Goal: Task Accomplishment & Management: Manage account settings

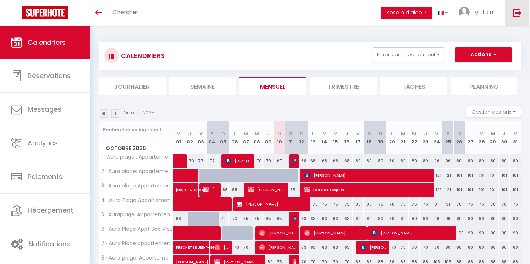
click at [519, 17] on link at bounding box center [516, 13] width 24 height 26
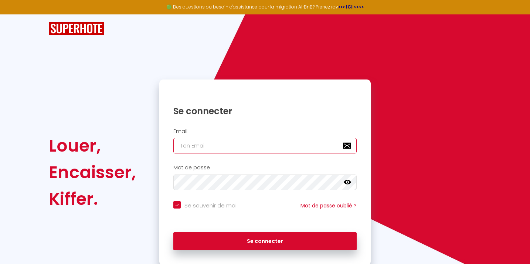
type input "[EMAIL_ADDRESS][DOMAIN_NAME]"
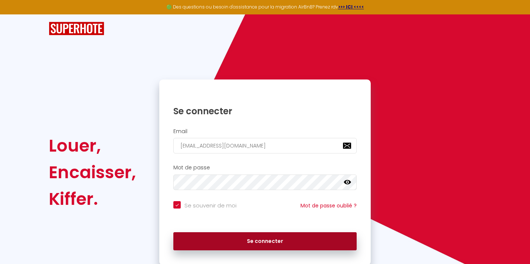
click at [259, 245] on button "Se connecter" at bounding box center [264, 241] width 183 height 18
checkbox input "true"
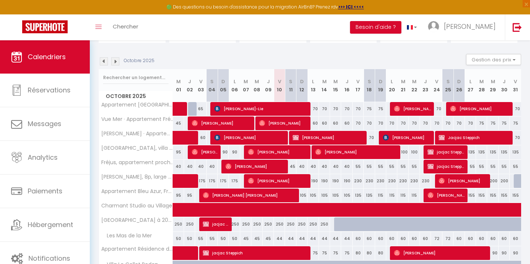
scroll to position [49, 0]
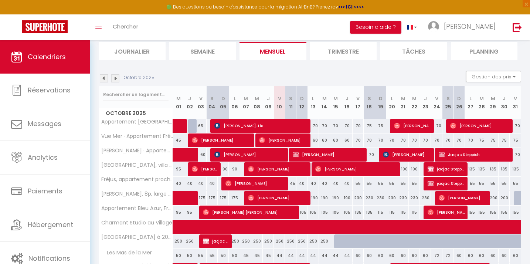
click at [117, 79] on img at bounding box center [115, 78] width 8 height 8
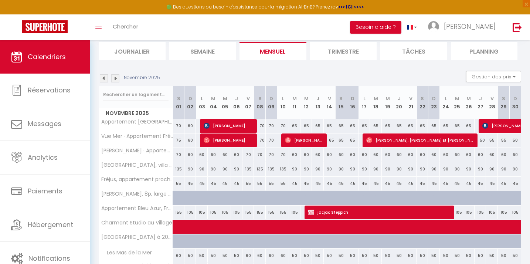
click at [117, 79] on img at bounding box center [115, 78] width 8 height 8
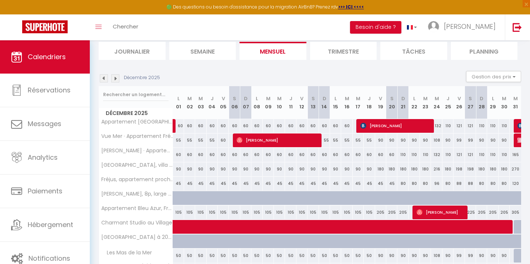
click at [117, 79] on img at bounding box center [115, 78] width 8 height 8
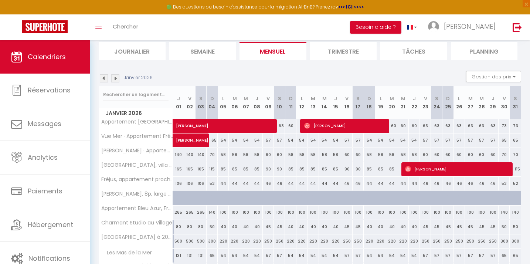
click at [117, 79] on img at bounding box center [115, 78] width 8 height 8
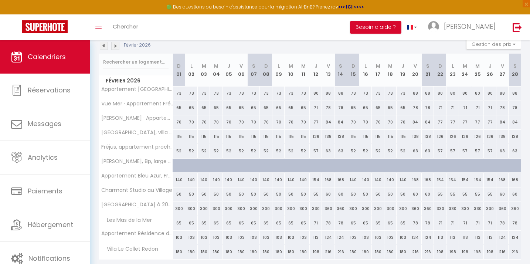
click at [116, 48] on img at bounding box center [115, 46] width 8 height 8
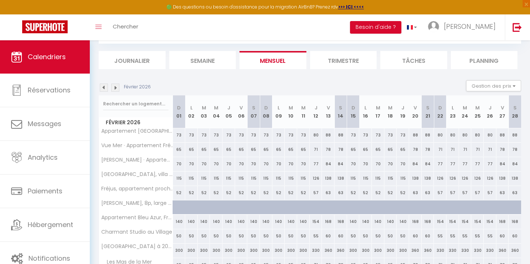
scroll to position [82, 0]
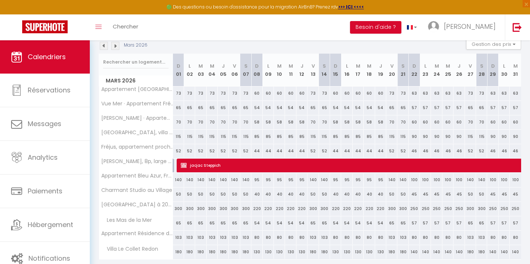
click at [116, 48] on img at bounding box center [115, 46] width 8 height 8
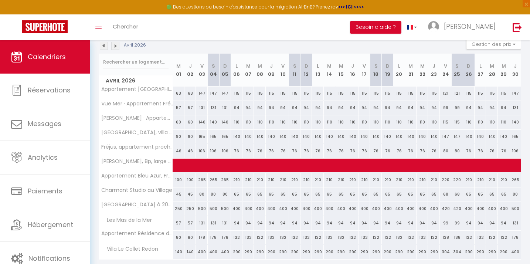
click at [116, 48] on img at bounding box center [115, 46] width 8 height 8
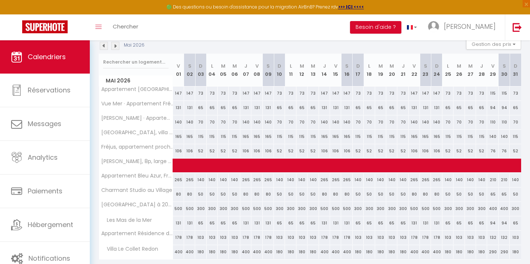
click at [116, 48] on img at bounding box center [115, 46] width 8 height 8
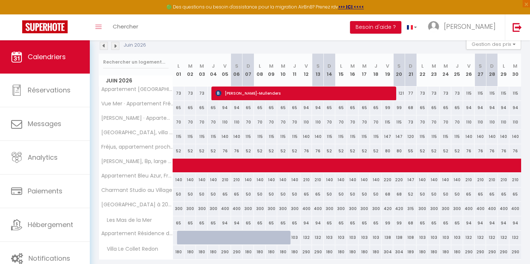
click at [116, 48] on img at bounding box center [115, 46] width 8 height 8
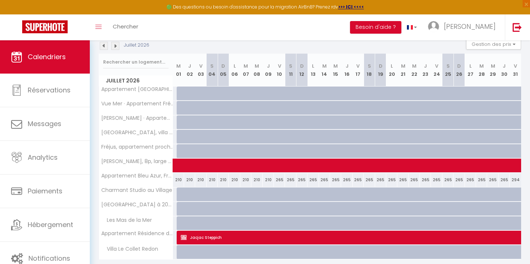
click at [115, 47] on img at bounding box center [115, 46] width 8 height 8
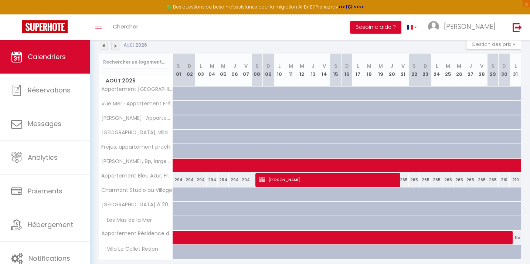
click at [115, 47] on img at bounding box center [115, 46] width 8 height 8
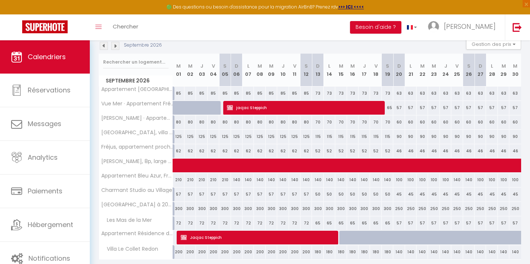
click at [115, 46] on img at bounding box center [115, 46] width 8 height 8
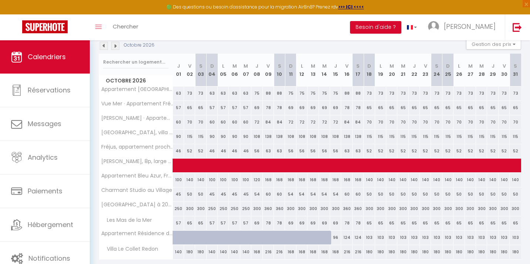
click at [103, 48] on img at bounding box center [104, 46] width 8 height 8
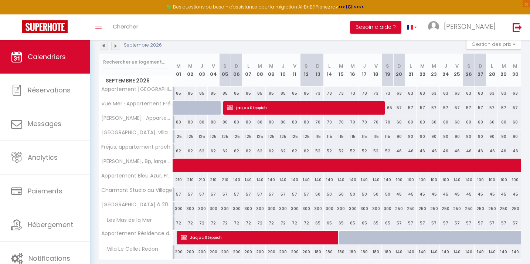
click at [103, 48] on img at bounding box center [104, 46] width 8 height 8
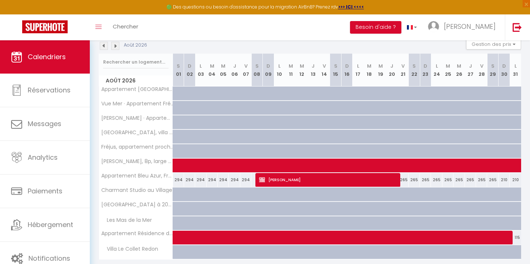
click at [103, 48] on img at bounding box center [104, 46] width 8 height 8
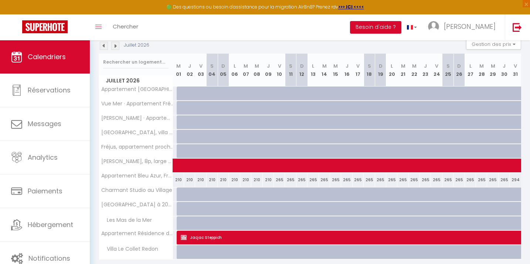
click at [102, 47] on img at bounding box center [104, 46] width 8 height 8
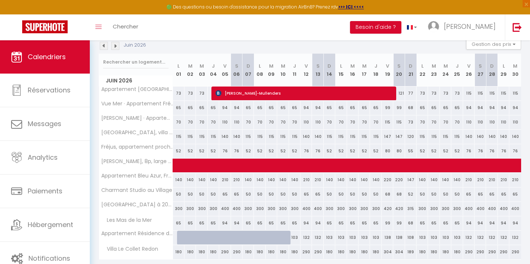
click at [102, 47] on img at bounding box center [104, 46] width 8 height 8
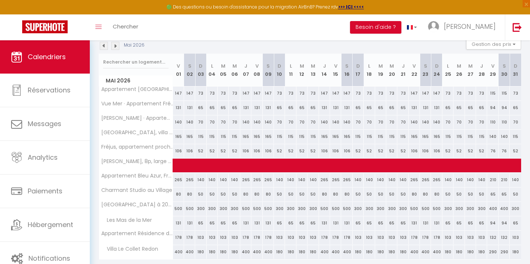
click at [117, 44] on img at bounding box center [115, 46] width 8 height 8
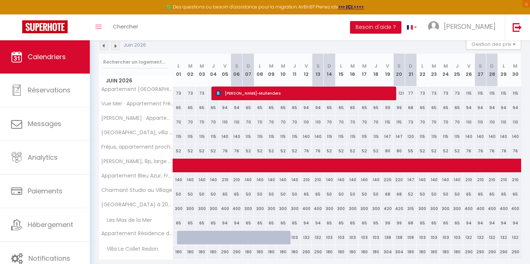
click at [117, 44] on img at bounding box center [115, 46] width 8 height 8
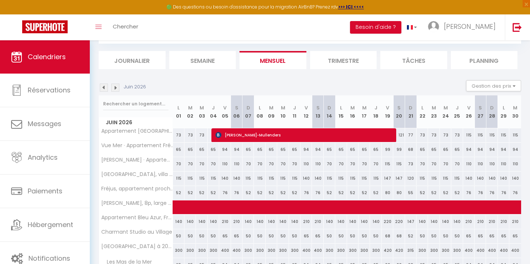
select select
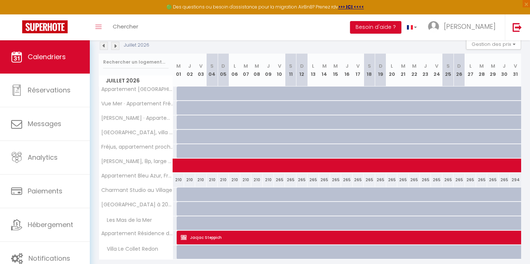
click at [179, 93] on div at bounding box center [182, 93] width 11 height 14
type input "115"
select select "1"
type input "Mer 01 Juillet 2026"
type input "Jeu 02 Juillet 2026"
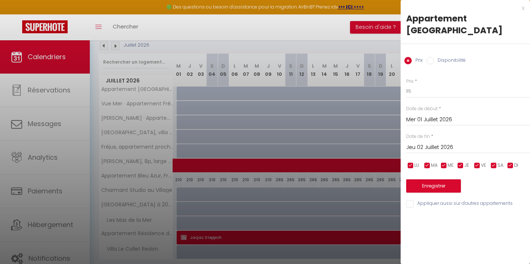
click at [432, 61] on input "Disponibilité" at bounding box center [429, 60] width 7 height 7
radio input "true"
radio input "false"
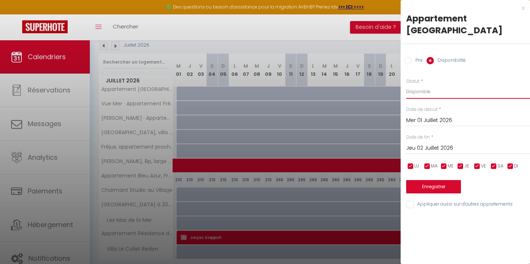
click at [419, 91] on select "Disponible Indisponible" at bounding box center [468, 92] width 124 height 14
click at [424, 150] on input "Jeu 02 Juillet 2026" at bounding box center [468, 148] width 124 height 10
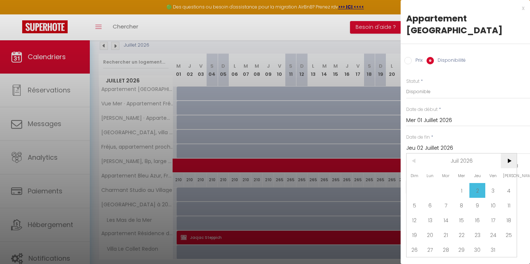
click at [508, 158] on span ">" at bounding box center [508, 160] width 16 height 15
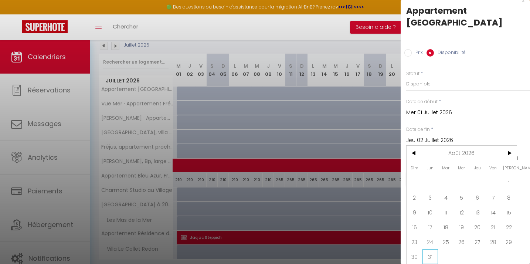
click at [431, 258] on span "31" at bounding box center [430, 256] width 16 height 15
type input "Lun 31 Août 2026"
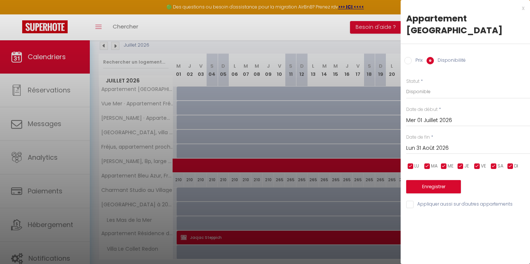
scroll to position [0, 0]
click at [439, 188] on button "Enregistrer" at bounding box center [433, 186] width 55 height 13
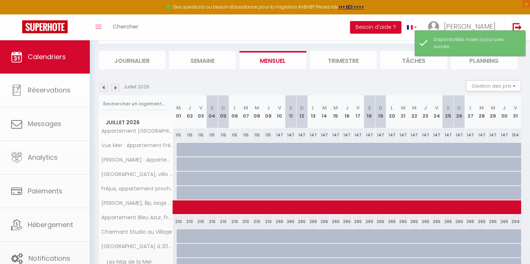
scroll to position [82, 0]
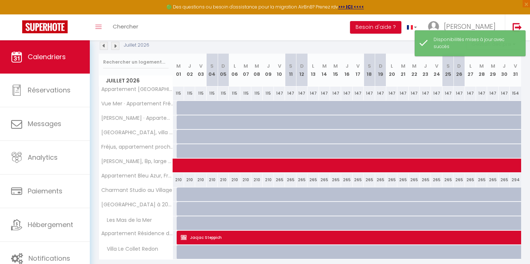
click at [101, 48] on img at bounding box center [104, 46] width 8 height 8
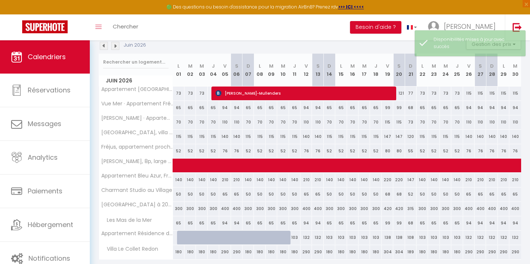
click at [116, 47] on img at bounding box center [115, 46] width 8 height 8
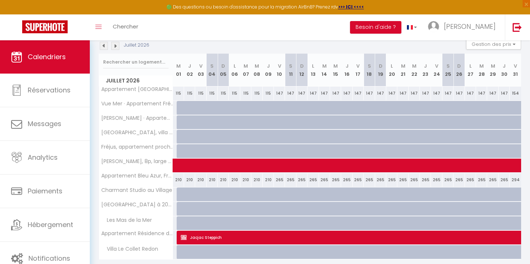
click at [116, 47] on img at bounding box center [115, 46] width 8 height 8
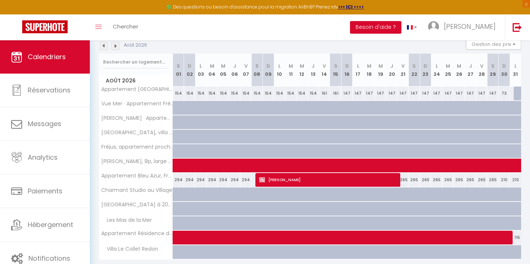
click at [116, 47] on img at bounding box center [115, 46] width 8 height 8
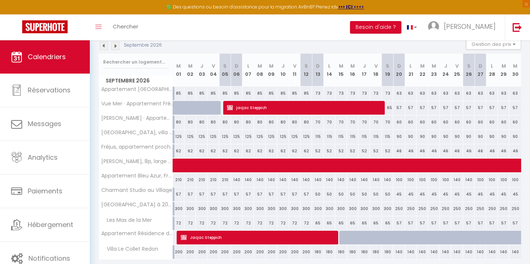
click at [106, 47] on img at bounding box center [104, 46] width 8 height 8
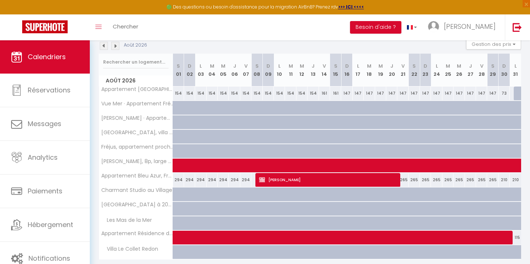
click at [512, 96] on div "73" at bounding box center [515, 93] width 12 height 14
select select "1"
type input "Lun 31 Août 2026"
type input "Mar 01 Septembre 2026"
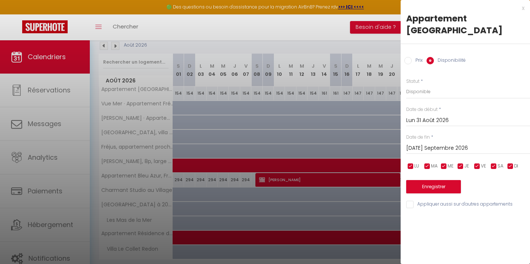
click at [373, 51] on div at bounding box center [265, 132] width 530 height 264
select select
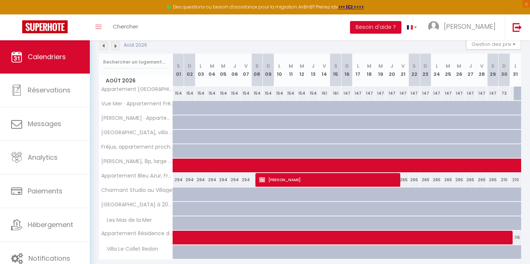
click at [516, 95] on div at bounding box center [518, 93] width 11 height 14
select select "1"
type input "Lun 31 Août 2026"
type input "Mar 01 Septembre 2026"
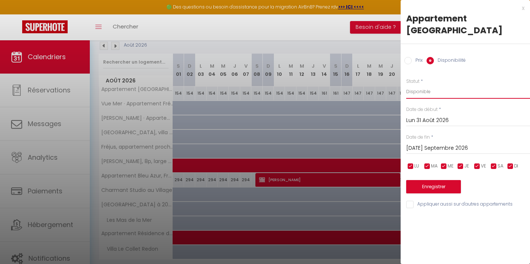
click at [432, 94] on select "Disponible Indisponible" at bounding box center [468, 92] width 124 height 14
click at [434, 186] on button "Enregistrer" at bounding box center [433, 186] width 55 height 13
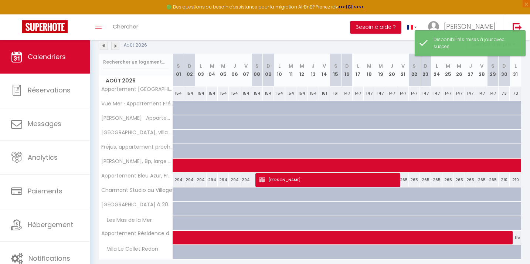
click at [116, 47] on img at bounding box center [115, 46] width 8 height 8
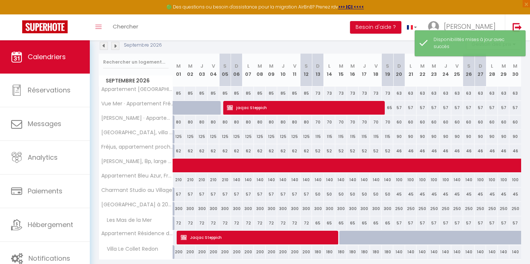
click at [103, 47] on img at bounding box center [104, 46] width 8 height 8
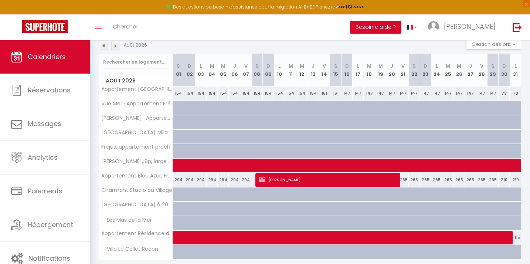
click at [103, 47] on img at bounding box center [104, 46] width 8 height 8
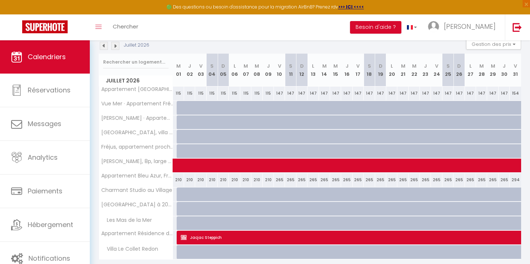
click at [178, 108] on div at bounding box center [182, 108] width 11 height 14
select select "1"
type input "Mer 01 Juillet 2026"
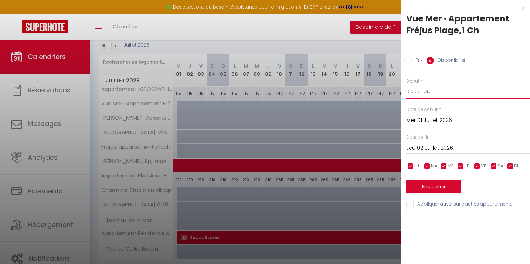
click at [422, 92] on select "Disponible Indisponible" at bounding box center [468, 92] width 124 height 14
click at [422, 147] on input "Jeu 02 Juillet 2026" at bounding box center [468, 148] width 124 height 10
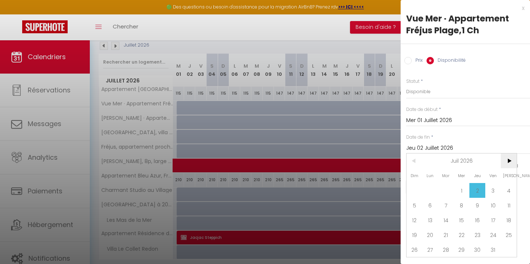
click at [513, 162] on span ">" at bounding box center [508, 160] width 16 height 15
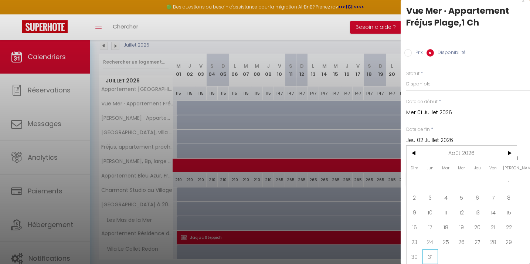
click at [432, 253] on span "31" at bounding box center [430, 256] width 16 height 15
type input "Lun 31 Août 2026"
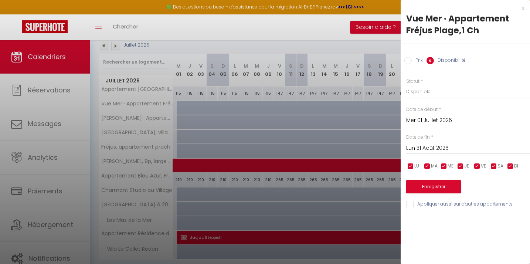
scroll to position [0, 0]
click at [441, 184] on button "Enregistrer" at bounding box center [433, 186] width 55 height 13
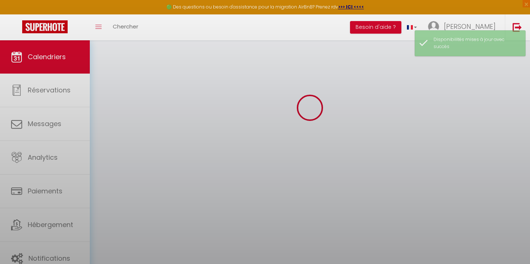
scroll to position [82, 0]
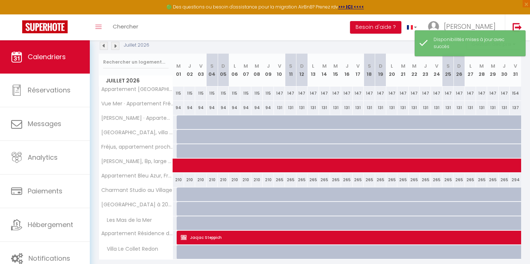
click at [116, 45] on img at bounding box center [115, 46] width 8 height 8
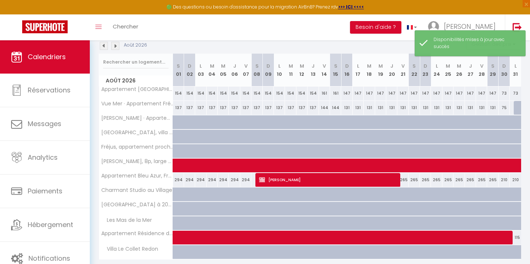
click at [116, 47] on img at bounding box center [115, 46] width 8 height 8
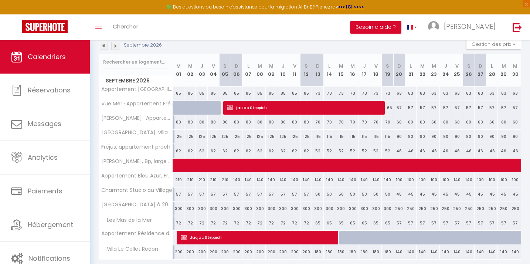
click at [105, 48] on img at bounding box center [104, 46] width 8 height 8
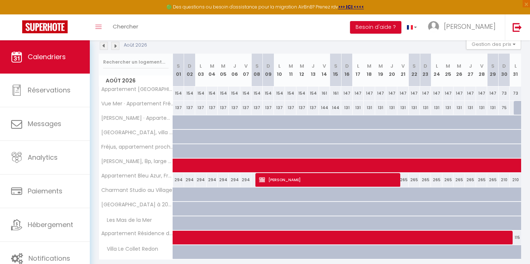
click at [519, 106] on div at bounding box center [518, 108] width 11 height 14
select select "1"
type input "Lun 31 Août 2026"
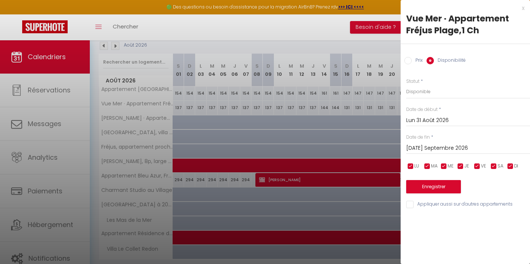
click at [436, 146] on input "Mar 01 Septembre 2026" at bounding box center [468, 148] width 124 height 10
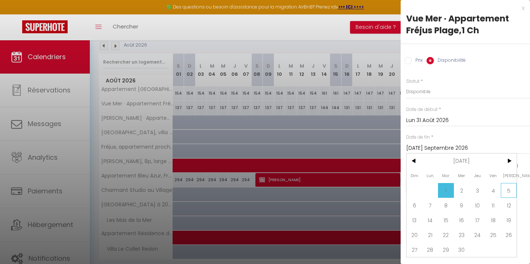
click at [508, 190] on span "5" at bounding box center [508, 190] width 16 height 15
type input "Sam 05 Septembre 2026"
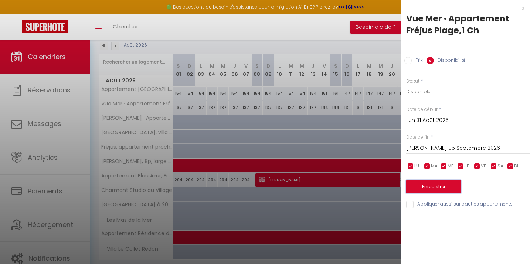
click at [425, 187] on button "Enregistrer" at bounding box center [433, 186] width 55 height 13
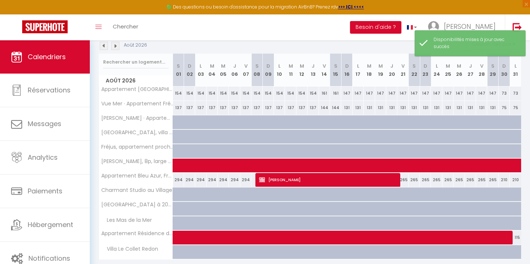
click at [117, 47] on img at bounding box center [115, 46] width 8 height 8
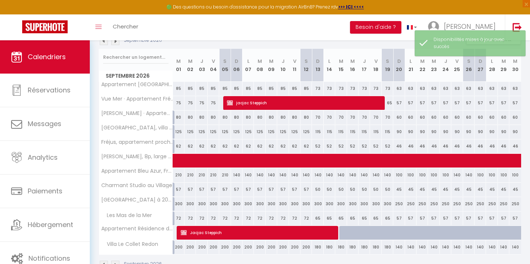
scroll to position [86, 0]
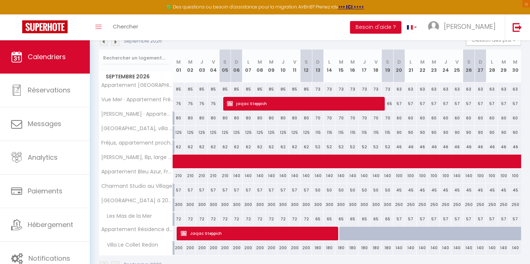
click at [102, 44] on img at bounding box center [104, 42] width 8 height 8
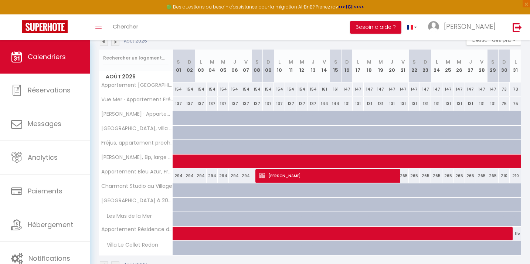
click at [103, 44] on img at bounding box center [104, 42] width 8 height 8
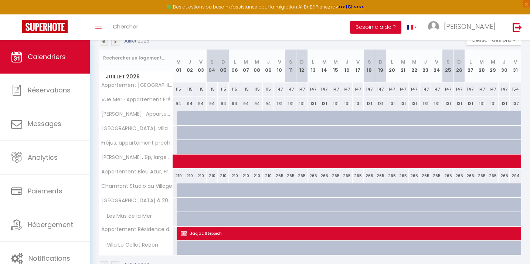
click at [180, 119] on div at bounding box center [182, 118] width 11 height 14
select select "1"
type input "Mer 01 Juillet 2026"
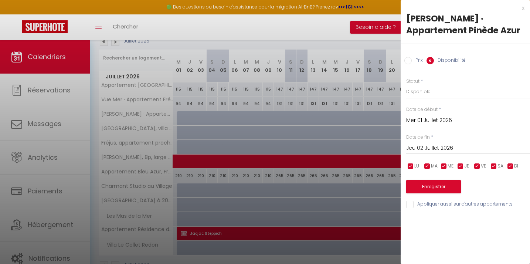
click at [428, 122] on input "Mer 01 Juillet 2026" at bounding box center [468, 121] width 124 height 10
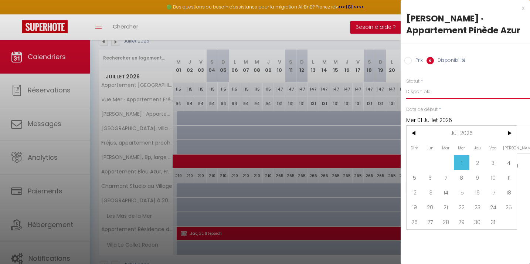
click at [478, 94] on select "Disponible Indisponible" at bounding box center [468, 92] width 124 height 14
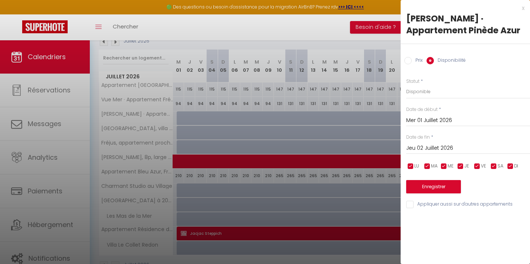
click at [445, 146] on input "Jeu 02 Juillet 2026" at bounding box center [468, 148] width 124 height 10
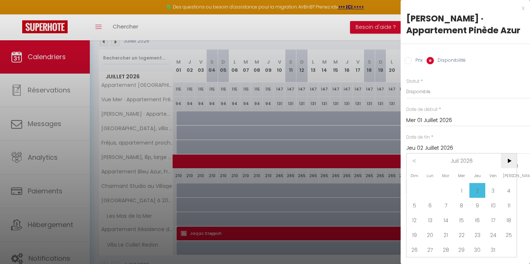
click at [509, 165] on span ">" at bounding box center [508, 160] width 16 height 15
click at [444, 191] on span "1" at bounding box center [446, 190] width 16 height 15
type input "Mar 01 Septembre 2026"
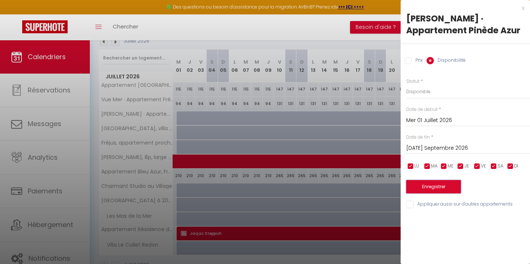
click at [439, 185] on button "Enregistrer" at bounding box center [433, 186] width 55 height 13
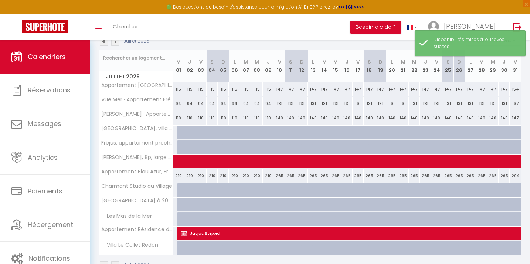
click at [113, 42] on img at bounding box center [115, 42] width 8 height 8
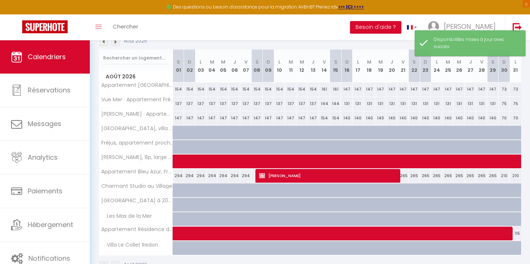
click at [113, 42] on img at bounding box center [115, 42] width 8 height 8
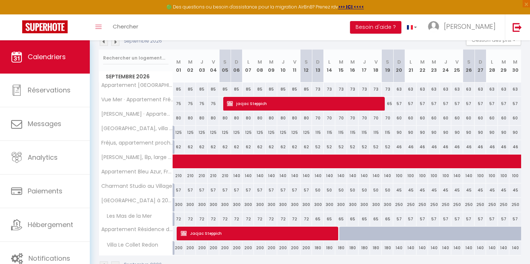
click at [105, 44] on img at bounding box center [104, 42] width 8 height 8
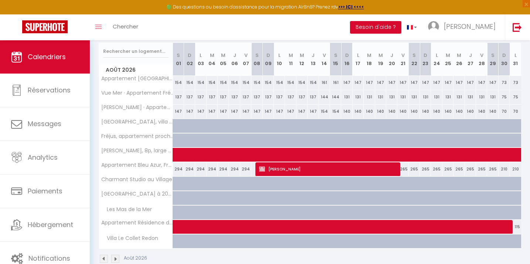
scroll to position [92, 0]
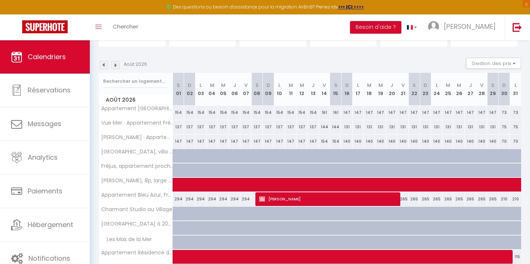
click at [105, 64] on img at bounding box center [104, 65] width 8 height 8
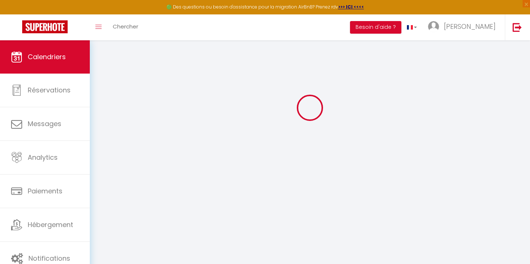
scroll to position [63, 0]
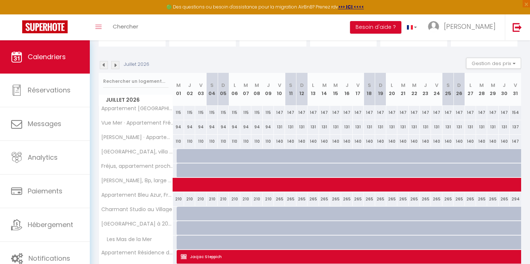
click at [179, 153] on div at bounding box center [182, 156] width 11 height 14
select select "1"
type input "Mer 01 Juillet 2026"
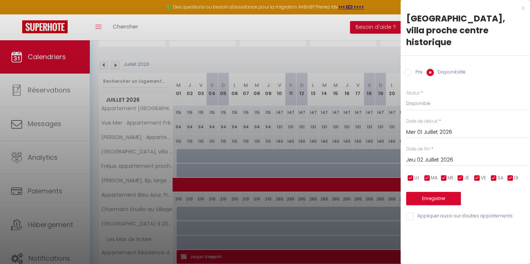
click at [417, 155] on input "Jeu 02 Juillet 2026" at bounding box center [468, 160] width 124 height 10
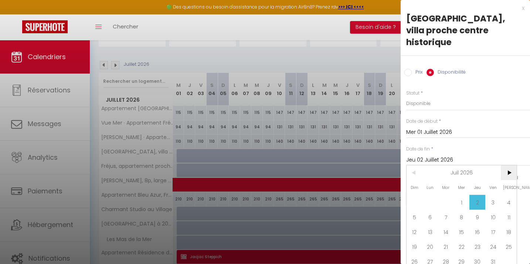
click at [507, 165] on span ">" at bounding box center [508, 172] width 16 height 15
click at [448, 195] on span "1" at bounding box center [446, 202] width 16 height 15
type input "Mar 01 Septembre 2026"
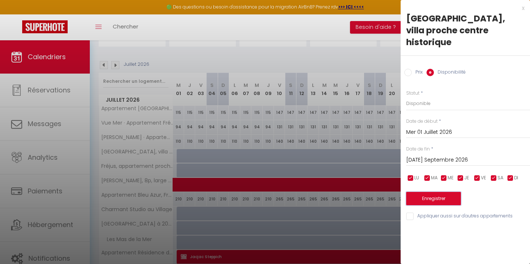
click at [426, 192] on button "Enregistrer" at bounding box center [433, 198] width 55 height 13
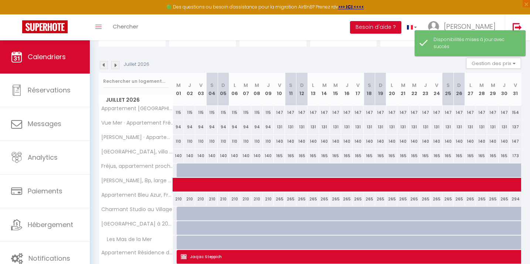
click at [114, 66] on img at bounding box center [115, 65] width 8 height 8
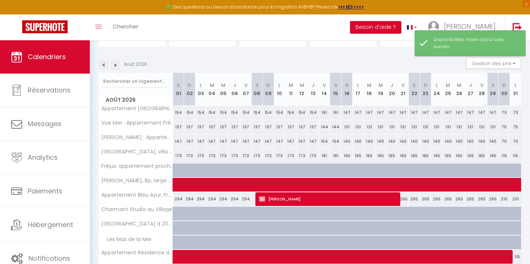
click at [114, 66] on img at bounding box center [115, 65] width 8 height 8
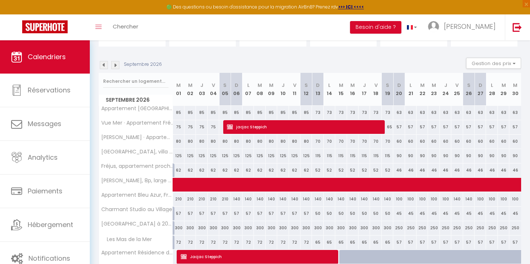
click at [103, 67] on img at bounding box center [104, 65] width 8 height 8
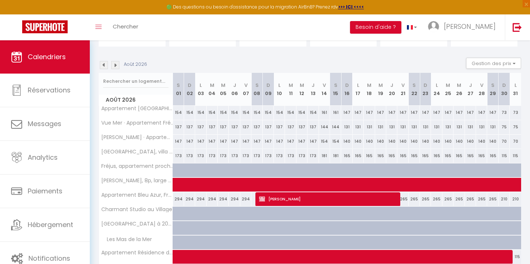
click at [103, 67] on img at bounding box center [104, 65] width 8 height 8
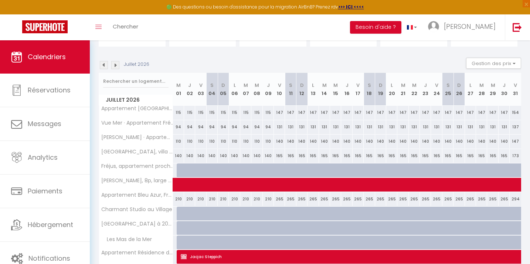
click at [178, 169] on div at bounding box center [182, 170] width 11 height 14
select select "1"
type input "Mer 01 Juillet 2026"
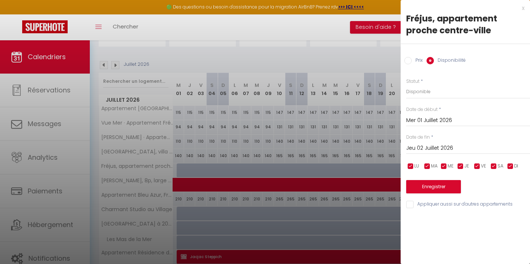
click at [430, 144] on input "Jeu 02 Juillet 2026" at bounding box center [468, 148] width 124 height 10
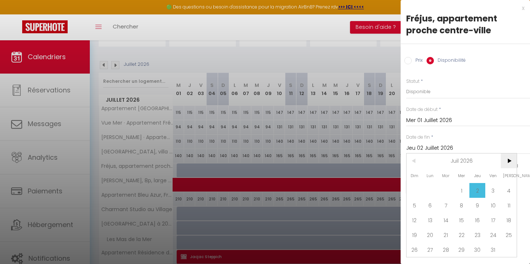
click at [511, 162] on span ">" at bounding box center [508, 160] width 16 height 15
click at [443, 186] on span "1" at bounding box center [446, 190] width 16 height 15
type input "Mar 01 Septembre 2026"
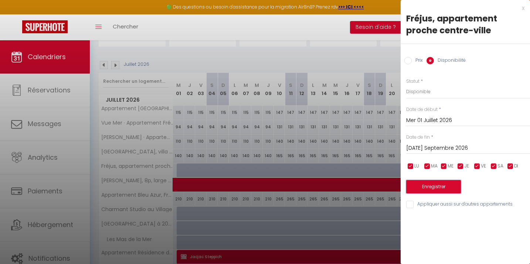
click at [430, 186] on button "Enregistrer" at bounding box center [433, 186] width 55 height 13
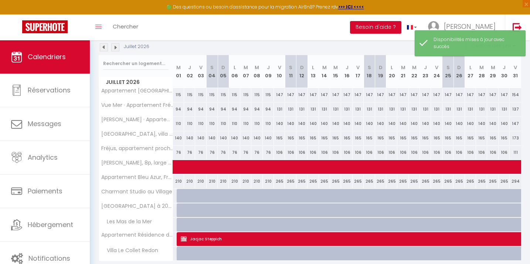
click at [115, 47] on img at bounding box center [115, 47] width 8 height 8
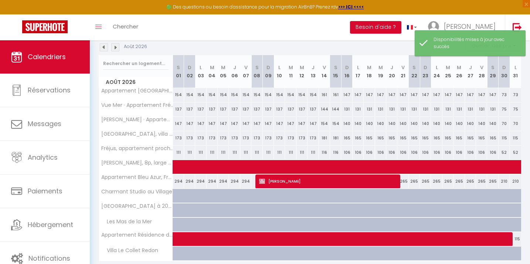
click at [115, 47] on img at bounding box center [115, 47] width 8 height 8
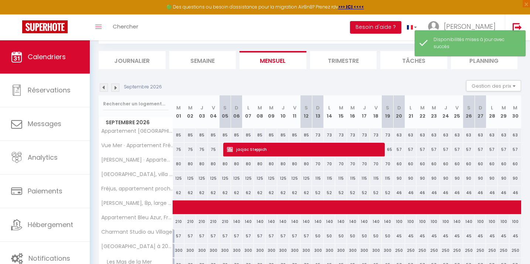
scroll to position [81, 0]
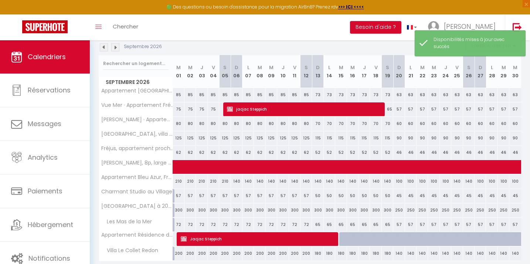
click at [106, 51] on img at bounding box center [104, 47] width 8 height 8
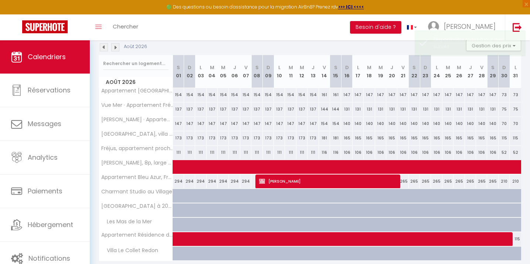
click at [106, 51] on img at bounding box center [104, 47] width 8 height 8
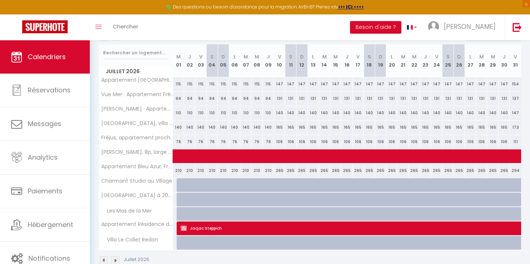
scroll to position [92, 0]
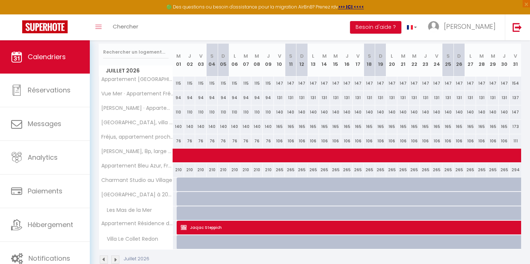
click at [180, 184] on div at bounding box center [182, 184] width 11 height 14
select select "1"
type input "Mer 01 Juillet 2026"
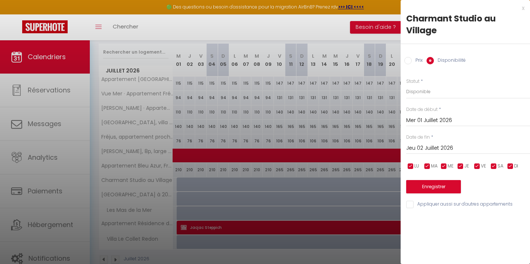
click at [422, 146] on input "Jeu 02 Juillet 2026" at bounding box center [468, 148] width 124 height 10
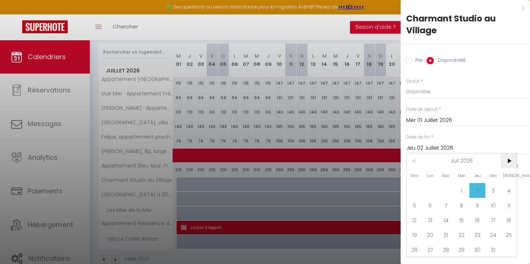
click at [508, 162] on span ">" at bounding box center [508, 160] width 16 height 15
click at [445, 188] on span "1" at bounding box center [446, 190] width 16 height 15
type input "Mar 01 Septembre 2026"
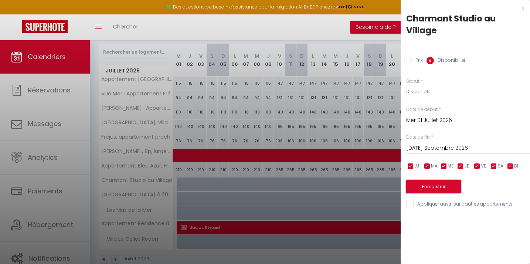
click at [432, 188] on button "Enregistrer" at bounding box center [433, 186] width 55 height 13
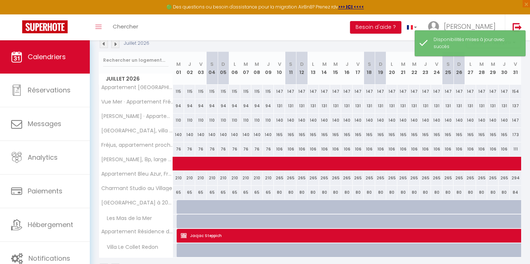
scroll to position [78, 0]
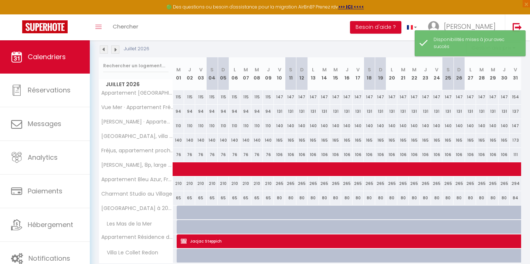
click at [113, 51] on img at bounding box center [115, 49] width 8 height 8
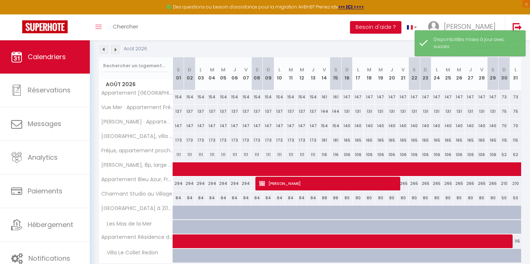
click at [113, 51] on img at bounding box center [115, 49] width 8 height 8
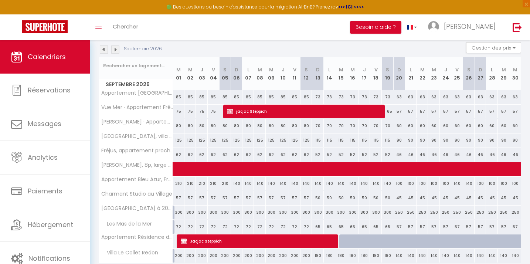
click at [106, 51] on img at bounding box center [104, 49] width 8 height 8
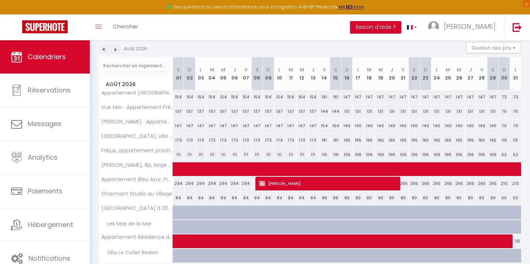
click at [106, 51] on img at bounding box center [104, 49] width 8 height 8
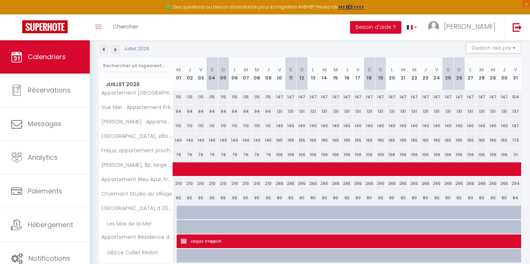
scroll to position [108, 0]
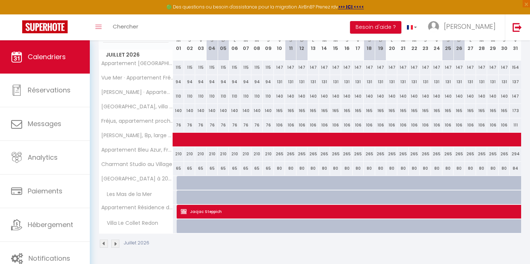
click at [178, 182] on div at bounding box center [182, 183] width 11 height 14
select select "1"
type input "Mer 01 Juillet 2026"
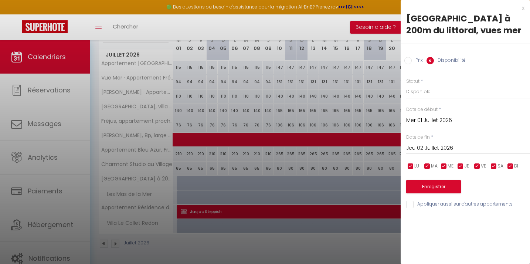
click at [434, 150] on input "Jeu 02 Juillet 2026" at bounding box center [468, 148] width 124 height 10
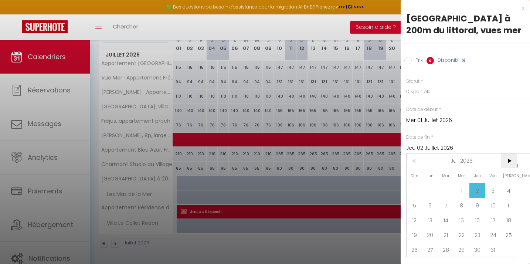
click at [512, 162] on span ">" at bounding box center [508, 160] width 16 height 15
click at [449, 190] on span "1" at bounding box center [446, 190] width 16 height 15
type input "Mar 01 Septembre 2026"
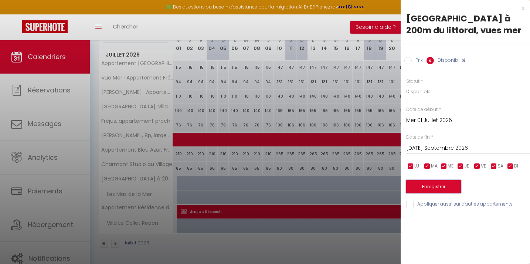
click at [431, 181] on button "Enregistrer" at bounding box center [433, 186] width 55 height 13
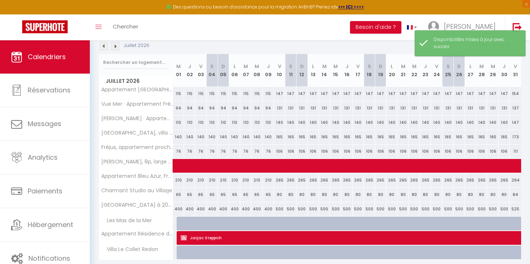
scroll to position [76, 0]
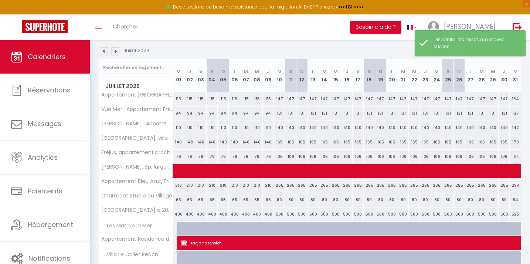
click at [114, 55] on img at bounding box center [115, 51] width 8 height 8
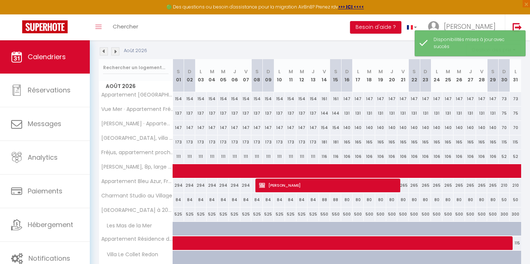
click at [114, 55] on img at bounding box center [115, 51] width 8 height 8
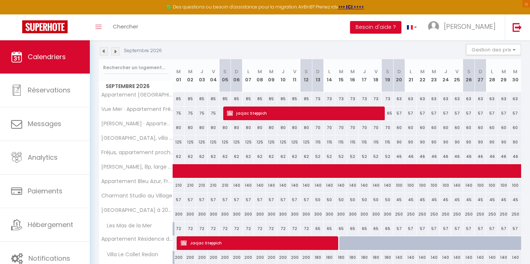
click at [103, 53] on img at bounding box center [104, 51] width 8 height 8
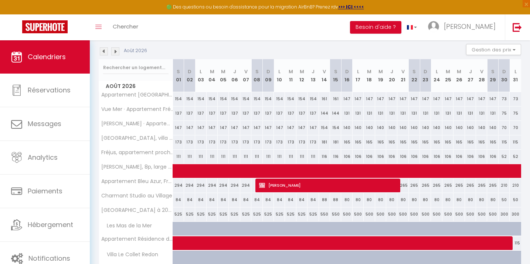
click at [103, 53] on img at bounding box center [104, 51] width 8 height 8
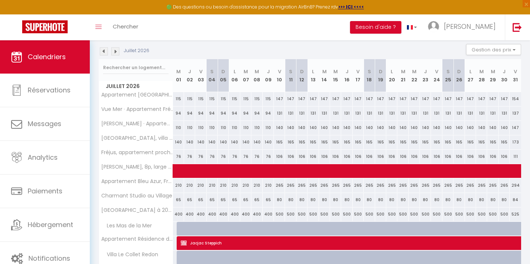
click at [179, 228] on div at bounding box center [182, 229] width 11 height 14
select select "1"
type input "Mer 01 Juillet 2026"
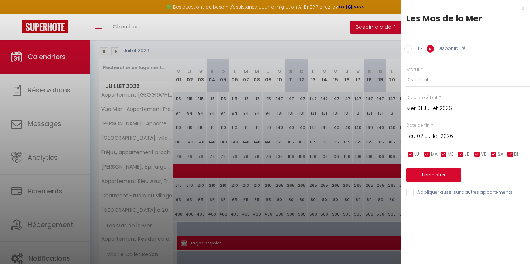
click at [430, 138] on input "Jeu 02 Juillet 2026" at bounding box center [468, 136] width 124 height 10
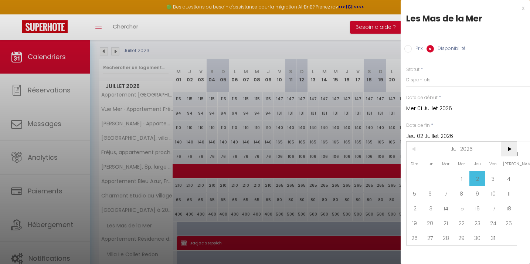
click at [507, 150] on span ">" at bounding box center [508, 148] width 16 height 15
click at [506, 150] on span ">" at bounding box center [508, 148] width 16 height 15
click at [446, 181] on span "1" at bounding box center [446, 178] width 16 height 15
type input "Mar 01 Septembre 2026"
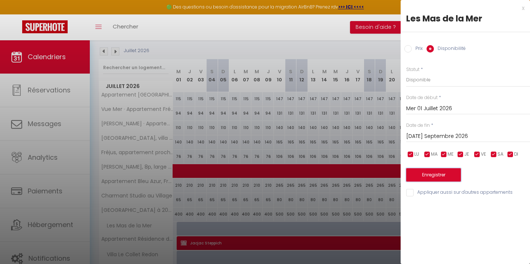
click at [430, 177] on button "Enregistrer" at bounding box center [433, 174] width 55 height 13
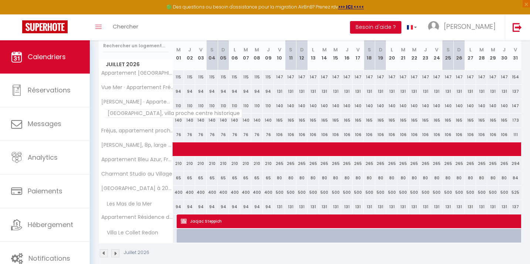
scroll to position [108, 0]
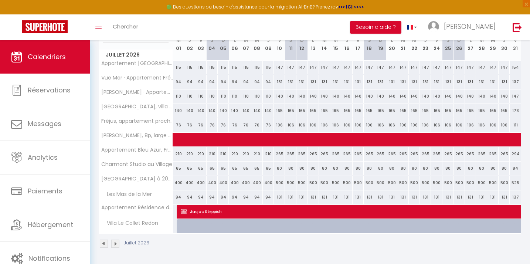
click at [180, 229] on div at bounding box center [182, 226] width 11 height 14
select select "1"
type input "Mer 01 Juillet 2026"
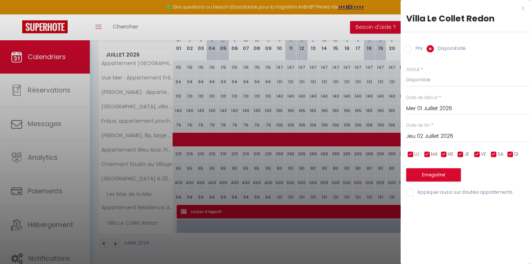
click at [439, 138] on input "Jeu 02 Juillet 2026" at bounding box center [468, 136] width 124 height 10
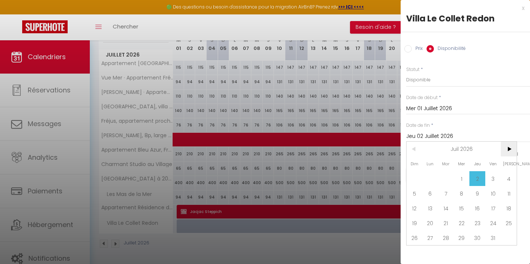
click at [506, 150] on span ">" at bounding box center [508, 148] width 16 height 15
click at [444, 181] on span "1" at bounding box center [446, 178] width 16 height 15
type input "Mar 01 Septembre 2026"
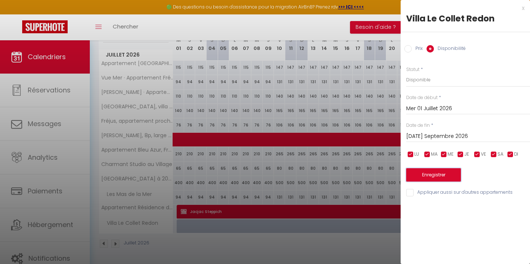
click at [426, 172] on button "Enregistrer" at bounding box center [433, 174] width 55 height 13
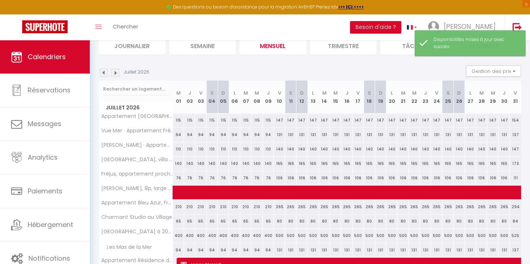
scroll to position [55, 0]
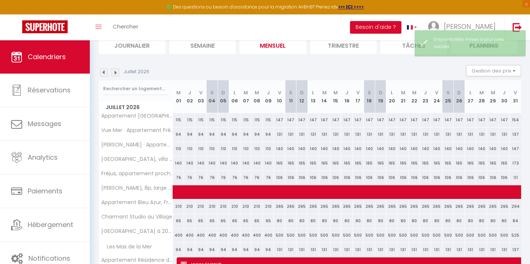
click at [114, 72] on img at bounding box center [115, 72] width 8 height 8
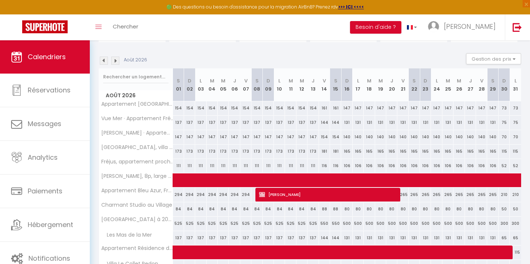
click at [116, 59] on img at bounding box center [115, 61] width 8 height 8
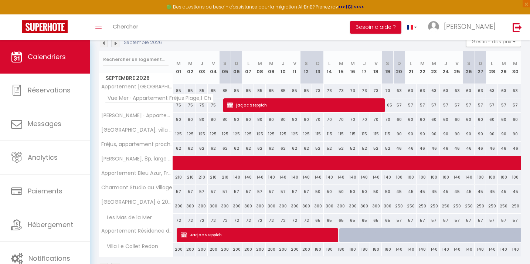
scroll to position [81, 0]
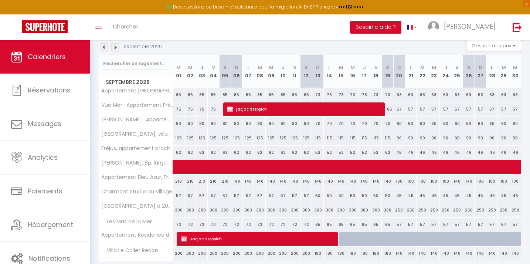
click at [116, 47] on img at bounding box center [115, 47] width 8 height 8
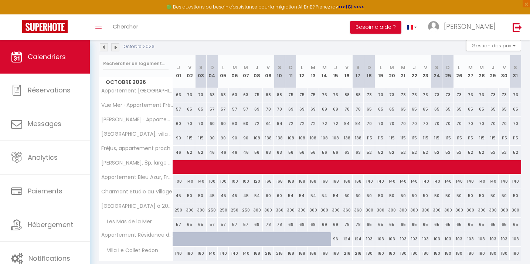
click at [106, 47] on img at bounding box center [104, 47] width 8 height 8
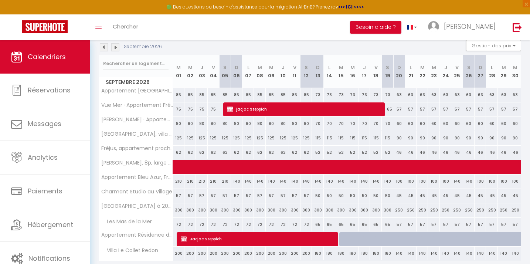
click at [117, 48] on img at bounding box center [115, 47] width 8 height 8
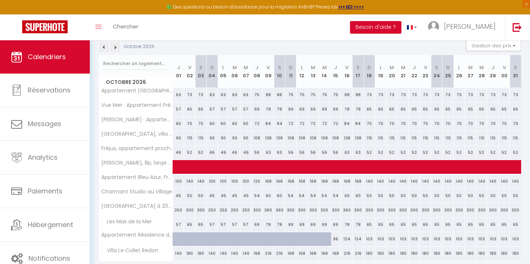
click at [105, 47] on img at bounding box center [104, 47] width 8 height 8
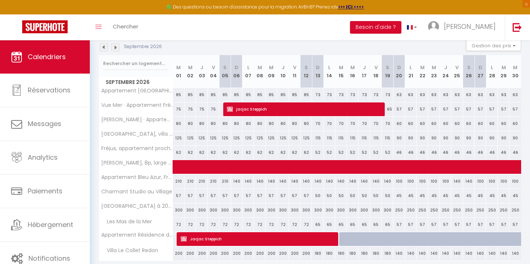
click at [105, 47] on img at bounding box center [104, 47] width 8 height 8
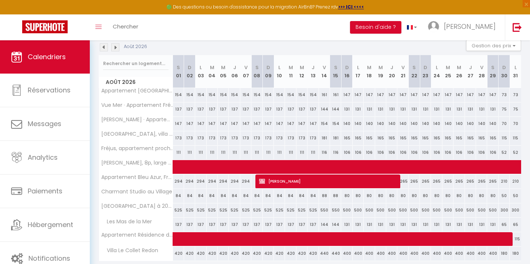
click at [105, 47] on img at bounding box center [104, 47] width 8 height 8
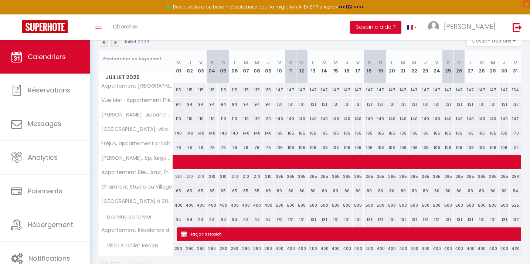
scroll to position [82, 0]
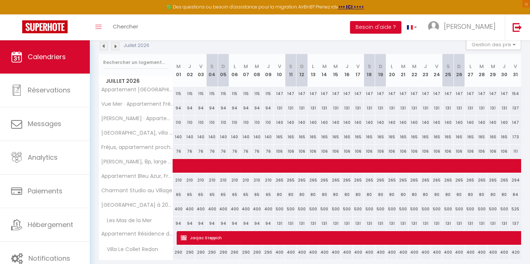
click at [105, 47] on img at bounding box center [104, 46] width 8 height 8
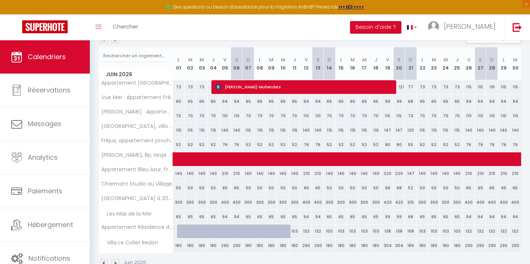
scroll to position [86, 0]
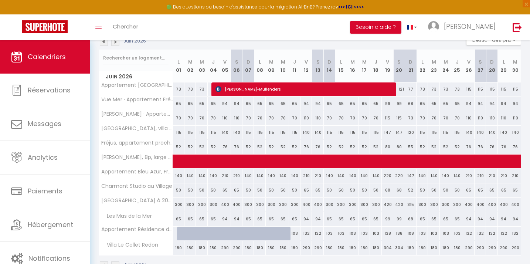
click at [103, 43] on img at bounding box center [104, 42] width 8 height 8
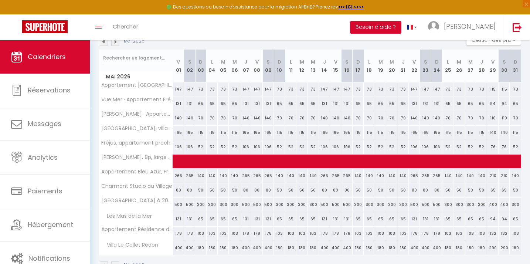
click at [106, 42] on img at bounding box center [104, 42] width 8 height 8
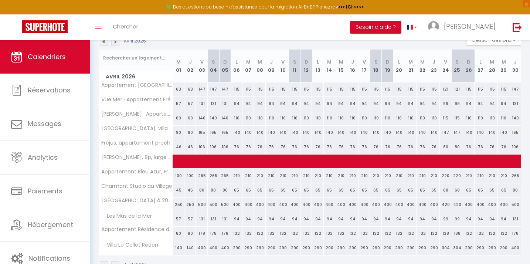
click at [106, 43] on img at bounding box center [104, 42] width 8 height 8
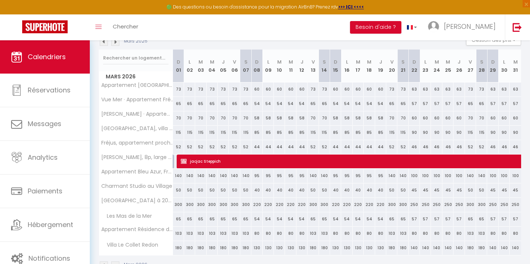
click at [106, 43] on img at bounding box center [104, 42] width 8 height 8
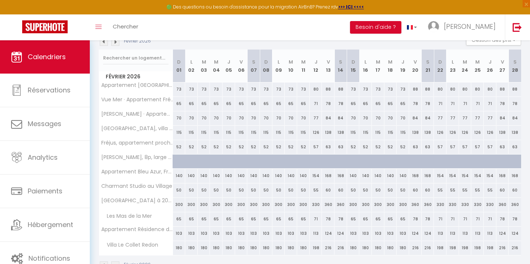
click at [114, 43] on img at bounding box center [115, 42] width 8 height 8
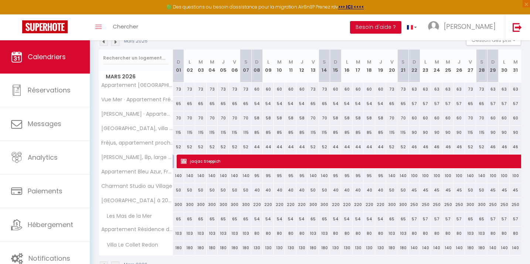
click at [102, 44] on img at bounding box center [104, 42] width 8 height 8
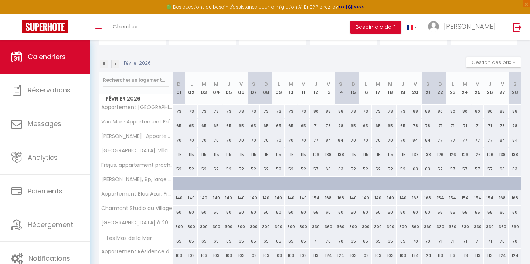
scroll to position [64, 0]
click at [105, 67] on img at bounding box center [104, 64] width 8 height 8
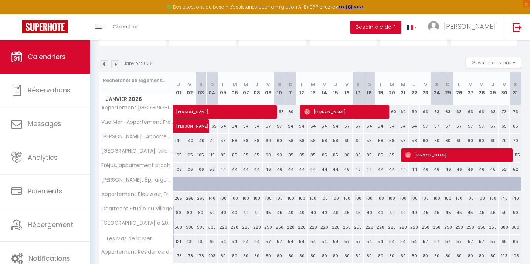
click at [105, 67] on img at bounding box center [104, 64] width 8 height 8
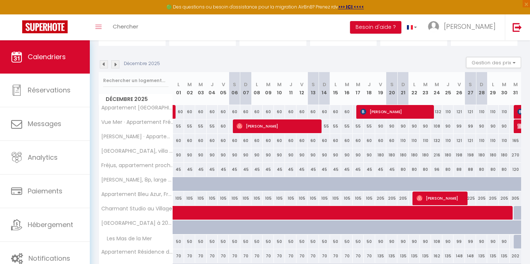
click at [116, 66] on img at bounding box center [115, 64] width 8 height 8
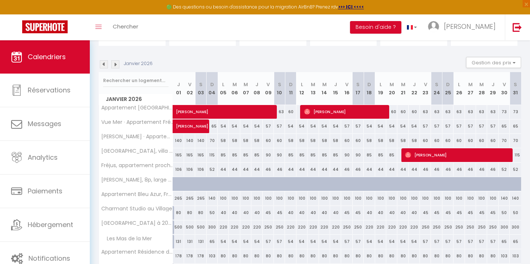
click at [116, 66] on img at bounding box center [115, 64] width 8 height 8
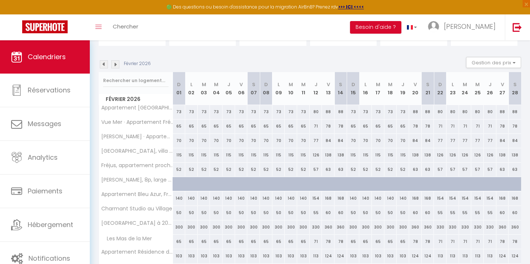
click at [116, 66] on img at bounding box center [115, 64] width 8 height 8
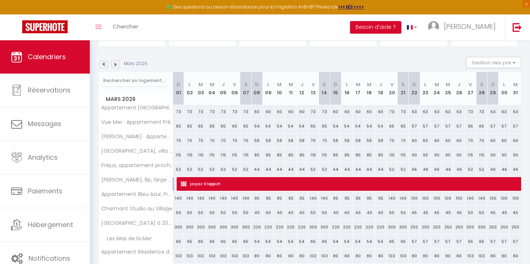
click at [116, 66] on img at bounding box center [115, 64] width 8 height 8
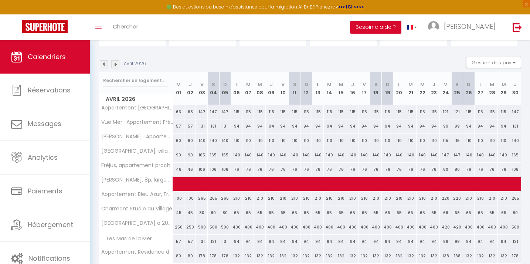
click at [116, 66] on img at bounding box center [115, 64] width 8 height 8
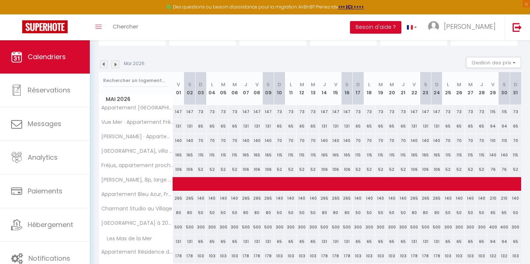
click at [116, 66] on img at bounding box center [115, 64] width 8 height 8
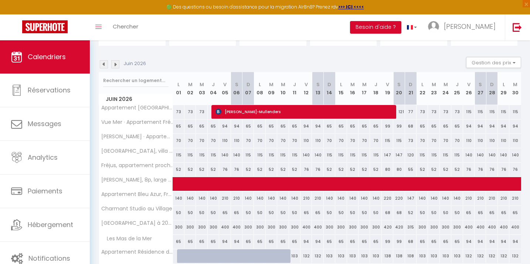
click at [116, 66] on img at bounding box center [115, 64] width 8 height 8
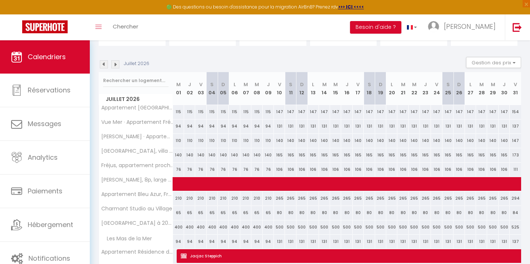
click at [116, 66] on img at bounding box center [115, 64] width 8 height 8
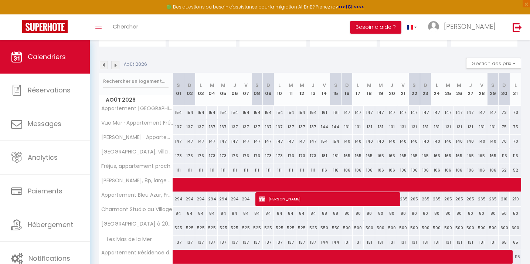
scroll to position [59, 0]
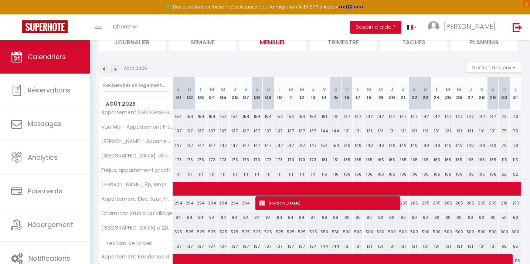
click at [104, 70] on img at bounding box center [104, 69] width 8 height 8
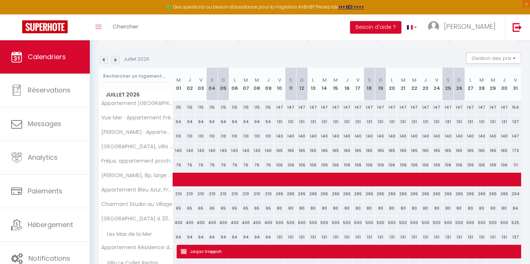
scroll to position [66, 0]
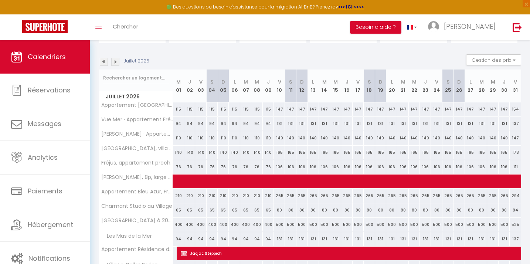
click at [105, 63] on img at bounding box center [104, 62] width 8 height 8
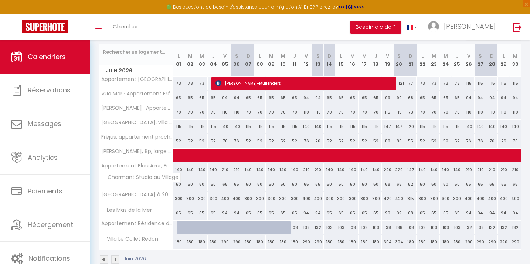
scroll to position [95, 0]
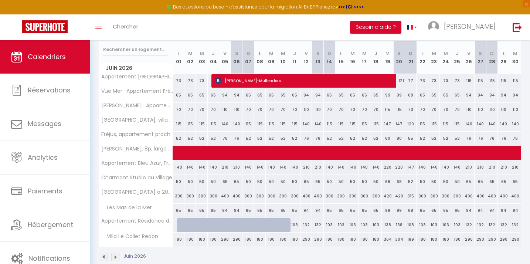
click at [179, 224] on div at bounding box center [182, 225] width 11 height 14
select select "1"
type input "Lun 01 Juin 2026"
type input "Mar 02 Juin 2026"
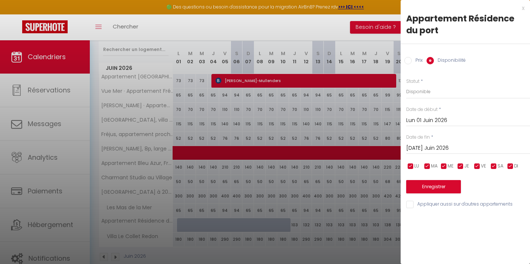
click at [201, 201] on div at bounding box center [265, 132] width 530 height 264
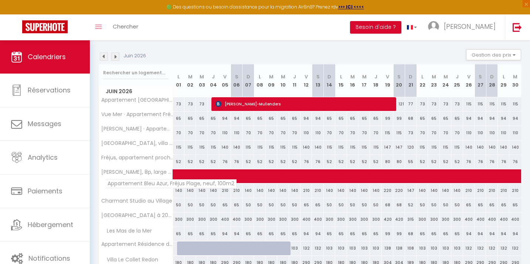
scroll to position [65, 0]
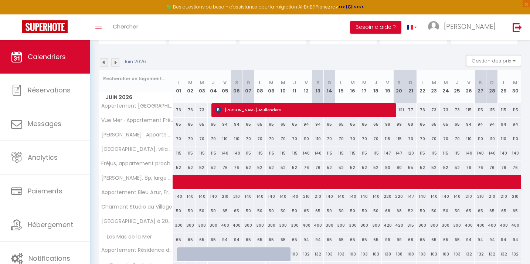
click at [116, 61] on img at bounding box center [115, 62] width 8 height 8
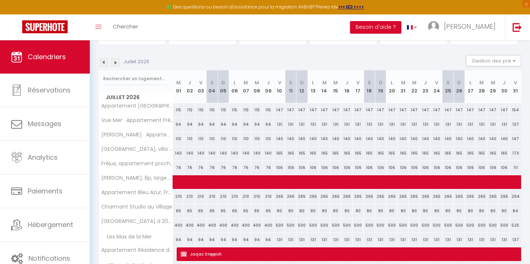
click at [116, 61] on img at bounding box center [115, 62] width 8 height 8
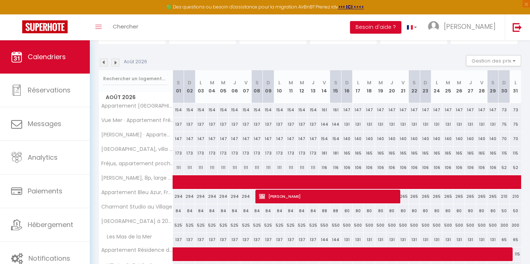
click at [116, 62] on img at bounding box center [115, 62] width 8 height 8
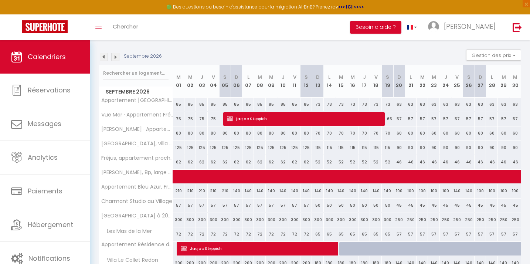
click at [104, 57] on img at bounding box center [104, 57] width 8 height 8
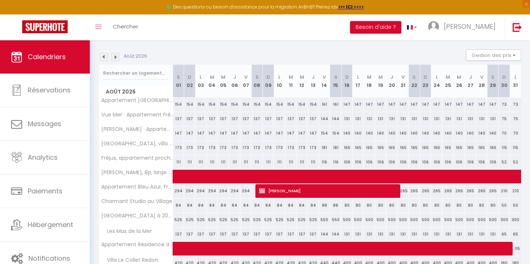
click at [104, 57] on img at bounding box center [104, 57] width 8 height 8
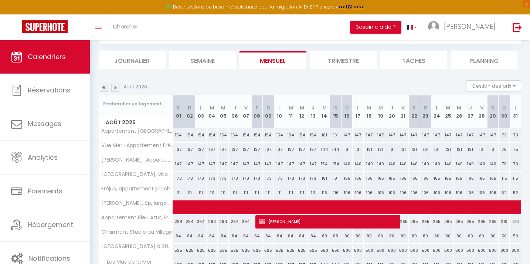
select select
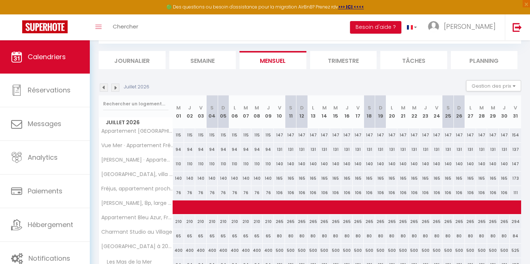
scroll to position [71, 0]
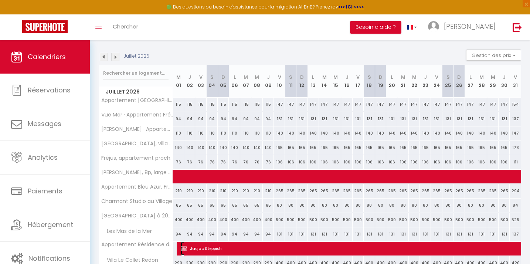
click at [185, 250] on img at bounding box center [184, 248] width 6 height 6
select select "OK"
select select "KO"
select select "0"
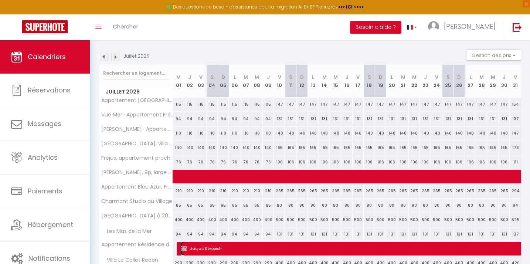
select select "1"
select select
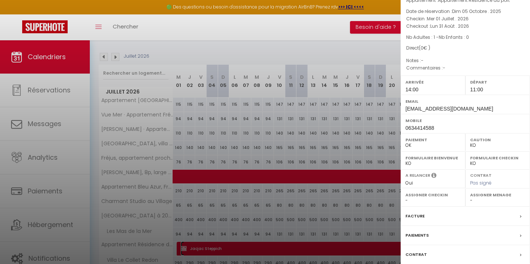
scroll to position [81, 0]
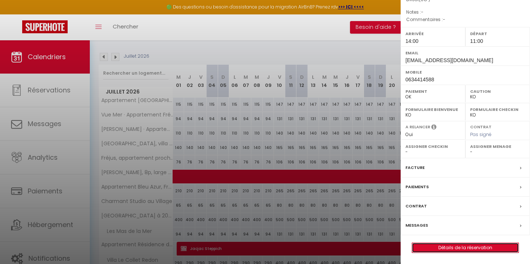
click at [458, 248] on link "Détails de la réservation" at bounding box center [465, 248] width 106 height 10
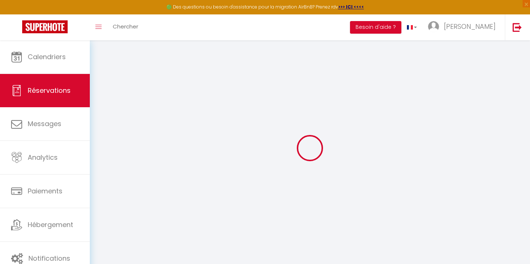
type input "Jacjac"
type input "Steppich"
type input "[EMAIL_ADDRESS][DOMAIN_NAME]"
type input "0634414588"
select select
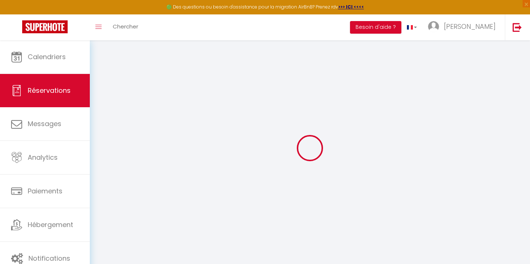
select select "70889"
select select "1"
type input "Mer 01 Juillet 2026"
select select
type input "Lun 31 Août 2026"
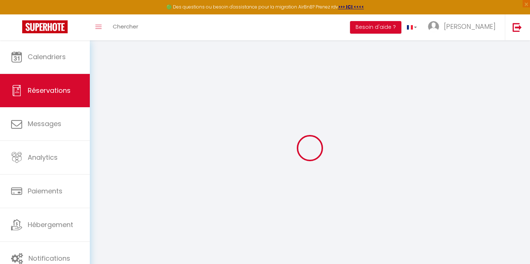
select select
type input "1"
select select "12"
select select
checkbox input "false"
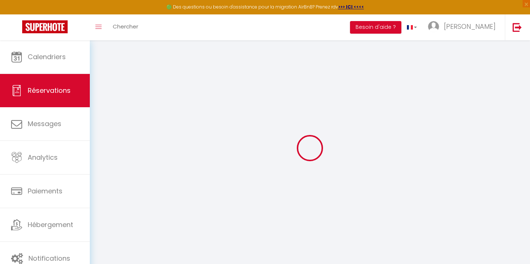
type input "0"
select select
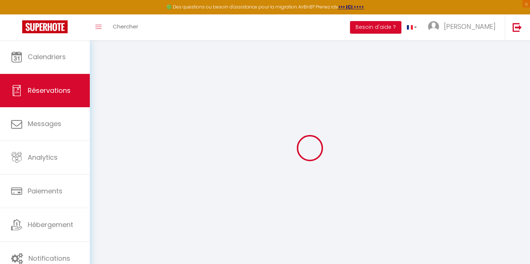
select select
select select "14"
checkbox input "false"
select select
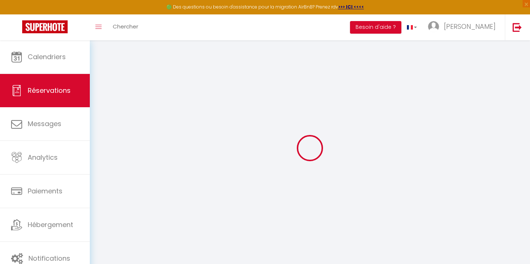
select select
checkbox input "false"
select select
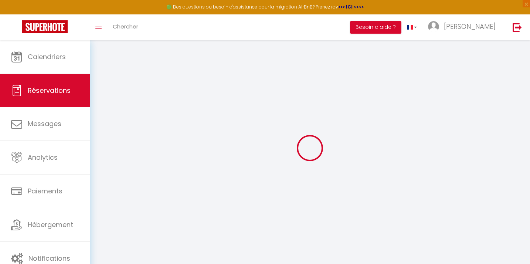
select select
checkbox input "false"
select select
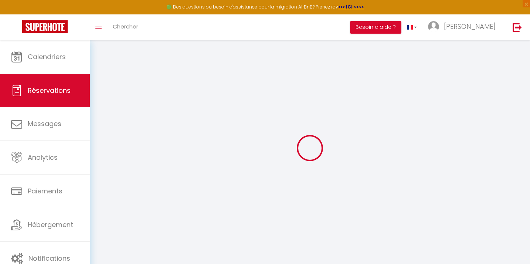
checkbox input "false"
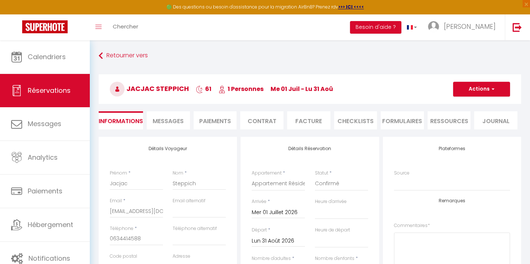
select select
checkbox input "false"
select select
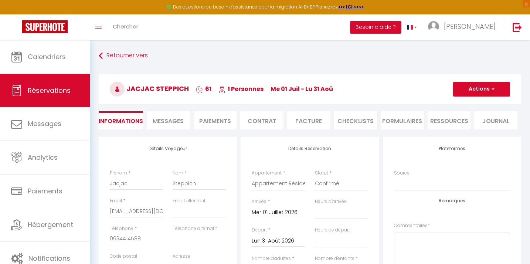
checkbox input "false"
select select "14:00"
select select "11:00"
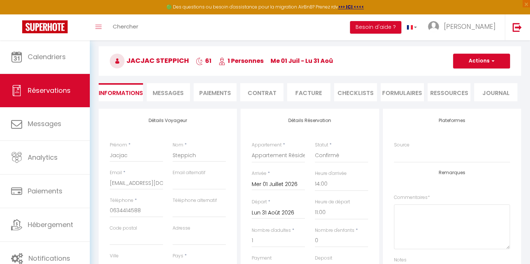
scroll to position [24, 0]
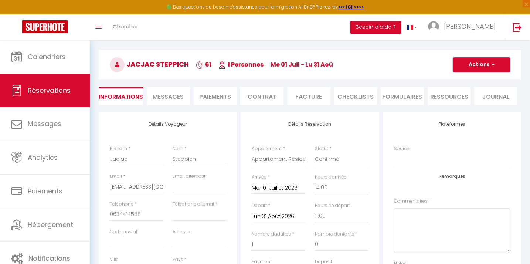
click at [465, 66] on button "Actions" at bounding box center [481, 64] width 57 height 15
click at [459, 101] on link "Supprimer" at bounding box center [474, 100] width 58 height 10
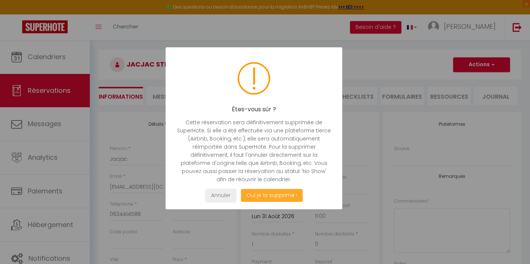
click at [264, 197] on button "Oui je la supprime !" at bounding box center [272, 195] width 62 height 13
click at [273, 193] on button "Oui je la supprime !" at bounding box center [272, 195] width 62 height 13
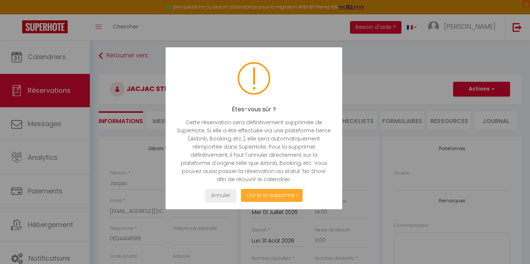
select select "not_cancelled"
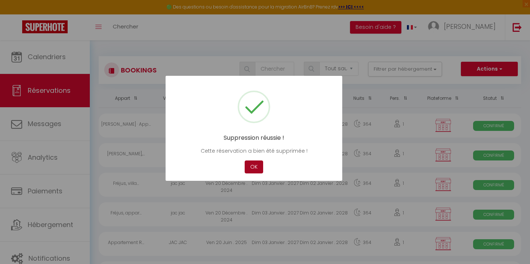
click at [249, 167] on button "OK" at bounding box center [253, 166] width 18 height 13
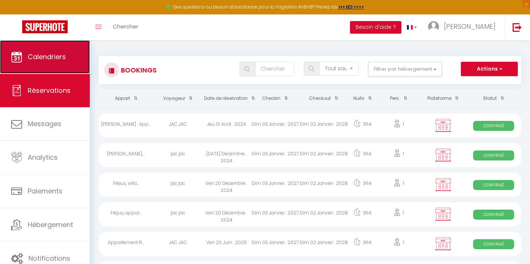
click at [35, 51] on link "Calendriers" at bounding box center [45, 56] width 90 height 33
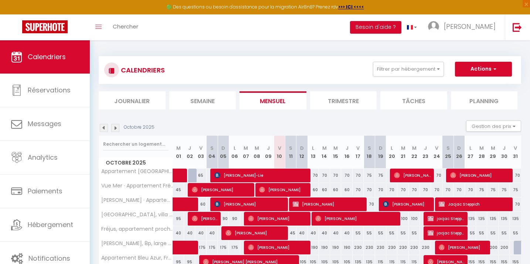
click at [114, 129] on img at bounding box center [115, 128] width 8 height 8
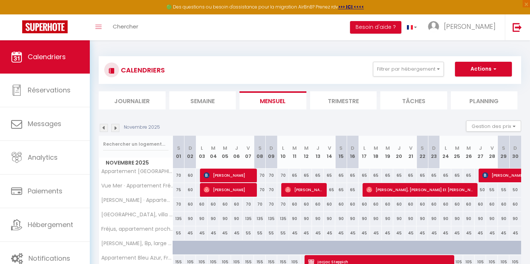
click at [114, 129] on img at bounding box center [115, 128] width 8 height 8
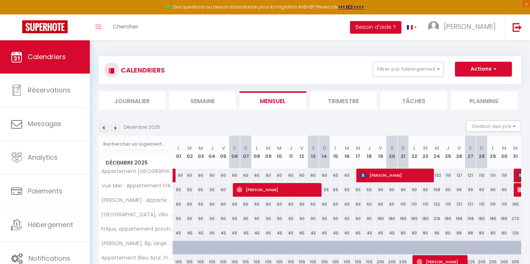
click at [114, 129] on img at bounding box center [115, 128] width 8 height 8
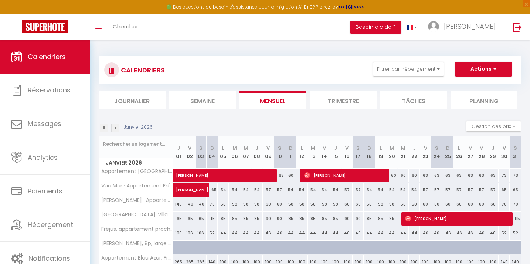
click at [114, 129] on img at bounding box center [115, 128] width 8 height 8
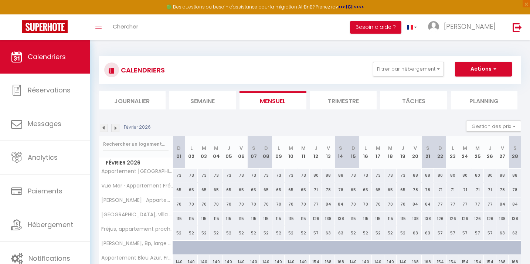
click at [114, 129] on img at bounding box center [115, 128] width 8 height 8
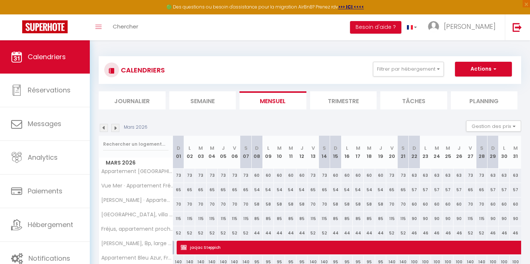
click at [114, 129] on img at bounding box center [115, 128] width 8 height 8
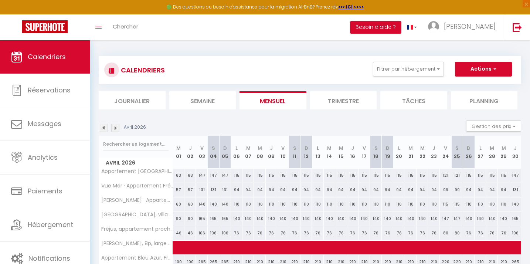
click at [114, 129] on img at bounding box center [115, 128] width 8 height 8
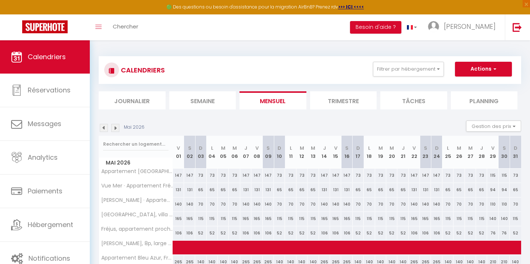
click at [114, 129] on img at bounding box center [115, 128] width 8 height 8
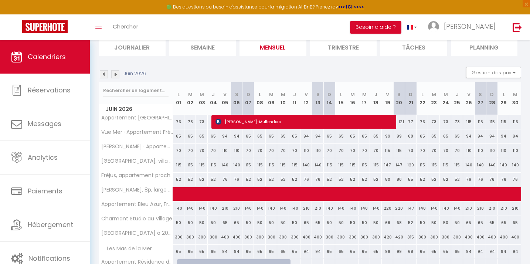
click at [116, 73] on img at bounding box center [115, 74] width 8 height 8
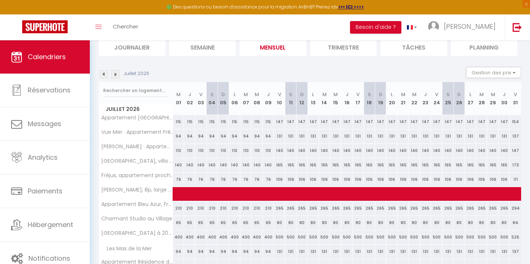
click at [116, 73] on img at bounding box center [115, 74] width 8 height 8
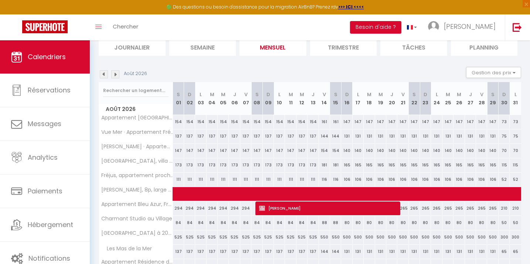
click at [116, 73] on img at bounding box center [115, 74] width 8 height 8
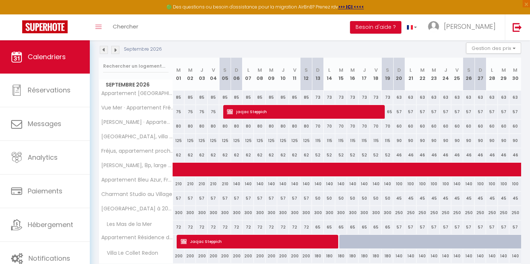
scroll to position [78, 0]
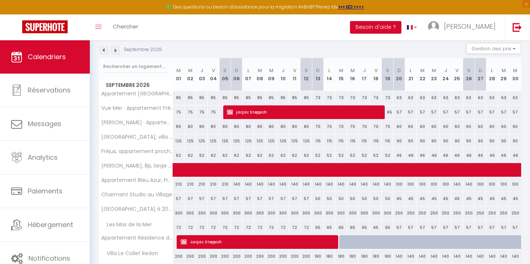
click at [104, 53] on img at bounding box center [104, 50] width 8 height 8
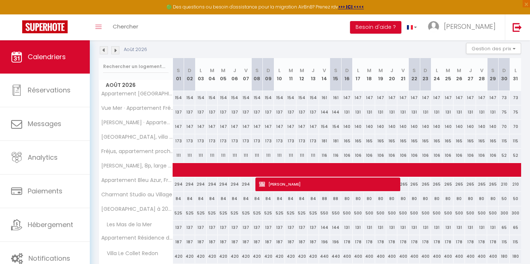
click at [104, 53] on img at bounding box center [104, 50] width 8 height 8
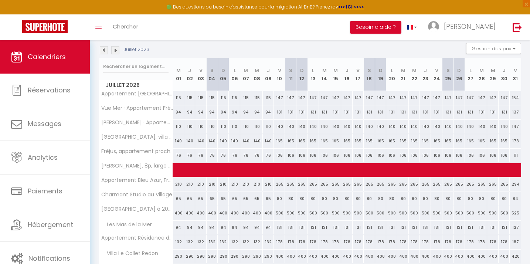
click at [104, 53] on img at bounding box center [104, 50] width 8 height 8
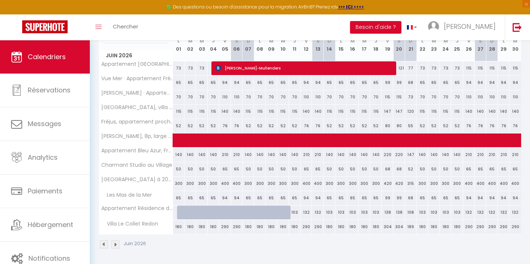
scroll to position [108, 0]
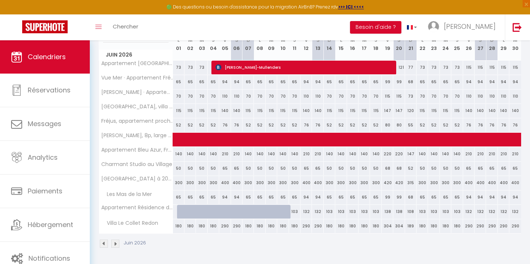
click at [179, 211] on div at bounding box center [182, 212] width 11 height 14
type input "103"
type input "Lun 01 Juin 2026"
type input "Mar 02 Juin 2026"
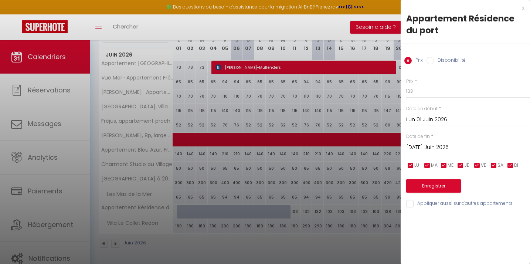
click at [432, 59] on input "Disponibilité" at bounding box center [429, 60] width 7 height 7
radio input "true"
radio input "false"
click at [425, 146] on input "Mar 02 Juin 2026" at bounding box center [468, 148] width 124 height 10
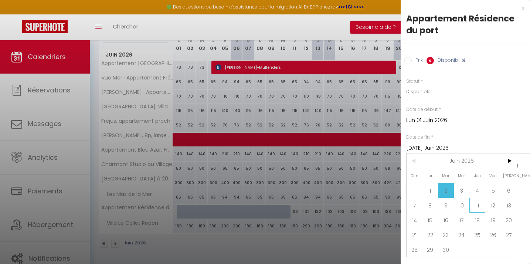
click at [478, 207] on span "11" at bounding box center [477, 205] width 16 height 15
type input "Jeu 11 Juin 2026"
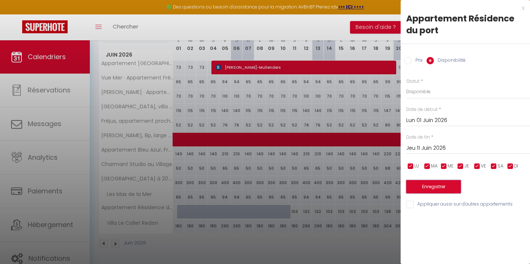
click at [436, 184] on button "Enregistrer" at bounding box center [433, 186] width 55 height 13
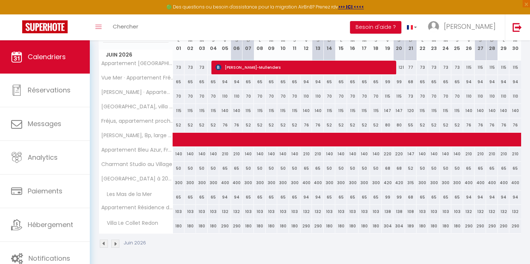
click at [179, 214] on div "103" at bounding box center [178, 212] width 11 height 14
select select "1"
type input "Lun 01 Juin 2026"
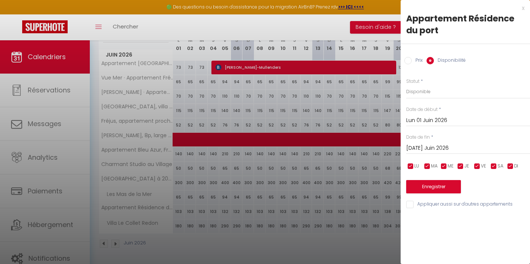
click at [425, 148] on input "Mar 02 Juin 2026" at bounding box center [468, 148] width 124 height 10
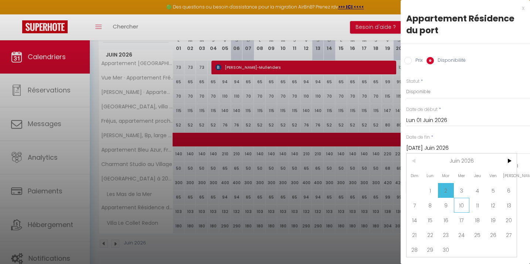
click at [458, 205] on span "10" at bounding box center [462, 205] width 16 height 15
type input "Mer 10 Juin 2026"
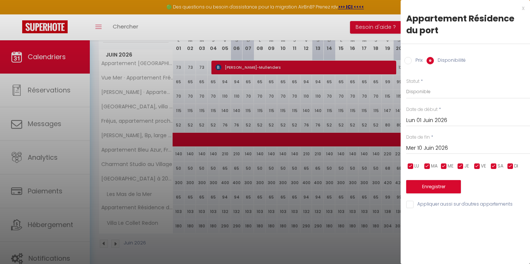
click at [522, 8] on div "x" at bounding box center [462, 8] width 124 height 9
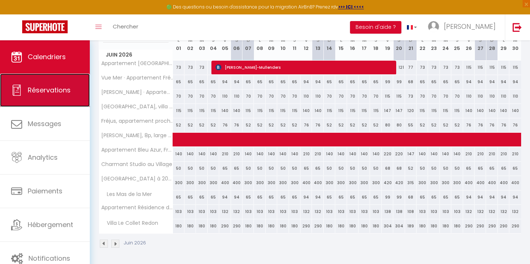
click at [37, 86] on span "Réservations" at bounding box center [49, 89] width 43 height 9
select select "not_cancelled"
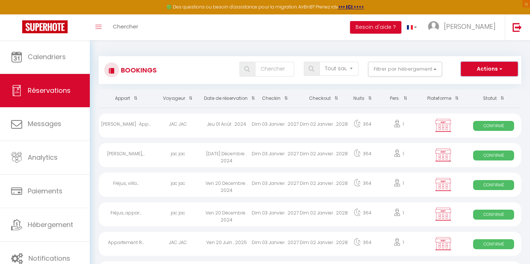
click at [496, 68] on button "Actions" at bounding box center [489, 69] width 57 height 15
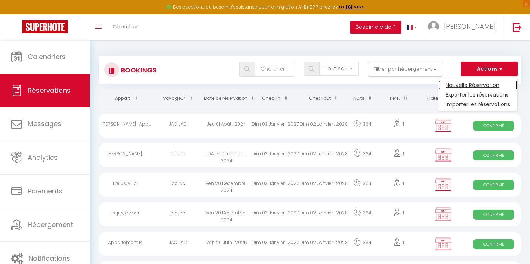
click at [472, 86] on link "Nouvelle Réservation" at bounding box center [477, 85] width 79 height 10
select select
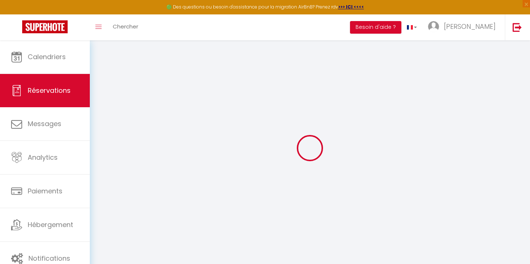
select select
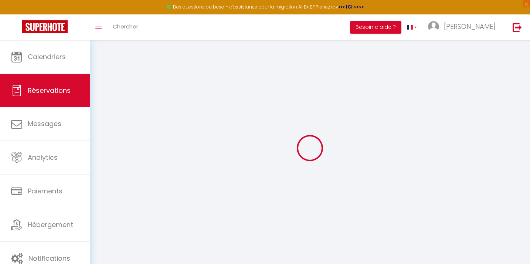
select select
checkbox input "false"
select select
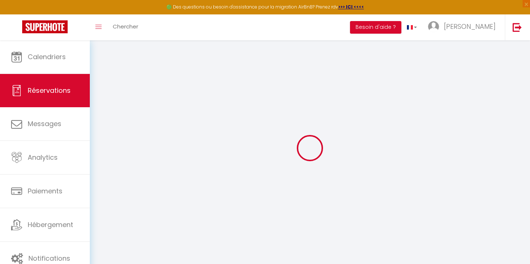
select select
checkbox input "false"
select select
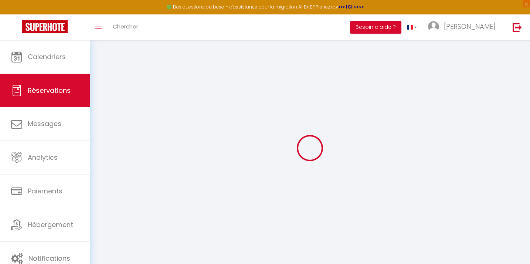
select select
checkbox input "false"
select select
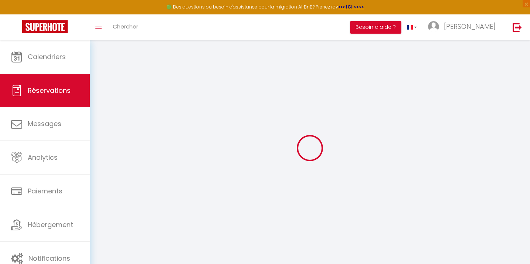
select select
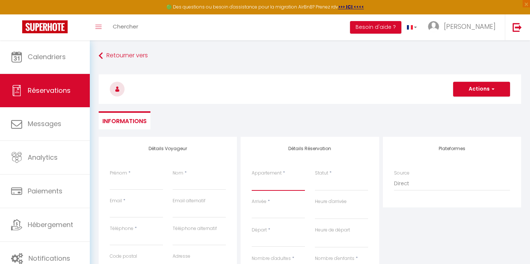
click at [277, 185] on select "Vue Mer · Appartement Fréjus Plage,1 Ch Appartement Bleu Azur, Fréjus Plage, ne…" at bounding box center [278, 184] width 53 height 14
select select "70889"
select select
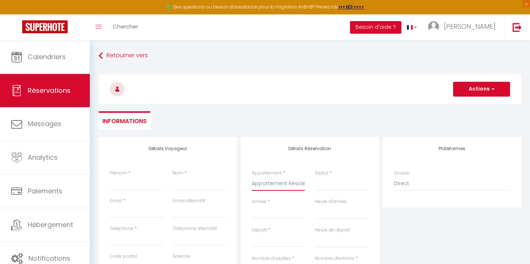
select select
checkbox input "false"
select select
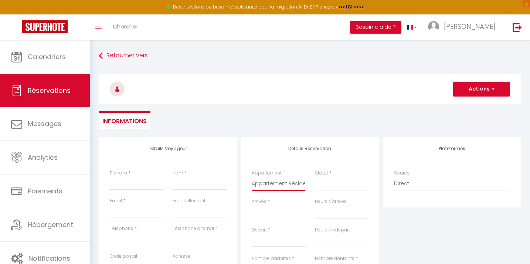
select select
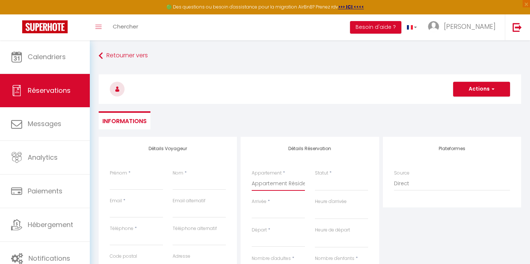
checkbox input "false"
click at [126, 183] on input "Prénom" at bounding box center [136, 183] width 53 height 13
type input "jac"
select select
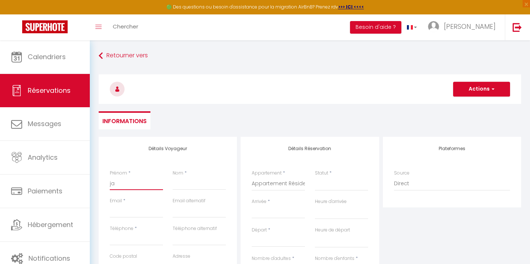
select select
checkbox input "false"
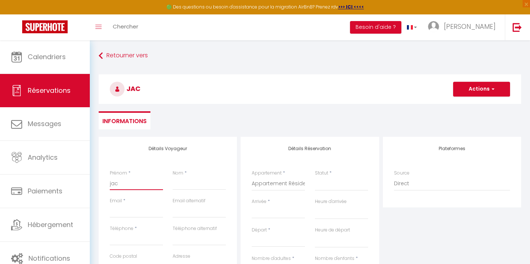
select select
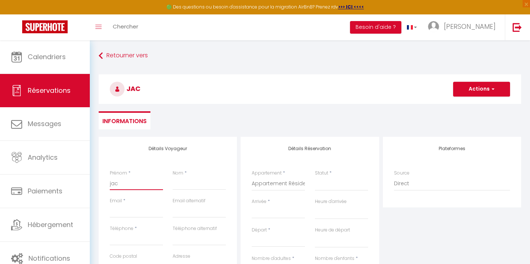
select select
checkbox input "false"
type input "jacja"
select select
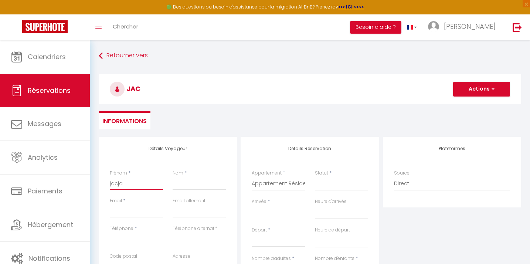
select select
checkbox input "false"
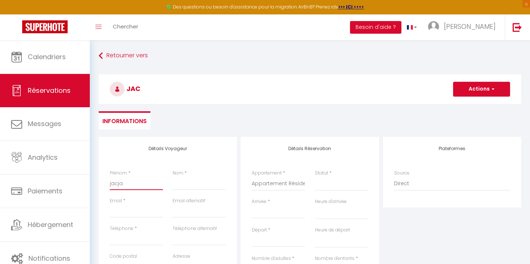
type input "jacjac"
select select
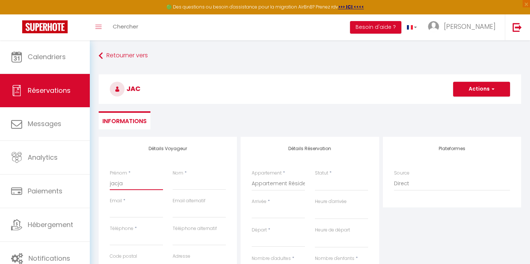
select select
checkbox input "false"
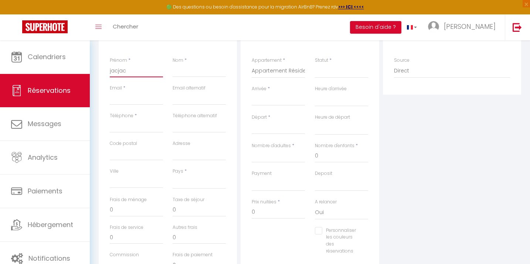
scroll to position [119, 0]
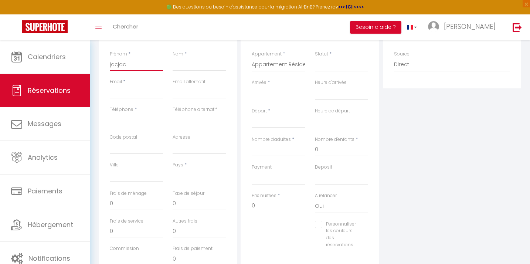
type input "jacjac"
click at [270, 95] on input "Arrivée" at bounding box center [278, 94] width 53 height 10
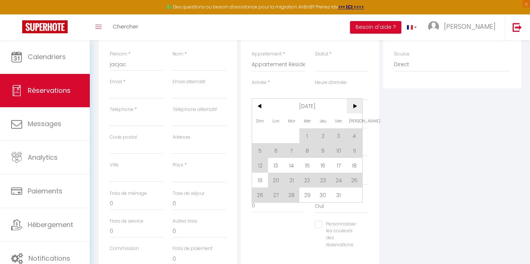
click at [350, 107] on span ">" at bounding box center [354, 106] width 16 height 15
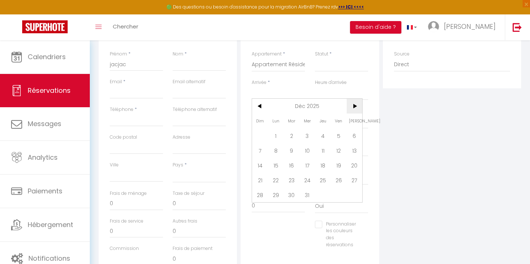
click at [350, 107] on span ">" at bounding box center [354, 106] width 16 height 15
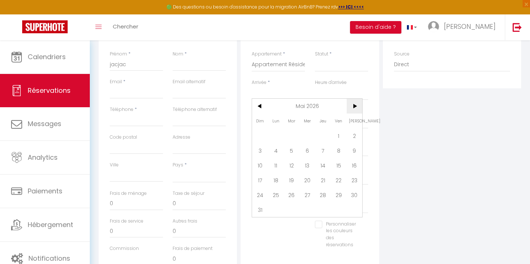
click at [350, 107] on span ">" at bounding box center [354, 106] width 16 height 15
click at [279, 135] on span "1" at bounding box center [276, 135] width 16 height 15
select select
type input "Lun 01 Juin 2026"
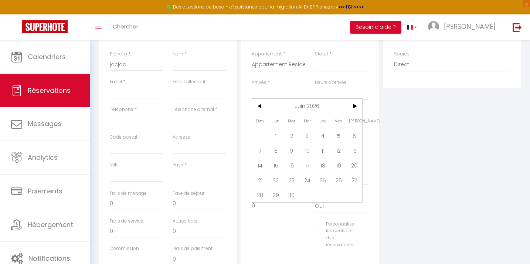
select select
type input "Mar 02 Juin 2026"
select select
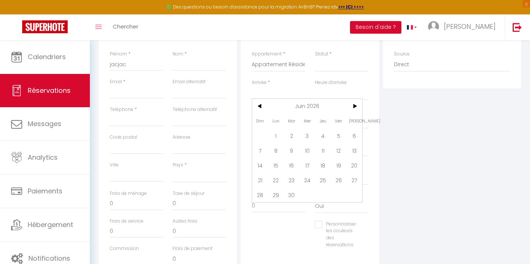
checkbox input "false"
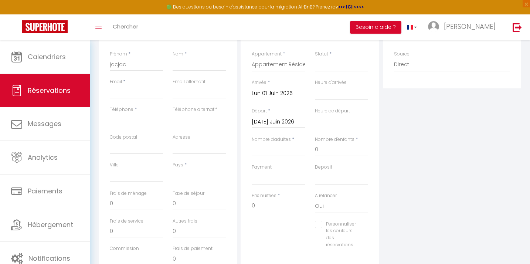
click at [281, 122] on input "Mar 02 Juin 2026" at bounding box center [278, 122] width 53 height 10
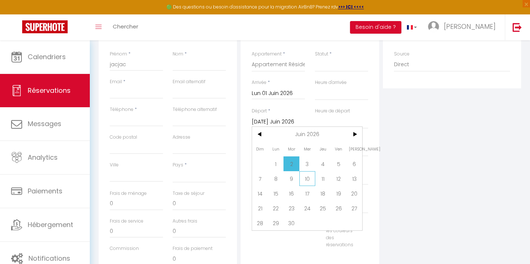
click at [309, 178] on span "10" at bounding box center [307, 178] width 16 height 15
select select
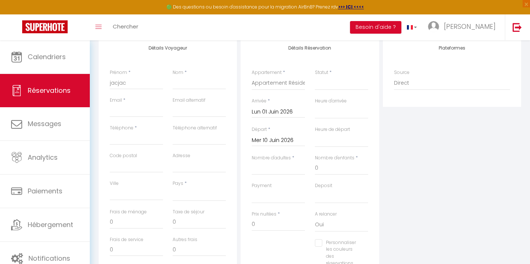
scroll to position [100, 0]
click at [184, 85] on input "Nom" at bounding box center [198, 83] width 53 height 13
click at [162, 135] on input "Téléphone" at bounding box center [136, 138] width 53 height 13
click at [235, 138] on div "Détails Voyageur Prénom * jacjac Nom * Email * Email alternatif Téléphone * Tél…" at bounding box center [168, 169] width 138 height 264
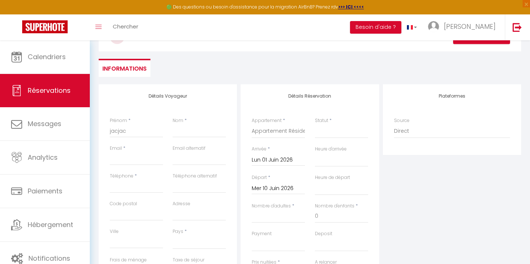
scroll to position [0, 0]
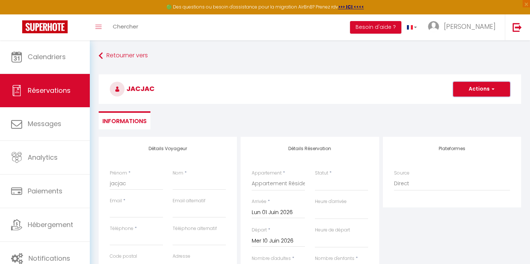
click at [482, 90] on button "Actions" at bounding box center [481, 89] width 57 height 15
click at [476, 103] on link "Enregistrer" at bounding box center [474, 105] width 58 height 10
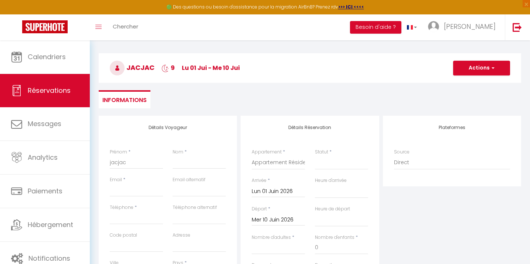
scroll to position [25, 0]
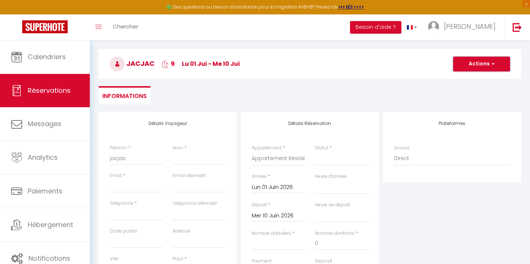
click at [477, 68] on button "Actions" at bounding box center [481, 64] width 57 height 15
click at [473, 77] on link "Enregistrer" at bounding box center [474, 80] width 58 height 10
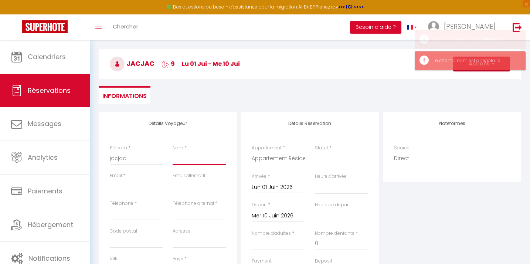
click at [200, 160] on input "Nom" at bounding box center [198, 157] width 53 height 13
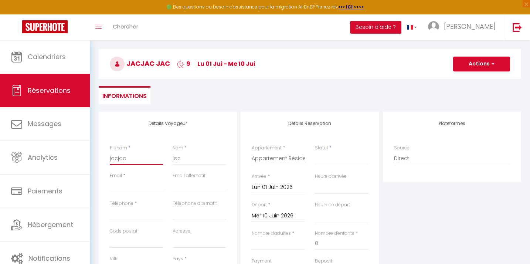
click at [126, 159] on input "jacjac" at bounding box center [136, 157] width 53 height 13
click at [127, 195] on div "Email *" at bounding box center [136, 186] width 63 height 28
click at [127, 192] on input "Email client" at bounding box center [136, 185] width 53 height 13
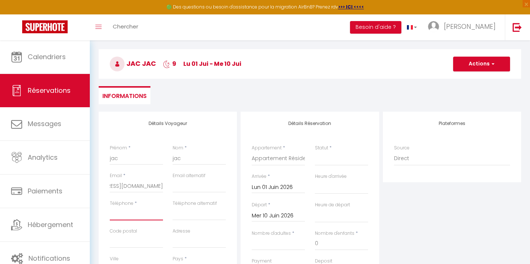
scroll to position [0, 0]
click at [114, 213] on input "Téléphone" at bounding box center [136, 213] width 53 height 13
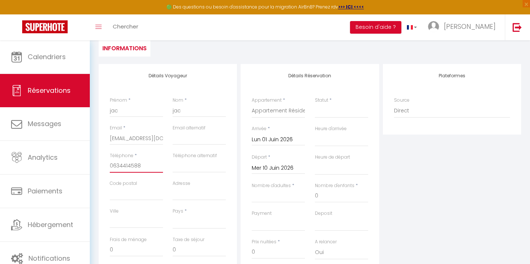
scroll to position [77, 0]
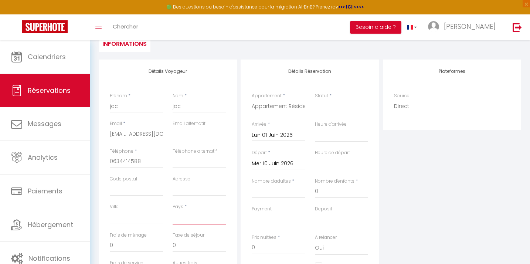
click at [189, 221] on select "[GEOGRAPHIC_DATA] [GEOGRAPHIC_DATA] [GEOGRAPHIC_DATA] [GEOGRAPHIC_DATA] [GEOGRA…" at bounding box center [198, 217] width 53 height 14
click at [330, 110] on select "Confirmé Non Confirmé [PERSON_NAME] par le voyageur No Show Request" at bounding box center [341, 106] width 53 height 14
click at [334, 108] on select "Confirmé Non Confirmé [PERSON_NAME] par le voyageur No Show Request" at bounding box center [341, 106] width 53 height 14
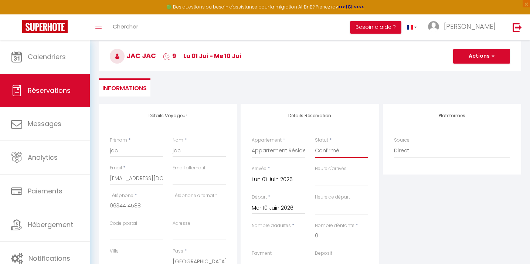
scroll to position [27, 0]
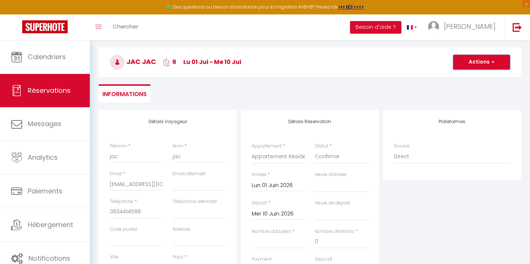
click at [469, 65] on button "Actions" at bounding box center [481, 62] width 57 height 15
click at [468, 75] on link "Enregistrer" at bounding box center [474, 78] width 58 height 10
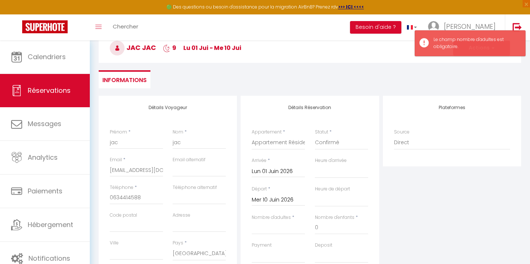
scroll to position [52, 0]
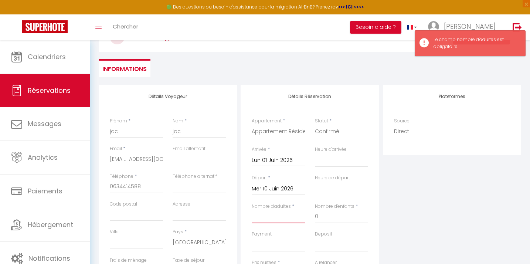
click at [264, 216] on input "Nombre d'adultes" at bounding box center [278, 216] width 53 height 13
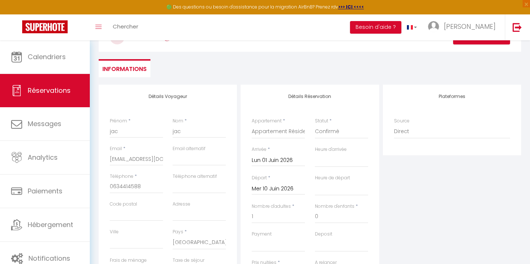
click at [438, 70] on ul "Informations" at bounding box center [310, 68] width 422 height 18
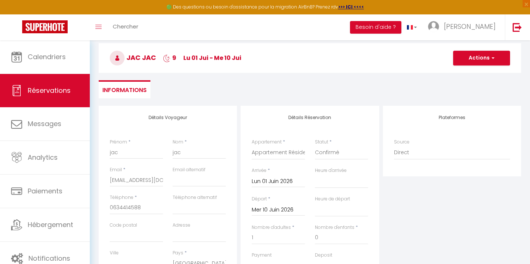
scroll to position [28, 0]
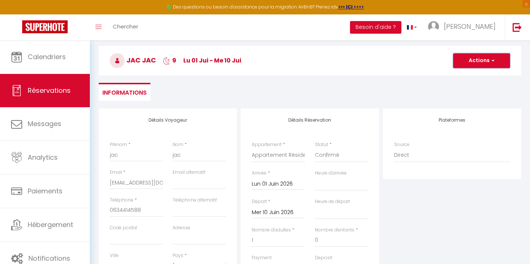
click at [468, 61] on button "Actions" at bounding box center [481, 60] width 57 height 15
click at [464, 76] on link "Enregistrer" at bounding box center [474, 77] width 58 height 10
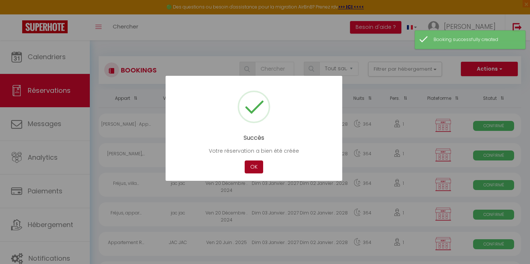
click at [250, 163] on button "OK" at bounding box center [253, 166] width 18 height 13
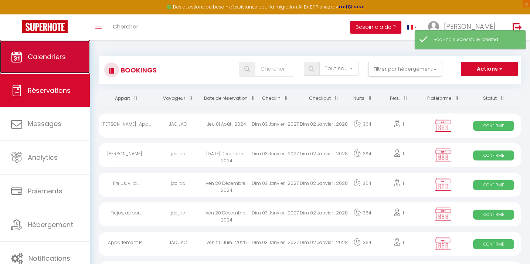
click at [57, 56] on span "Calendriers" at bounding box center [47, 56] width 38 height 9
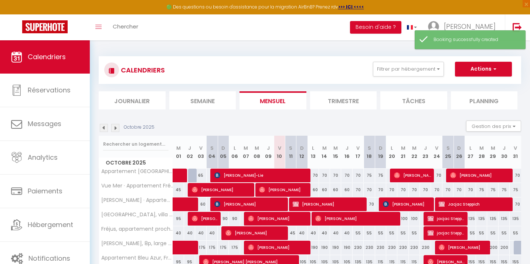
scroll to position [32, 0]
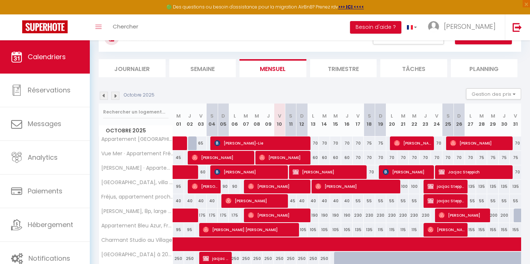
click at [116, 96] on img at bounding box center [115, 96] width 8 height 8
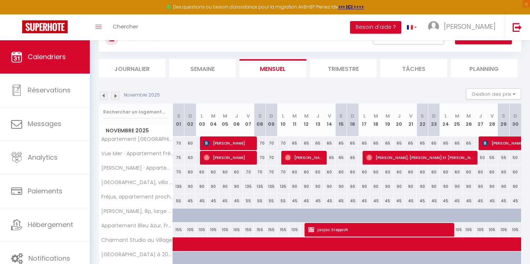
click at [116, 96] on img at bounding box center [115, 96] width 8 height 8
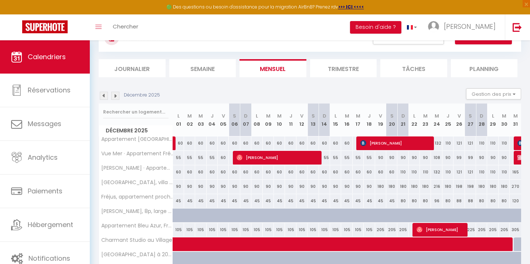
click at [116, 96] on img at bounding box center [115, 96] width 8 height 8
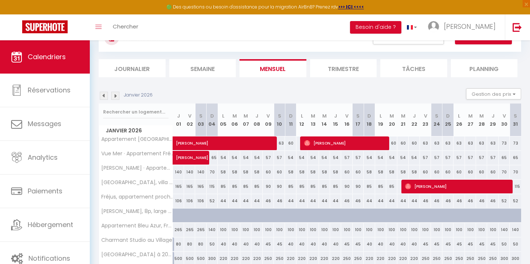
click at [116, 96] on img at bounding box center [115, 96] width 8 height 8
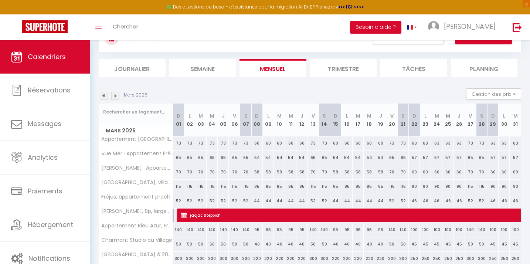
click at [116, 96] on img at bounding box center [115, 96] width 8 height 8
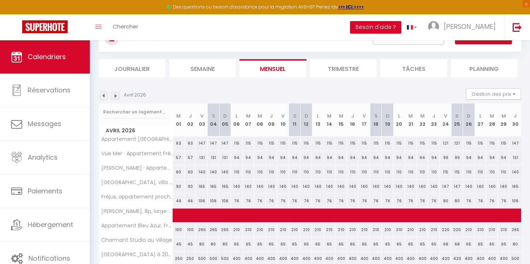
click at [116, 96] on img at bounding box center [115, 96] width 8 height 8
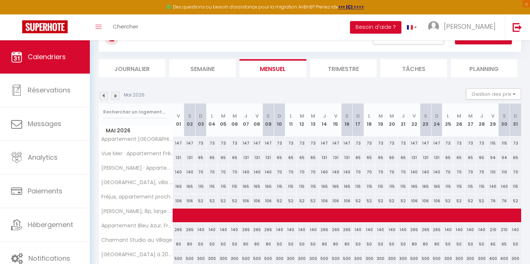
click at [116, 96] on img at bounding box center [115, 96] width 8 height 8
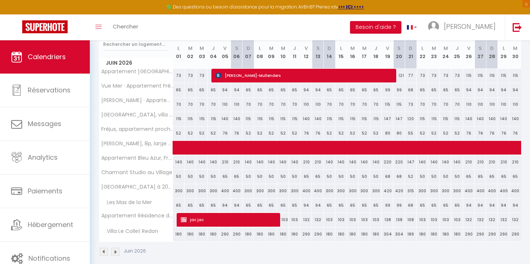
scroll to position [96, 0]
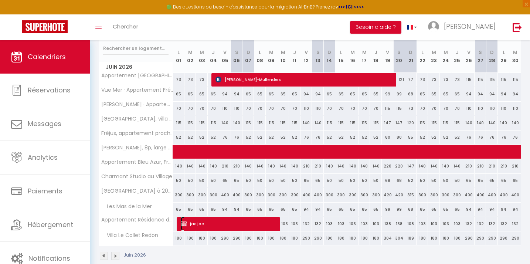
click at [194, 221] on span "jac jac" at bounding box center [228, 223] width 95 height 14
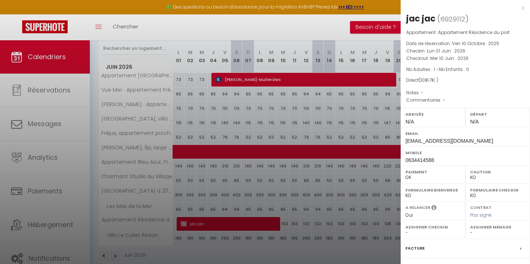
click at [194, 221] on div at bounding box center [265, 132] width 530 height 264
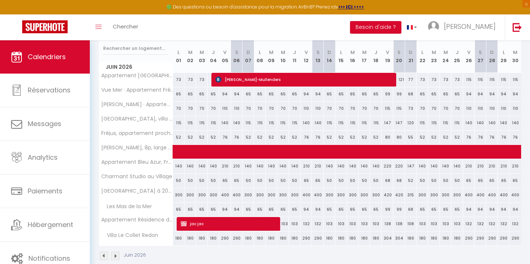
scroll to position [96, 0]
click at [261, 222] on span "jac jac" at bounding box center [228, 223] width 95 height 14
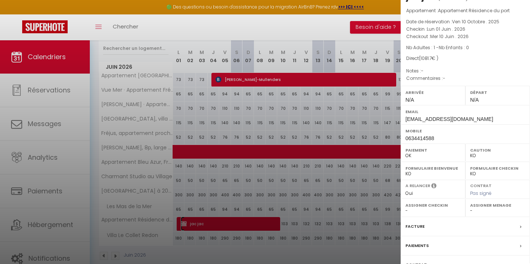
scroll to position [81, 0]
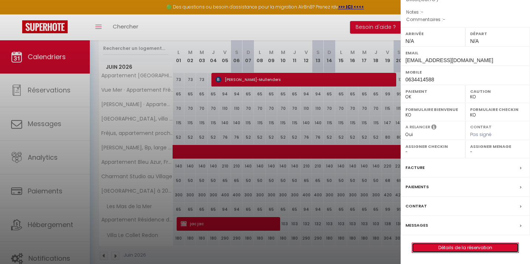
click at [466, 250] on link "Détails de la réservation" at bounding box center [465, 248] width 106 height 10
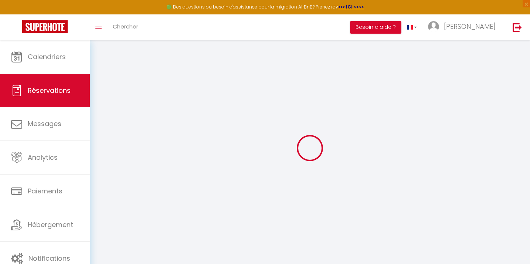
type input "jac"
type input "[EMAIL_ADDRESS][DOMAIN_NAME]"
type input "0634414588"
select select "FR"
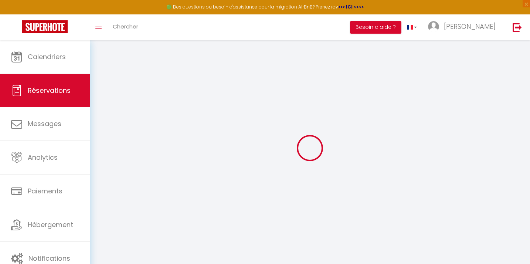
select select "70889"
select select "1"
type input "Lun 01 Juin 2026"
select select
type input "Mer 10 Juin 2026"
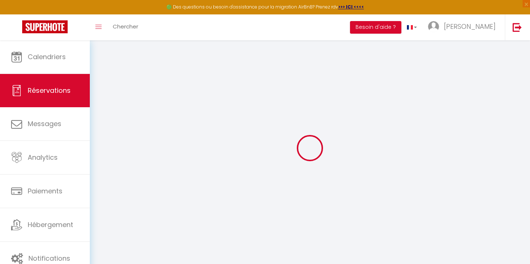
select select
type input "1"
select select "12"
select select
type input "985"
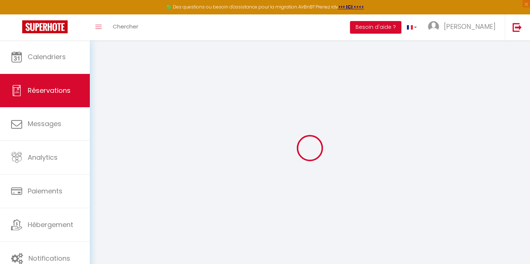
checkbox input "false"
type input "0"
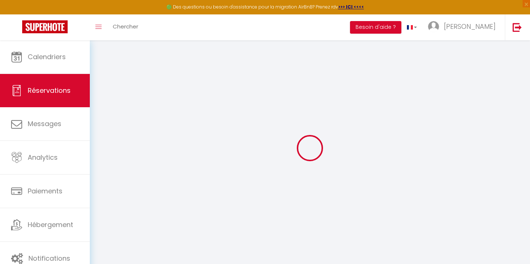
select select
select select "14"
checkbox input "false"
select select
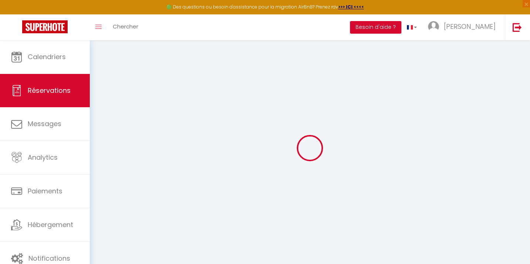
select select
checkbox input "false"
select select
checkbox input "false"
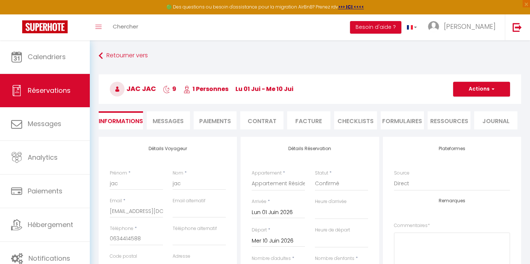
type input "85"
type input "11.7"
select select
checkbox input "false"
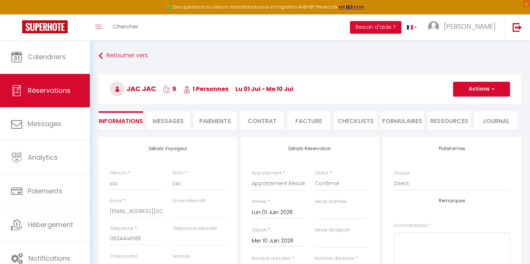
select select
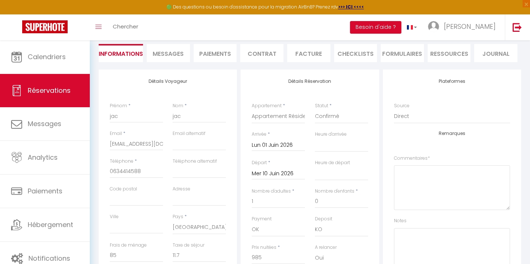
scroll to position [75, 0]
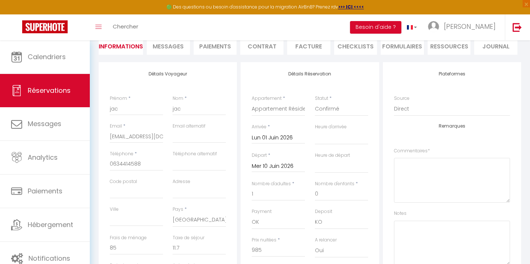
click at [283, 167] on input "Mer 10 Juin 2026" at bounding box center [278, 166] width 53 height 10
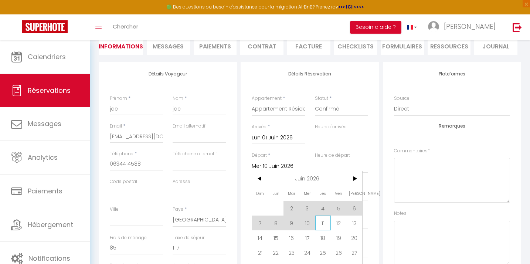
click at [318, 221] on span "11" at bounding box center [323, 222] width 16 height 15
select select
type input "Jeu 11 Juin 2026"
select select
checkbox input "false"
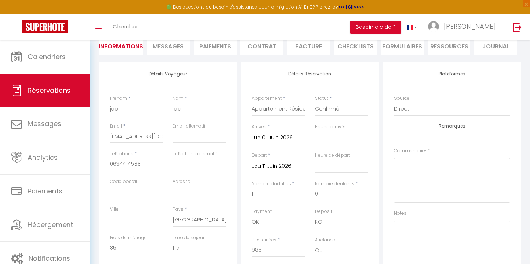
type input "13"
select select
type input "1088"
checkbox input "false"
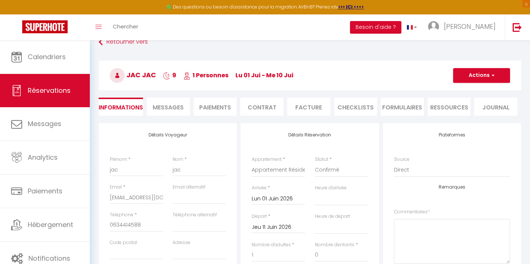
scroll to position [0, 0]
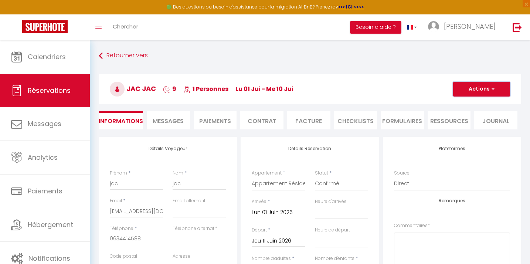
click at [480, 87] on button "Actions" at bounding box center [481, 89] width 57 height 15
click at [471, 103] on link "Enregistrer" at bounding box center [474, 105] width 58 height 10
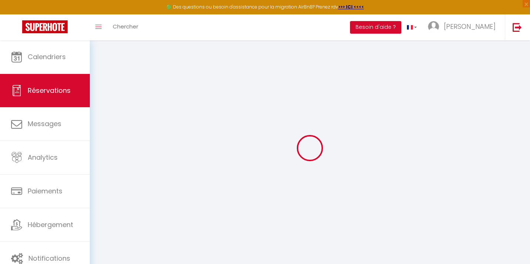
select select "not_cancelled"
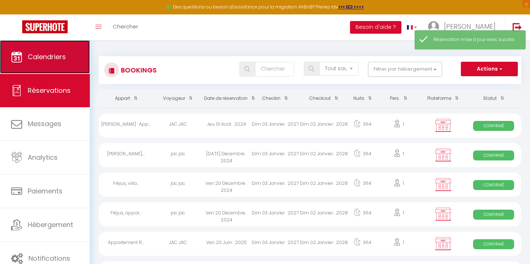
click at [37, 61] on span "Calendriers" at bounding box center [47, 56] width 38 height 9
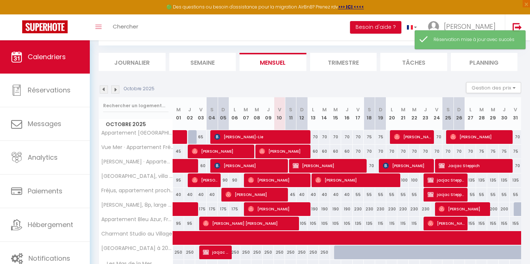
scroll to position [39, 0]
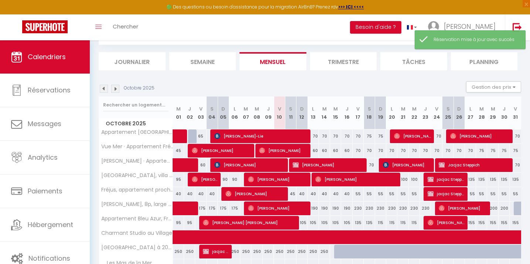
click at [113, 89] on img at bounding box center [115, 89] width 8 height 8
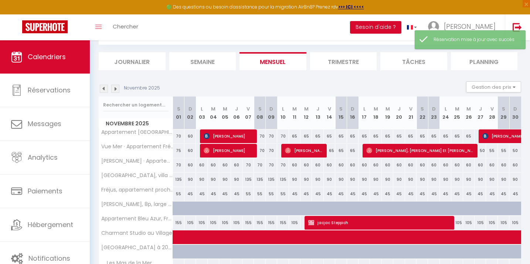
click at [113, 89] on img at bounding box center [115, 89] width 8 height 8
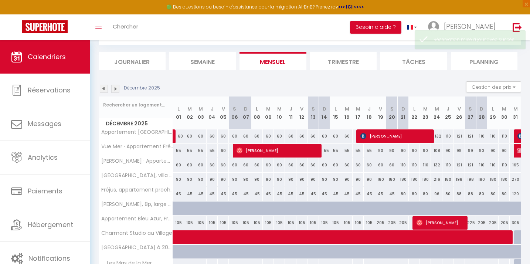
click at [113, 89] on img at bounding box center [115, 89] width 8 height 8
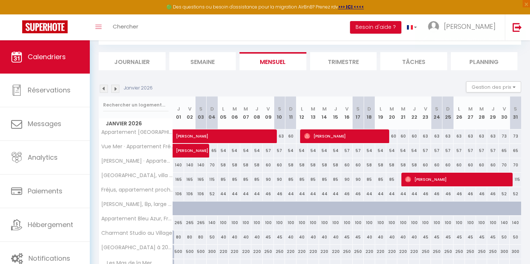
click at [113, 89] on img at bounding box center [115, 89] width 8 height 8
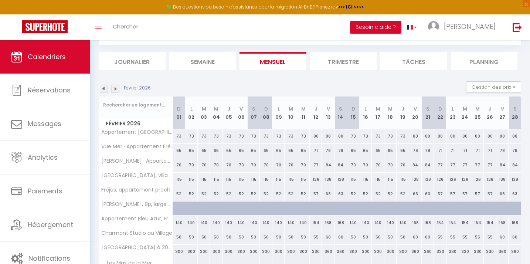
click at [113, 89] on img at bounding box center [115, 89] width 8 height 8
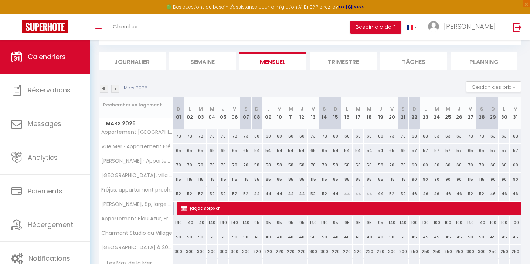
click at [113, 89] on img at bounding box center [115, 89] width 8 height 8
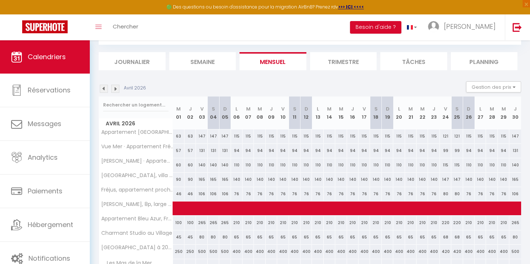
click at [113, 89] on img at bounding box center [115, 89] width 8 height 8
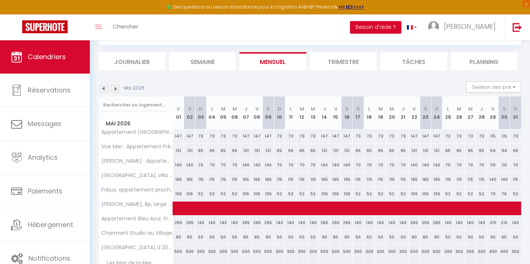
click at [113, 89] on img at bounding box center [115, 89] width 8 height 8
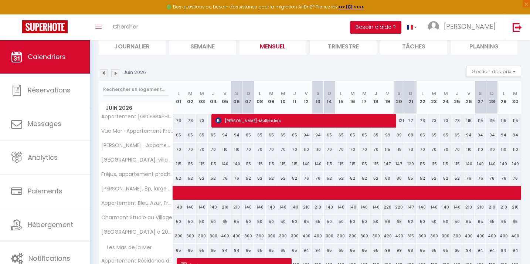
scroll to position [108, 0]
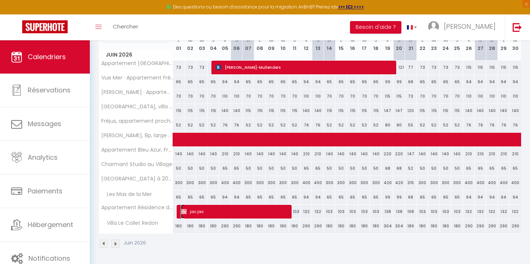
click at [228, 209] on span "jac jac" at bounding box center [234, 211] width 107 height 14
select select "OK"
select select "KO"
select select "0"
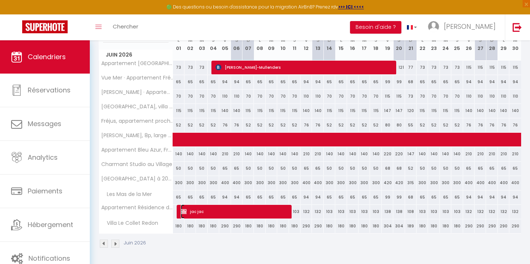
select select "1"
select select
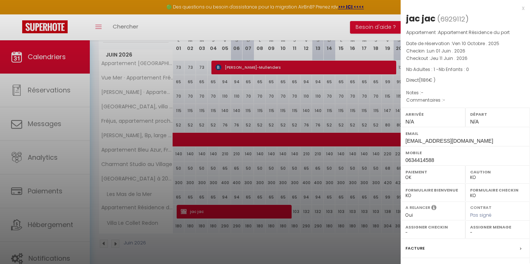
click at [228, 209] on div at bounding box center [265, 132] width 530 height 264
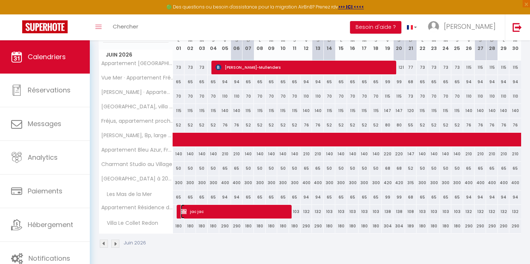
click at [224, 211] on span "jac jac" at bounding box center [234, 211] width 107 height 14
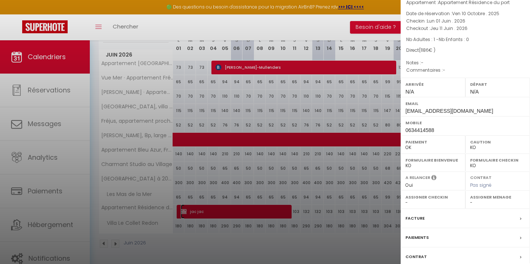
scroll to position [81, 0]
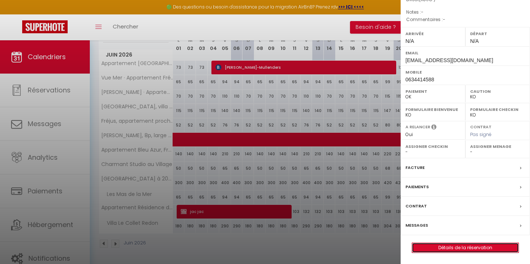
click at [455, 247] on link "Détails de la réservation" at bounding box center [465, 248] width 106 height 10
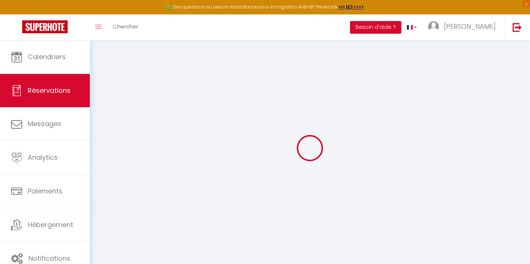
type input "jac"
type input "[EMAIL_ADDRESS][DOMAIN_NAME]"
type input "0634414588"
select select "FR"
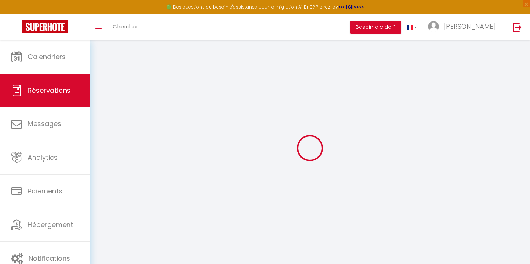
select select "70889"
select select "1"
type input "Lun 01 Juin 2026"
select select
type input "Jeu 11 Juin 2026"
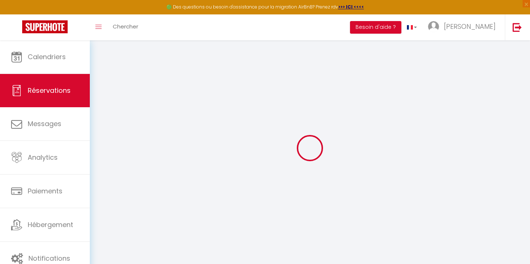
select select
type input "1"
select select "12"
select select
type input "1088"
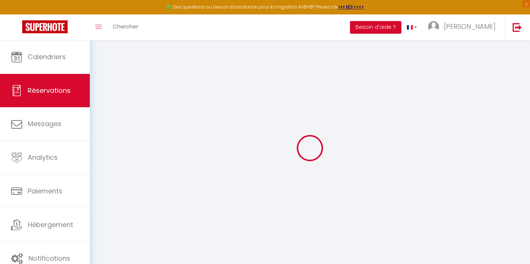
checkbox input "false"
type input "1.3"
type input "0"
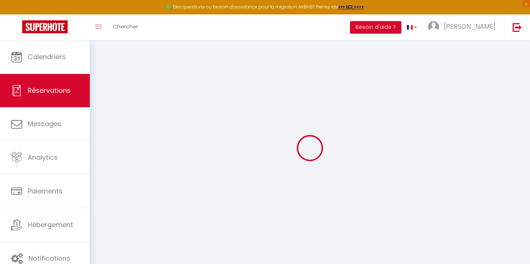
select select
select select "14"
checkbox input "false"
select select
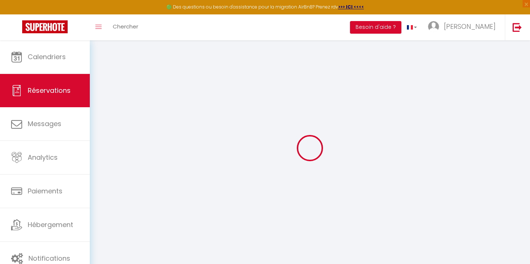
select select
checkbox input "false"
select select
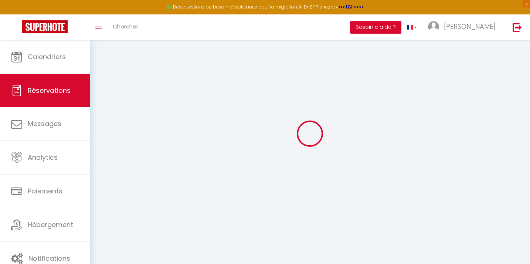
checkbox input "false"
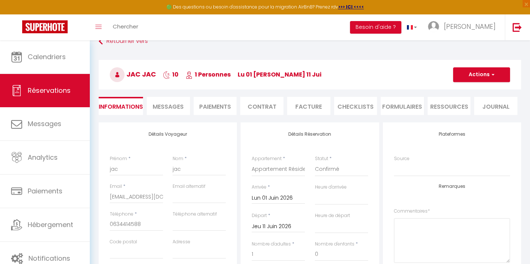
type input "85"
type input "13"
select select
checkbox input "false"
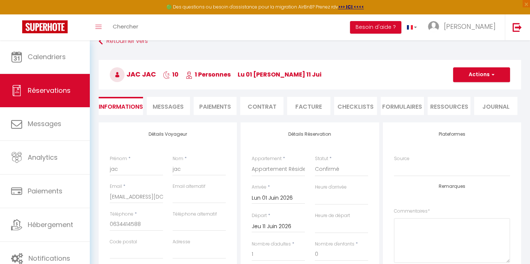
select select
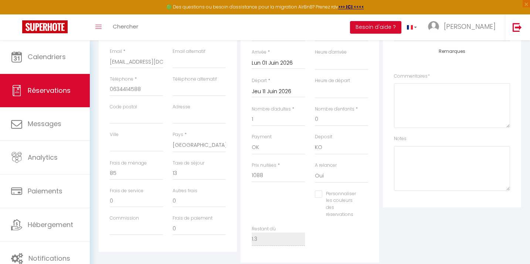
scroll to position [150, 0]
click at [271, 175] on input "1088" at bounding box center [278, 174] width 53 height 13
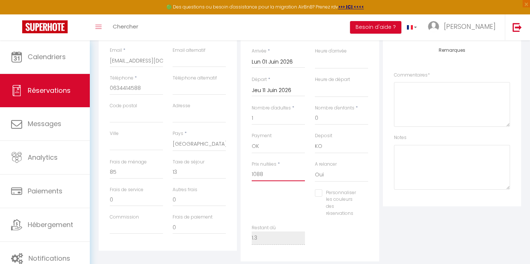
type input "0"
select select
checkbox input "false"
type input "0"
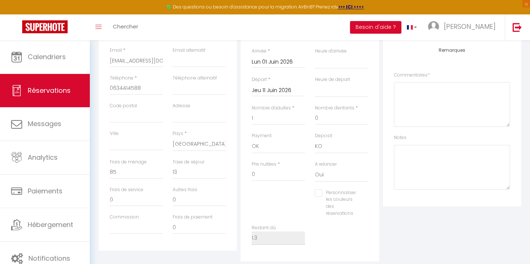
type input "0"
select select
checkbox input "false"
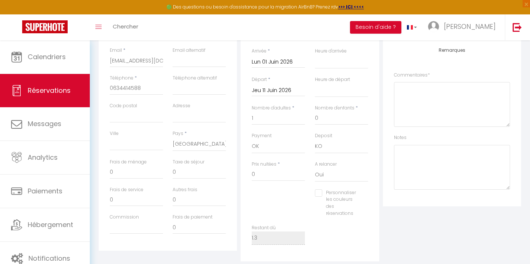
click at [278, 197] on div "Personnaliser les couleurs des réservations #D7092E" at bounding box center [310, 206] width 126 height 35
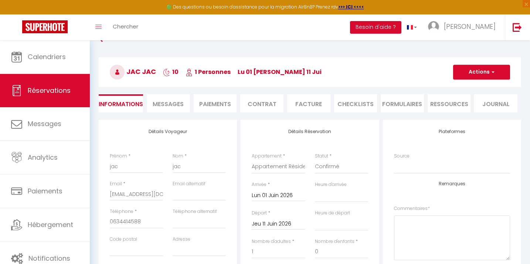
scroll to position [0, 0]
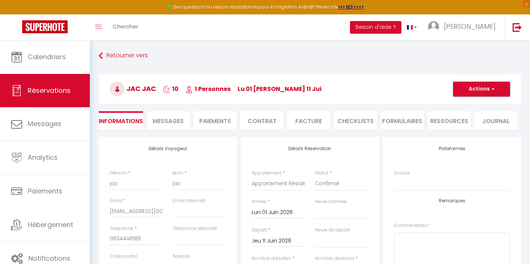
click at [479, 92] on button "Actions" at bounding box center [481, 89] width 57 height 15
click at [475, 106] on link "Enregistrer" at bounding box center [474, 105] width 58 height 10
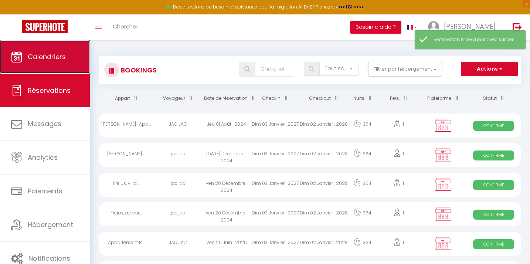
click at [54, 60] on span "Calendriers" at bounding box center [47, 56] width 38 height 9
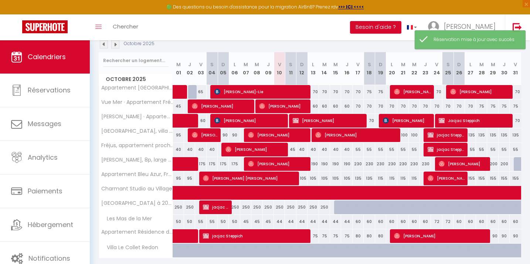
scroll to position [37, 0]
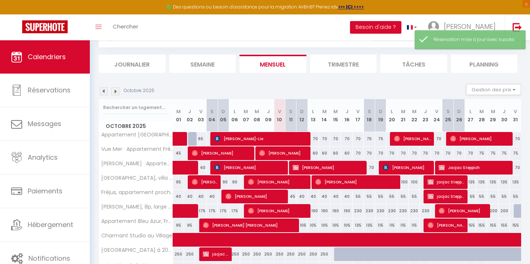
click at [118, 92] on img at bounding box center [115, 91] width 8 height 8
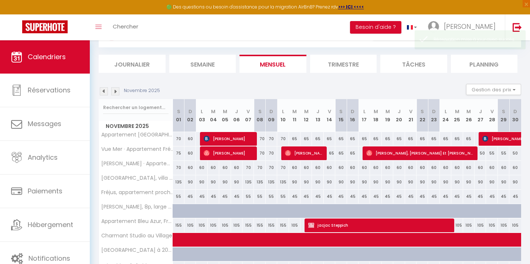
click at [118, 92] on img at bounding box center [115, 91] width 8 height 8
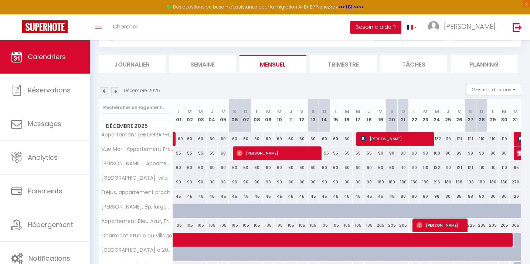
click at [118, 92] on img at bounding box center [115, 91] width 8 height 8
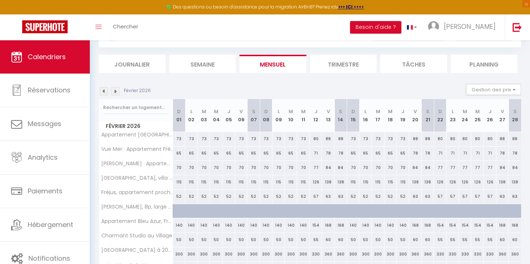
click at [118, 92] on img at bounding box center [115, 91] width 8 height 8
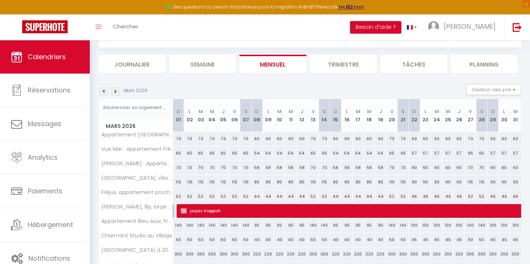
click at [118, 92] on img at bounding box center [115, 91] width 8 height 8
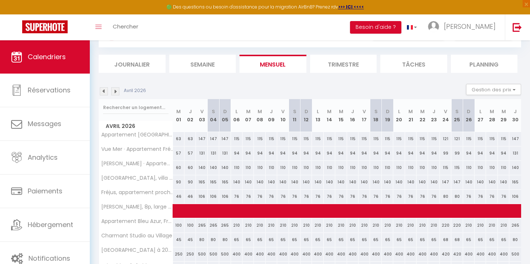
click at [118, 92] on img at bounding box center [115, 91] width 8 height 8
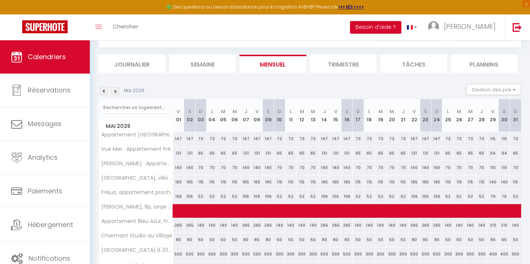
click at [118, 92] on img at bounding box center [115, 91] width 8 height 8
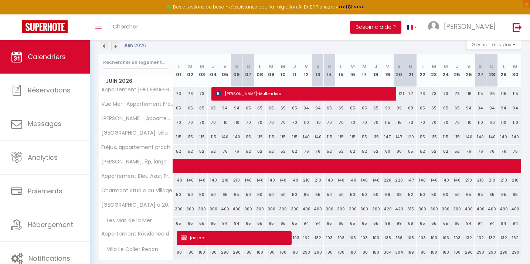
scroll to position [90, 0]
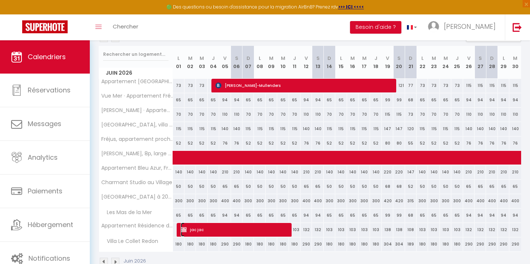
click at [221, 234] on span "jac jac" at bounding box center [234, 229] width 107 height 14
select select "OK"
select select "KO"
select select "0"
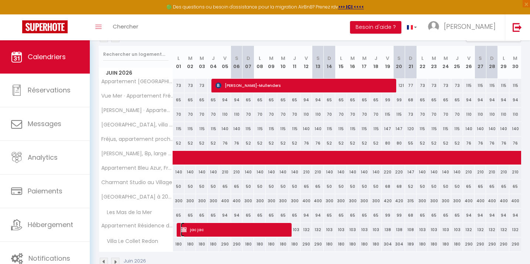
select select "1"
select select
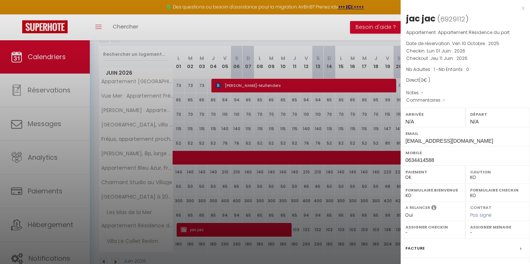
click at [292, 134] on div at bounding box center [265, 132] width 530 height 264
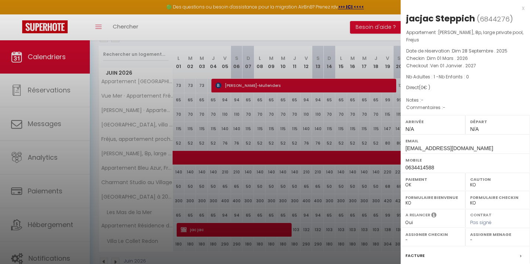
click at [285, 160] on div at bounding box center [265, 132] width 530 height 264
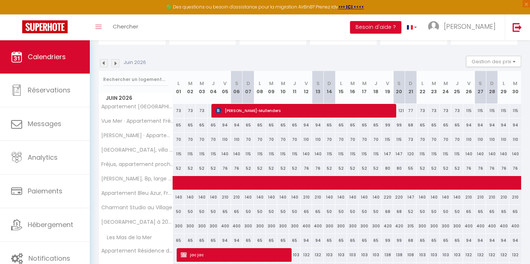
click at [116, 63] on img at bounding box center [115, 63] width 8 height 8
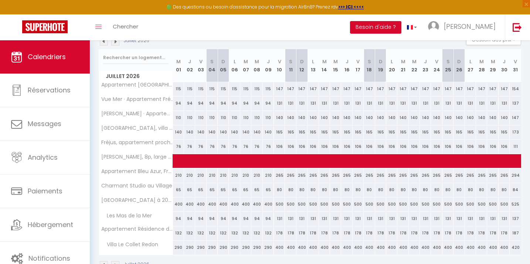
scroll to position [84, 0]
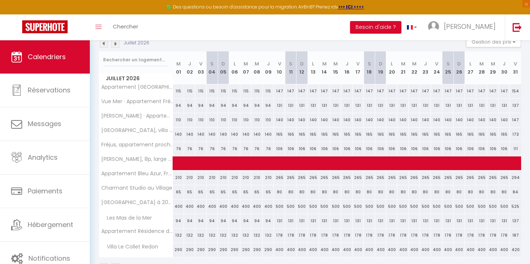
click at [117, 45] on img at bounding box center [115, 44] width 8 height 8
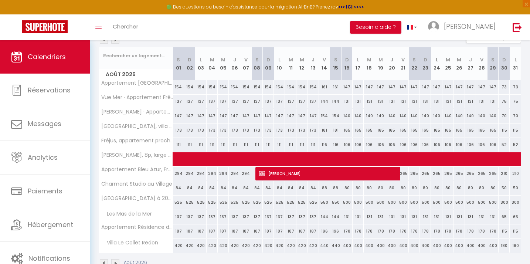
scroll to position [85, 0]
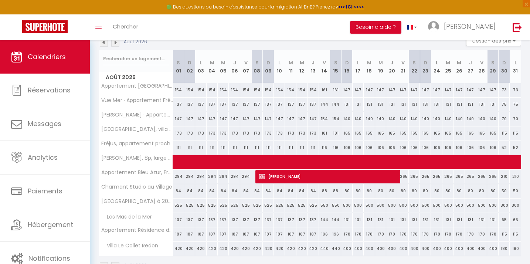
click at [118, 44] on img at bounding box center [115, 42] width 8 height 8
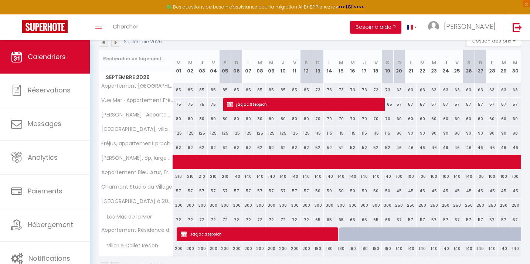
scroll to position [85, 0]
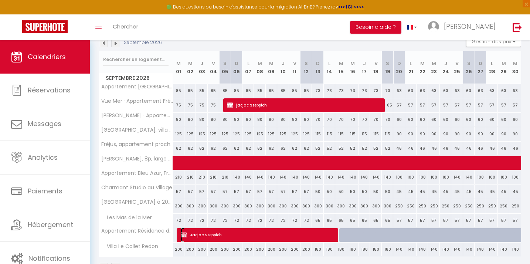
click at [215, 234] on span "Jacjac Steppich" at bounding box center [257, 234] width 153 height 14
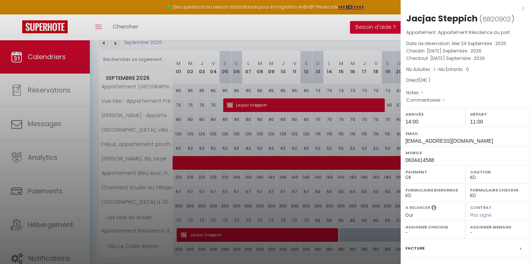
click at [158, 197] on div at bounding box center [265, 132] width 530 height 264
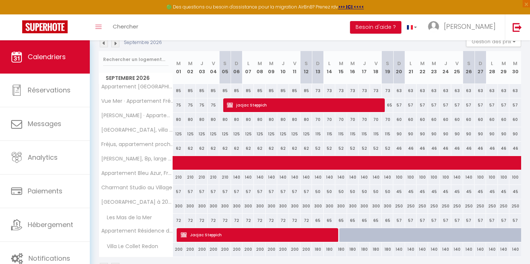
click at [117, 43] on img at bounding box center [115, 43] width 8 height 8
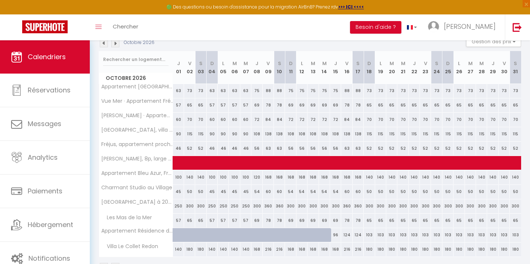
click at [117, 44] on img at bounding box center [115, 43] width 8 height 8
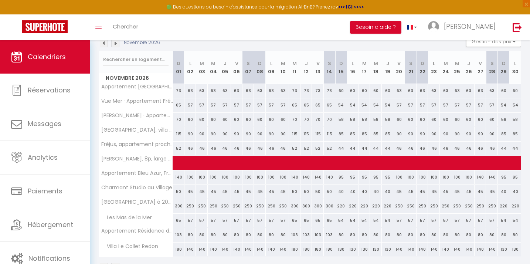
click at [117, 44] on img at bounding box center [115, 43] width 8 height 8
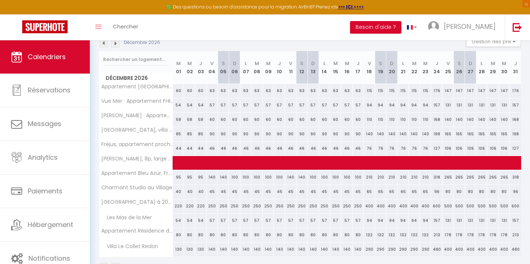
click at [116, 44] on img at bounding box center [115, 43] width 8 height 8
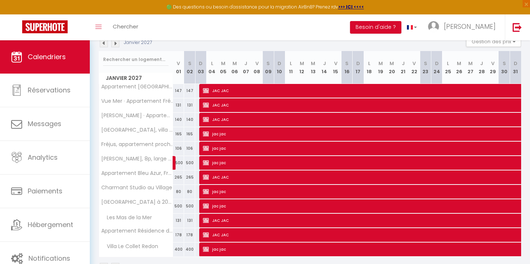
click at [103, 45] on img at bounding box center [104, 43] width 8 height 8
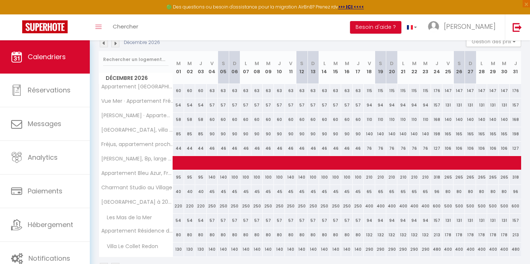
click at [103, 45] on img at bounding box center [104, 43] width 8 height 8
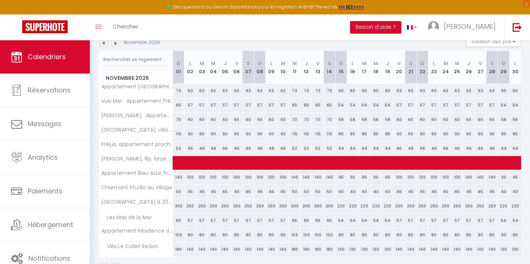
click at [103, 45] on img at bounding box center [104, 43] width 8 height 8
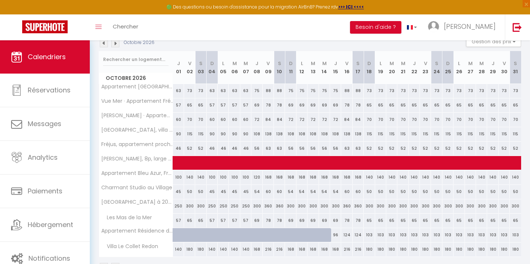
click at [103, 46] on img at bounding box center [104, 43] width 8 height 8
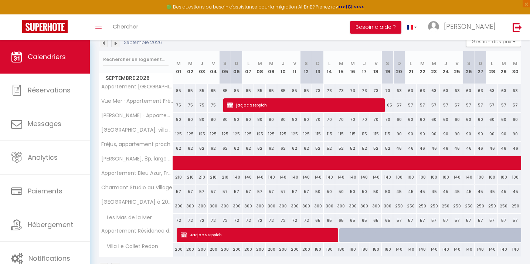
click at [116, 45] on img at bounding box center [115, 43] width 8 height 8
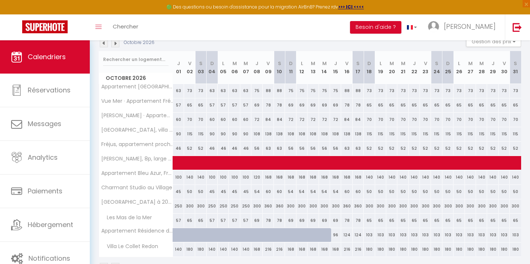
click at [260, 234] on div at bounding box center [260, 239] width 11 height 14
type input "96"
type input "Jeu 08 Octobre 2026"
type input "Ven 09 Octobre 2026"
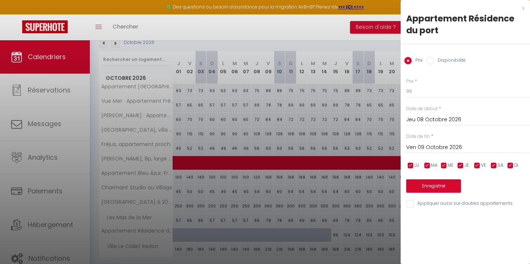
click at [260, 234] on div at bounding box center [265, 132] width 530 height 264
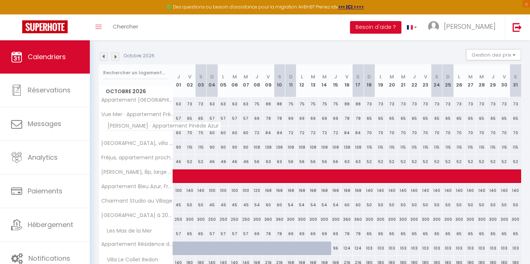
scroll to position [75, 0]
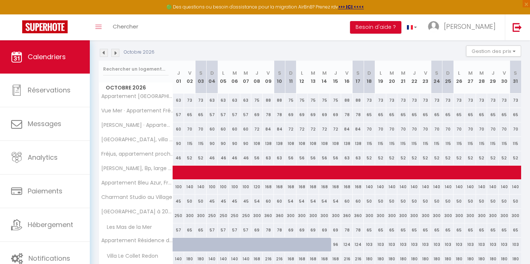
click at [103, 54] on img at bounding box center [104, 53] width 8 height 8
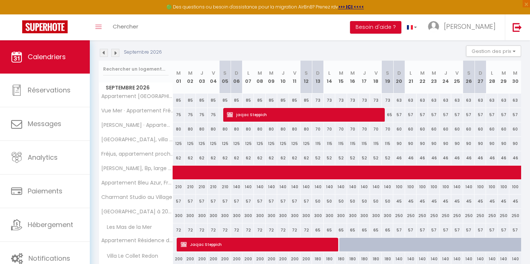
click at [179, 50] on div "Septembre 2026 Gestion des prix Nb Nuits minimum Règles Disponibilité" at bounding box center [310, 52] width 422 height 15
click at [106, 54] on img at bounding box center [104, 53] width 8 height 8
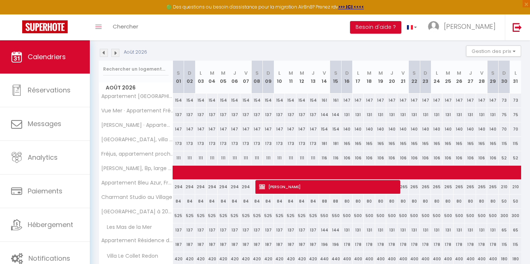
click at [106, 54] on img at bounding box center [104, 53] width 8 height 8
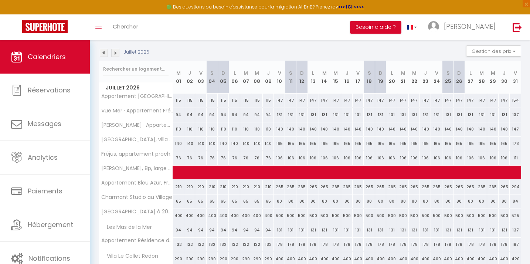
click at [106, 54] on img at bounding box center [104, 53] width 8 height 8
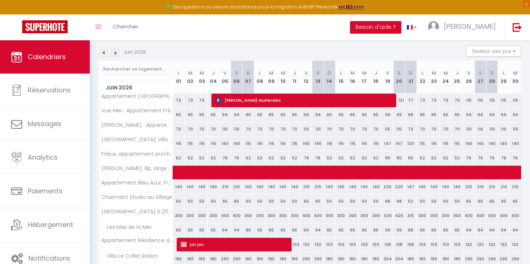
click at [106, 54] on img at bounding box center [104, 53] width 8 height 8
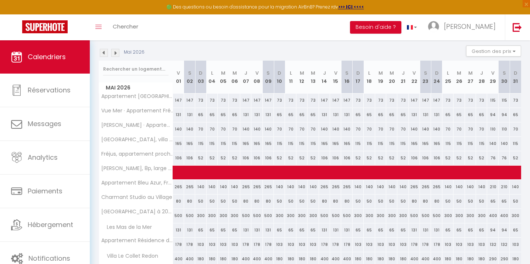
click at [106, 54] on img at bounding box center [104, 53] width 8 height 8
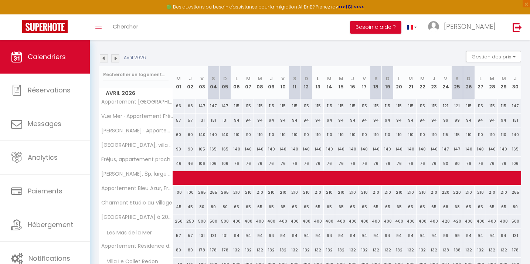
click at [116, 59] on img at bounding box center [115, 58] width 8 height 8
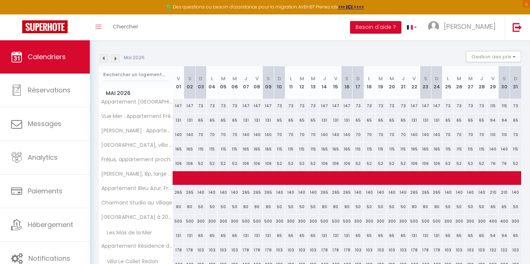
click at [116, 59] on img at bounding box center [115, 58] width 8 height 8
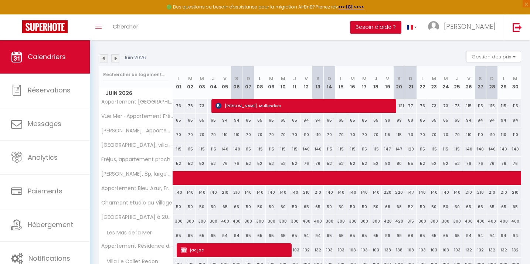
click at [116, 59] on img at bounding box center [115, 58] width 8 height 8
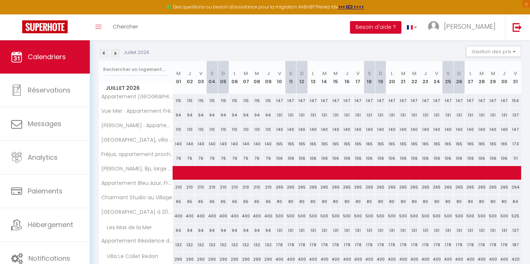
scroll to position [74, 0]
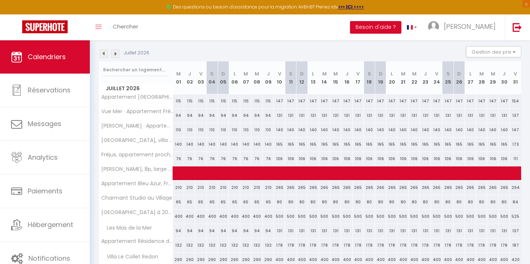
click at [116, 49] on img at bounding box center [115, 53] width 8 height 8
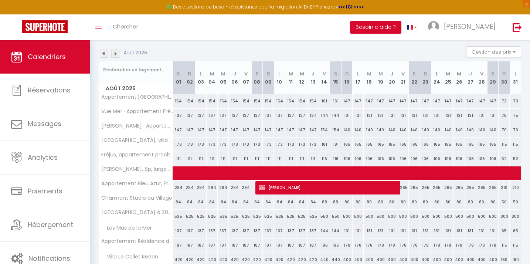
click at [116, 49] on img at bounding box center [115, 53] width 8 height 8
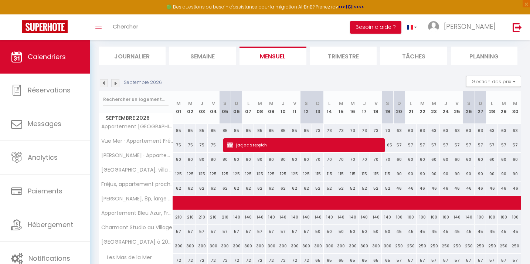
scroll to position [29, 0]
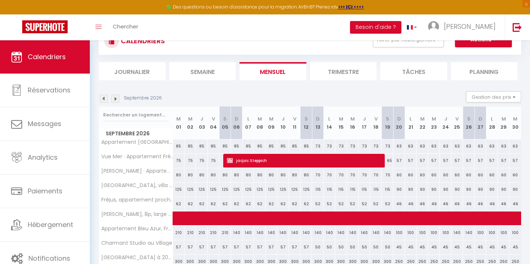
click at [105, 98] on img at bounding box center [104, 99] width 8 height 8
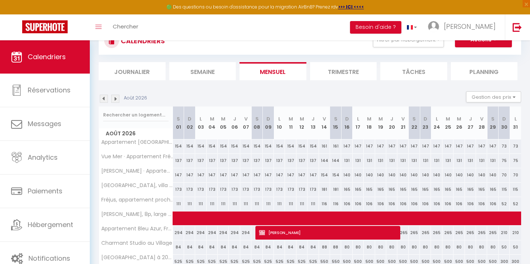
click at [105, 98] on img at bounding box center [104, 99] width 8 height 8
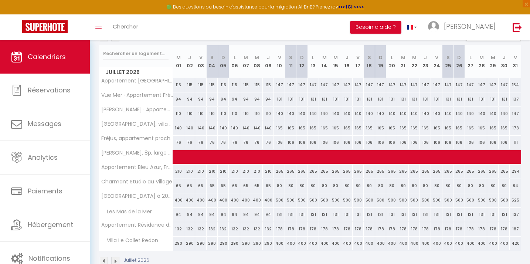
scroll to position [79, 0]
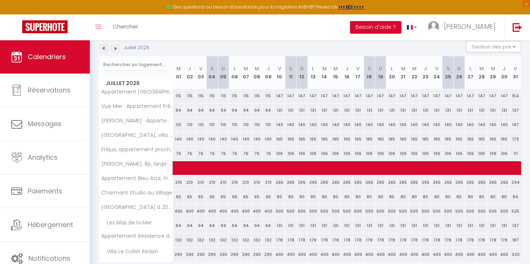
click at [104, 48] on img at bounding box center [104, 48] width 8 height 8
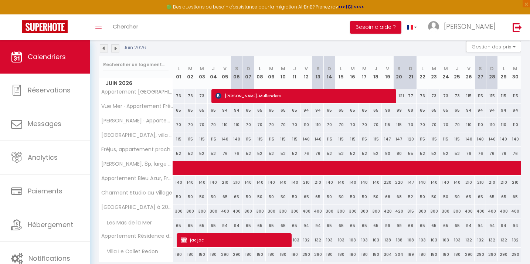
click at [104, 48] on img at bounding box center [104, 48] width 8 height 8
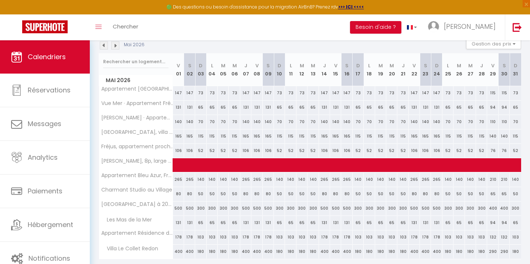
click at [104, 48] on img at bounding box center [104, 45] width 8 height 8
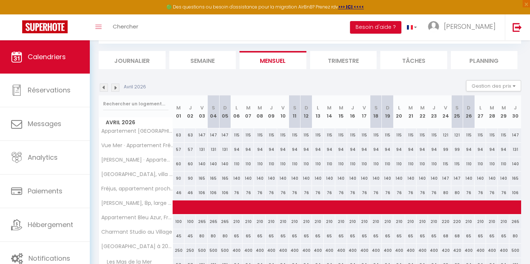
scroll to position [82, 0]
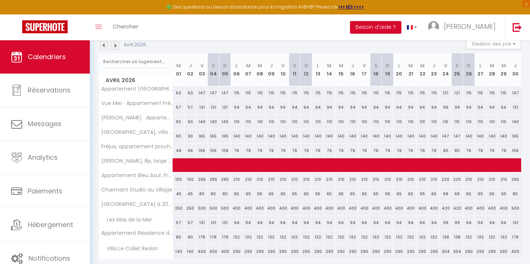
click at [104, 48] on img at bounding box center [104, 45] width 8 height 8
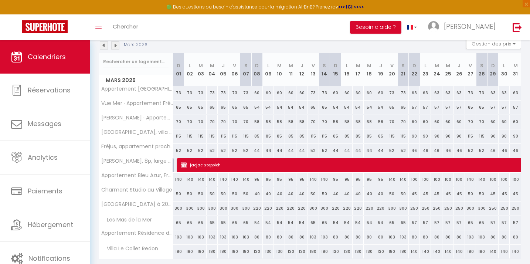
click at [104, 48] on img at bounding box center [104, 45] width 8 height 8
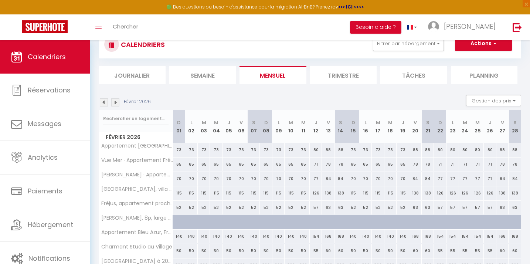
scroll to position [24, 0]
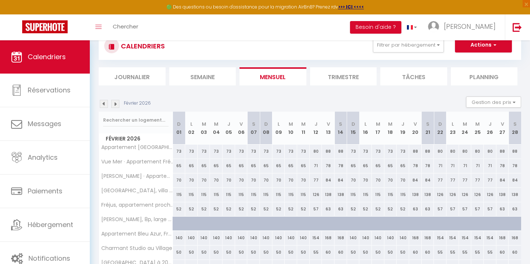
click at [114, 104] on img at bounding box center [115, 104] width 8 height 8
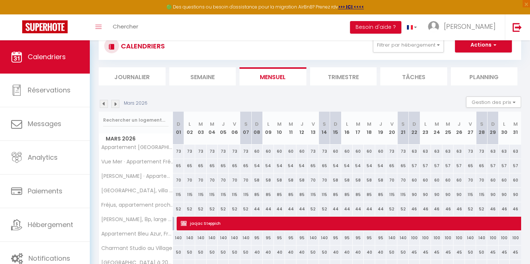
click at [114, 104] on img at bounding box center [115, 104] width 8 height 8
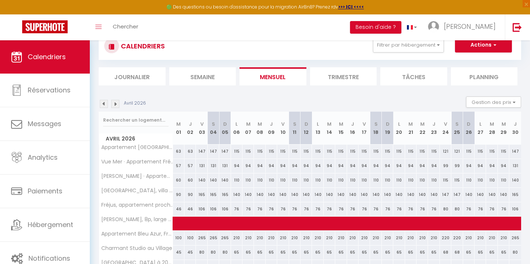
click at [114, 104] on img at bounding box center [115, 104] width 8 height 8
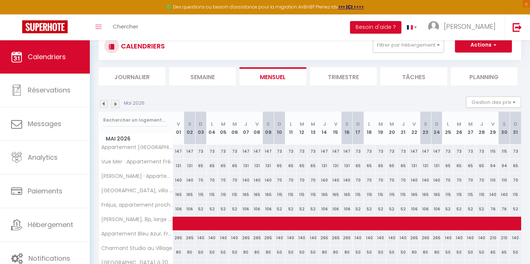
click at [114, 104] on img at bounding box center [115, 104] width 8 height 8
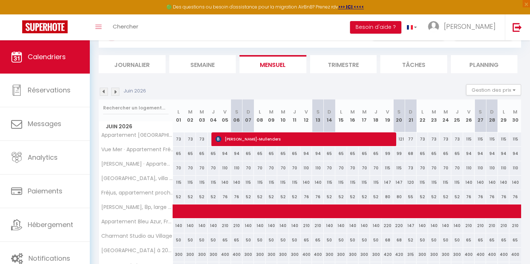
scroll to position [40, 0]
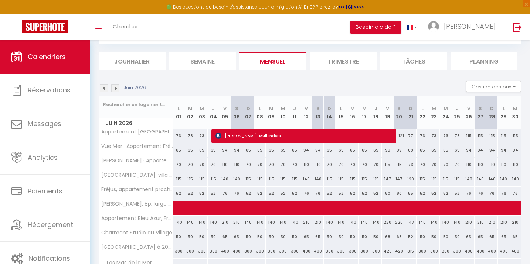
click at [115, 91] on img at bounding box center [115, 88] width 8 height 8
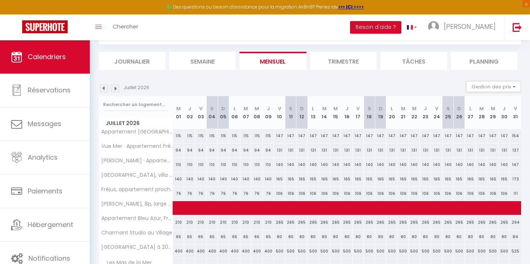
click at [115, 91] on img at bounding box center [115, 88] width 8 height 8
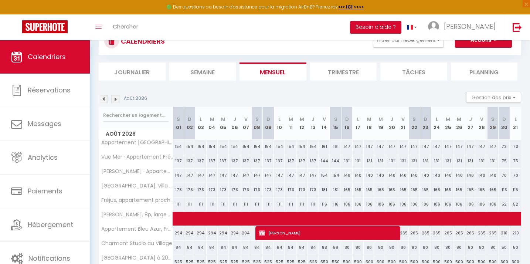
scroll to position [24, 0]
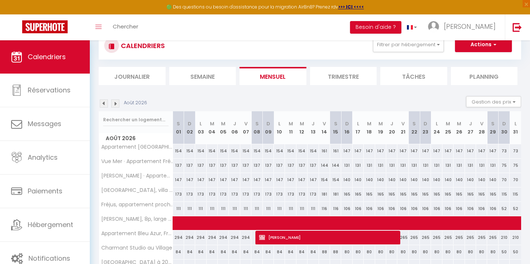
click at [116, 101] on img at bounding box center [115, 103] width 8 height 8
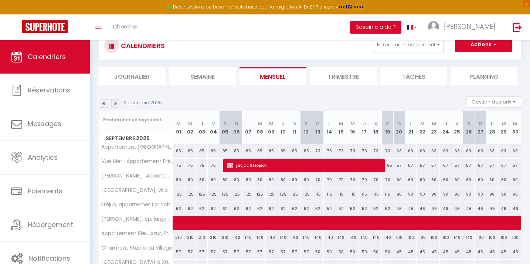
click at [116, 102] on img at bounding box center [115, 103] width 8 height 8
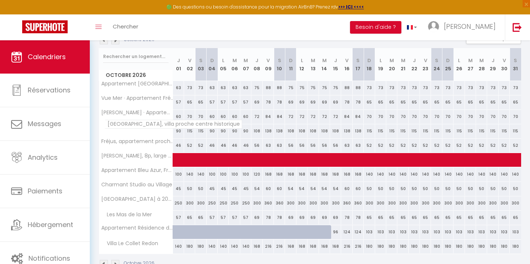
scroll to position [85, 0]
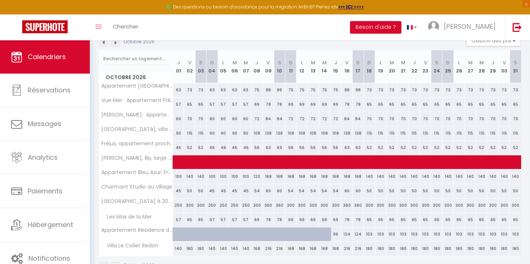
click at [105, 46] on img at bounding box center [104, 42] width 8 height 8
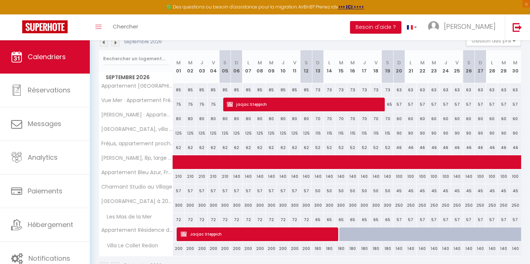
click at [105, 46] on img at bounding box center [104, 42] width 8 height 8
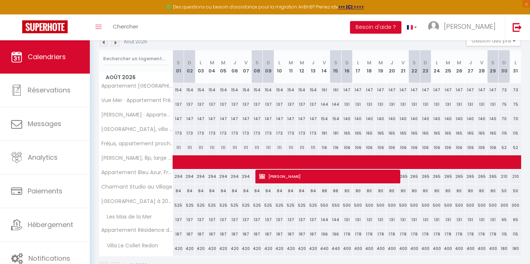
click at [105, 46] on img at bounding box center [104, 42] width 8 height 8
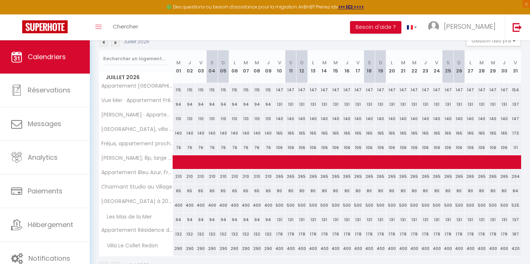
click at [105, 46] on img at bounding box center [104, 42] width 8 height 8
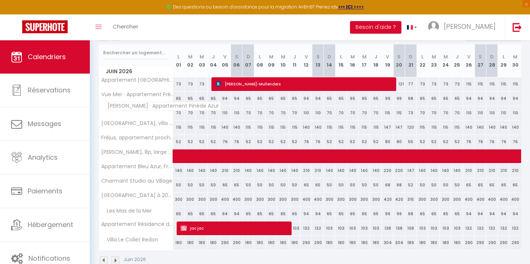
scroll to position [95, 0]
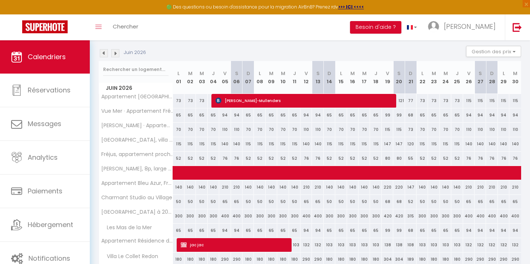
click at [105, 53] on img at bounding box center [104, 53] width 8 height 8
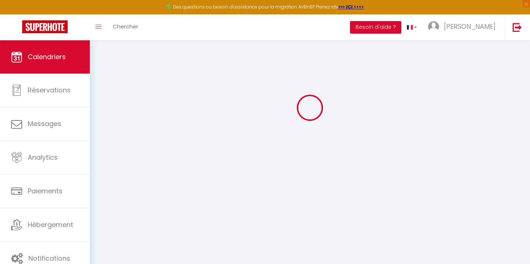
scroll to position [75, 0]
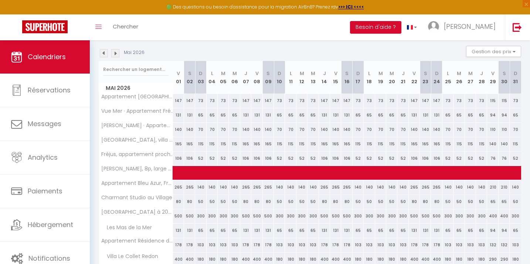
click at [105, 53] on img at bounding box center [104, 53] width 8 height 8
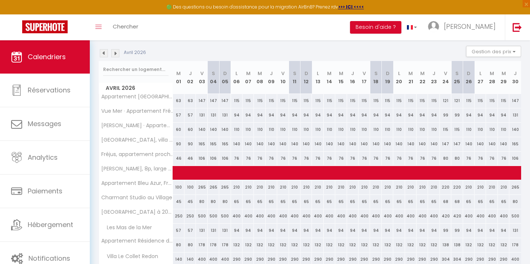
click at [104, 54] on img at bounding box center [104, 53] width 8 height 8
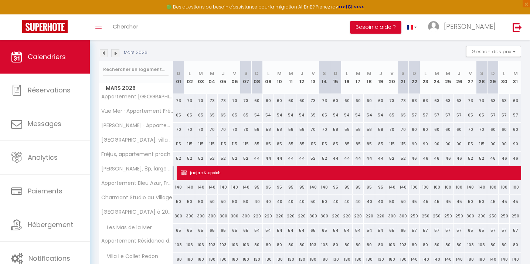
click at [104, 54] on img at bounding box center [104, 53] width 8 height 8
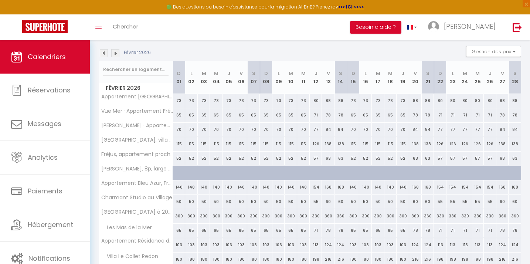
click at [104, 54] on img at bounding box center [104, 53] width 8 height 8
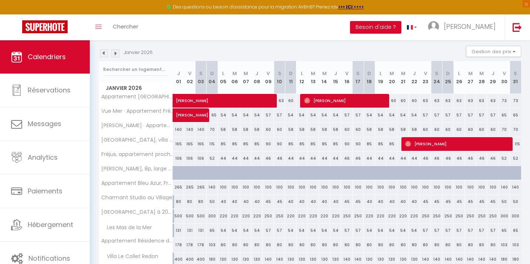
click at [104, 54] on img at bounding box center [104, 53] width 8 height 8
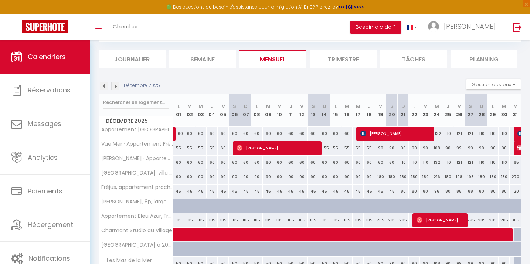
scroll to position [34, 0]
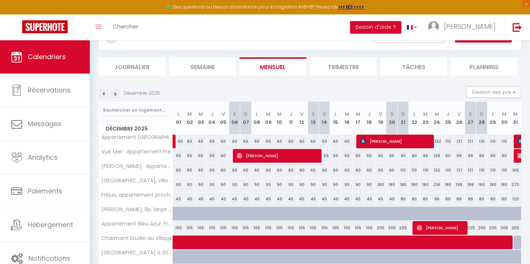
click at [114, 92] on img at bounding box center [115, 94] width 8 height 8
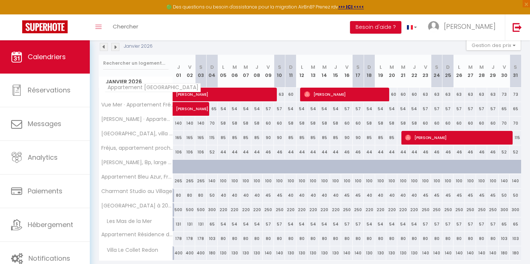
scroll to position [77, 0]
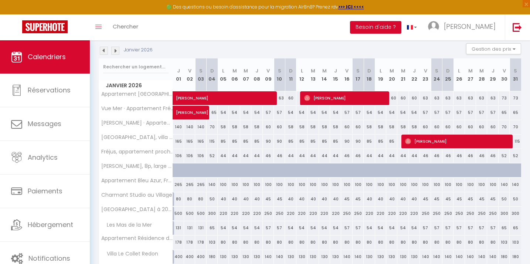
click at [113, 51] on img at bounding box center [115, 51] width 8 height 8
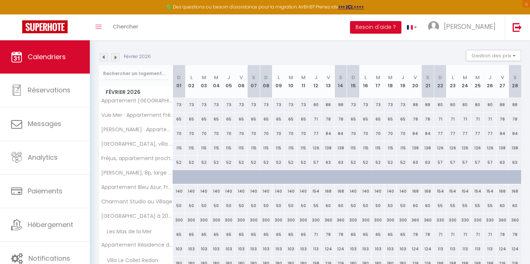
click at [115, 57] on img at bounding box center [115, 57] width 8 height 8
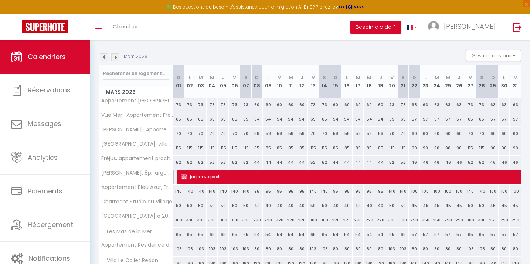
click at [115, 57] on img at bounding box center [115, 57] width 8 height 8
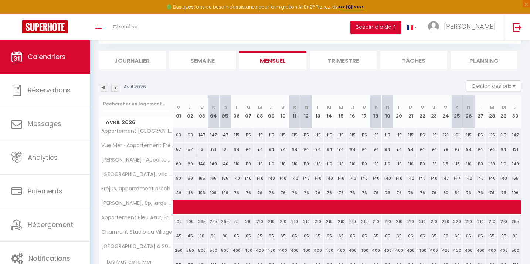
scroll to position [71, 0]
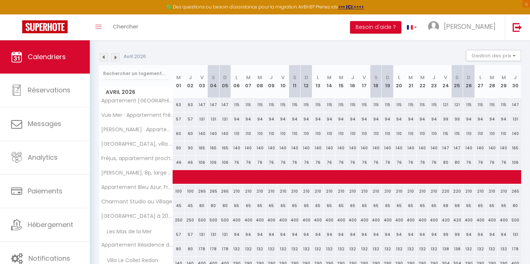
click at [115, 57] on img at bounding box center [115, 57] width 8 height 8
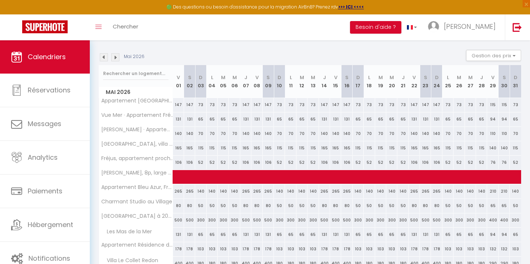
click at [115, 57] on img at bounding box center [115, 57] width 8 height 8
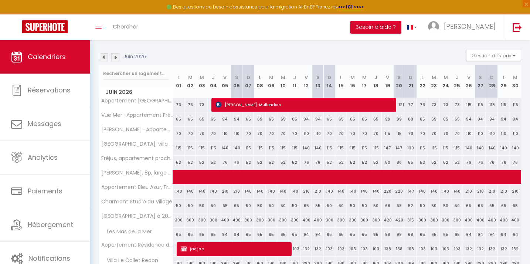
click at [115, 57] on img at bounding box center [115, 57] width 8 height 8
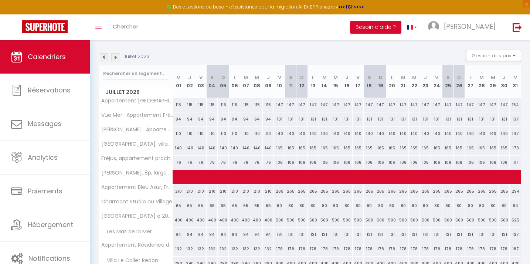
click at [103, 56] on img at bounding box center [104, 57] width 8 height 8
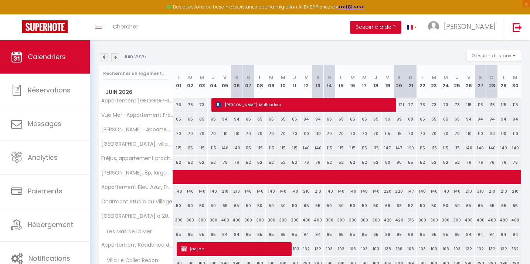
click at [115, 57] on img at bounding box center [115, 57] width 8 height 8
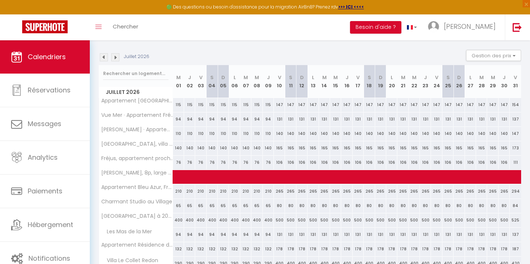
click at [115, 57] on img at bounding box center [115, 57] width 8 height 8
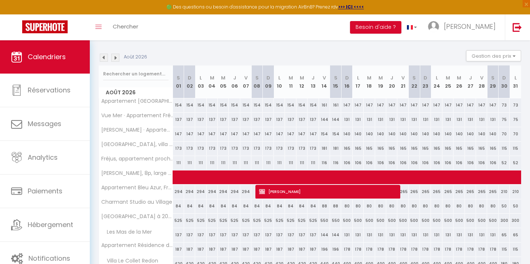
click at [104, 57] on img at bounding box center [104, 58] width 8 height 8
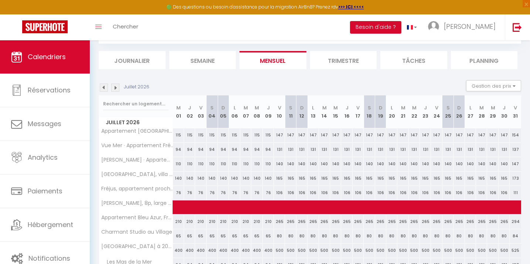
scroll to position [70, 0]
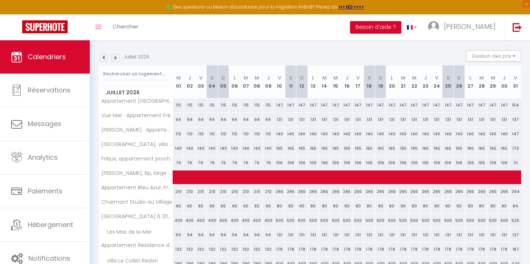
click at [104, 57] on img at bounding box center [104, 58] width 8 height 8
select select "KO"
select select "0"
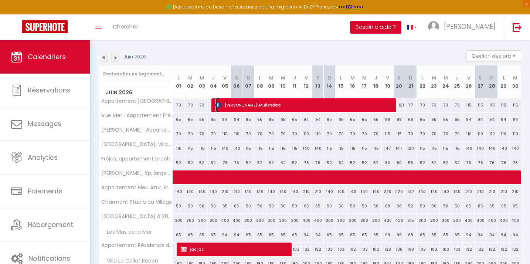
click at [236, 103] on span "[PERSON_NAME]-Mullenders" at bounding box center [302, 105] width 175 height 14
select select "30713"
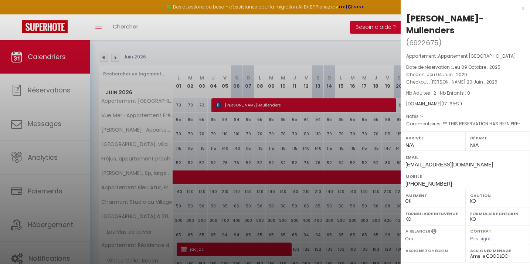
click at [197, 52] on div at bounding box center [265, 132] width 530 height 264
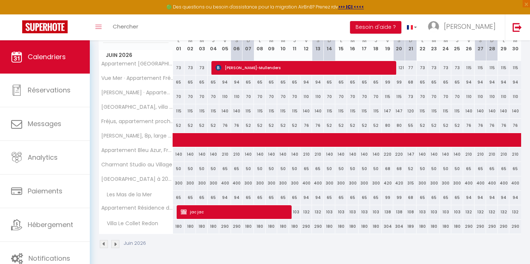
scroll to position [108, 0]
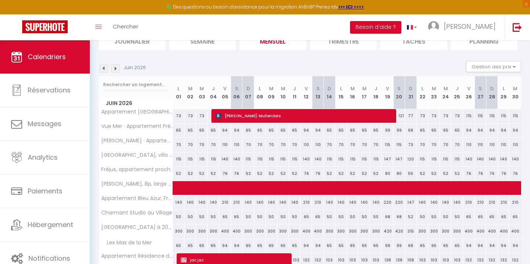
click at [113, 68] on img at bounding box center [115, 68] width 8 height 8
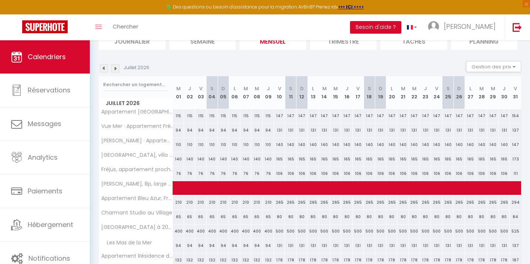
click at [114, 69] on img at bounding box center [115, 68] width 8 height 8
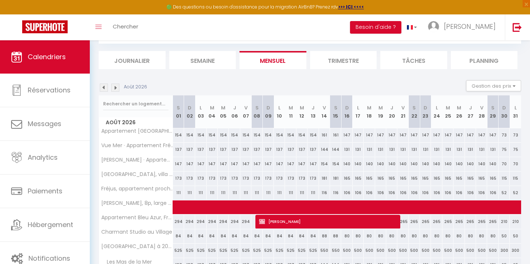
scroll to position [59, 0]
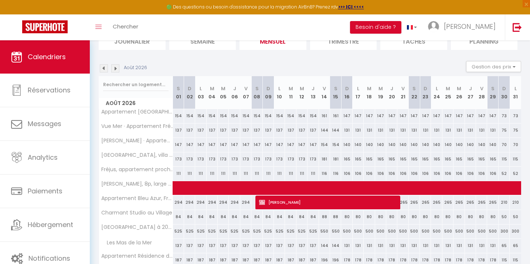
click at [103, 70] on img at bounding box center [104, 68] width 8 height 8
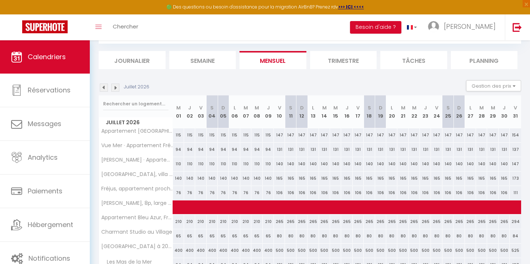
click at [103, 83] on img at bounding box center [104, 87] width 8 height 8
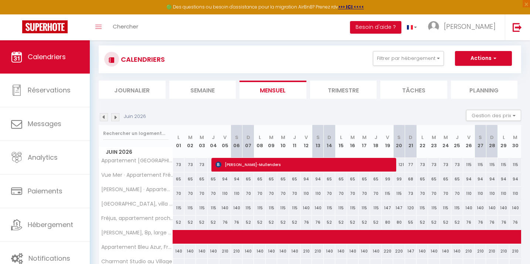
scroll to position [0, 0]
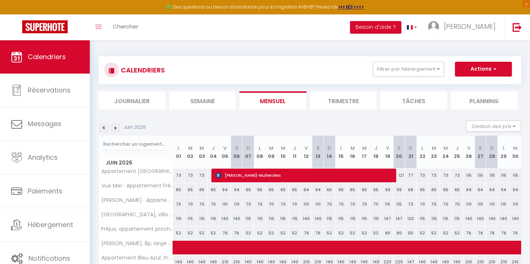
click at [118, 127] on img at bounding box center [115, 128] width 8 height 8
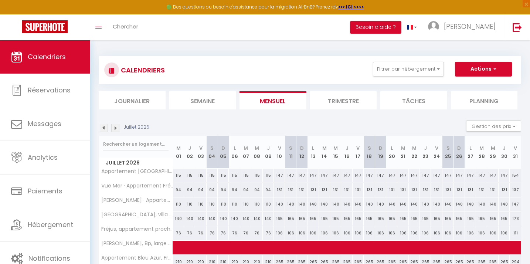
click at [118, 127] on img at bounding box center [115, 128] width 8 height 8
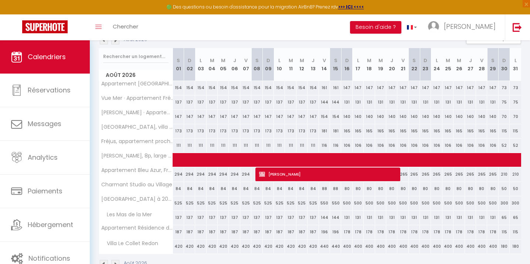
scroll to position [85, 0]
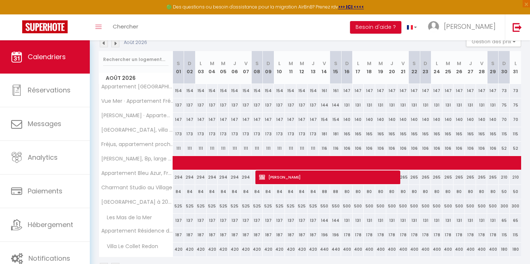
click at [104, 45] on img at bounding box center [104, 43] width 8 height 8
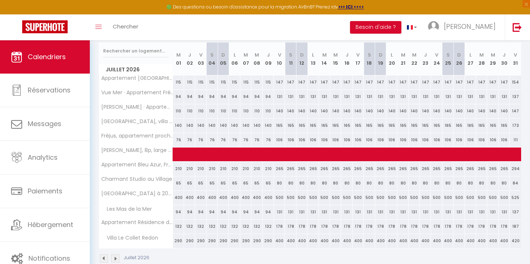
scroll to position [87, 0]
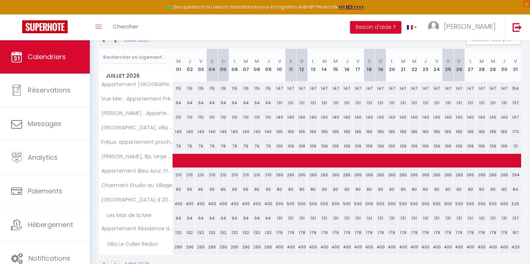
click at [114, 41] on img at bounding box center [115, 41] width 8 height 8
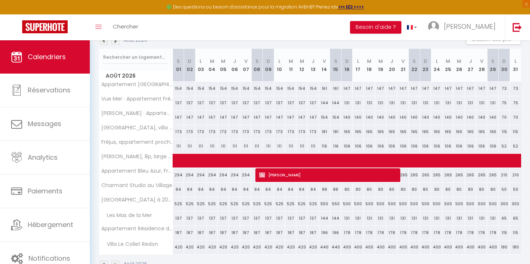
click at [103, 43] on img at bounding box center [104, 41] width 8 height 8
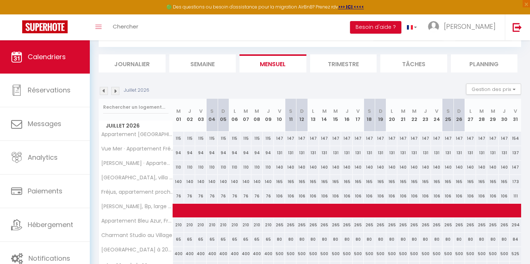
scroll to position [36, 0]
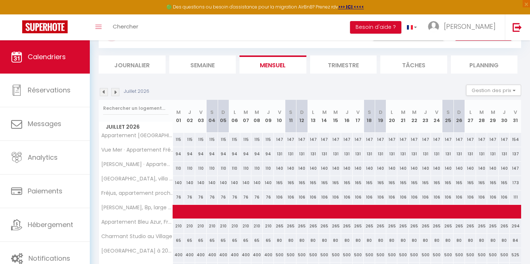
click at [103, 92] on img at bounding box center [104, 92] width 8 height 8
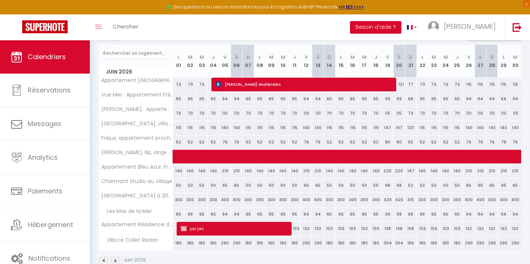
scroll to position [92, 0]
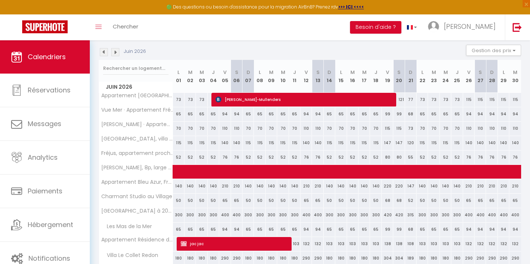
click at [113, 52] on img at bounding box center [115, 52] width 8 height 8
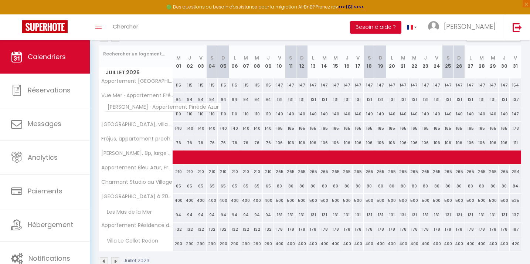
scroll to position [90, 0]
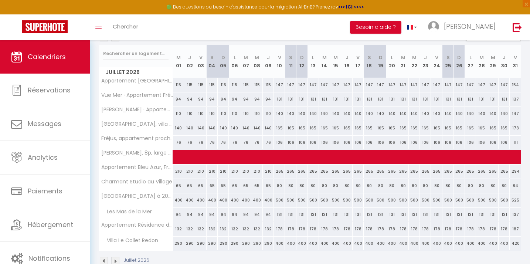
click at [117, 41] on img at bounding box center [115, 37] width 8 height 8
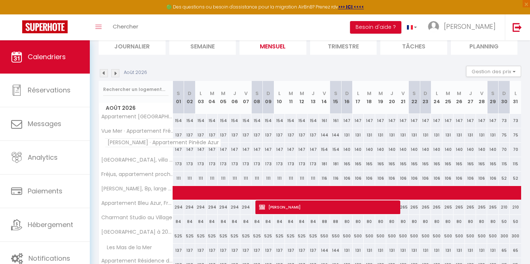
scroll to position [54, 0]
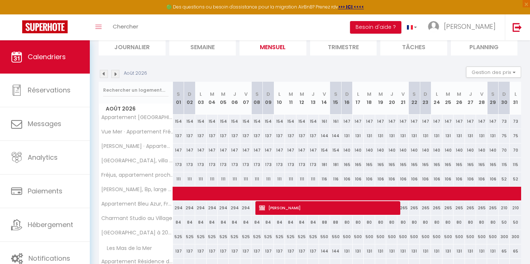
click at [105, 76] on img at bounding box center [104, 74] width 8 height 8
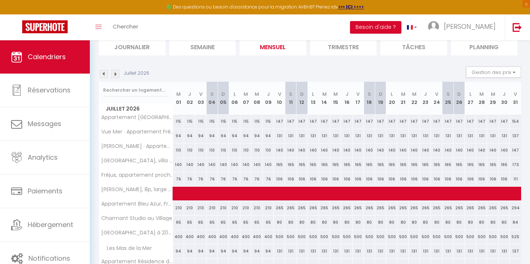
click at [105, 76] on img at bounding box center [104, 74] width 8 height 8
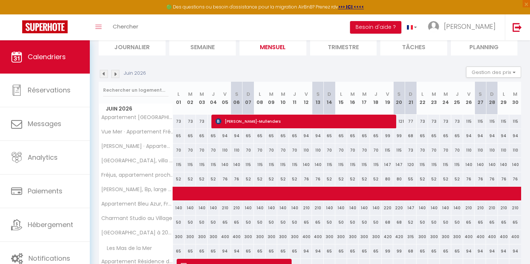
click at [103, 73] on img at bounding box center [104, 74] width 8 height 8
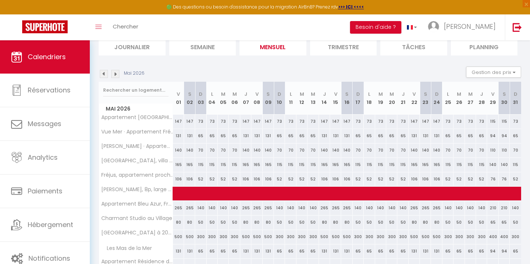
click at [116, 74] on img at bounding box center [115, 74] width 8 height 8
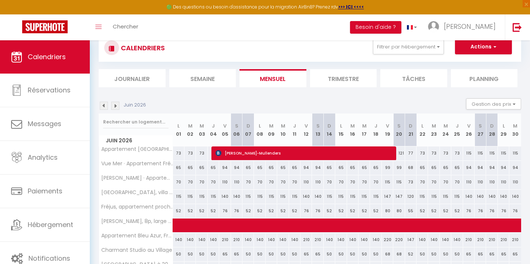
scroll to position [18, 0]
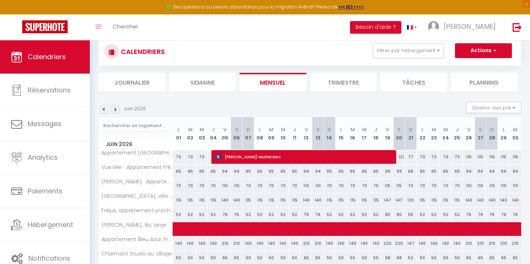
click at [103, 109] on img at bounding box center [104, 109] width 8 height 8
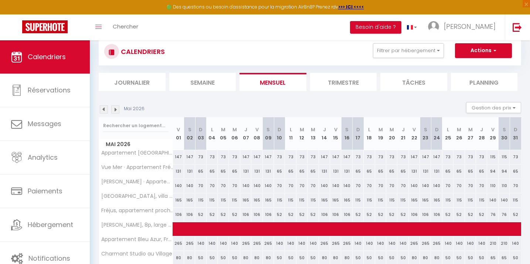
click at [103, 109] on img at bounding box center [104, 109] width 8 height 8
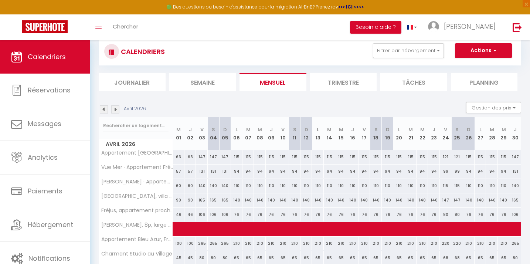
click at [103, 109] on img at bounding box center [104, 109] width 8 height 8
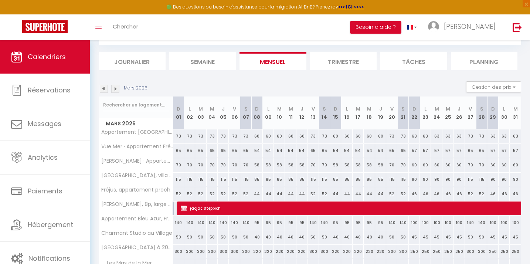
scroll to position [42, 0]
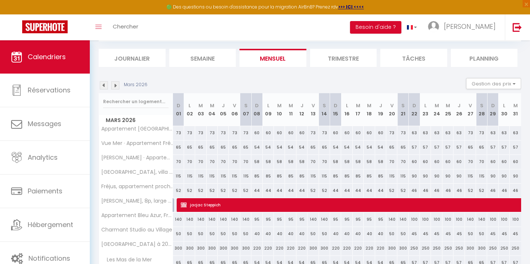
click at [102, 82] on img at bounding box center [104, 85] width 8 height 8
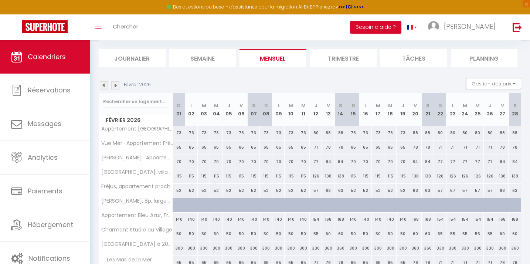
click at [102, 82] on img at bounding box center [104, 85] width 8 height 8
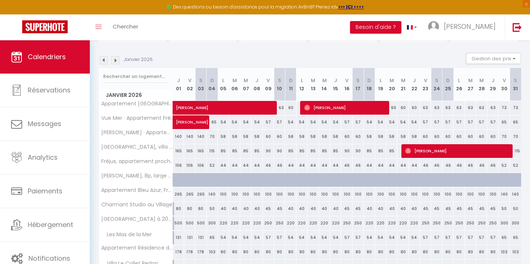
click at [103, 59] on img at bounding box center [104, 60] width 8 height 8
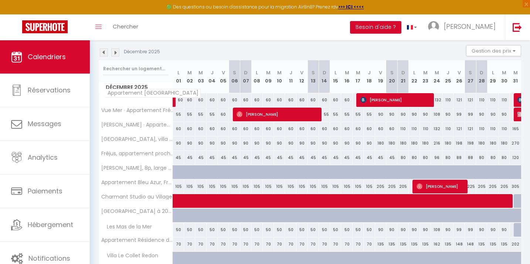
scroll to position [76, 0]
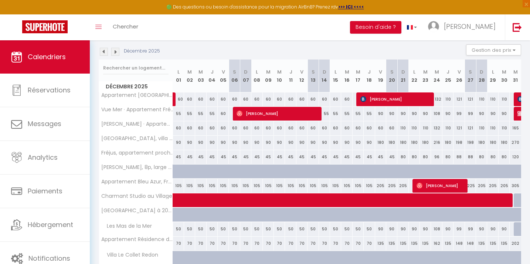
click at [108, 54] on div "Décembre 2025" at bounding box center [131, 52] width 64 height 8
click at [105, 53] on img at bounding box center [104, 52] width 8 height 8
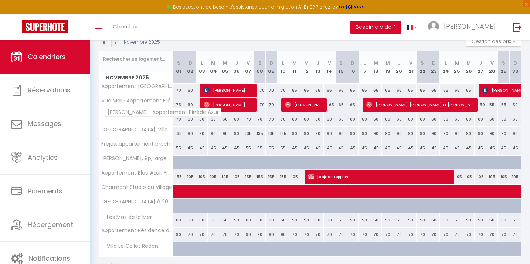
scroll to position [84, 0]
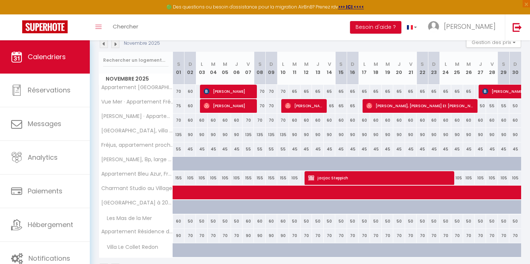
click at [103, 46] on img at bounding box center [104, 44] width 8 height 8
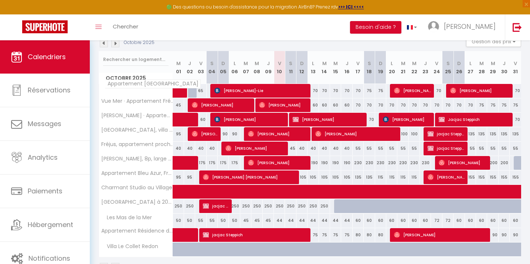
scroll to position [83, 0]
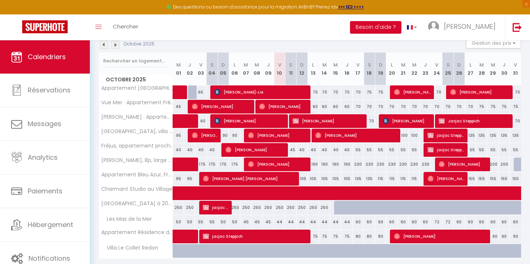
click at [116, 47] on img at bounding box center [115, 45] width 8 height 8
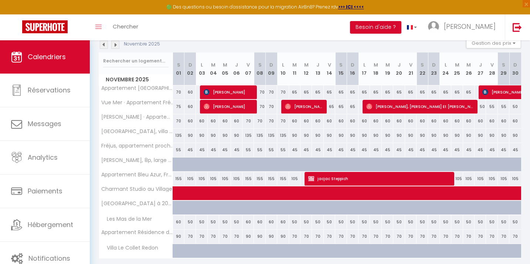
click at [105, 44] on img at bounding box center [104, 45] width 8 height 8
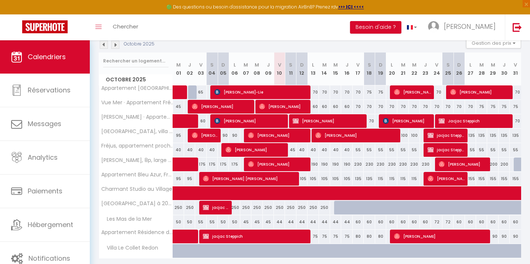
click at [105, 44] on img at bounding box center [104, 45] width 8 height 8
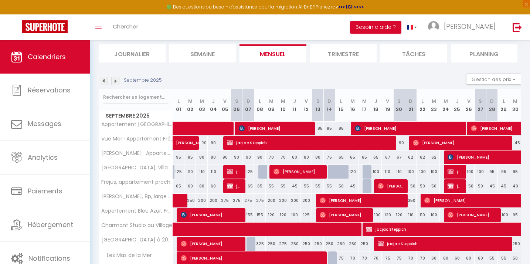
scroll to position [0, 0]
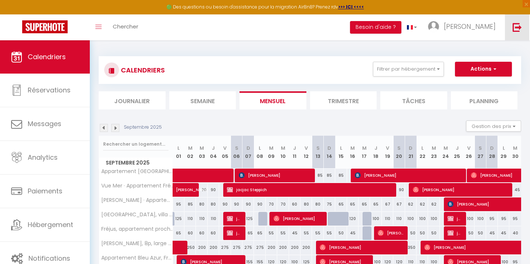
click at [511, 26] on link at bounding box center [516, 27] width 24 height 26
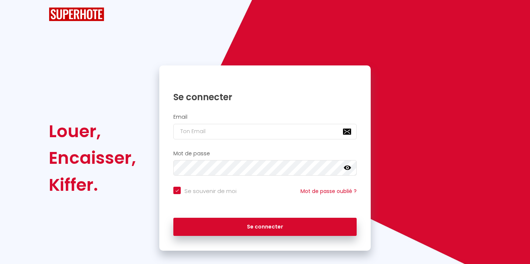
checkbox input "true"
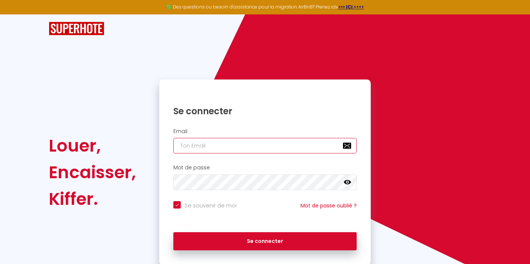
type input "[EMAIL_ADDRESS][DOMAIN_NAME]"
checkbox input "true"
click at [250, 144] on input "[EMAIL_ADDRESS][DOMAIN_NAME]" at bounding box center [264, 146] width 183 height 16
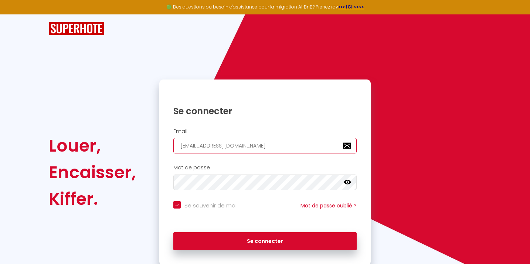
type input "r"
checkbox input "true"
type input "richelme.associes@gmail.com"
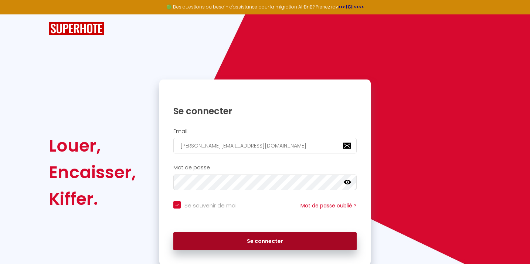
click at [268, 244] on button "Se connecter" at bounding box center [264, 241] width 183 height 18
checkbox input "true"
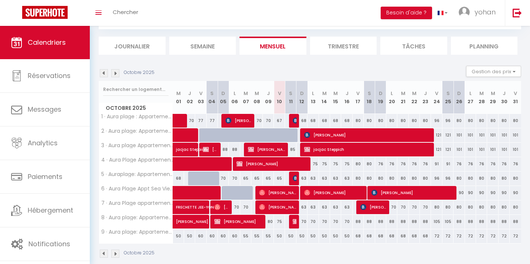
scroll to position [37, 0]
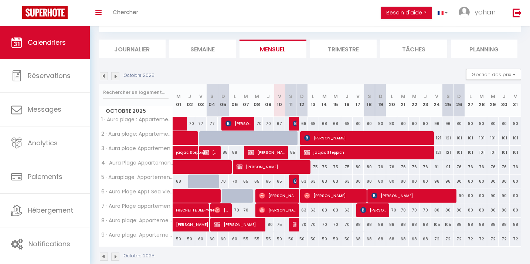
click at [116, 73] on img at bounding box center [115, 76] width 8 height 8
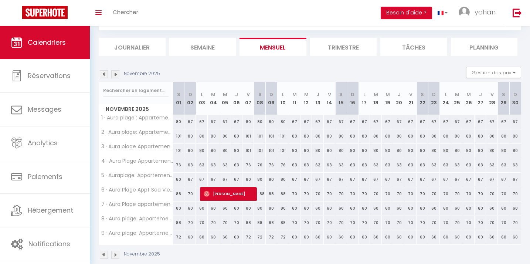
click at [102, 73] on img at bounding box center [104, 74] width 8 height 8
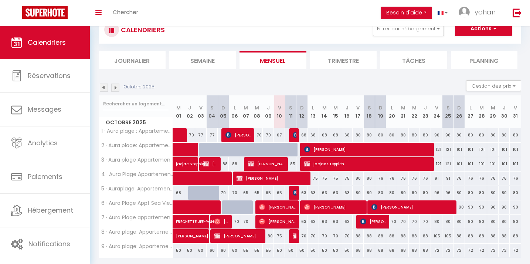
scroll to position [39, 0]
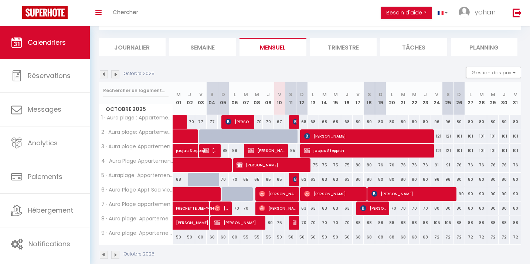
click at [116, 74] on img at bounding box center [115, 74] width 8 height 8
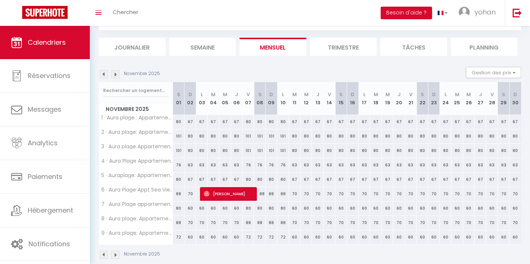
click at [116, 74] on img at bounding box center [115, 74] width 8 height 8
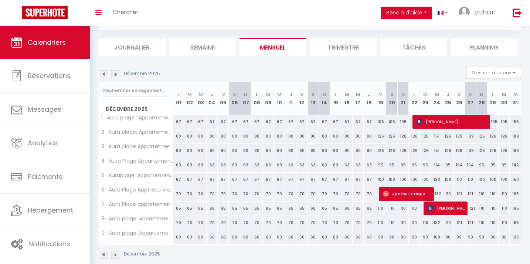
click at [117, 75] on img at bounding box center [115, 74] width 8 height 8
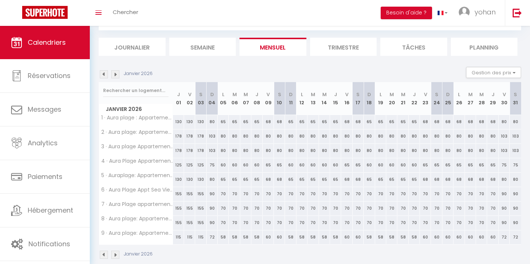
click at [117, 75] on img at bounding box center [115, 74] width 8 height 8
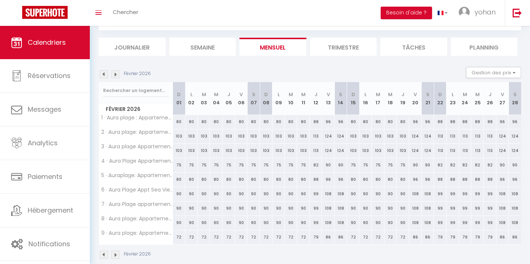
click at [117, 75] on img at bounding box center [115, 74] width 8 height 8
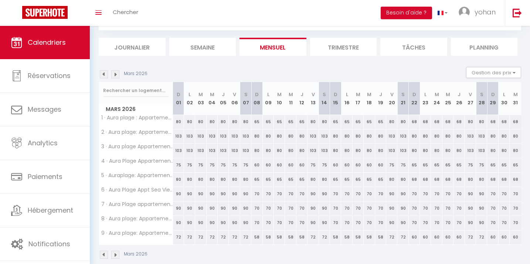
click at [118, 73] on img at bounding box center [115, 74] width 8 height 8
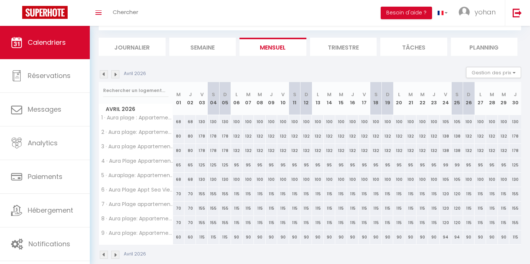
click at [117, 74] on img at bounding box center [115, 74] width 8 height 8
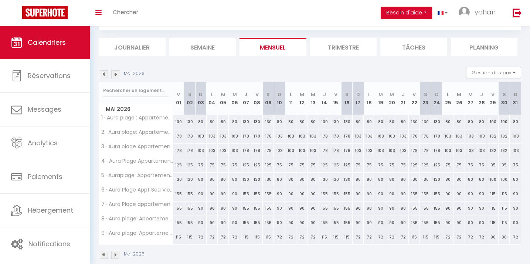
click at [117, 74] on img at bounding box center [115, 74] width 8 height 8
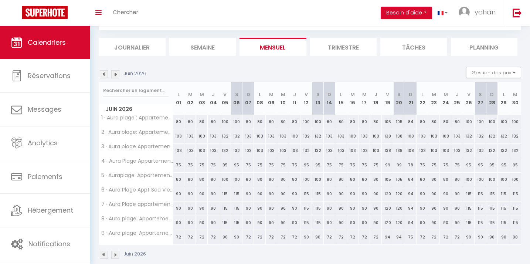
click at [117, 74] on img at bounding box center [115, 74] width 8 height 8
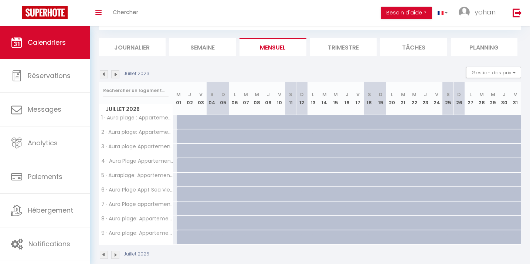
scroll to position [46, 0]
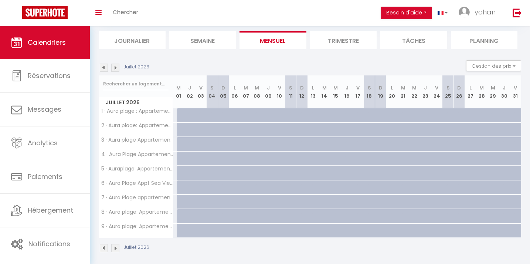
click at [116, 71] on img at bounding box center [115, 68] width 8 height 8
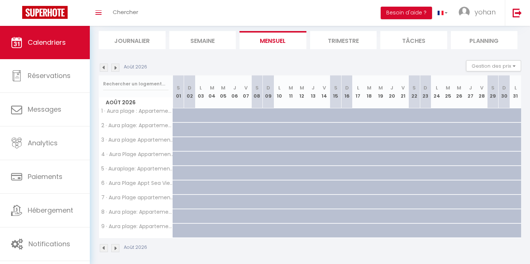
click at [116, 71] on img at bounding box center [115, 68] width 8 height 8
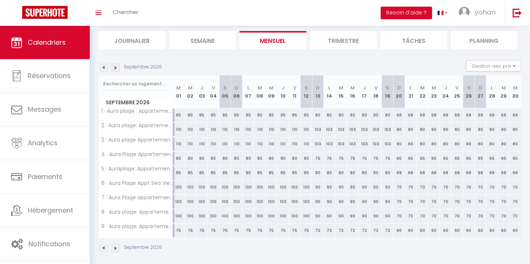
click at [103, 68] on img at bounding box center [104, 68] width 8 height 8
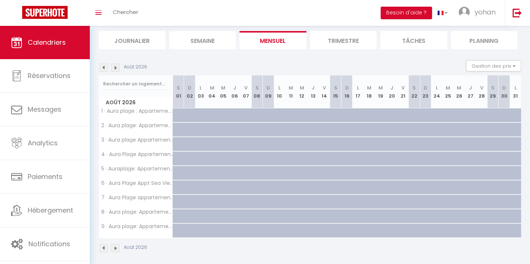
click at [103, 68] on img at bounding box center [104, 68] width 8 height 8
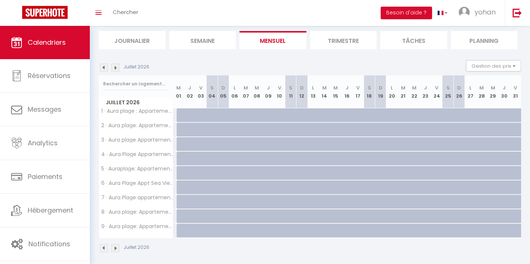
click at [114, 65] on img at bounding box center [115, 68] width 8 height 8
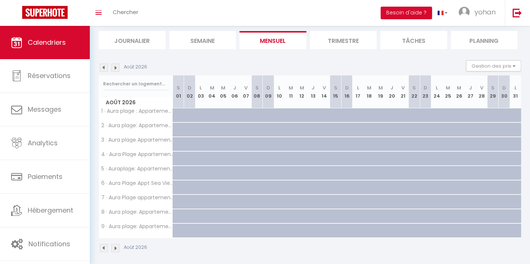
click at [105, 68] on img at bounding box center [104, 68] width 8 height 8
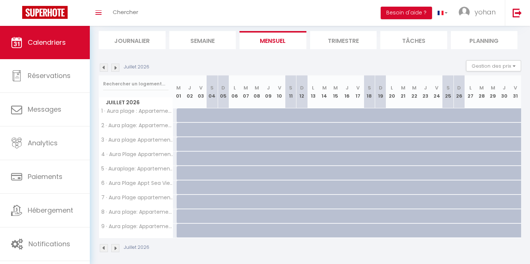
click at [105, 68] on img at bounding box center [104, 68] width 8 height 8
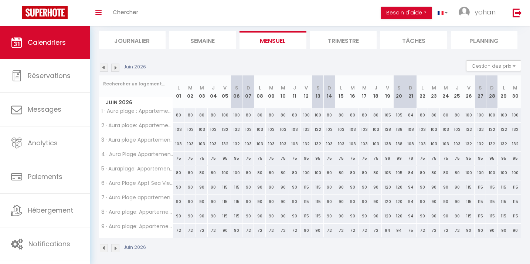
click at [105, 68] on img at bounding box center [104, 68] width 8 height 8
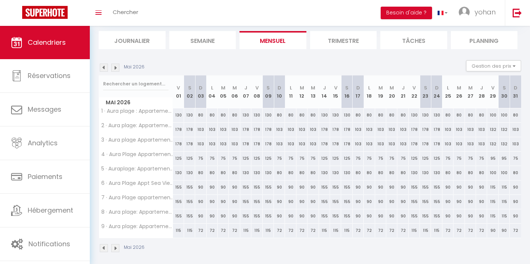
click at [105, 68] on img at bounding box center [104, 68] width 8 height 8
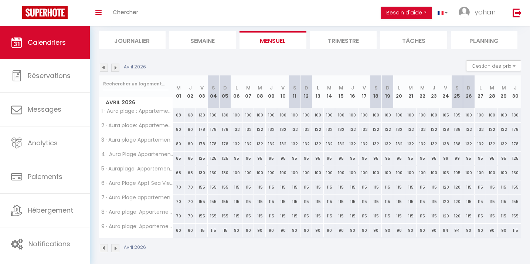
click at [105, 68] on img at bounding box center [104, 68] width 8 height 8
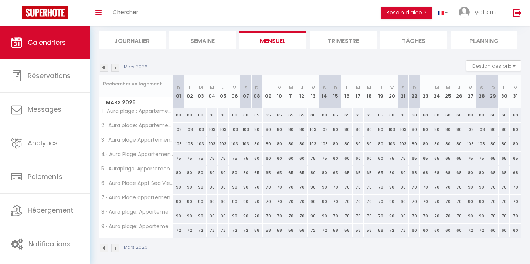
click at [105, 69] on img at bounding box center [104, 68] width 8 height 8
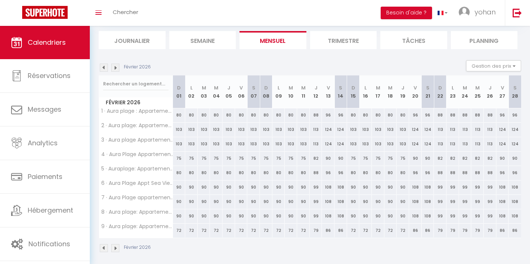
click at [105, 69] on img at bounding box center [104, 68] width 8 height 8
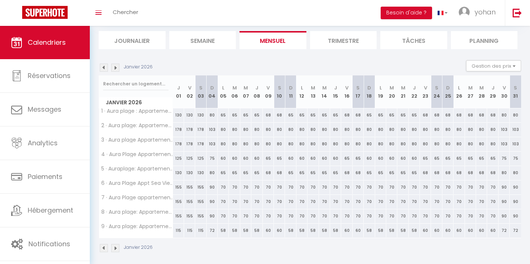
click at [105, 69] on img at bounding box center [104, 68] width 8 height 8
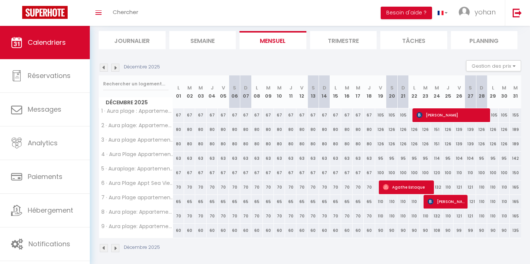
click at [105, 69] on img at bounding box center [104, 68] width 8 height 8
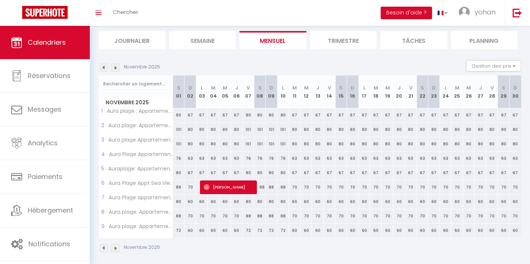
click at [105, 69] on img at bounding box center [104, 68] width 8 height 8
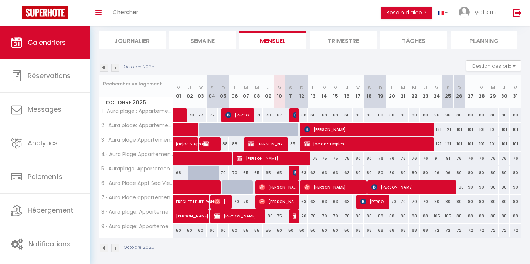
click at [105, 69] on img at bounding box center [104, 68] width 8 height 8
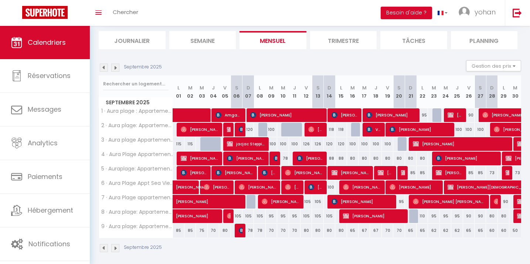
click at [113, 66] on img at bounding box center [115, 68] width 8 height 8
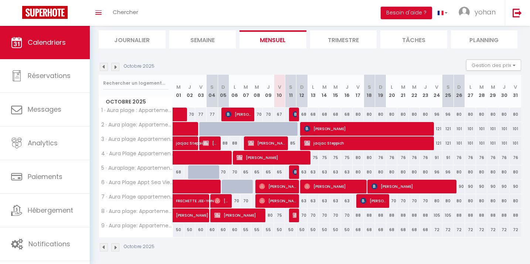
scroll to position [0, 0]
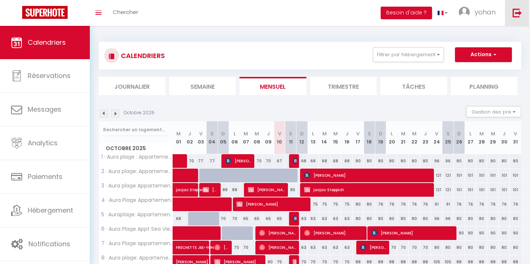
click at [519, 11] on img at bounding box center [516, 12] width 9 height 9
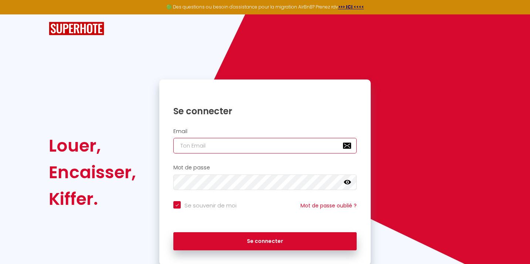
type input "richelme.associes@gmail.com"
checkbox input "true"
click at [211, 142] on input "richelme.associes@gmail.com" at bounding box center [264, 146] width 183 height 16
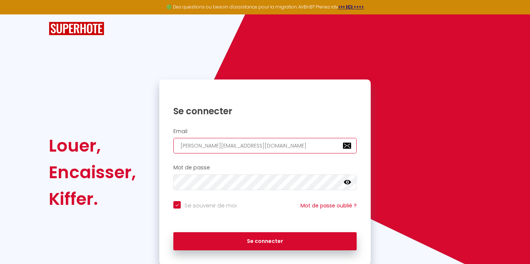
type input "c"
checkbox input "true"
type input "[EMAIL_ADDRESS][DOMAIN_NAME]"
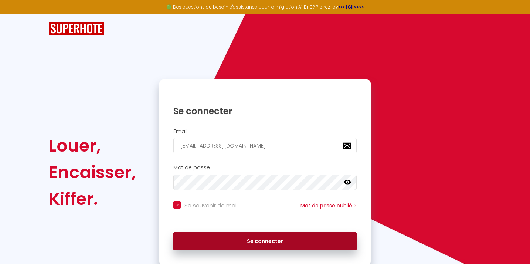
click at [254, 238] on button "Se connecter" at bounding box center [264, 241] width 183 height 18
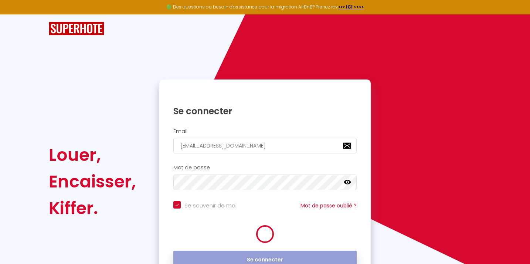
checkbox input "true"
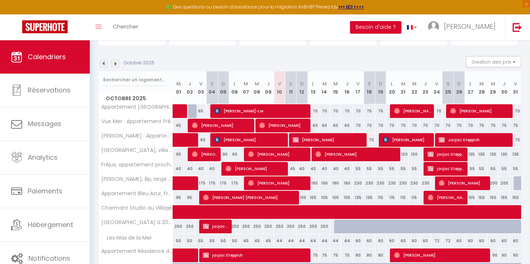
scroll to position [65, 0]
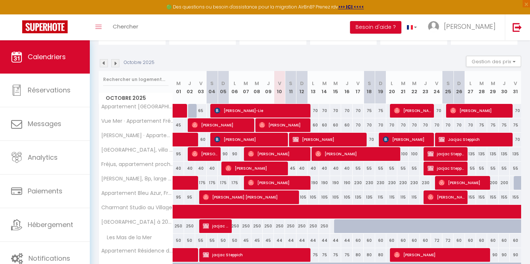
click at [115, 64] on img at bounding box center [115, 63] width 8 height 8
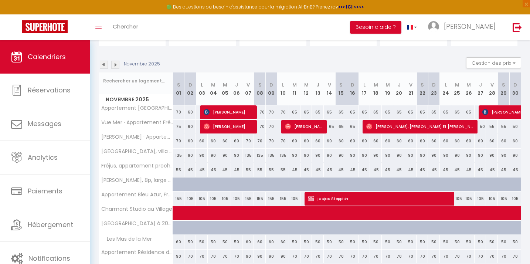
scroll to position [62, 0]
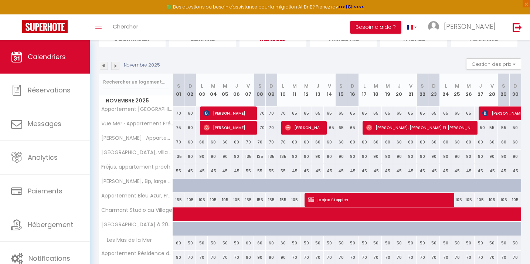
click at [116, 67] on img at bounding box center [115, 66] width 8 height 8
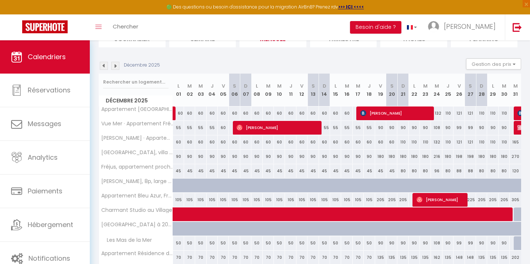
click at [105, 68] on img at bounding box center [104, 66] width 8 height 8
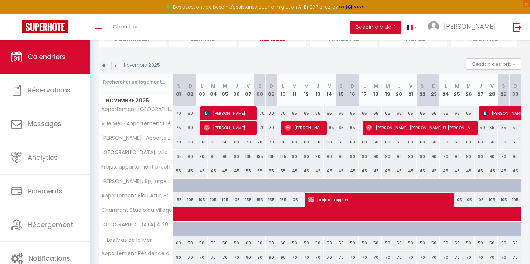
click at [105, 68] on img at bounding box center [104, 66] width 8 height 8
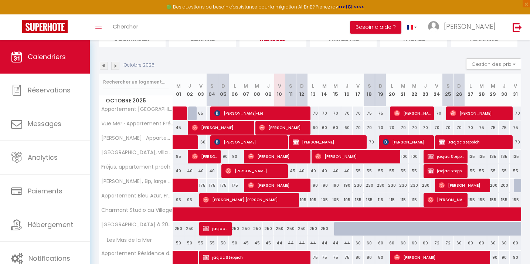
click at [105, 68] on img at bounding box center [104, 66] width 8 height 8
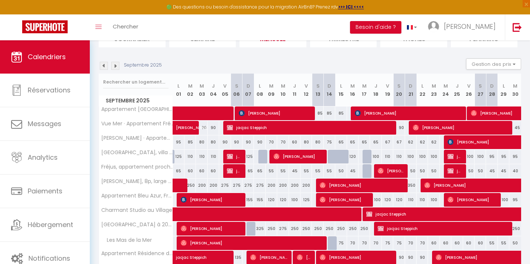
click at [113, 66] on img at bounding box center [115, 66] width 8 height 8
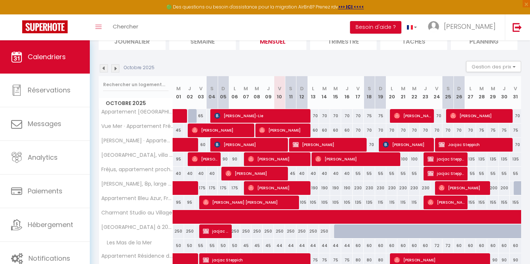
scroll to position [42, 0]
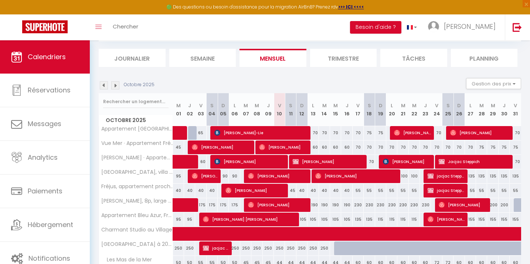
click at [282, 79] on div "Octobre 2025 Gestion des prix Nb Nuits minimum Règles Disponibilité" at bounding box center [310, 85] width 422 height 15
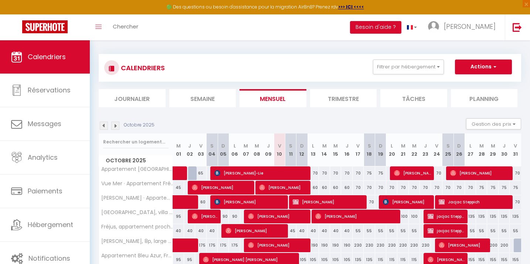
scroll to position [0, 0]
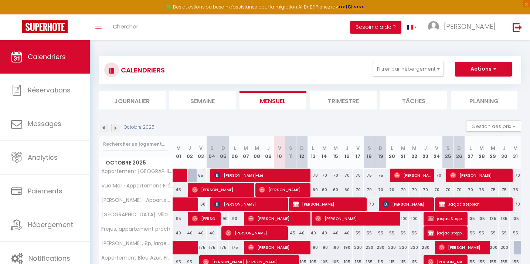
click at [323, 120] on section "Octobre 2025 Gestion des prix Nb Nuits minimum Règles Disponibilité Octobre 202…" at bounding box center [310, 238] width 422 height 250
click at [118, 129] on img at bounding box center [115, 128] width 8 height 8
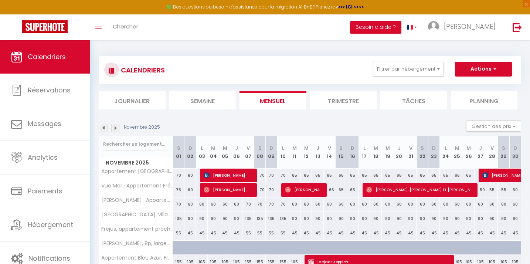
click at [118, 129] on img at bounding box center [115, 128] width 8 height 8
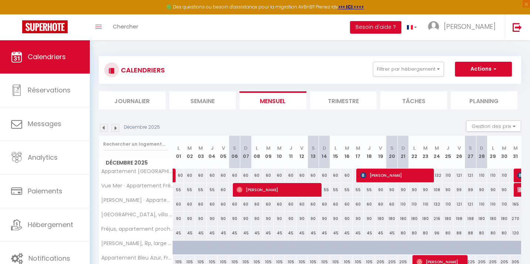
click at [118, 129] on img at bounding box center [115, 128] width 8 height 8
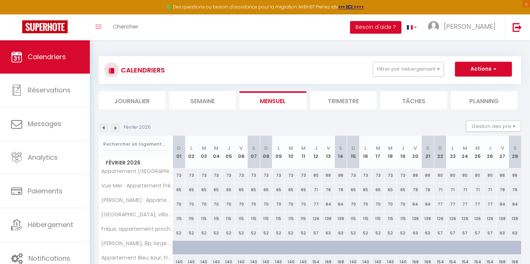
click at [118, 129] on img at bounding box center [115, 128] width 8 height 8
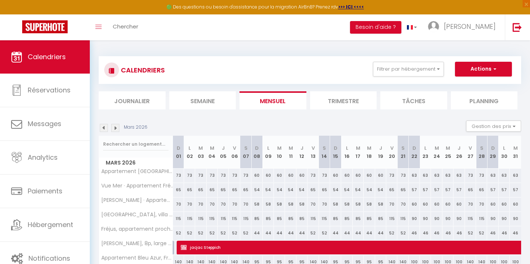
click at [118, 129] on img at bounding box center [115, 128] width 8 height 8
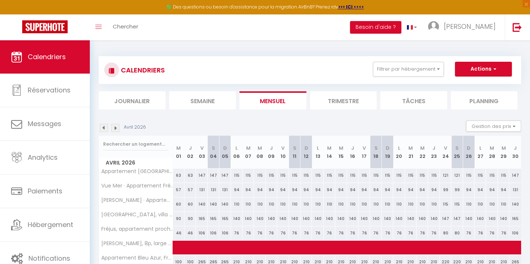
click at [118, 129] on img at bounding box center [115, 128] width 8 height 8
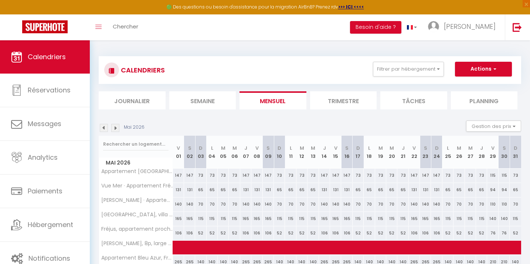
click at [118, 129] on img at bounding box center [115, 128] width 8 height 8
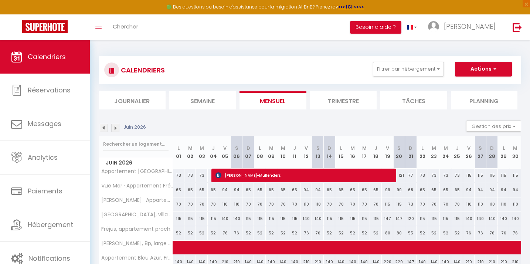
click at [118, 129] on img at bounding box center [115, 128] width 8 height 8
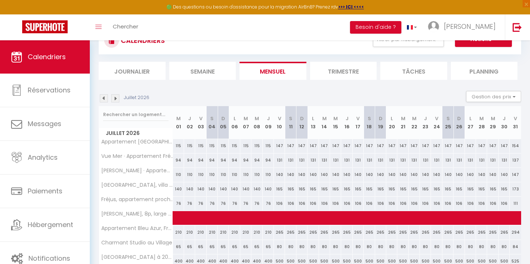
scroll to position [32, 0]
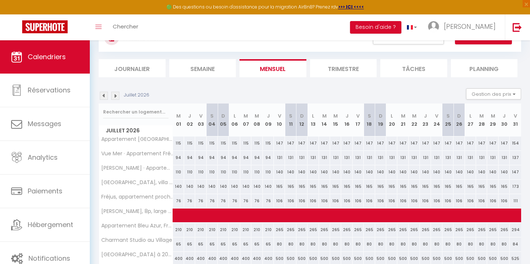
click at [118, 98] on img at bounding box center [115, 96] width 8 height 8
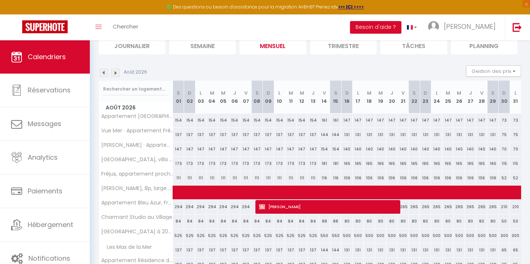
scroll to position [55, 0]
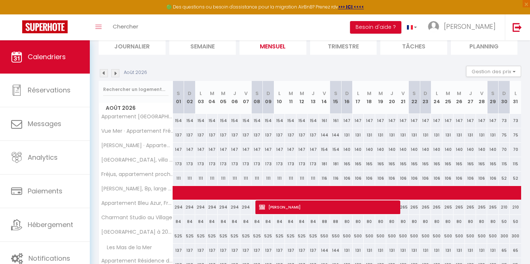
click at [114, 74] on img at bounding box center [115, 73] width 8 height 8
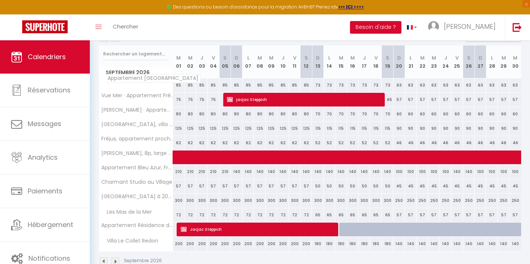
scroll to position [94, 0]
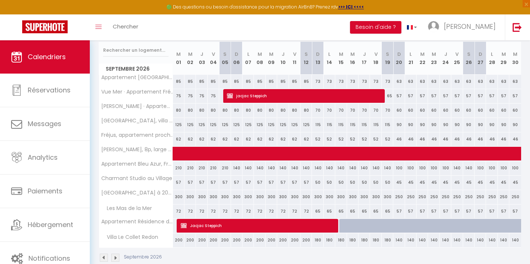
click at [344, 226] on div at bounding box center [344, 226] width 11 height 14
type input "115"
type input "[DATE] Septembre 2026"
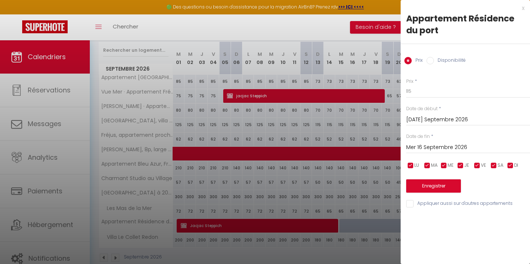
click at [418, 148] on input "Mer 16 Septembre 2026" at bounding box center [468, 148] width 124 height 10
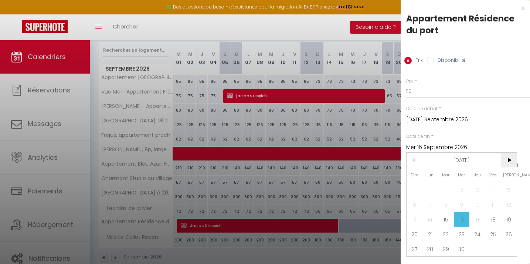
click at [512, 164] on span ">" at bounding box center [508, 160] width 16 height 15
click at [476, 219] on span "15" at bounding box center [477, 219] width 16 height 15
type input "Jeu 15 Octobre 2026"
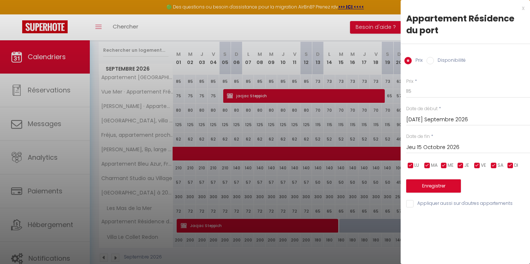
click at [428, 61] on input "Disponibilité" at bounding box center [429, 60] width 7 height 7
radio input "true"
radio input "false"
click at [431, 187] on button "Enregistrer" at bounding box center [433, 186] width 55 height 13
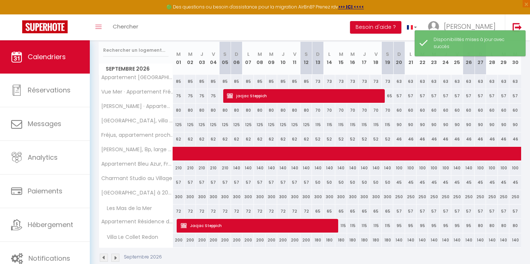
scroll to position [108, 0]
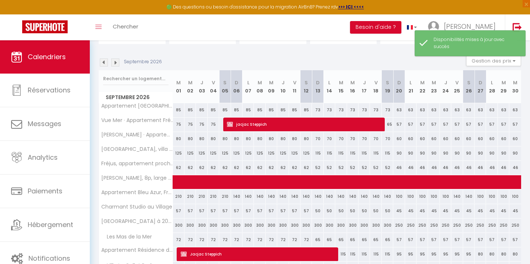
click at [116, 64] on img at bounding box center [115, 62] width 8 height 8
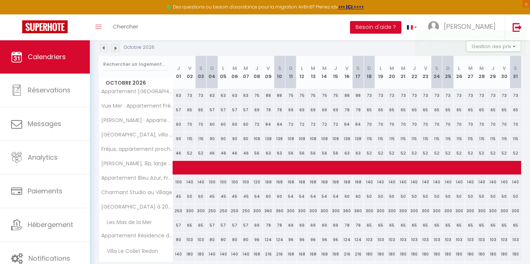
click at [104, 51] on img at bounding box center [104, 48] width 8 height 8
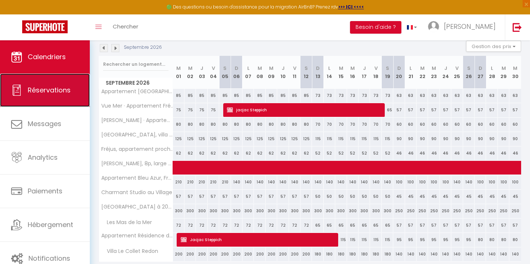
click at [55, 85] on span "Réservations" at bounding box center [49, 89] width 43 height 9
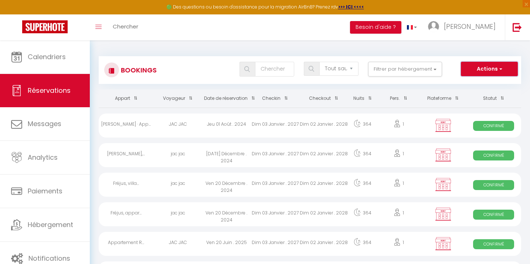
click at [490, 66] on button "Actions" at bounding box center [489, 69] width 57 height 15
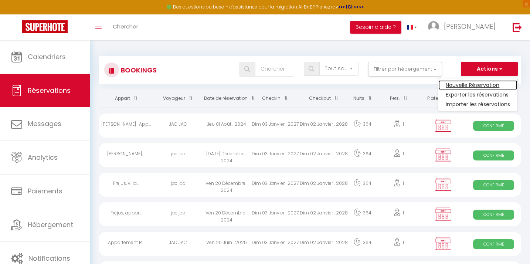
click at [471, 86] on link "Nouvelle Réservation" at bounding box center [477, 85] width 79 height 10
select select
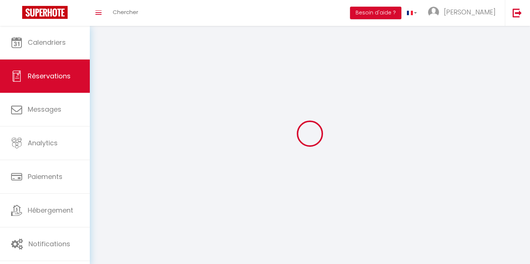
select select
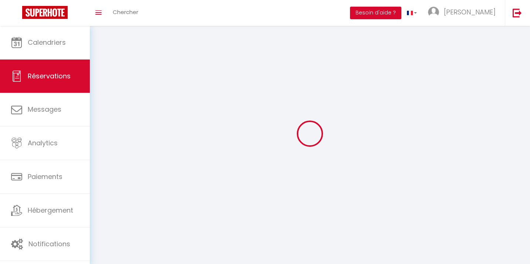
select select
checkbox input "false"
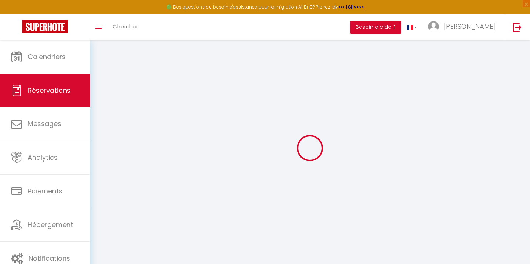
select select
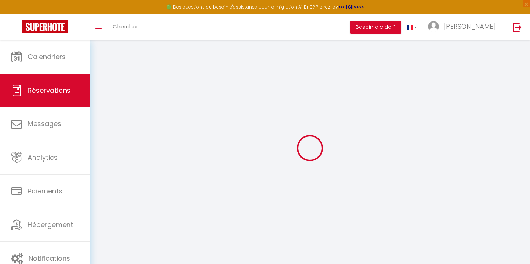
select select
checkbox input "false"
select select
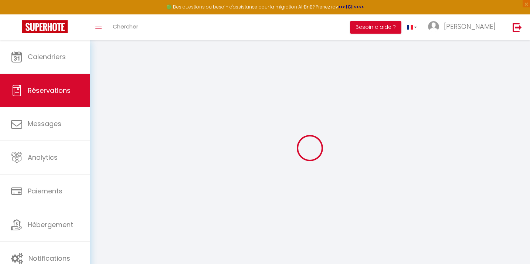
select select
checkbox input "false"
select select
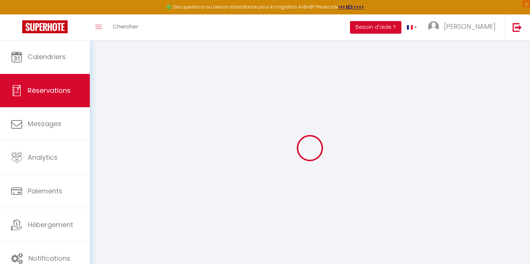
select select
checkbox input "false"
select select
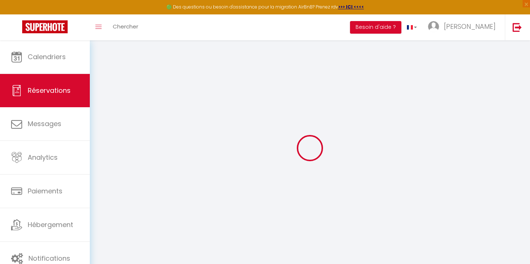
select select
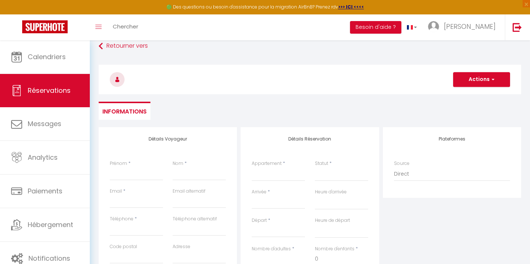
scroll to position [4, 0]
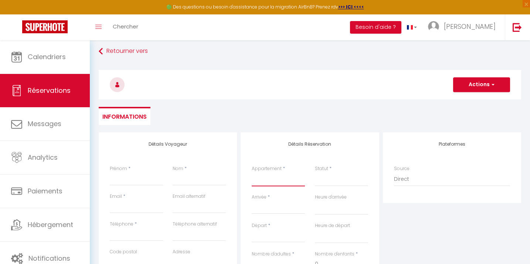
click at [282, 182] on select "Vue Mer · Appartement Fréjus Plage,1 Ch Appartement Bleu Azur, Fréjus Plage, ne…" at bounding box center [278, 179] width 53 height 14
select select "70889"
select select
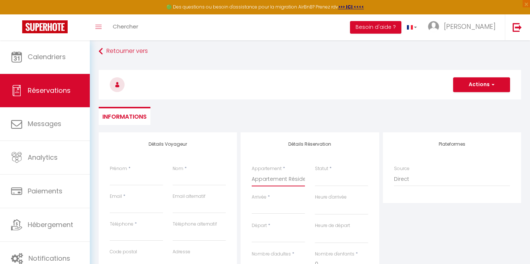
select select
checkbox input "false"
select select
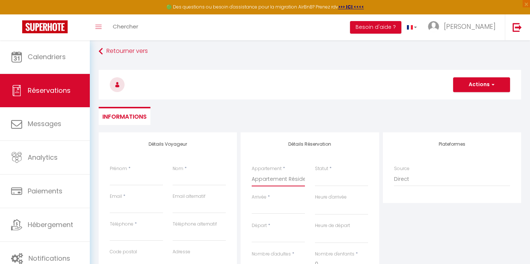
select select
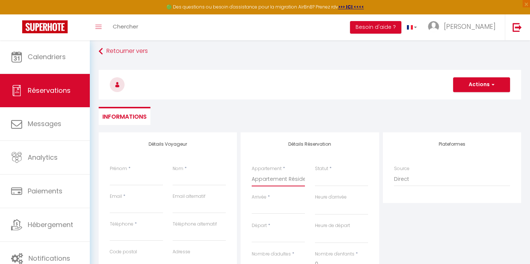
checkbox input "false"
click at [130, 180] on input "Prénom" at bounding box center [136, 178] width 53 height 13
type input "j"
select select
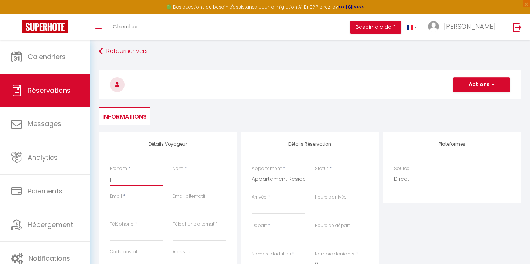
select select
checkbox input "false"
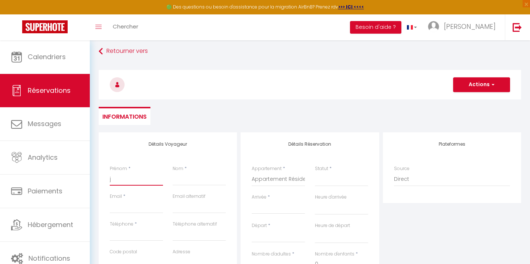
type input "ja"
select select
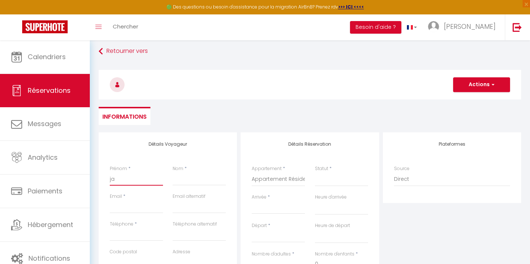
select select
checkbox input "false"
type input "jan"
select select
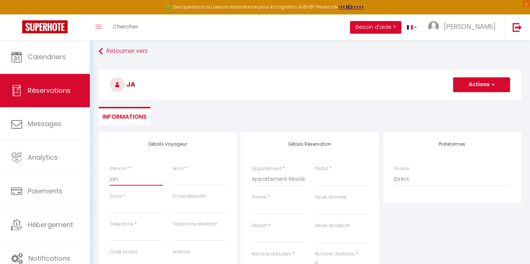
select select
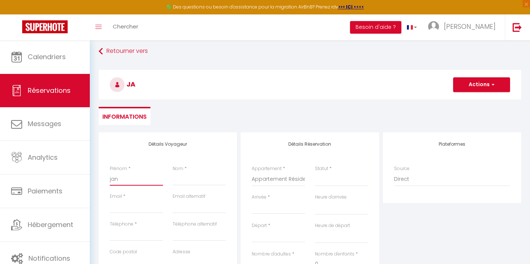
checkbox input "false"
type input "jane"
select select
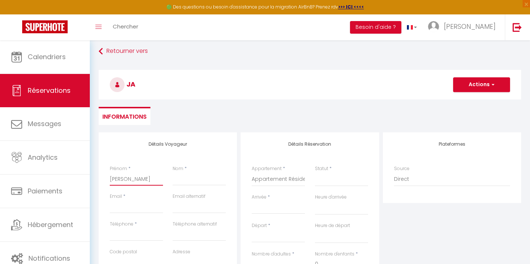
select select
checkbox input "false"
type input "janet"
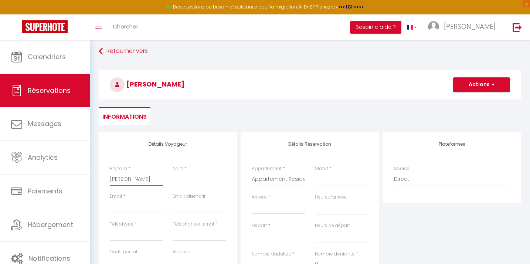
select select
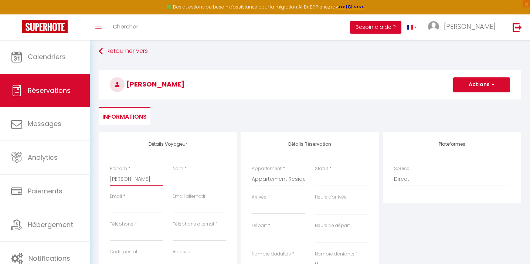
select select
checkbox input "false"
type input "janett"
select select
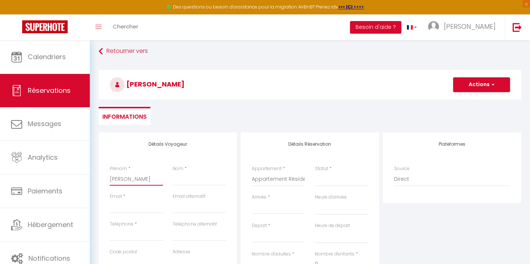
select select
checkbox input "false"
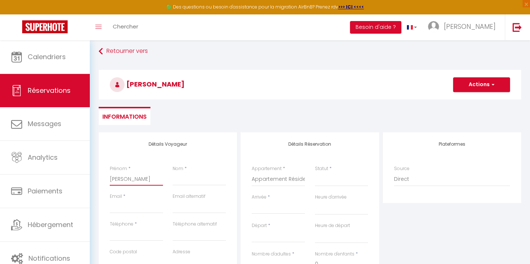
type input "janette"
select select
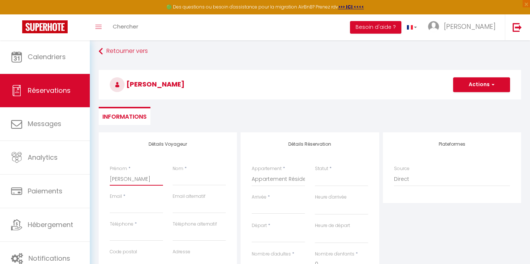
select select
checkbox input "false"
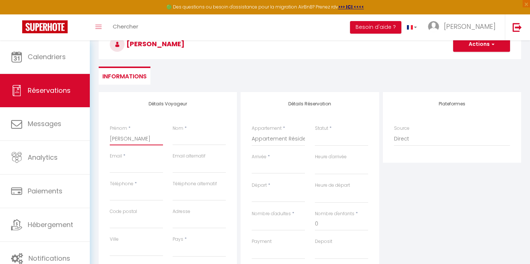
scroll to position [60, 0]
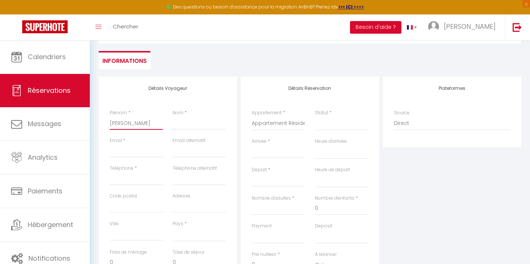
type input "janette"
click at [270, 153] on input "Arrivée" at bounding box center [278, 152] width 53 height 10
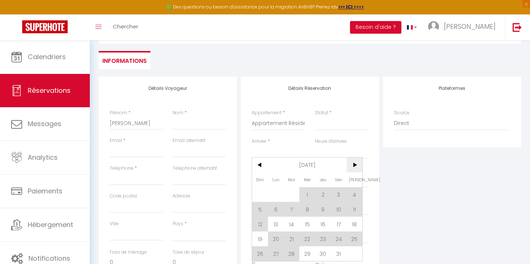
click at [352, 163] on span ">" at bounding box center [354, 164] width 16 height 15
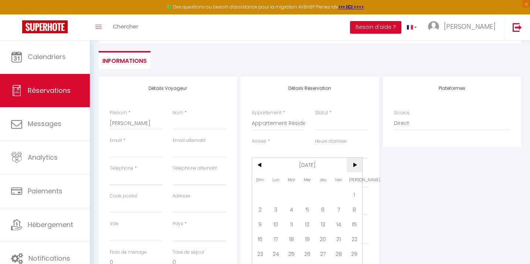
click at [352, 163] on span ">" at bounding box center [354, 164] width 16 height 15
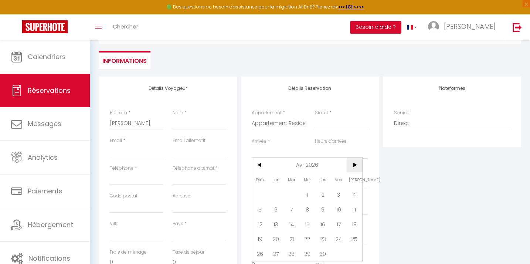
click at [352, 163] on span ">" at bounding box center [354, 164] width 16 height 15
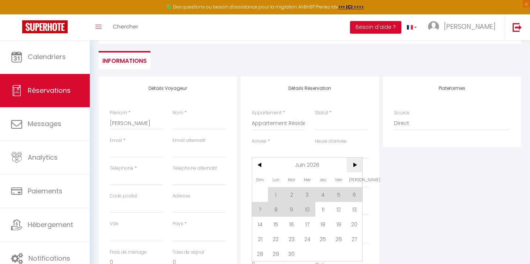
click at [352, 163] on span ">" at bounding box center [354, 164] width 16 height 15
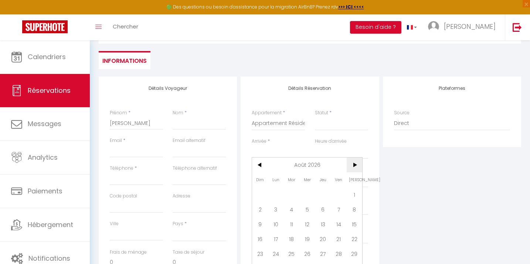
click at [352, 163] on span ">" at bounding box center [354, 164] width 16 height 15
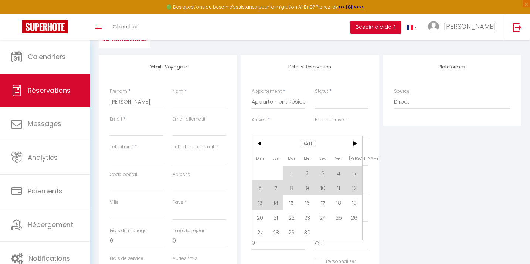
scroll to position [90, 0]
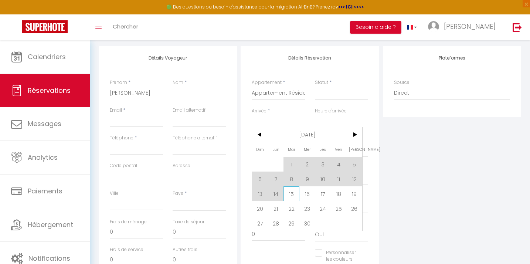
click at [291, 192] on span "15" at bounding box center [291, 193] width 16 height 15
select select
type input "Mar 15 Septembre 2026"
select select
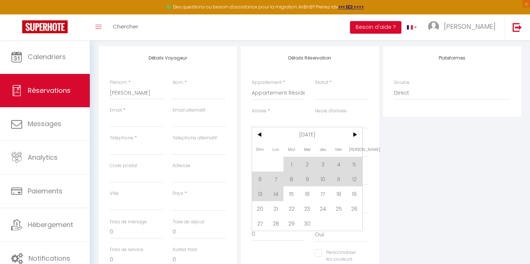
type input "Mer 16 Septembre 2026"
select select
checkbox input "false"
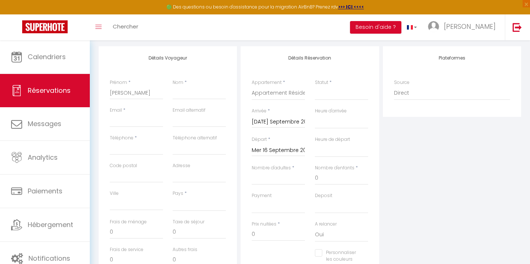
click at [279, 151] on input "Mer 16 Septembre 2026" at bounding box center [278, 151] width 53 height 10
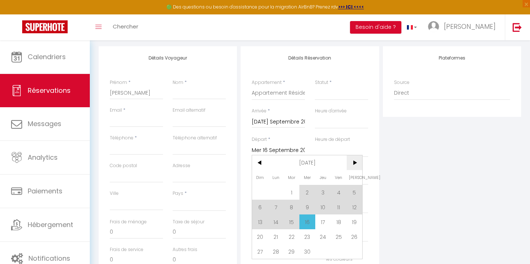
click at [353, 165] on span ">" at bounding box center [354, 162] width 16 height 15
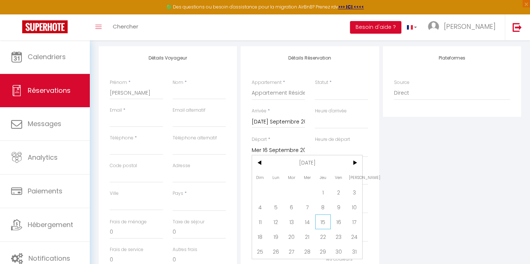
click at [325, 219] on span "15" at bounding box center [323, 221] width 16 height 15
select select
type input "Jeu 15 Octobre 2026"
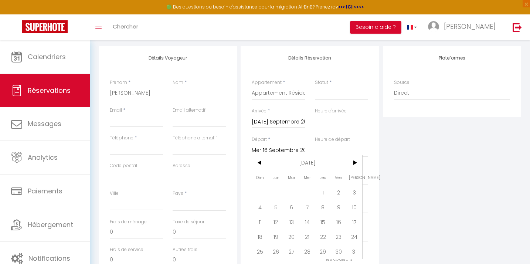
select select
checkbox input "false"
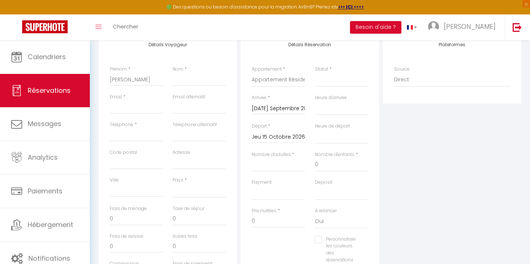
scroll to position [109, 0]
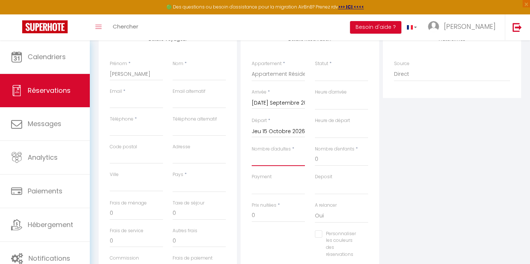
click at [276, 161] on input "Nombre d'adultes" at bounding box center [278, 159] width 53 height 13
type input "1"
select select
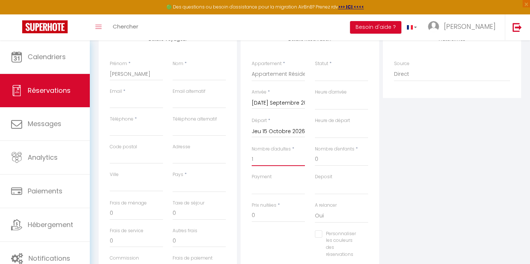
select select
checkbox input "false"
select select
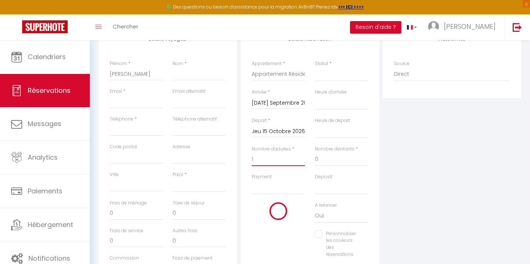
type input "85"
type input "39"
select select
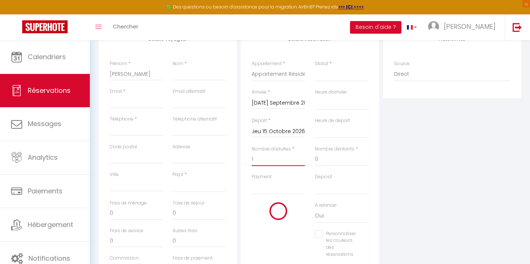
select select
type input "2894"
checkbox input "false"
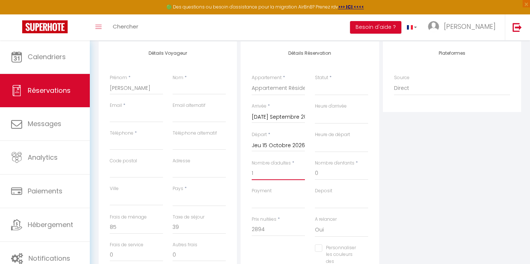
scroll to position [89, 0]
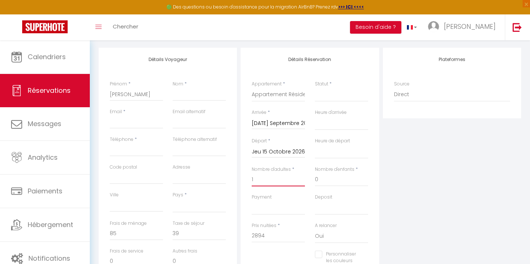
type input "1"
click at [131, 93] on input "janette" at bounding box center [136, 94] width 53 height 13
type input "janett"
select select
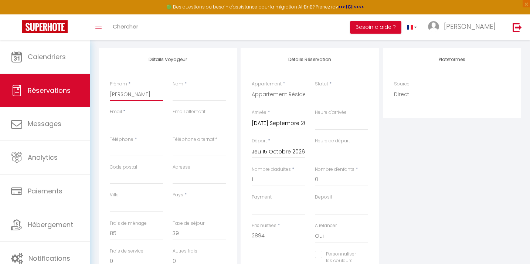
select select
checkbox input "false"
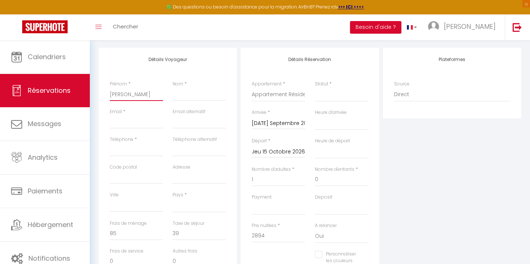
type input "janet"
select select
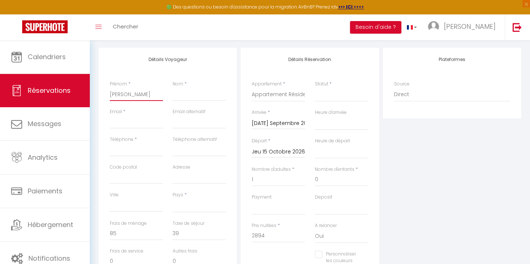
select select
checkbox input "false"
type input "jane"
select select
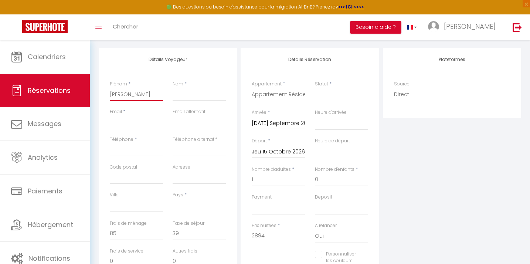
select select
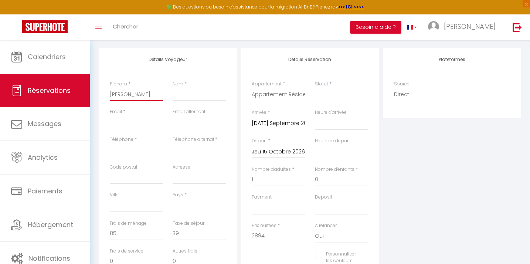
checkbox input "false"
type input "jan"
select select
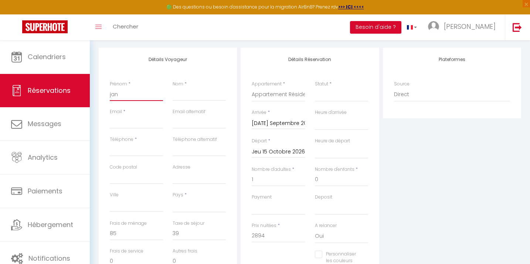
select select
checkbox input "false"
type input "ja"
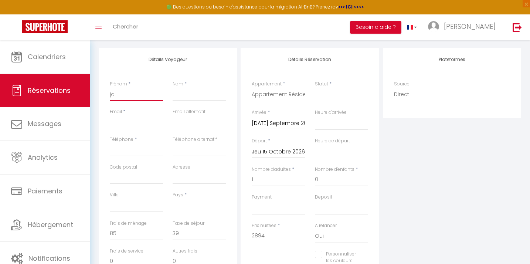
select select
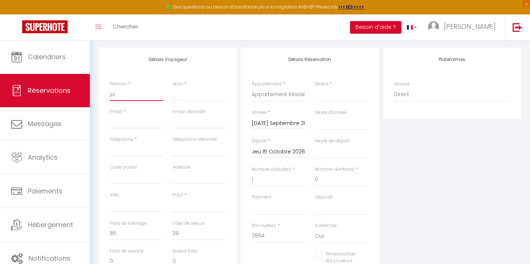
select select
checkbox input "false"
type input "j"
select select
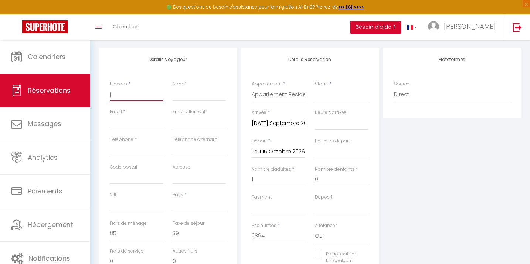
select select
checkbox input "false"
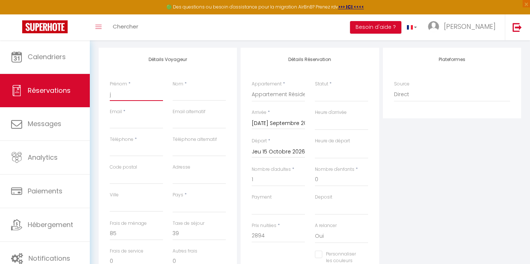
type input "je"
select select
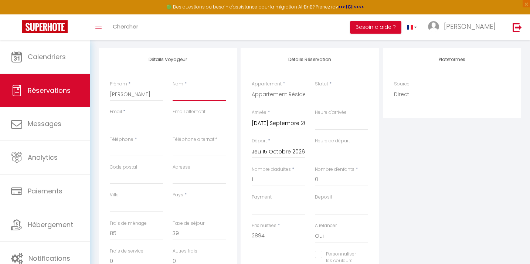
click at [196, 97] on input "Nom" at bounding box center [198, 94] width 53 height 13
click at [138, 150] on input "Téléphone" at bounding box center [136, 149] width 53 height 13
drag, startPoint x: 117, startPoint y: 177, endPoint x: 155, endPoint y: 180, distance: 38.2
click at [117, 177] on input "Code postal" at bounding box center [136, 177] width 53 height 13
click at [186, 182] on input "Adresse" at bounding box center [198, 177] width 53 height 13
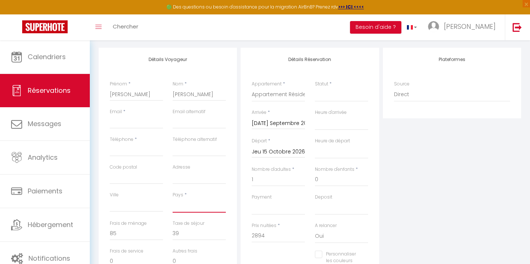
click at [185, 209] on select "[GEOGRAPHIC_DATA] [GEOGRAPHIC_DATA] [GEOGRAPHIC_DATA] [GEOGRAPHIC_DATA] [GEOGRA…" at bounding box center [198, 205] width 53 height 14
click at [182, 206] on select "[GEOGRAPHIC_DATA] [GEOGRAPHIC_DATA] [GEOGRAPHIC_DATA] [GEOGRAPHIC_DATA] [GEOGRA…" at bounding box center [198, 205] width 53 height 14
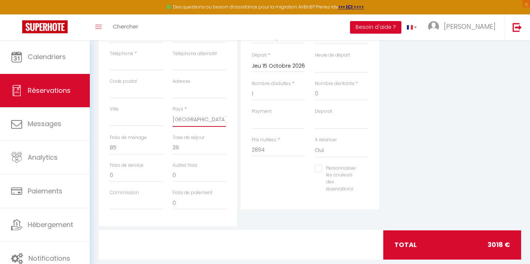
scroll to position [176, 0]
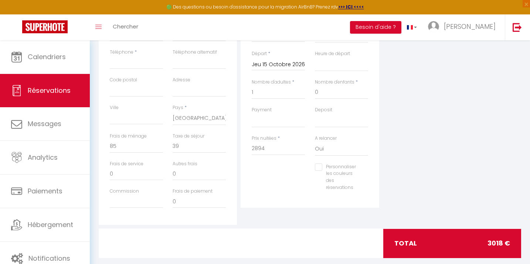
click at [232, 161] on div "Détails Voyageur Prénom * jeanette Nom * Van Sliegdrecht Email * Email alternat…" at bounding box center [168, 92] width 138 height 264
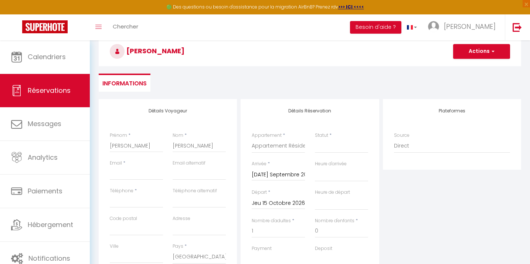
scroll to position [36, 0]
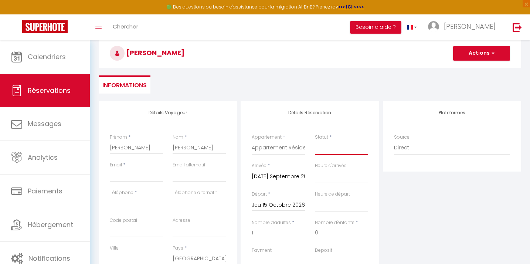
click at [319, 147] on select "Confirmé Non Confirmé [PERSON_NAME] par le voyageur No Show Request" at bounding box center [341, 148] width 53 height 14
click at [236, 163] on div "Détails Voyageur Prénom * jeanette Nom * Van Sliegdrecht Email * Email alternat…" at bounding box center [168, 233] width 138 height 264
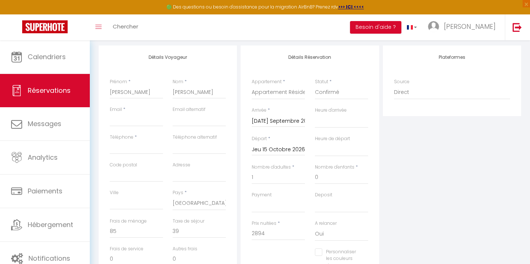
scroll to position [73, 0]
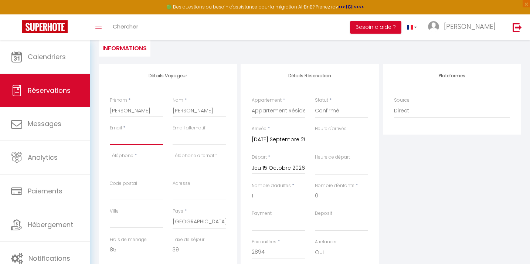
click at [112, 140] on input "Email client" at bounding box center [136, 137] width 53 height 13
click at [119, 164] on input "Téléphone" at bounding box center [136, 165] width 53 height 13
click at [234, 181] on div "Détails Voyageur Prénom * jeanette Nom * Van Sliegdrecht Email * conciergerie.s…" at bounding box center [168, 196] width 138 height 264
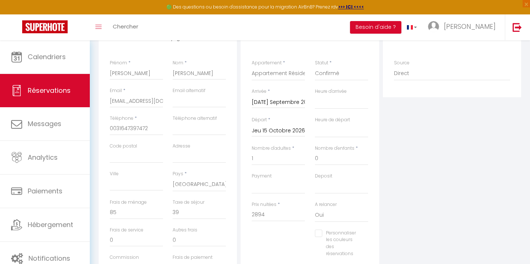
scroll to position [112, 0]
click at [335, 70] on select "Confirmé Non Confirmé [PERSON_NAME] par le voyageur No Show Request" at bounding box center [341, 71] width 53 height 14
click at [392, 119] on div "Plateformes Source Direct Airbnb.com Booking.com Chalet montagne Expedia Gite d…" at bounding box center [452, 156] width 142 height 264
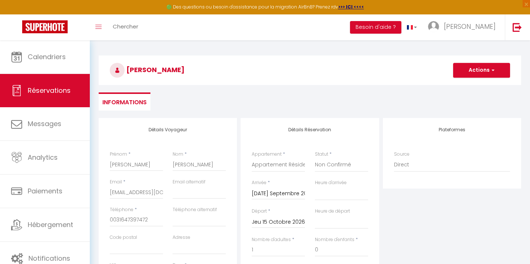
scroll to position [24, 0]
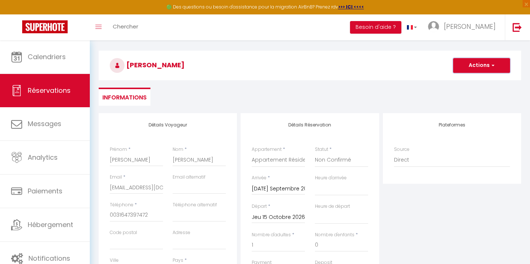
click at [481, 66] on button "Actions" at bounding box center [481, 65] width 57 height 15
click at [472, 81] on link "Enregistrer" at bounding box center [474, 82] width 58 height 10
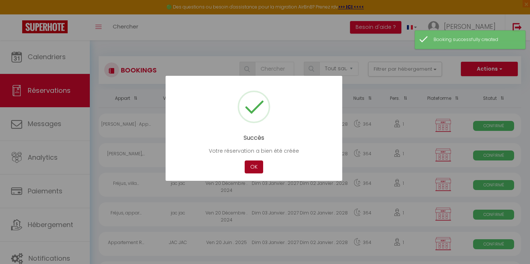
click at [252, 168] on button "OK" at bounding box center [253, 166] width 18 height 13
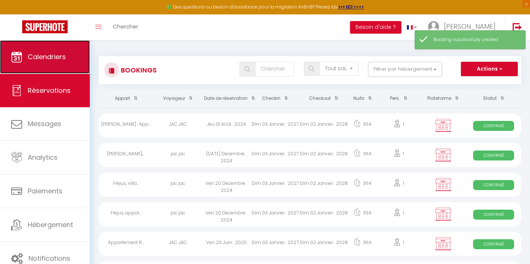
click at [67, 59] on link "Calendriers" at bounding box center [45, 56] width 90 height 33
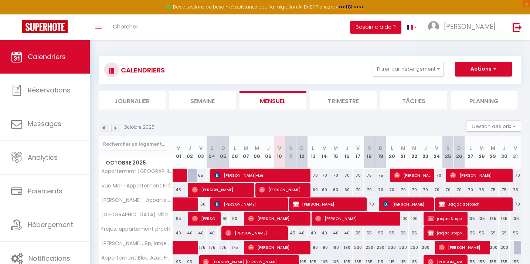
click at [113, 129] on img at bounding box center [115, 128] width 8 height 8
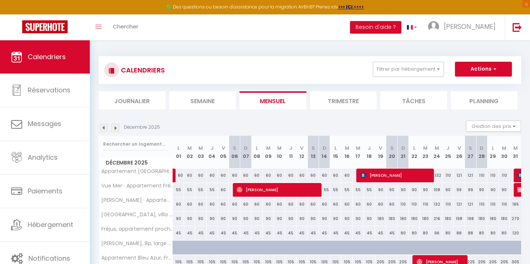
click at [113, 129] on img at bounding box center [115, 128] width 8 height 8
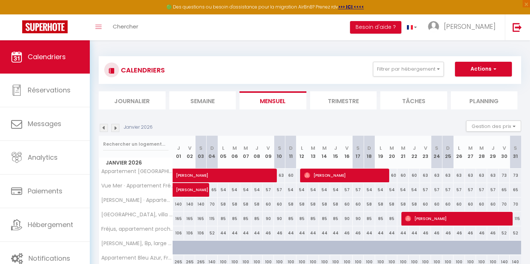
click at [113, 129] on img at bounding box center [115, 128] width 8 height 8
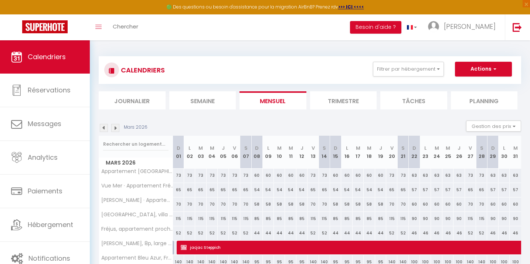
click at [114, 129] on img at bounding box center [115, 128] width 8 height 8
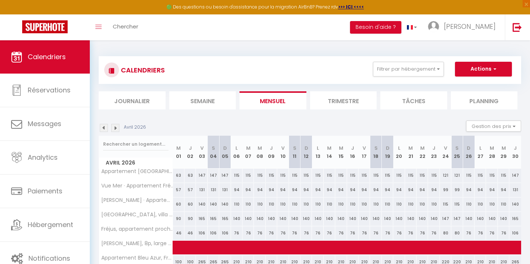
click at [114, 129] on img at bounding box center [115, 128] width 8 height 8
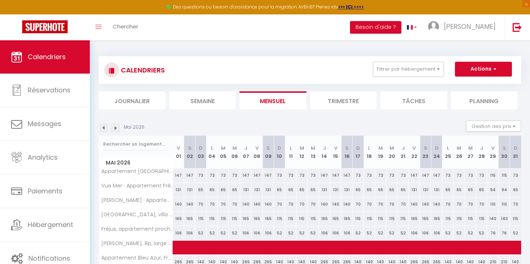
click at [114, 129] on img at bounding box center [115, 128] width 8 height 8
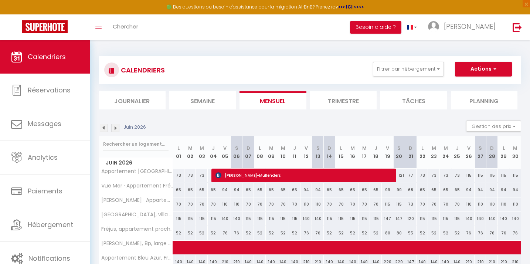
click at [114, 129] on img at bounding box center [115, 128] width 8 height 8
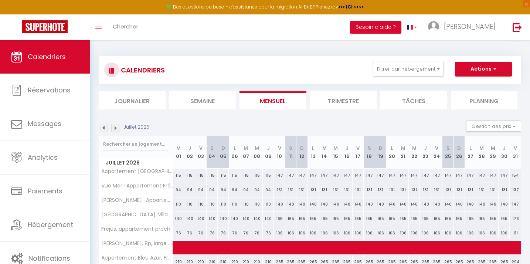
click at [114, 129] on img at bounding box center [115, 128] width 8 height 8
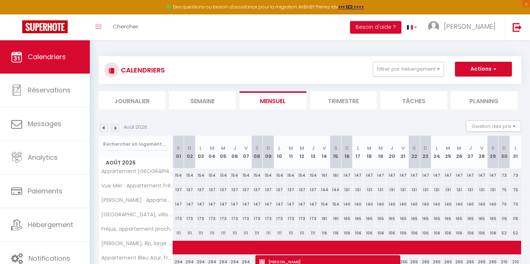
click at [114, 129] on img at bounding box center [115, 128] width 8 height 8
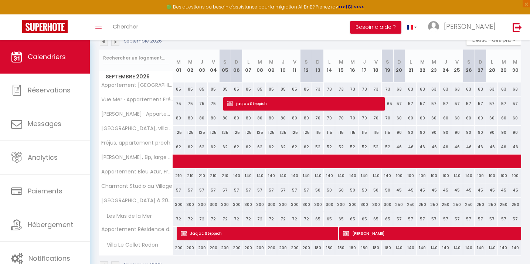
scroll to position [97, 0]
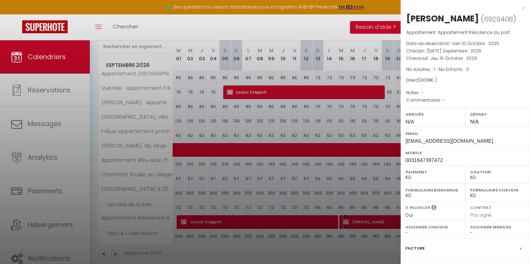
scroll to position [92, 0]
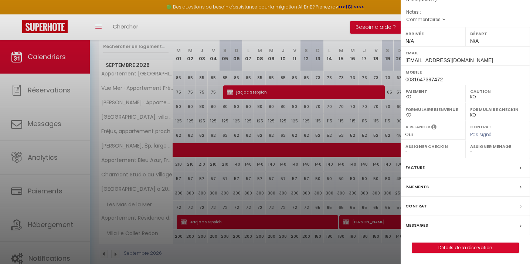
click at [419, 169] on label "Facture" at bounding box center [414, 168] width 19 height 8
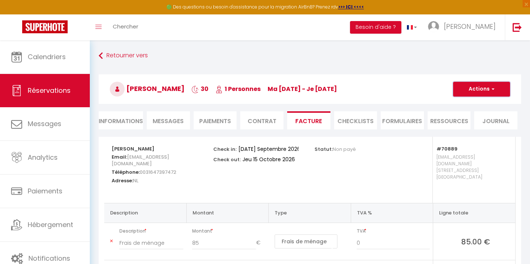
click at [471, 89] on button "Actions" at bounding box center [481, 89] width 57 height 15
click at [464, 124] on link "Envoyer la facture" at bounding box center [476, 125] width 62 height 10
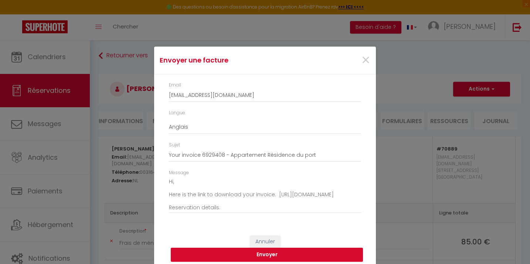
scroll to position [5, 0]
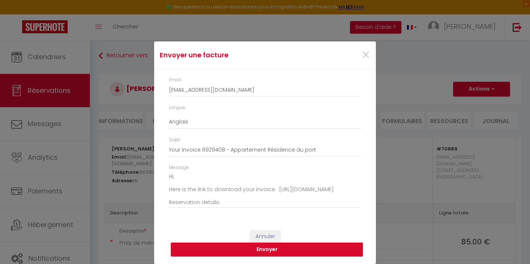
click at [266, 252] on button "Envoyer" at bounding box center [267, 249] width 192 height 14
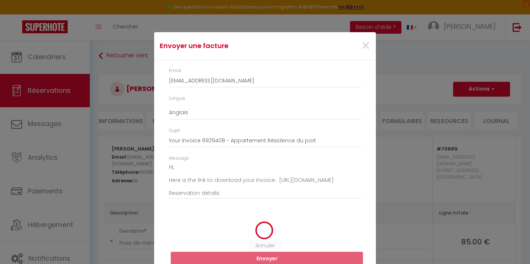
scroll to position [0, 0]
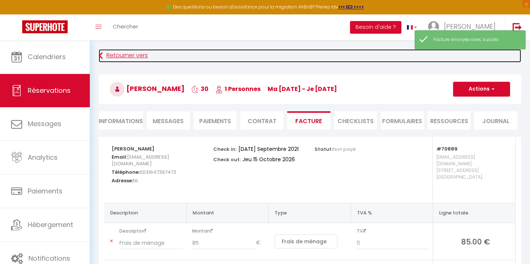
click at [288, 61] on link "Retourner vers" at bounding box center [310, 55] width 422 height 13
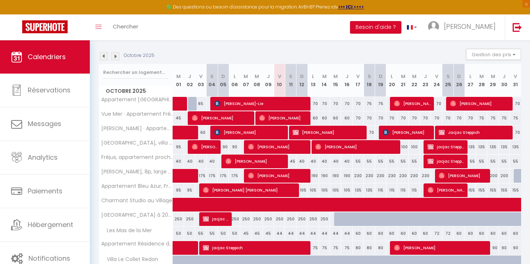
scroll to position [73, 0]
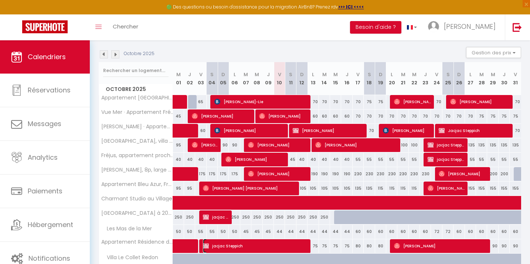
click at [233, 244] on span "jacjac Steppich" at bounding box center [254, 246] width 103 height 14
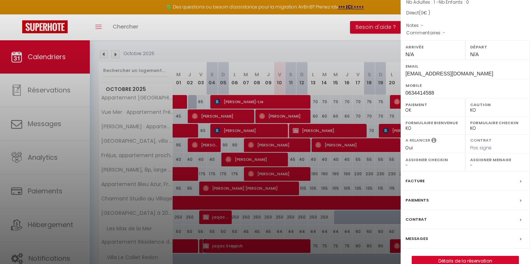
scroll to position [81, 0]
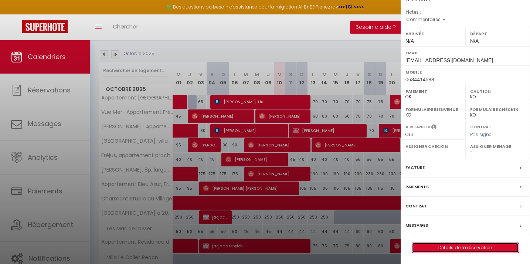
click at [465, 249] on link "Détails de la réservation" at bounding box center [465, 248] width 106 height 10
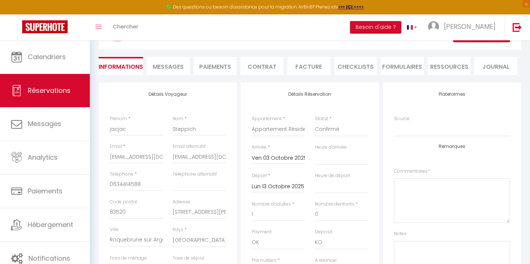
scroll to position [58, 0]
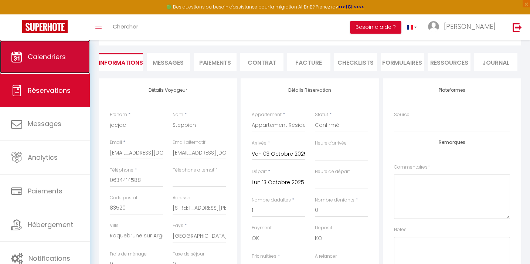
click at [49, 58] on span "Calendriers" at bounding box center [47, 56] width 38 height 9
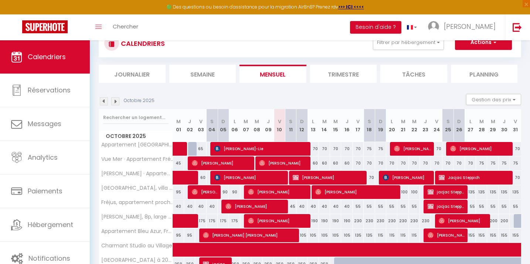
scroll to position [31, 0]
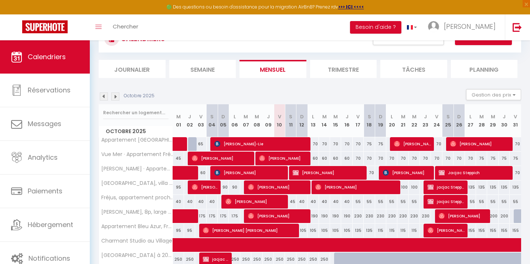
click at [118, 99] on img at bounding box center [115, 96] width 8 height 8
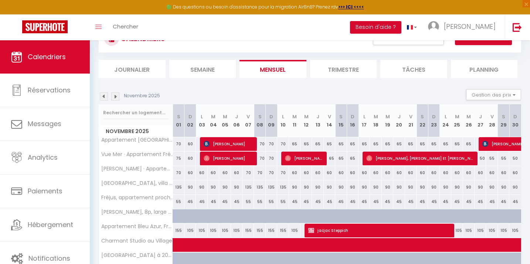
click at [118, 99] on img at bounding box center [115, 96] width 8 height 8
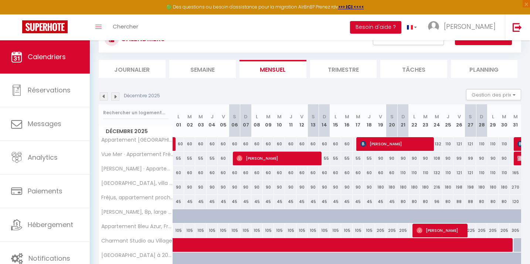
click at [118, 99] on img at bounding box center [115, 96] width 8 height 8
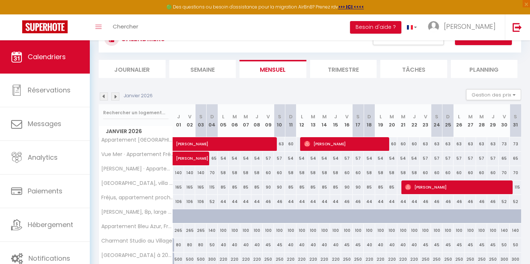
click at [118, 99] on img at bounding box center [115, 96] width 8 height 8
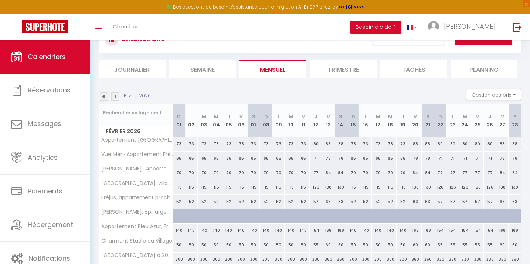
click at [118, 99] on img at bounding box center [115, 96] width 8 height 8
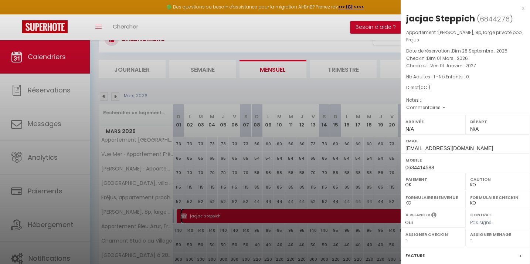
scroll to position [88, 0]
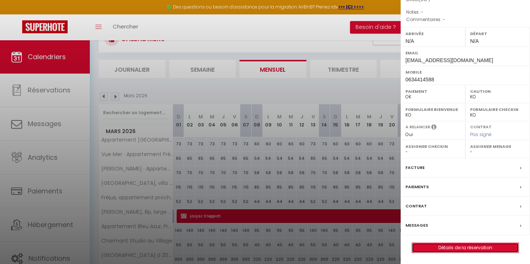
click at [443, 245] on link "Détails de la réservation" at bounding box center [465, 248] width 106 height 10
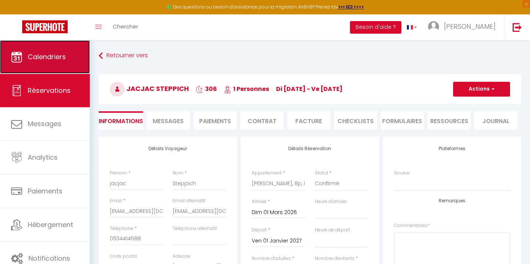
click at [58, 58] on span "Calendriers" at bounding box center [47, 56] width 38 height 9
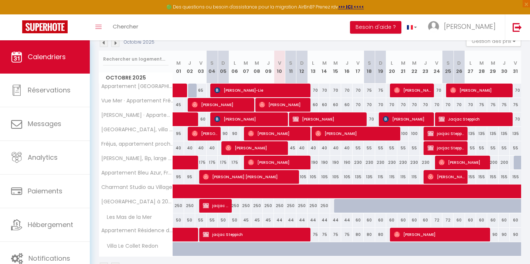
scroll to position [87, 0]
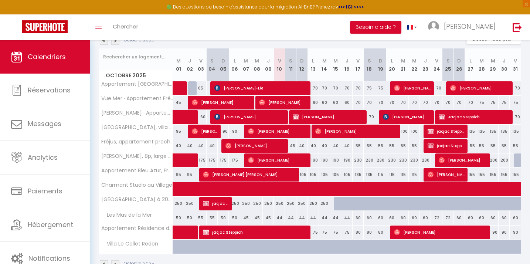
click at [117, 44] on img at bounding box center [115, 41] width 8 height 8
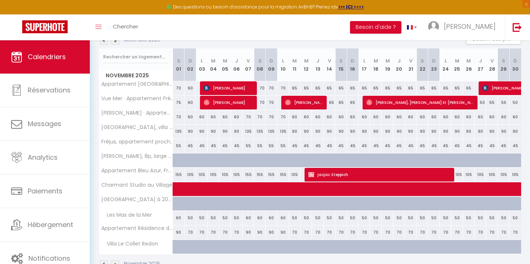
click at [117, 44] on img at bounding box center [115, 41] width 8 height 8
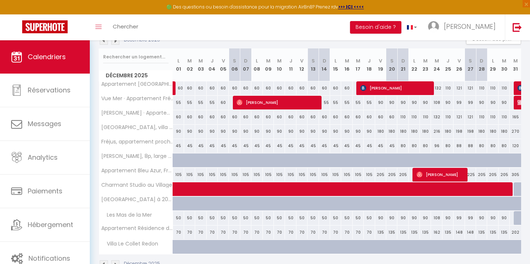
click at [117, 44] on img at bounding box center [115, 41] width 8 height 8
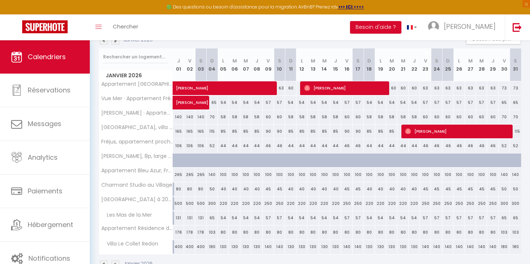
click at [117, 44] on img at bounding box center [115, 41] width 8 height 8
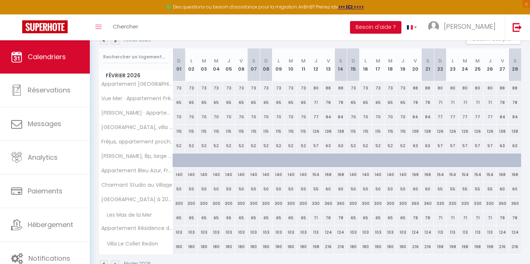
click at [117, 44] on img at bounding box center [115, 41] width 8 height 8
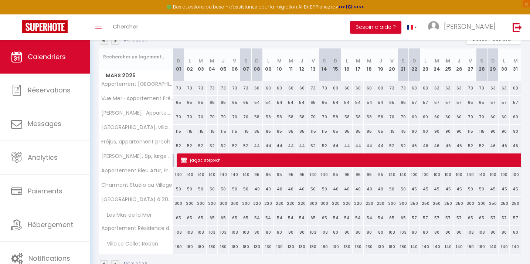
click at [117, 44] on img at bounding box center [115, 41] width 8 height 8
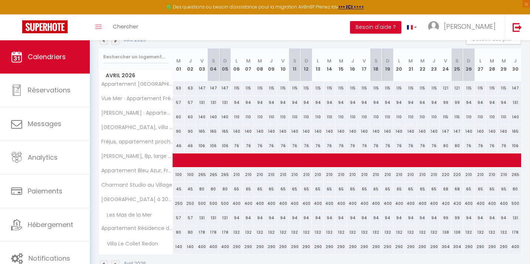
click at [117, 44] on img at bounding box center [115, 41] width 8 height 8
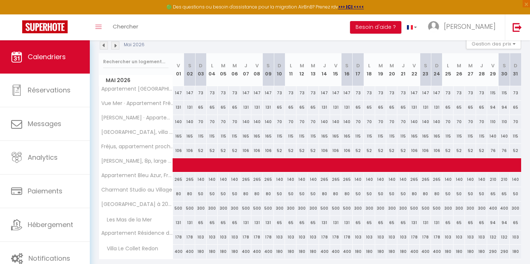
scroll to position [80, 0]
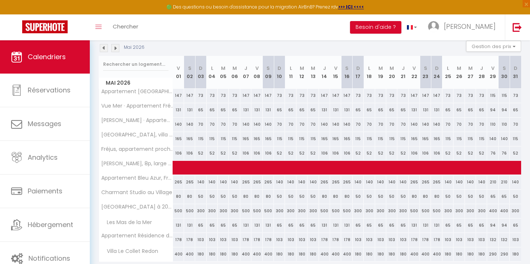
click at [117, 50] on img at bounding box center [115, 48] width 8 height 8
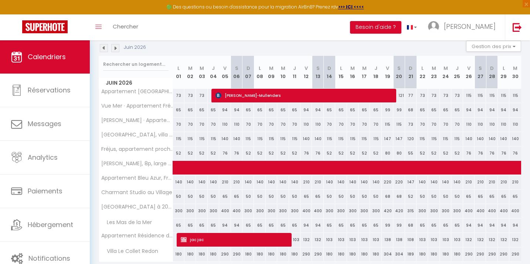
click at [117, 50] on img at bounding box center [115, 48] width 8 height 8
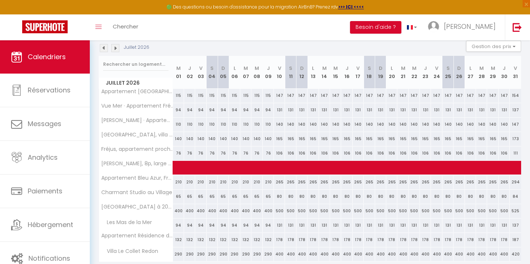
click at [117, 50] on img at bounding box center [115, 48] width 8 height 8
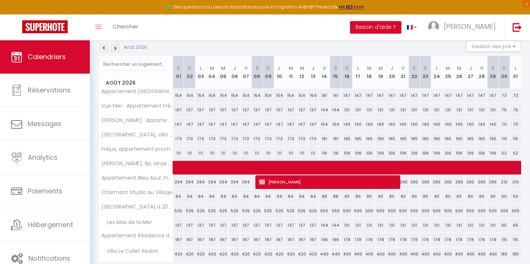
click at [117, 50] on img at bounding box center [115, 48] width 8 height 8
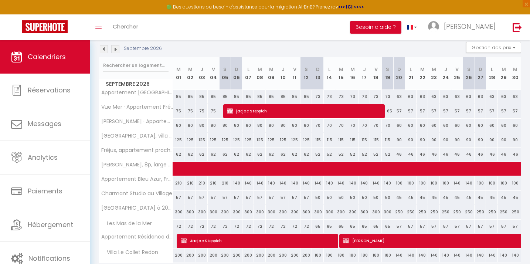
scroll to position [79, 0]
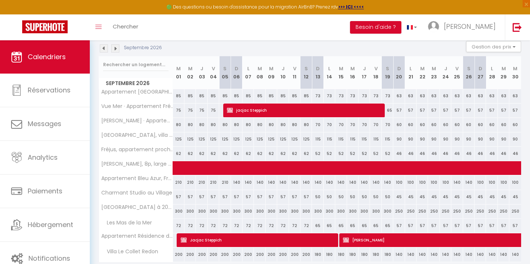
click at [117, 50] on img at bounding box center [115, 48] width 8 height 8
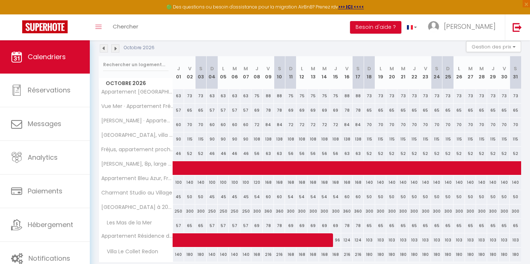
click at [105, 49] on img at bounding box center [104, 48] width 8 height 8
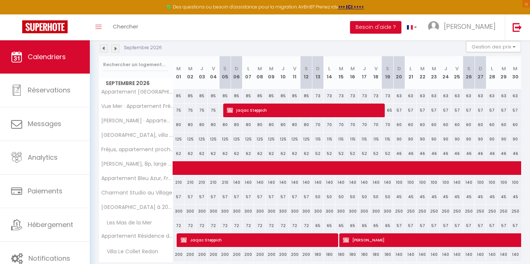
click at [105, 49] on img at bounding box center [104, 48] width 8 height 8
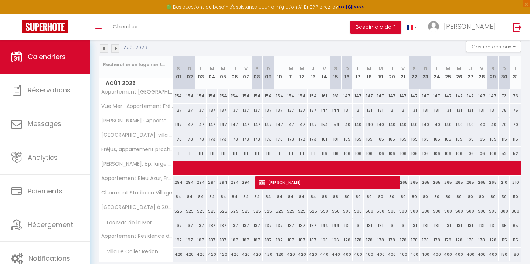
click at [105, 49] on img at bounding box center [104, 48] width 8 height 8
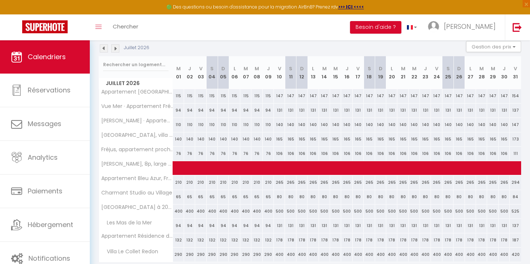
click at [114, 48] on img at bounding box center [115, 48] width 8 height 8
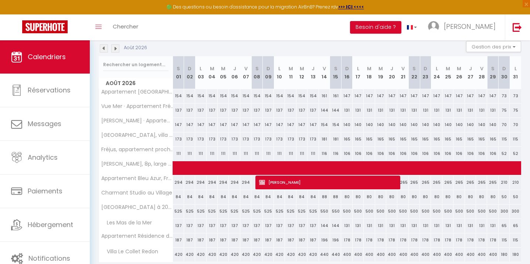
click at [115, 49] on img at bounding box center [115, 48] width 8 height 8
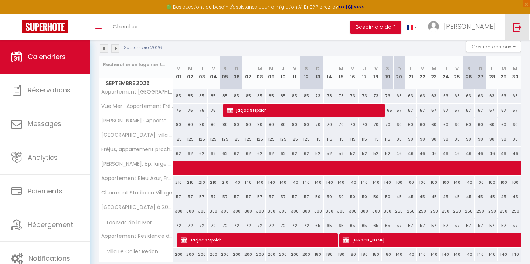
click at [523, 23] on link at bounding box center [516, 27] width 24 height 26
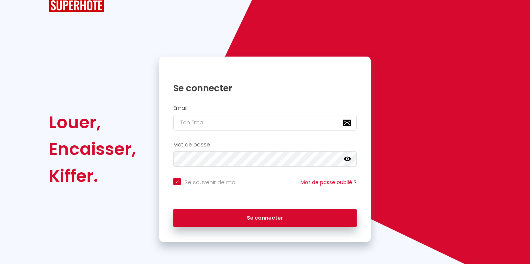
scroll to position [23, 0]
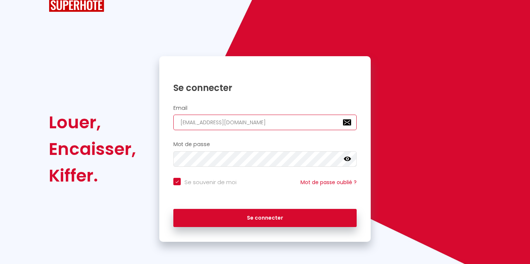
click at [264, 126] on input "[EMAIL_ADDRESS][DOMAIN_NAME]" at bounding box center [264, 122] width 183 height 16
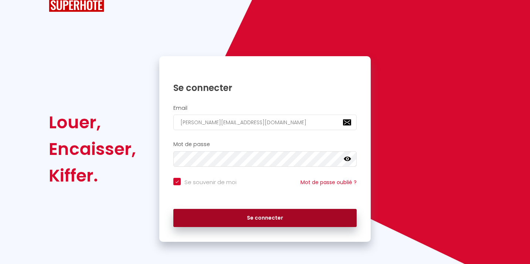
click at [271, 215] on button "Se connecter" at bounding box center [264, 218] width 183 height 18
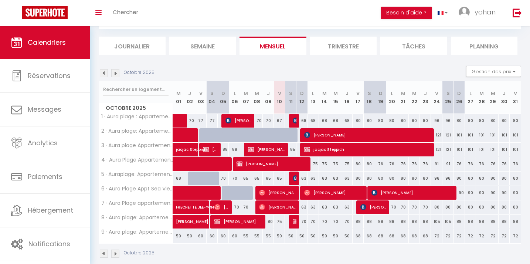
scroll to position [43, 0]
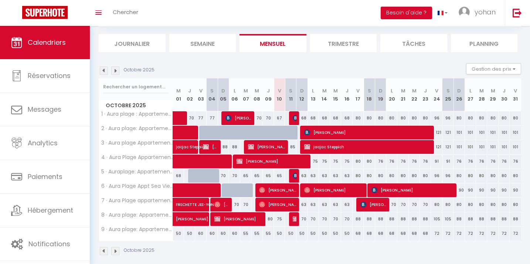
click at [113, 71] on img at bounding box center [115, 70] width 8 height 8
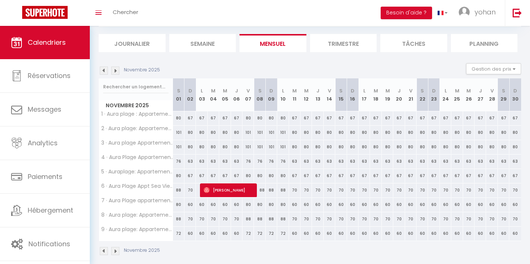
click at [113, 71] on img at bounding box center [115, 70] width 8 height 8
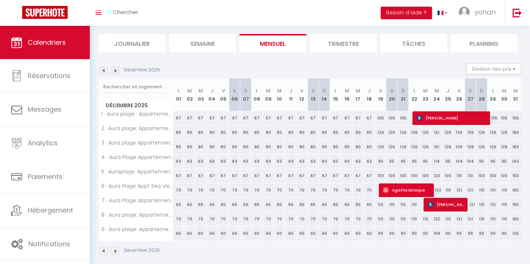
click at [113, 71] on img at bounding box center [115, 70] width 8 height 8
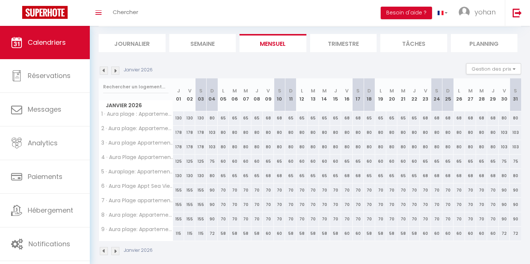
click at [113, 71] on img at bounding box center [115, 70] width 8 height 8
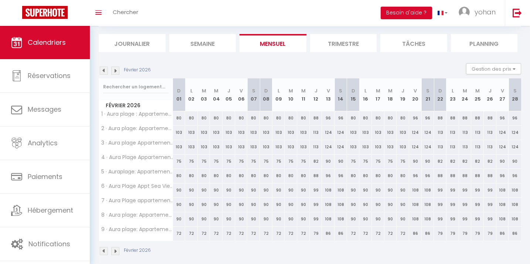
click at [113, 71] on img at bounding box center [115, 70] width 8 height 8
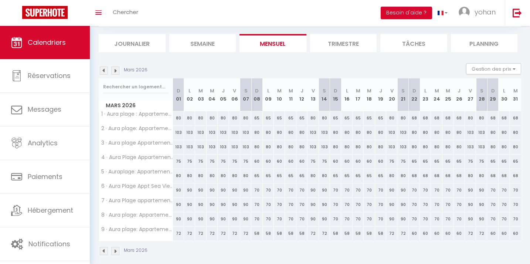
click at [113, 71] on img at bounding box center [115, 70] width 8 height 8
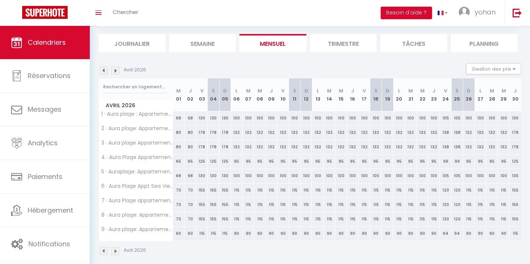
click at [113, 71] on img at bounding box center [115, 70] width 8 height 8
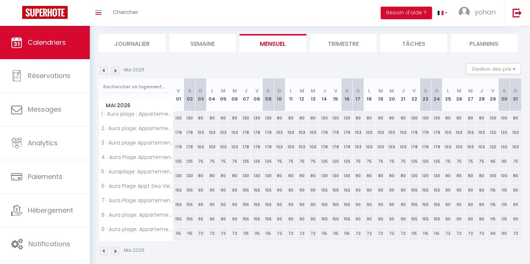
click at [113, 71] on img at bounding box center [115, 70] width 8 height 8
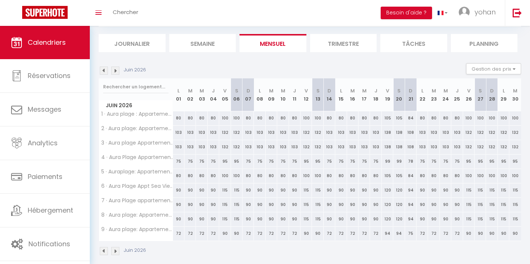
click at [113, 71] on img at bounding box center [115, 70] width 8 height 8
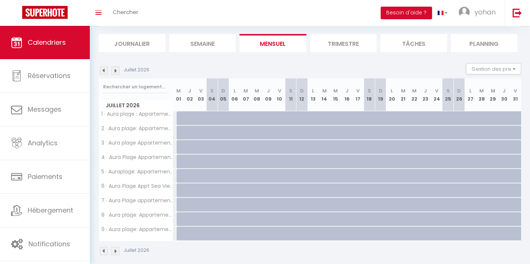
click at [181, 121] on div at bounding box center [182, 118] width 11 height 14
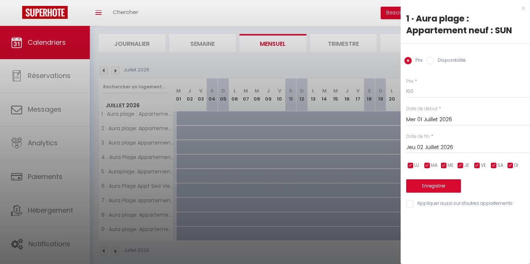
click at [429, 146] on input "Jeu 02 Juillet 2026" at bounding box center [468, 148] width 124 height 10
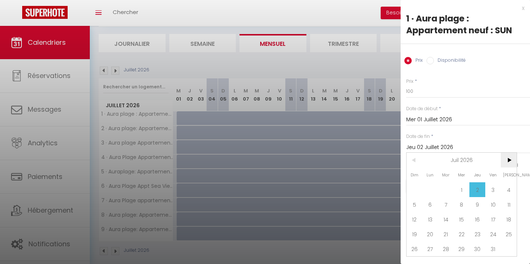
click at [507, 160] on span ">" at bounding box center [508, 160] width 16 height 15
click at [509, 162] on span ">" at bounding box center [508, 160] width 16 height 15
click at [445, 190] on span "1" at bounding box center [446, 189] width 16 height 15
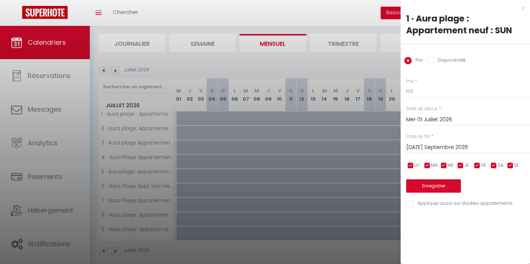
click at [406, 206] on input "Appliquer aussi sur d'autres appartements" at bounding box center [468, 203] width 124 height 7
click at [445, 62] on label "Disponibilité" at bounding box center [450, 61] width 32 height 8
click at [434, 62] on input "Disponibilité" at bounding box center [429, 60] width 7 height 7
click at [430, 184] on button "Enregistrer" at bounding box center [433, 186] width 55 height 13
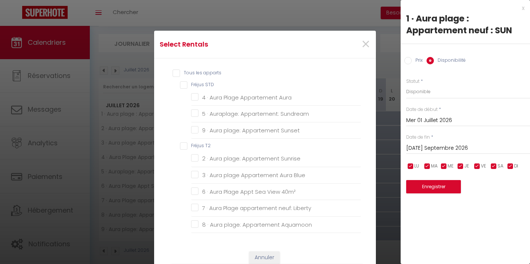
click at [177, 72] on input "Tous les apparts" at bounding box center [266, 72] width 188 height 7
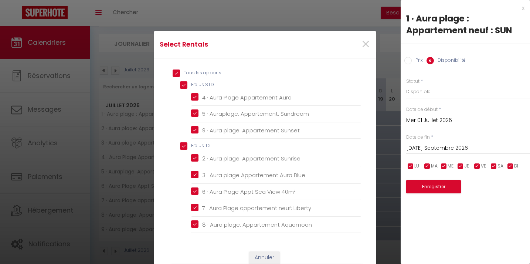
click at [177, 72] on input "Tous les apparts" at bounding box center [266, 72] width 188 height 7
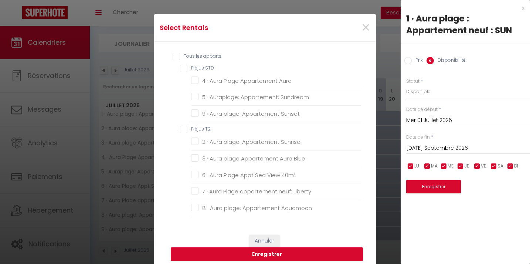
scroll to position [0, 0]
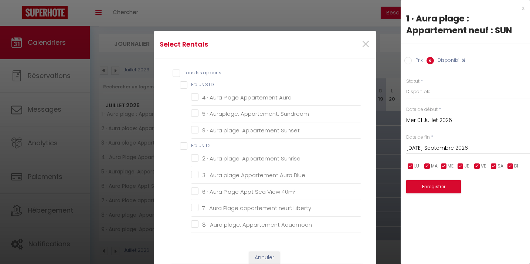
click at [175, 76] on input "Tous les apparts" at bounding box center [266, 72] width 188 height 7
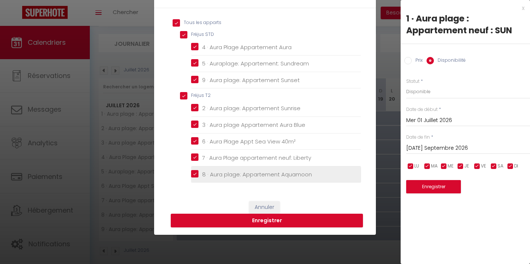
scroll to position [53, 0]
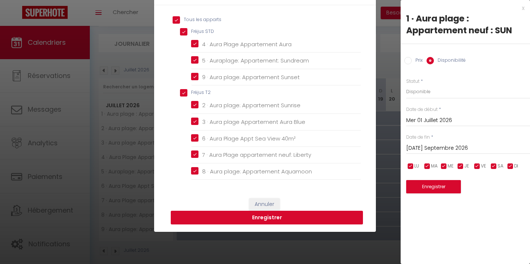
click at [261, 220] on button "Enregistrer" at bounding box center [267, 218] width 192 height 14
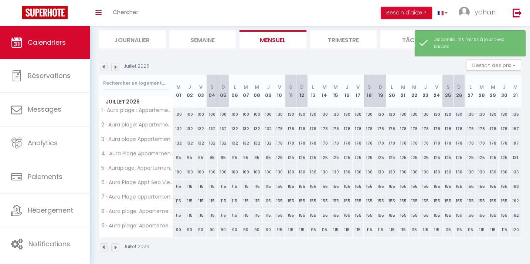
scroll to position [50, 0]
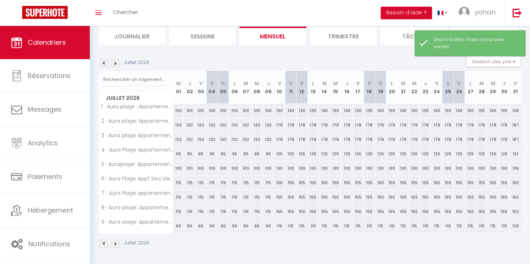
click at [115, 65] on img at bounding box center [115, 63] width 8 height 8
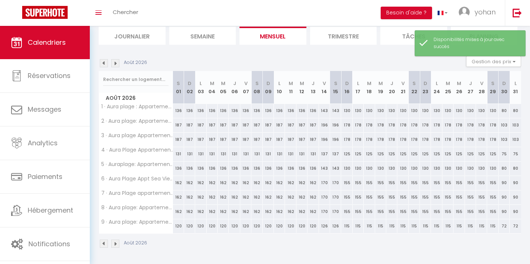
click at [115, 65] on img at bounding box center [115, 63] width 8 height 8
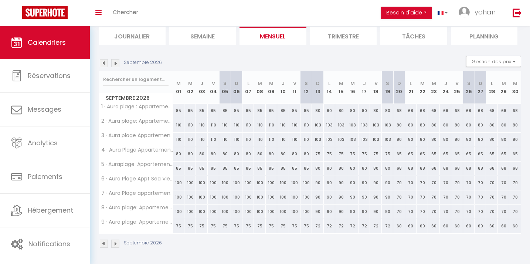
click at [104, 65] on img at bounding box center [104, 63] width 8 height 8
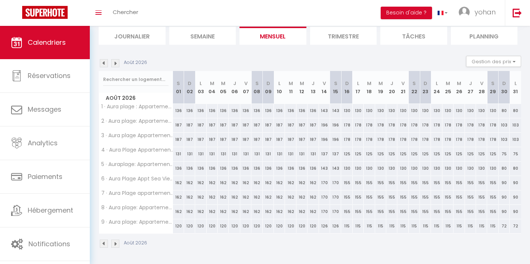
click at [113, 64] on img at bounding box center [115, 63] width 8 height 8
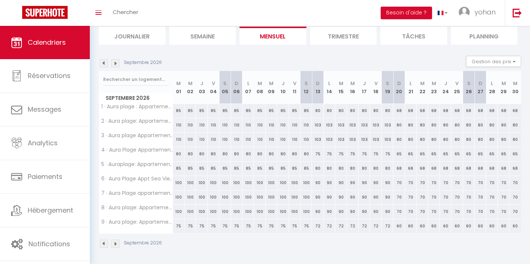
click at [106, 65] on img at bounding box center [104, 63] width 8 height 8
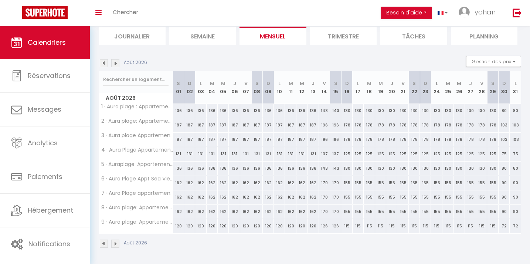
click at [106, 65] on img at bounding box center [104, 63] width 8 height 8
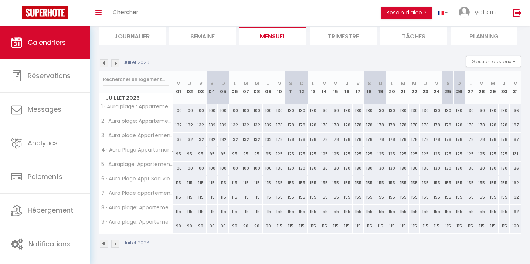
click at [106, 65] on img at bounding box center [104, 63] width 8 height 8
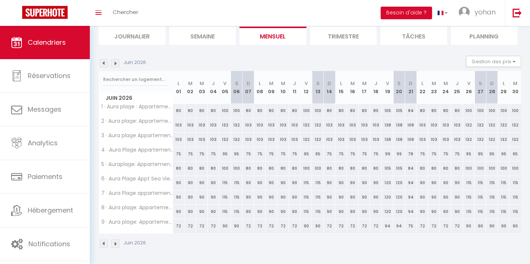
click at [115, 65] on img at bounding box center [115, 63] width 8 height 8
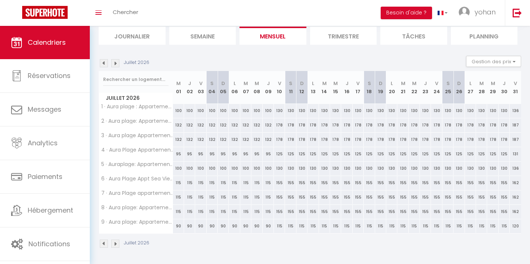
click at [115, 65] on img at bounding box center [115, 63] width 8 height 8
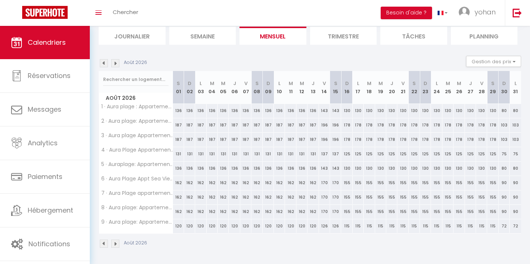
click at [115, 65] on img at bounding box center [115, 63] width 8 height 8
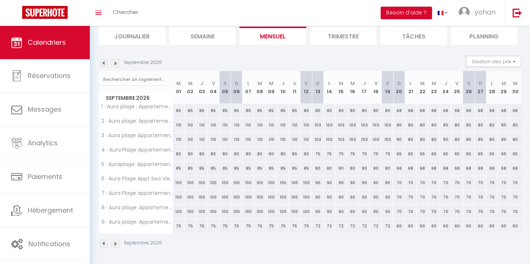
click at [105, 63] on img at bounding box center [104, 63] width 8 height 8
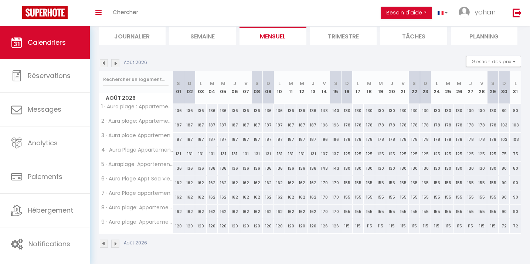
click at [105, 63] on img at bounding box center [104, 63] width 8 height 8
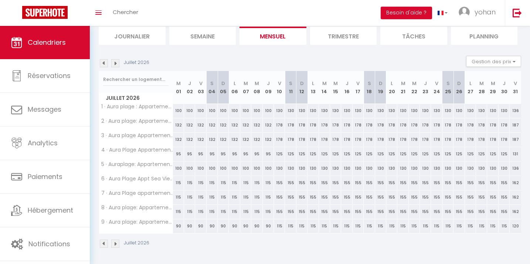
click at [105, 63] on img at bounding box center [104, 63] width 8 height 8
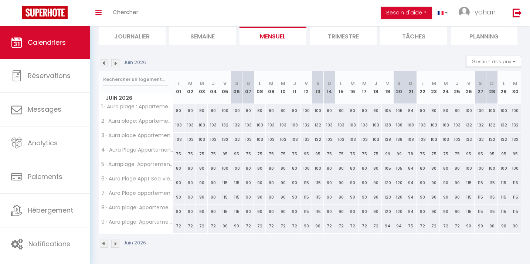
click at [106, 64] on img at bounding box center [104, 63] width 8 height 8
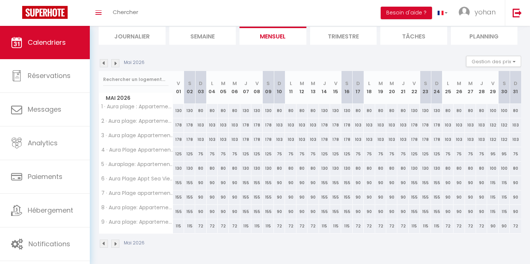
click at [106, 64] on img at bounding box center [104, 63] width 8 height 8
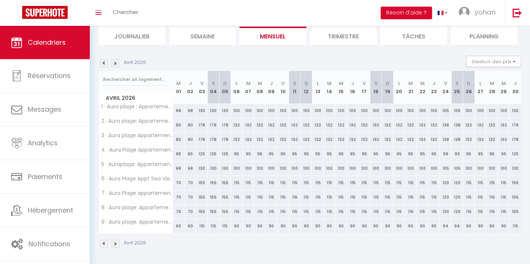
click at [106, 64] on img at bounding box center [104, 63] width 8 height 8
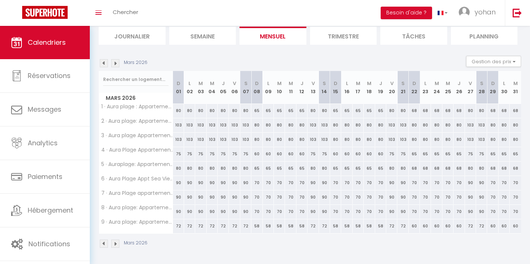
click at [106, 64] on img at bounding box center [104, 63] width 8 height 8
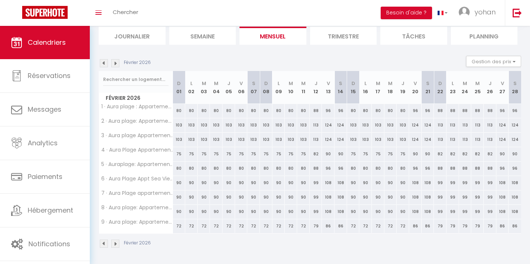
click at [106, 64] on img at bounding box center [104, 63] width 8 height 8
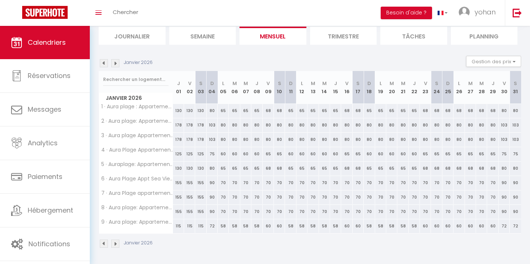
click at [117, 64] on img at bounding box center [115, 63] width 8 height 8
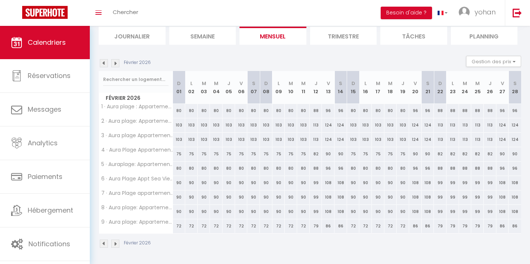
click at [117, 64] on img at bounding box center [115, 63] width 8 height 8
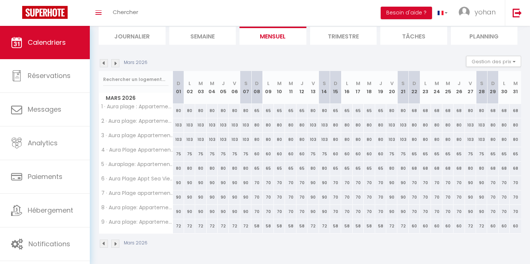
click at [117, 64] on img at bounding box center [115, 63] width 8 height 8
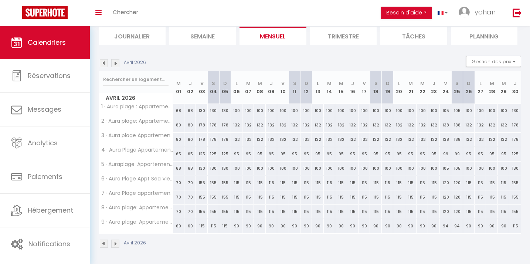
click at [117, 64] on img at bounding box center [115, 63] width 8 height 8
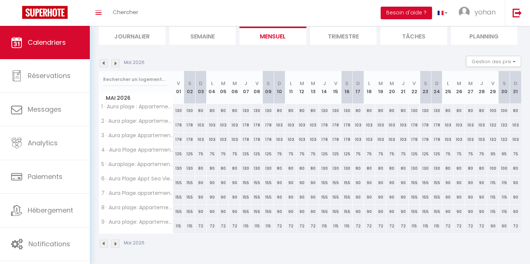
click at [117, 64] on img at bounding box center [115, 63] width 8 height 8
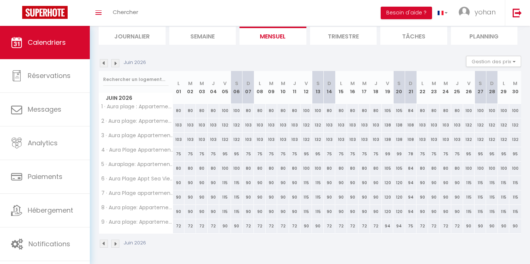
click at [117, 64] on img at bounding box center [115, 63] width 8 height 8
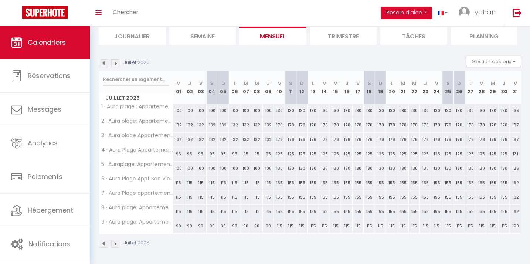
click at [117, 64] on img at bounding box center [115, 63] width 8 height 8
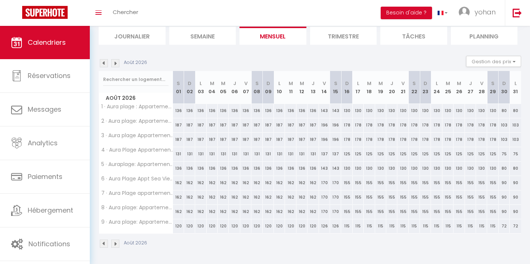
click at [117, 64] on img at bounding box center [115, 63] width 8 height 8
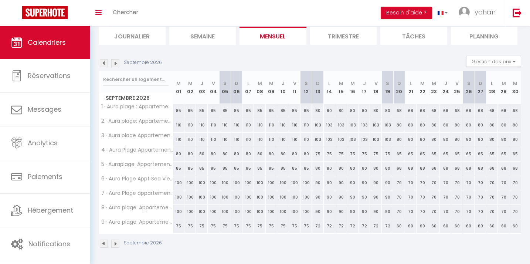
click at [117, 64] on img at bounding box center [115, 63] width 8 height 8
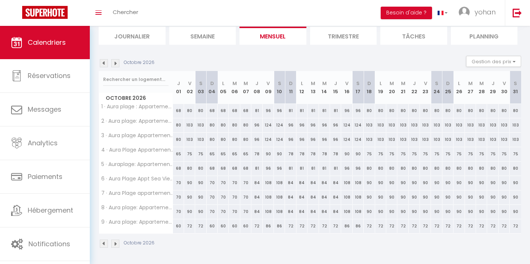
click at [117, 64] on img at bounding box center [115, 63] width 8 height 8
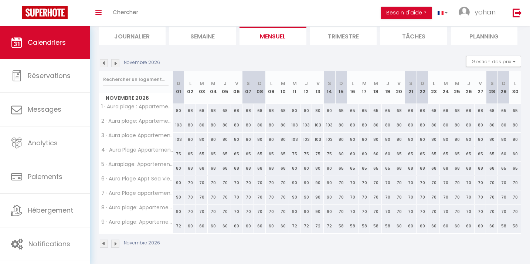
click at [109, 64] on div "Novembre 2026" at bounding box center [131, 63] width 64 height 8
click at [104, 63] on img at bounding box center [104, 63] width 8 height 8
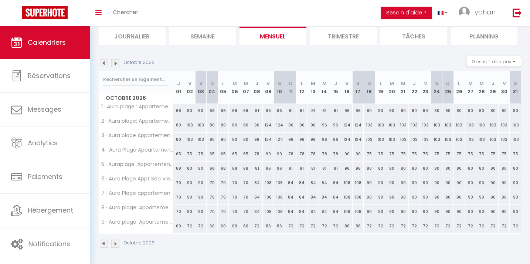
click at [104, 63] on img at bounding box center [104, 63] width 8 height 8
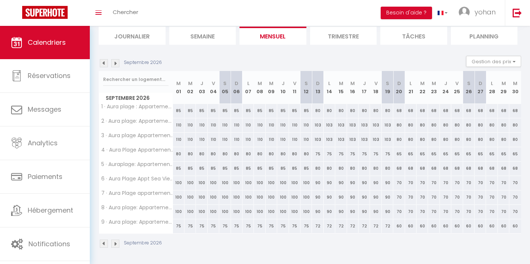
click at [104, 63] on img at bounding box center [104, 63] width 8 height 8
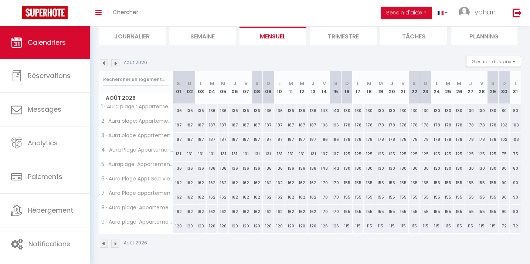
click at [104, 63] on img at bounding box center [104, 63] width 8 height 8
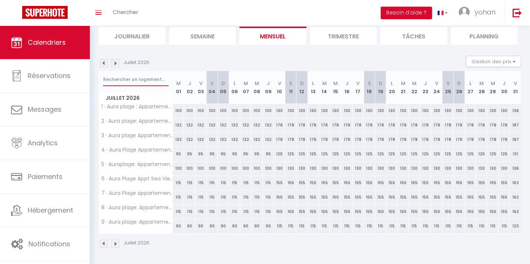
click at [153, 82] on input "text" at bounding box center [135, 79] width 65 height 13
click at [115, 64] on img at bounding box center [115, 63] width 8 height 8
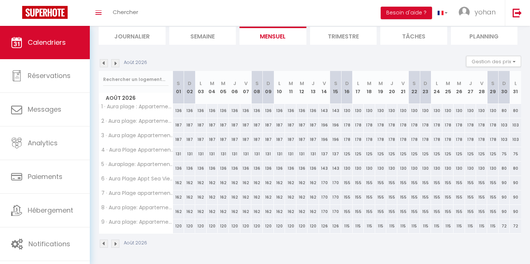
click at [105, 64] on img at bounding box center [104, 63] width 8 height 8
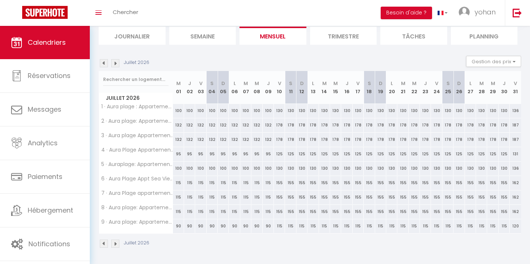
click at [115, 65] on img at bounding box center [115, 63] width 8 height 8
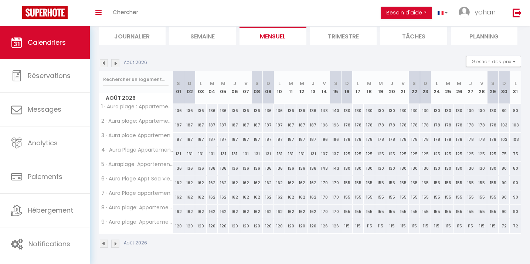
click at [101, 62] on img at bounding box center [104, 63] width 8 height 8
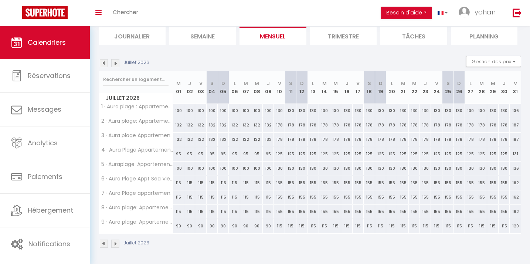
click at [105, 62] on img at bounding box center [104, 63] width 8 height 8
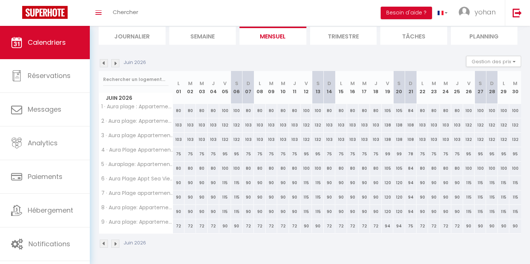
click at [105, 62] on img at bounding box center [104, 63] width 8 height 8
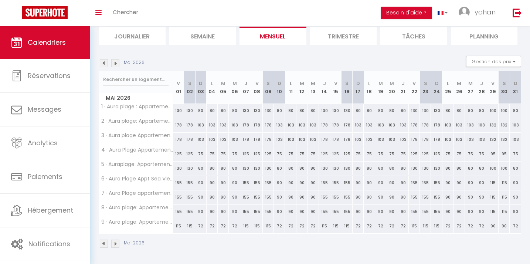
click at [103, 64] on img at bounding box center [104, 63] width 8 height 8
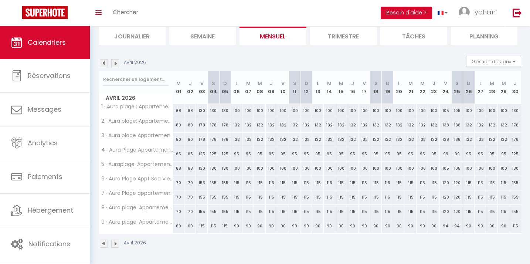
click at [114, 62] on img at bounding box center [115, 63] width 8 height 8
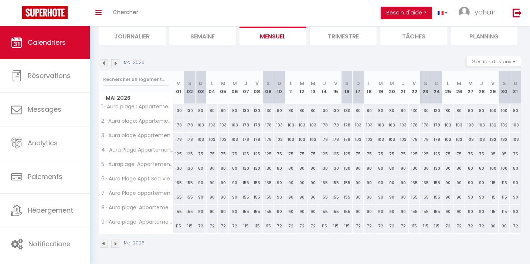
click at [102, 65] on img at bounding box center [104, 63] width 8 height 8
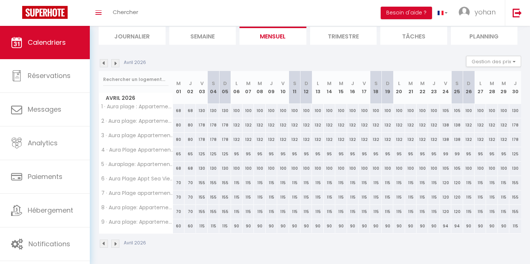
click at [117, 65] on img at bounding box center [115, 63] width 8 height 8
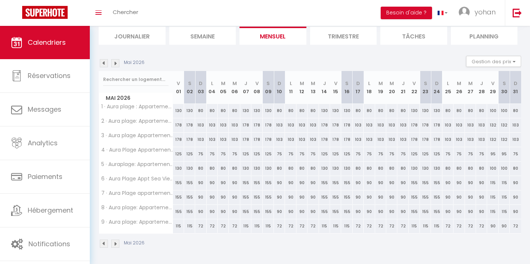
click at [103, 62] on img at bounding box center [104, 63] width 8 height 8
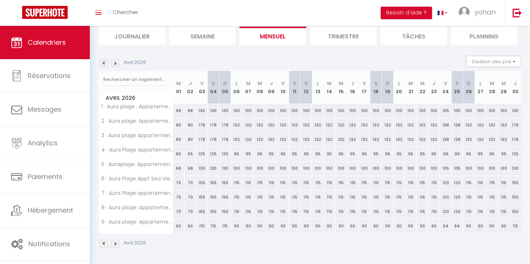
click at [114, 64] on img at bounding box center [115, 63] width 8 height 8
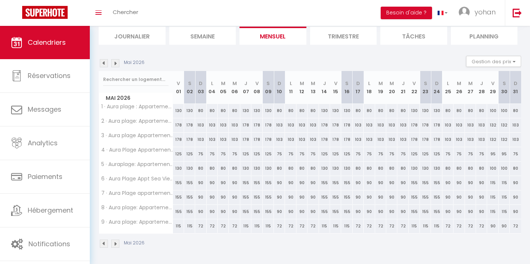
click at [114, 64] on img at bounding box center [115, 63] width 8 height 8
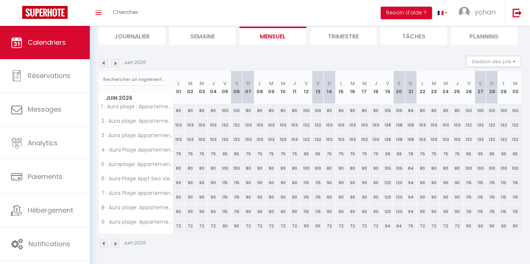
click at [114, 64] on img at bounding box center [115, 63] width 8 height 8
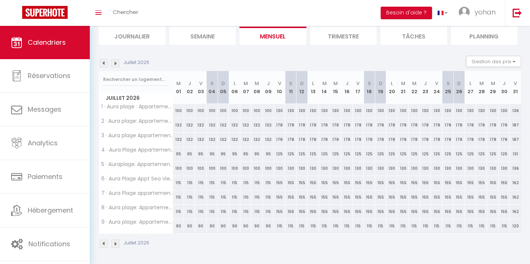
click at [114, 64] on img at bounding box center [115, 63] width 8 height 8
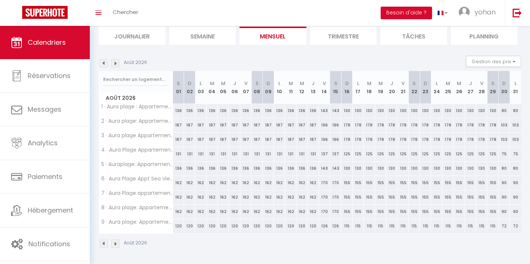
click at [114, 64] on img at bounding box center [115, 63] width 8 height 8
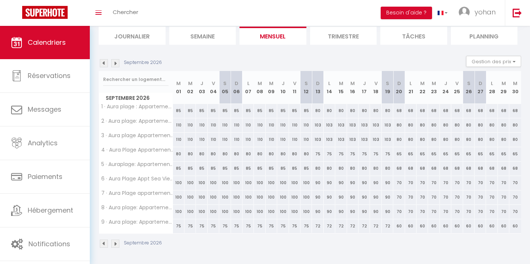
click at [104, 64] on img at bounding box center [104, 63] width 8 height 8
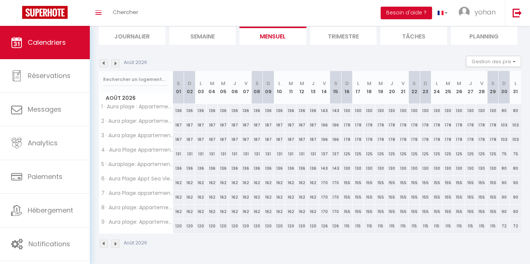
click at [104, 64] on img at bounding box center [104, 63] width 8 height 8
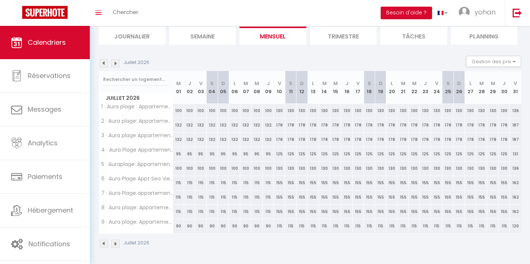
click at [114, 63] on img at bounding box center [115, 63] width 8 height 8
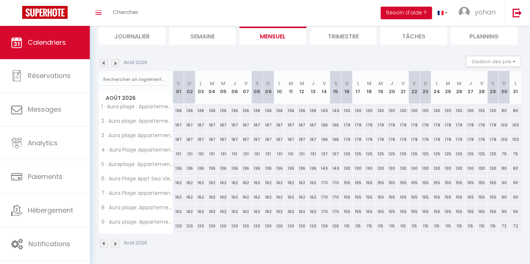
click at [114, 63] on img at bounding box center [115, 63] width 8 height 8
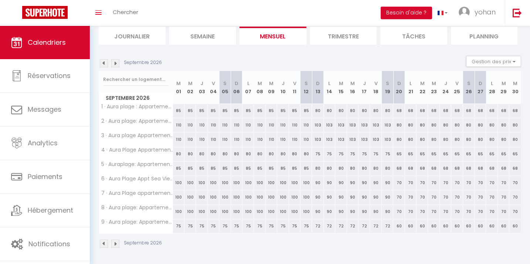
click at [116, 62] on img at bounding box center [115, 63] width 8 height 8
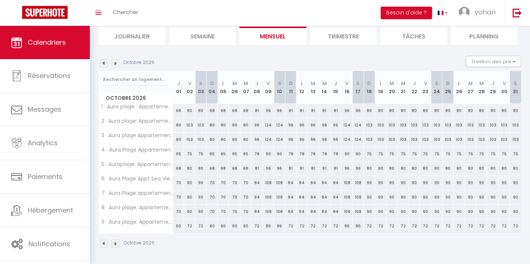
click at [106, 63] on img at bounding box center [104, 63] width 8 height 8
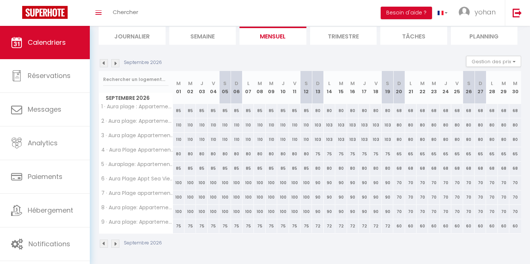
click at [106, 63] on img at bounding box center [104, 63] width 8 height 8
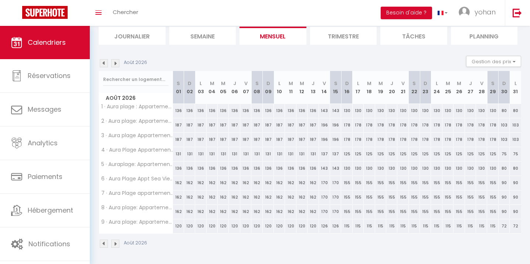
click at [104, 64] on img at bounding box center [104, 63] width 8 height 8
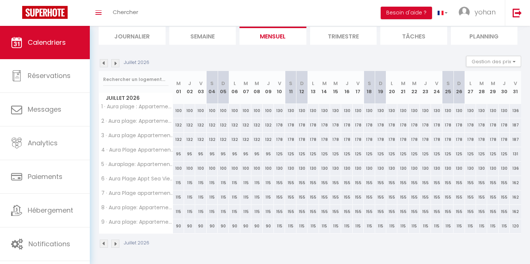
click at [113, 64] on img at bounding box center [115, 63] width 8 height 8
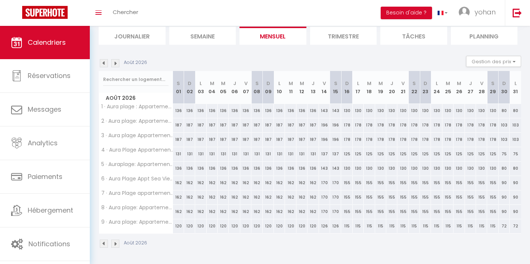
click at [113, 64] on img at bounding box center [115, 63] width 8 height 8
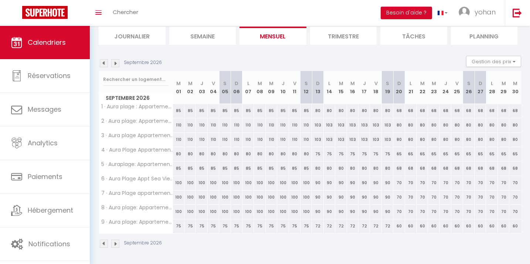
click at [113, 64] on img at bounding box center [115, 63] width 8 height 8
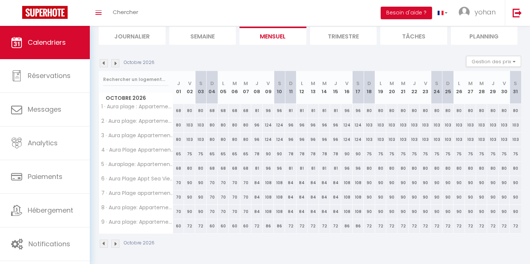
click at [105, 64] on img at bounding box center [104, 63] width 8 height 8
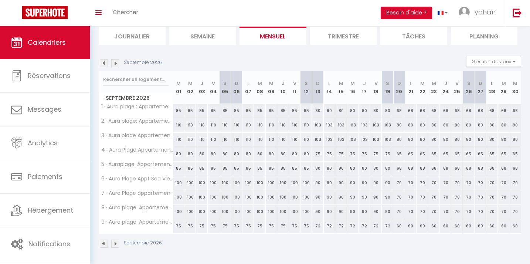
click at [113, 64] on img at bounding box center [115, 63] width 8 height 8
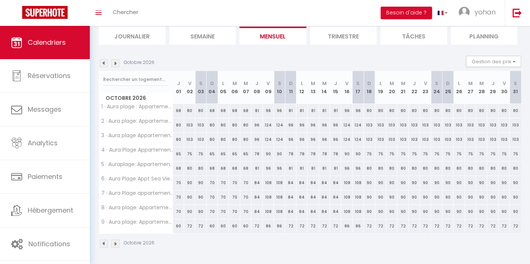
click at [106, 64] on img at bounding box center [104, 63] width 8 height 8
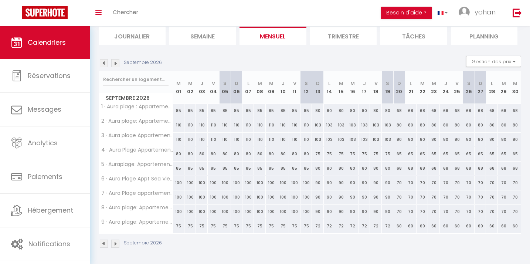
click at [106, 64] on img at bounding box center [104, 63] width 8 height 8
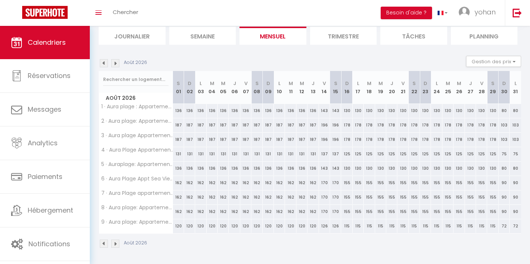
click at [106, 64] on img at bounding box center [104, 63] width 8 height 8
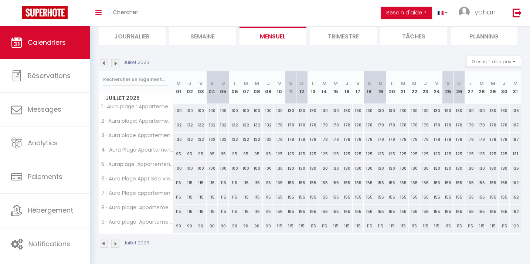
click at [106, 62] on img at bounding box center [104, 63] width 8 height 8
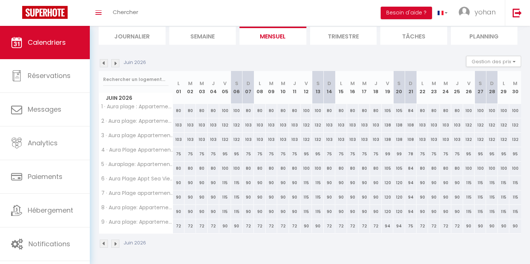
click at [102, 62] on img at bounding box center [104, 63] width 8 height 8
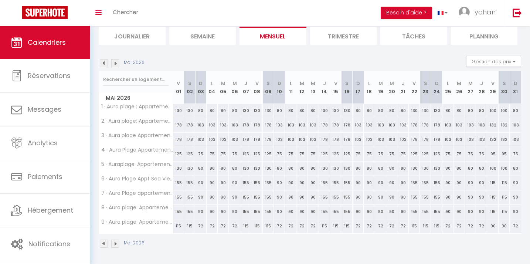
click at [113, 62] on img at bounding box center [115, 63] width 8 height 8
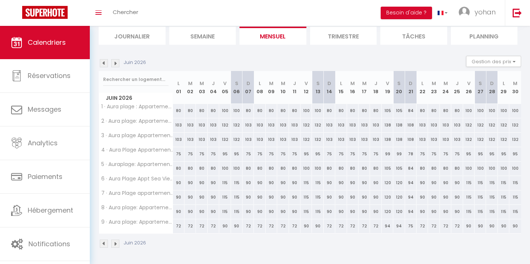
click at [116, 243] on img at bounding box center [115, 243] width 8 height 8
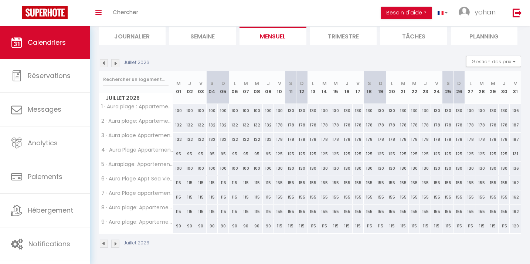
click at [115, 242] on img at bounding box center [115, 243] width 8 height 8
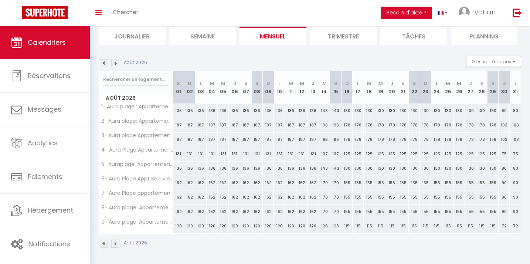
click at [116, 246] on img at bounding box center [115, 243] width 8 height 8
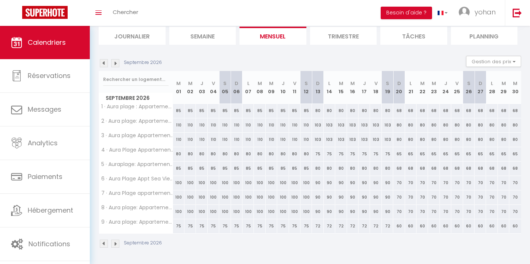
click at [116, 247] on img at bounding box center [115, 243] width 8 height 8
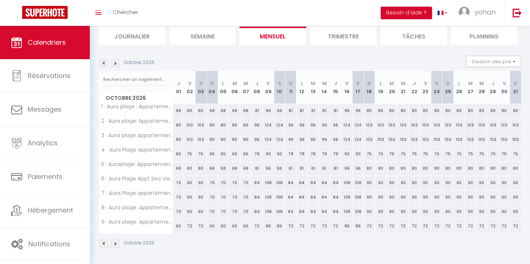
click at [114, 61] on img at bounding box center [115, 63] width 8 height 8
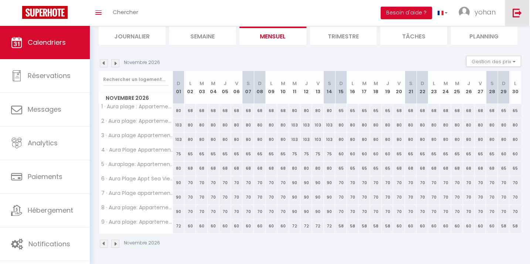
click at [515, 12] on img at bounding box center [516, 12] width 9 height 9
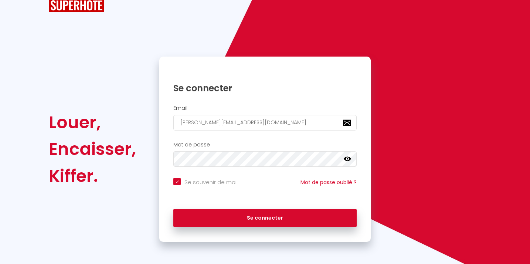
scroll to position [23, 0]
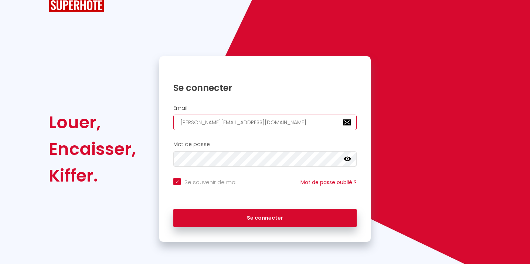
click at [227, 119] on input "richelme.associes@gmail.com" at bounding box center [264, 122] width 183 height 16
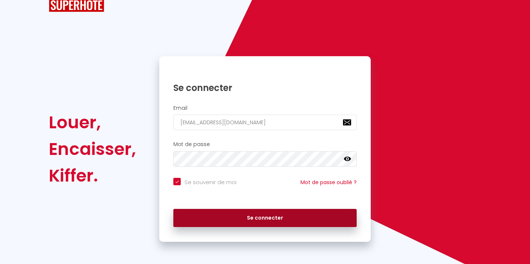
click at [256, 222] on button "Se connecter" at bounding box center [264, 218] width 183 height 18
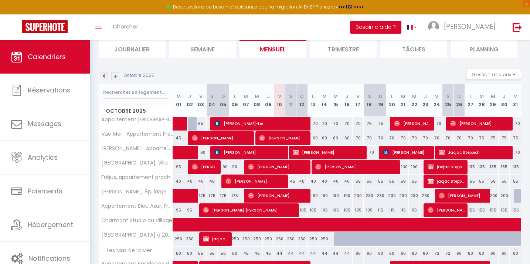
scroll to position [56, 0]
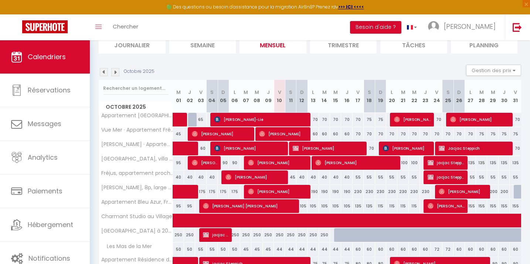
click at [102, 72] on img at bounding box center [104, 72] width 8 height 8
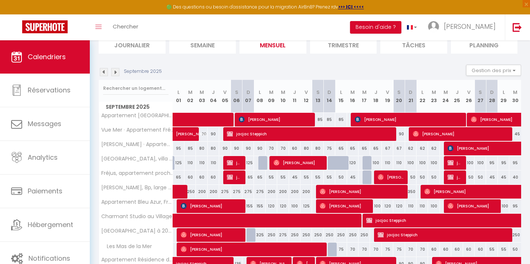
click at [102, 72] on img at bounding box center [104, 72] width 8 height 8
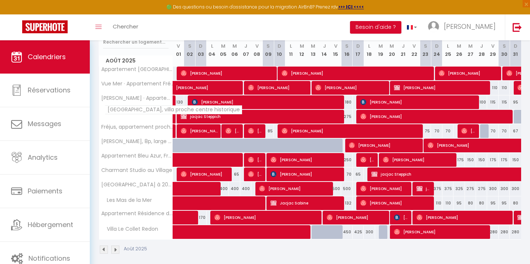
scroll to position [108, 0]
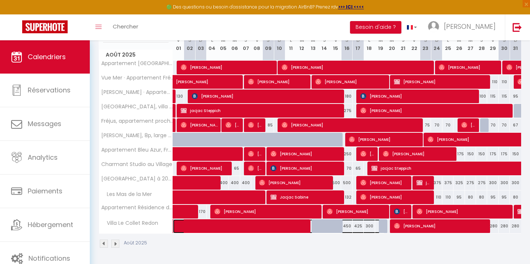
click at [199, 225] on span at bounding box center [283, 226] width 204 height 14
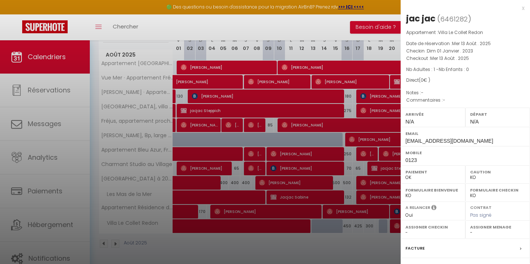
click at [199, 225] on div at bounding box center [265, 132] width 530 height 264
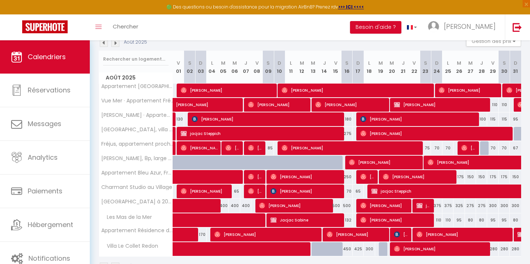
scroll to position [84, 0]
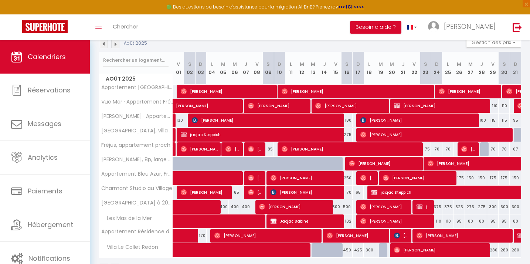
click at [102, 44] on img at bounding box center [104, 44] width 8 height 8
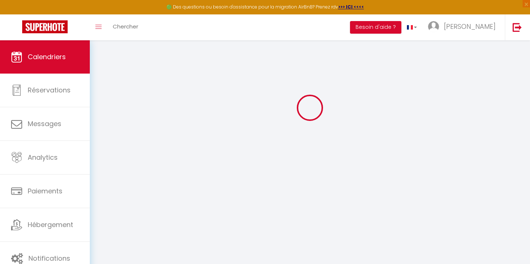
scroll to position [40, 0]
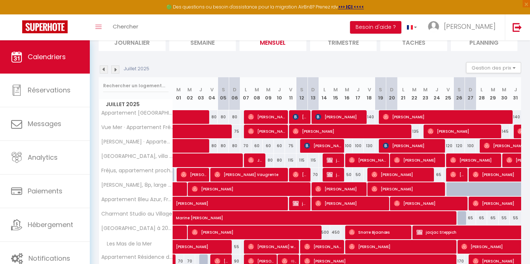
click at [115, 69] on img at bounding box center [115, 69] width 8 height 8
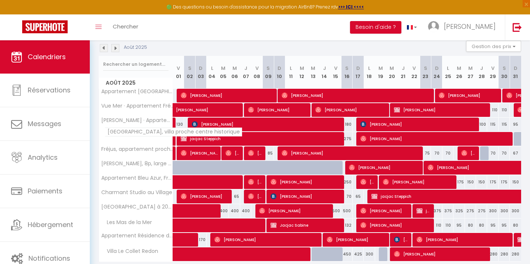
scroll to position [98, 0]
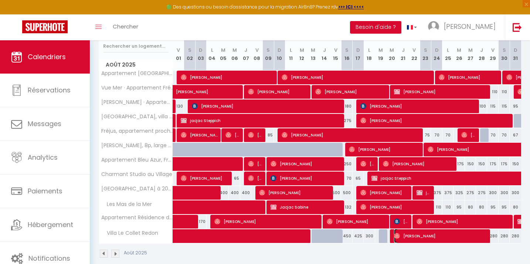
click at [400, 233] on span "[PERSON_NAME]" at bounding box center [440, 236] width 92 height 14
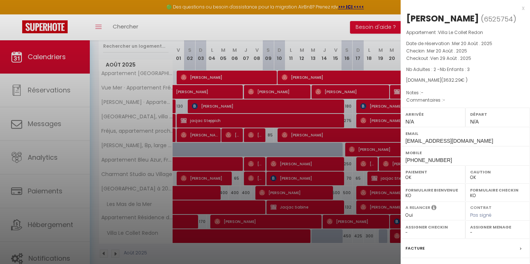
click at [349, 254] on div at bounding box center [265, 132] width 530 height 264
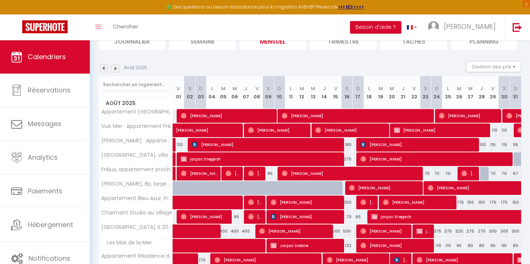
click at [113, 68] on img at bounding box center [115, 68] width 8 height 8
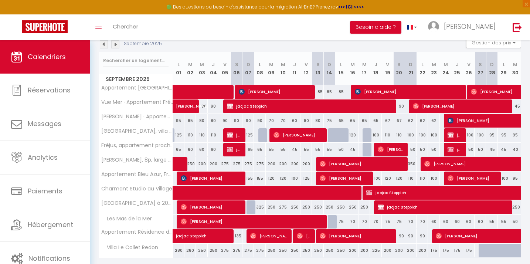
scroll to position [82, 0]
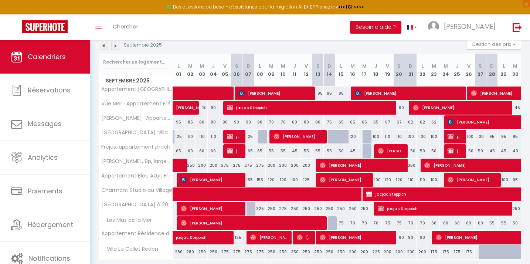
click at [104, 47] on img at bounding box center [104, 46] width 8 height 8
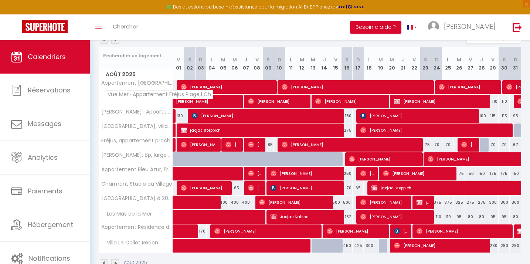
scroll to position [86, 0]
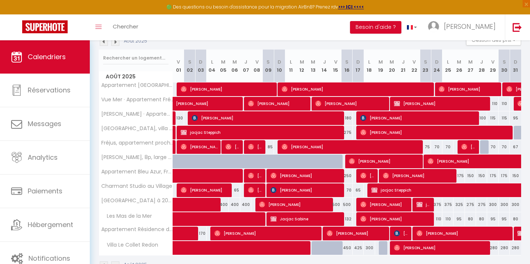
click at [115, 43] on img at bounding box center [115, 42] width 8 height 8
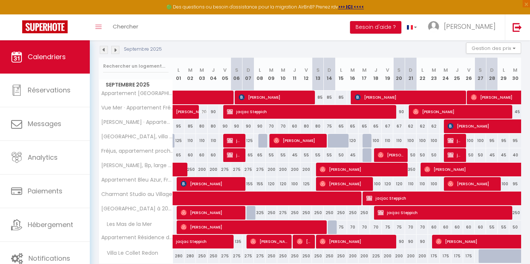
scroll to position [76, 0]
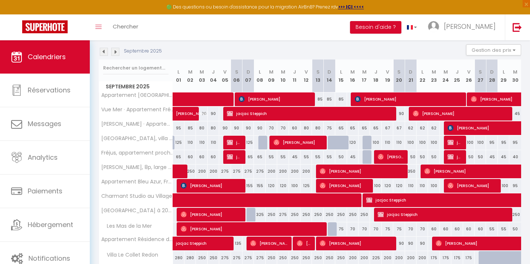
click at [113, 54] on img at bounding box center [115, 52] width 8 height 8
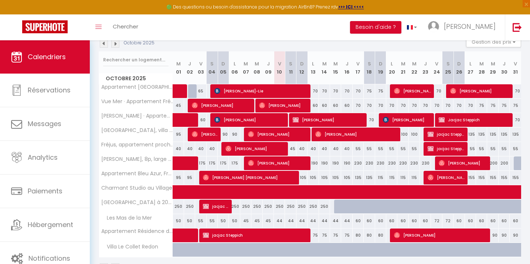
scroll to position [79, 0]
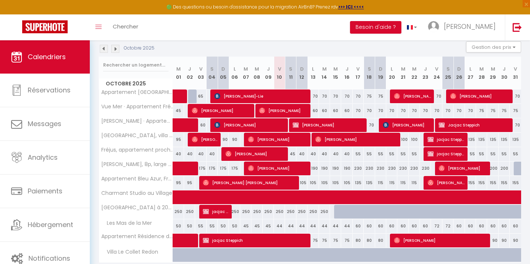
click at [114, 50] on img at bounding box center [115, 49] width 8 height 8
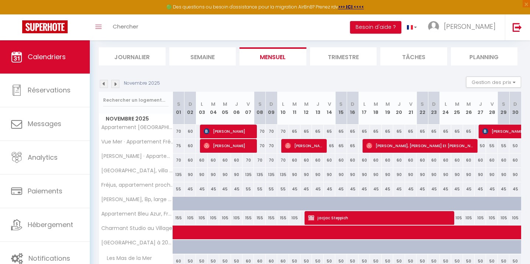
click at [115, 83] on img at bounding box center [115, 84] width 8 height 8
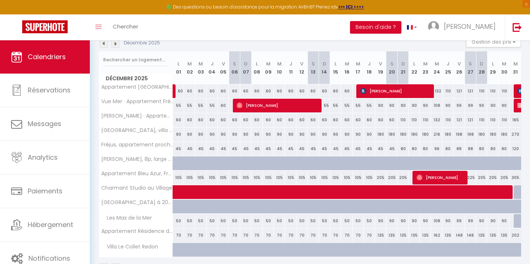
scroll to position [81, 0]
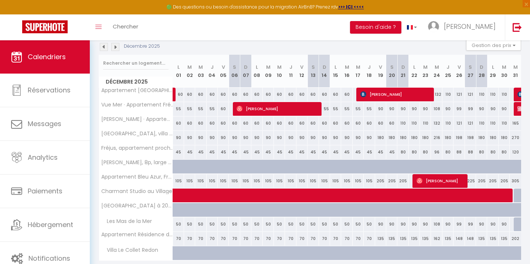
click at [117, 48] on img at bounding box center [115, 47] width 8 height 8
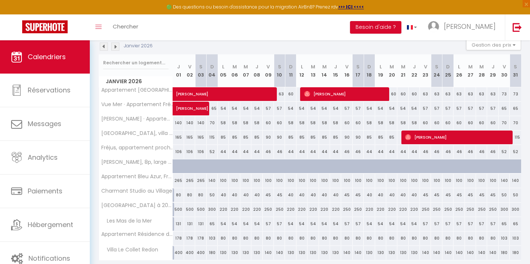
scroll to position [78, 0]
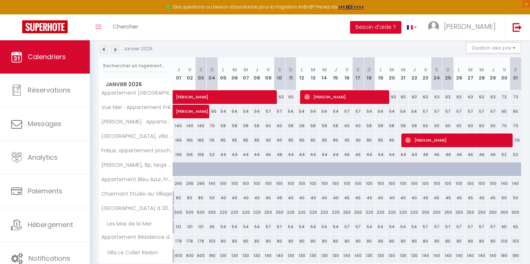
click at [105, 50] on img at bounding box center [104, 49] width 8 height 8
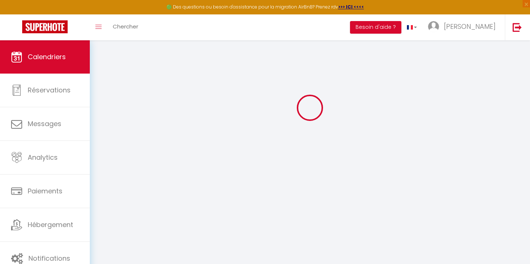
scroll to position [40, 0]
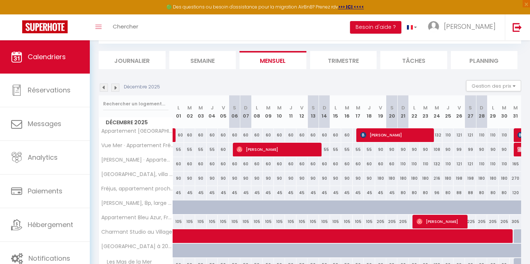
click at [105, 83] on img at bounding box center [104, 87] width 8 height 8
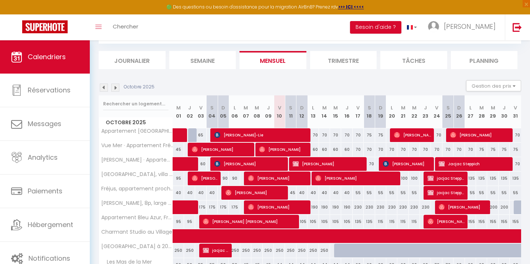
scroll to position [78, 0]
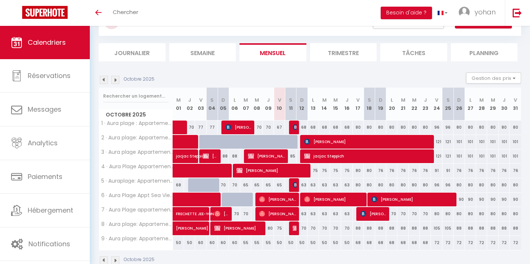
scroll to position [38, 0]
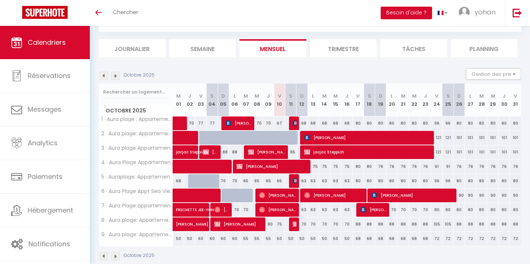
click at [116, 77] on img at bounding box center [115, 76] width 8 height 8
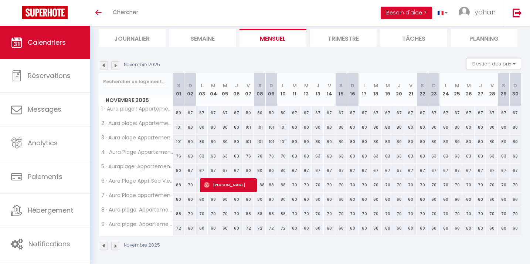
scroll to position [50, 0]
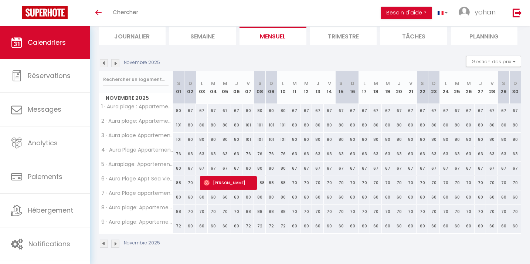
click at [116, 65] on img at bounding box center [115, 63] width 8 height 8
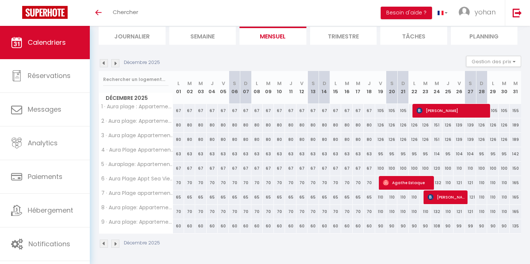
click at [103, 63] on img at bounding box center [104, 63] width 8 height 8
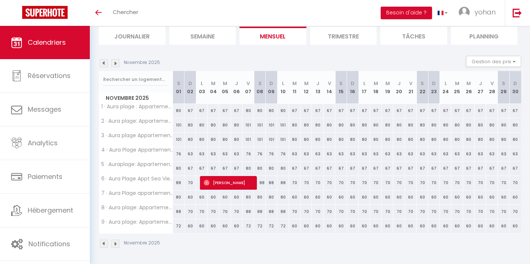
click at [103, 63] on img at bounding box center [104, 63] width 8 height 8
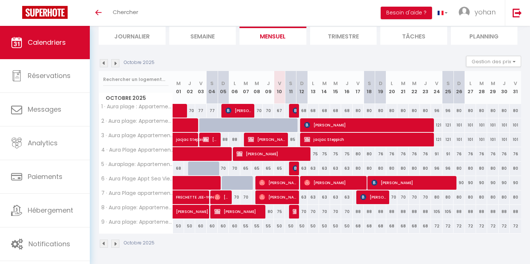
click at [115, 65] on img at bounding box center [115, 63] width 8 height 8
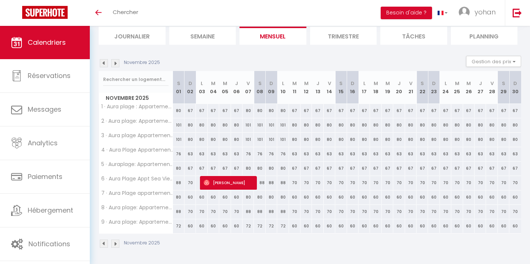
click at [102, 63] on img at bounding box center [104, 63] width 8 height 8
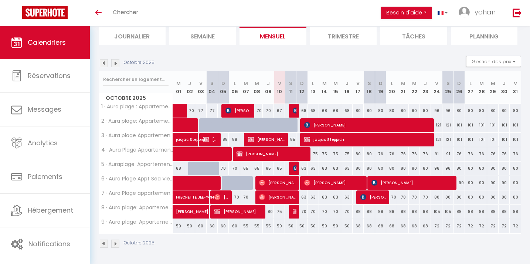
click at [102, 62] on img at bounding box center [104, 63] width 8 height 8
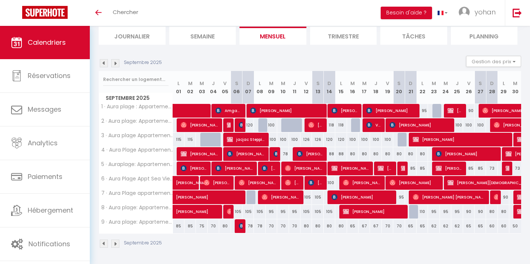
click at [115, 64] on img at bounding box center [115, 63] width 8 height 8
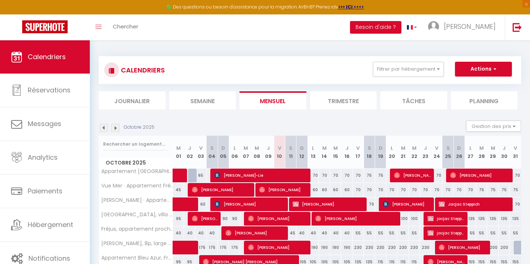
scroll to position [78, 0]
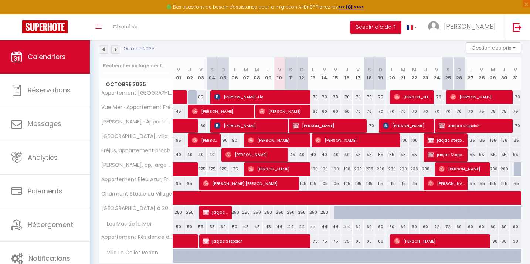
click at [117, 51] on img at bounding box center [115, 49] width 8 height 8
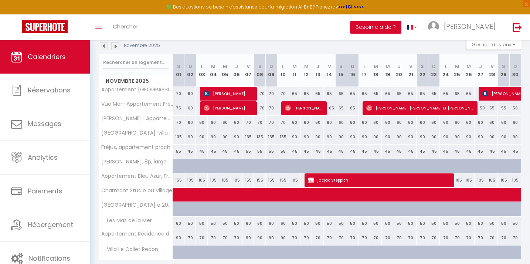
scroll to position [79, 0]
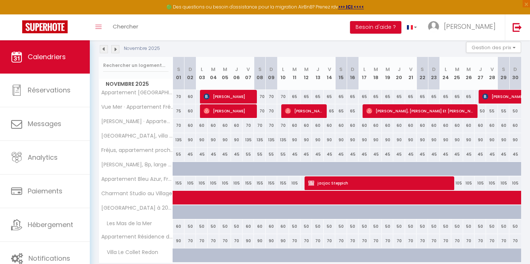
click at [105, 48] on img at bounding box center [104, 49] width 8 height 8
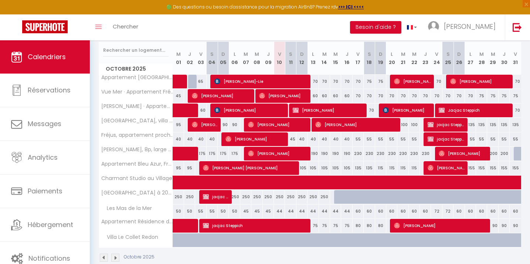
scroll to position [108, 0]
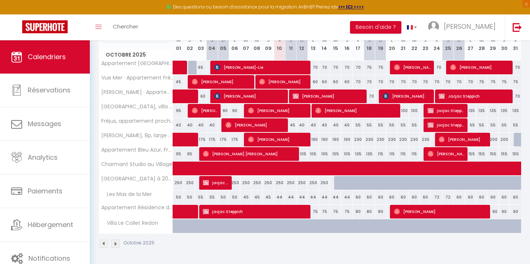
click at [115, 243] on img at bounding box center [115, 243] width 8 height 8
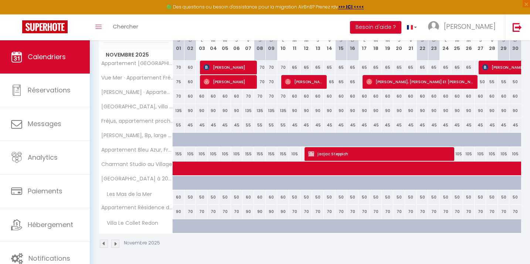
click at [115, 243] on img at bounding box center [115, 243] width 8 height 8
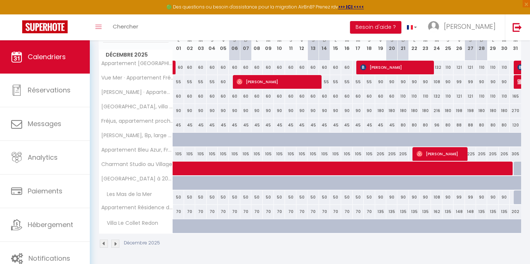
click at [115, 243] on img at bounding box center [115, 243] width 8 height 8
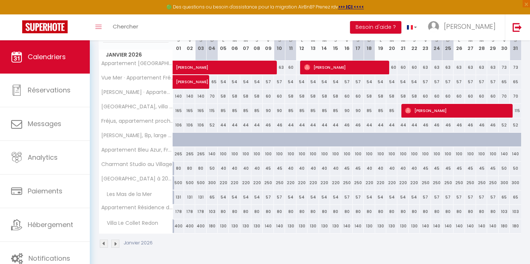
click at [116, 242] on img at bounding box center [115, 243] width 8 height 8
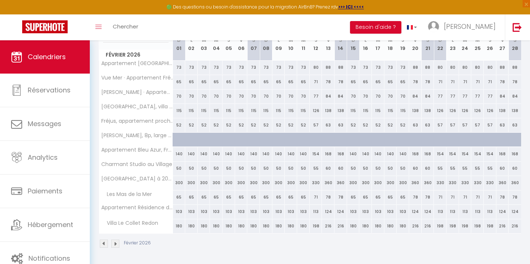
click at [116, 242] on img at bounding box center [115, 243] width 8 height 8
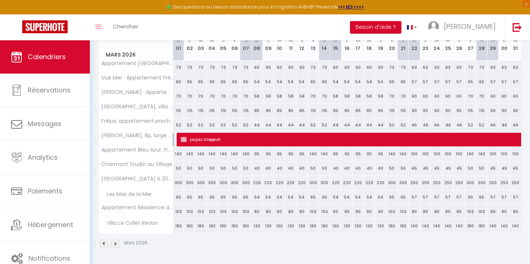
click at [116, 242] on img at bounding box center [115, 243] width 8 height 8
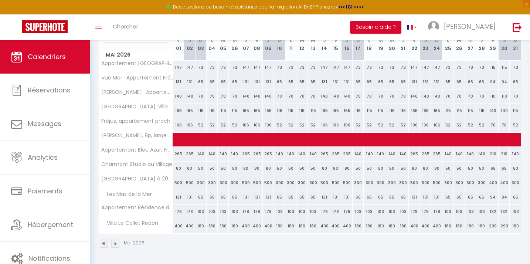
click at [116, 242] on img at bounding box center [115, 243] width 8 height 8
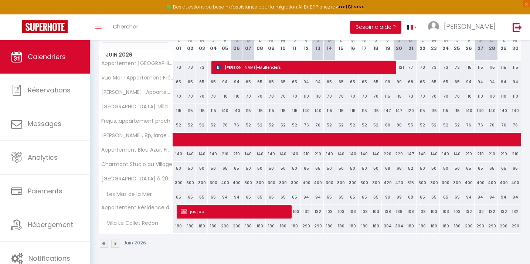
click at [116, 242] on img at bounding box center [115, 243] width 8 height 8
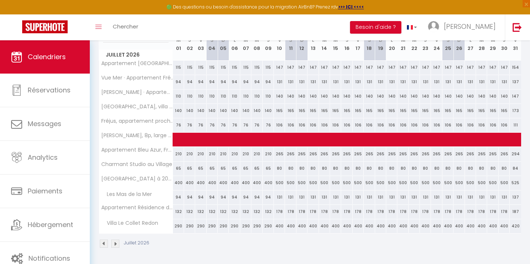
click at [116, 242] on img at bounding box center [115, 243] width 8 height 8
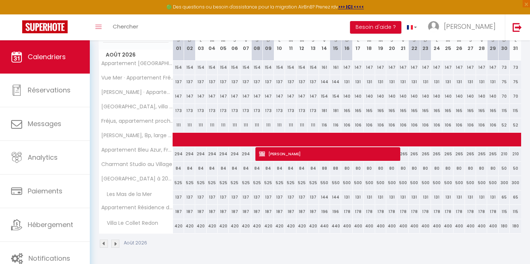
click at [116, 242] on img at bounding box center [115, 243] width 8 height 8
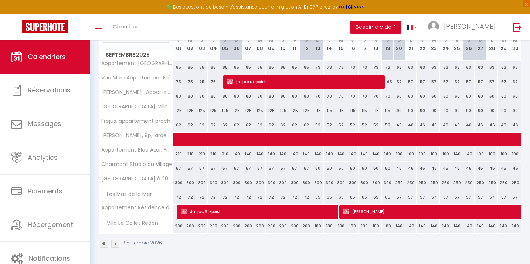
click at [116, 242] on img at bounding box center [115, 243] width 8 height 8
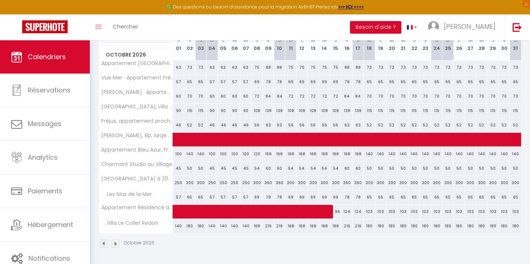
click at [116, 242] on img at bounding box center [115, 243] width 8 height 8
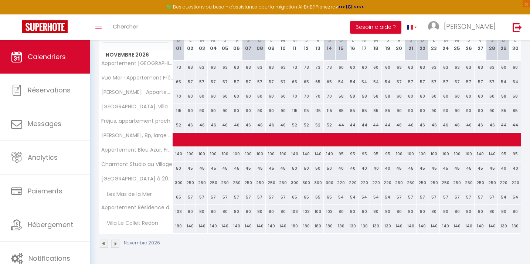
click at [116, 242] on img at bounding box center [115, 243] width 8 height 8
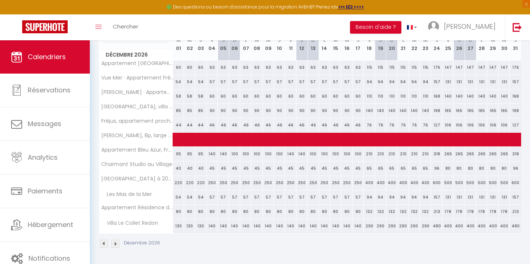
click at [102, 243] on img at bounding box center [104, 243] width 8 height 8
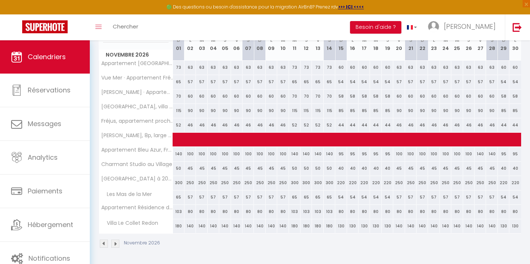
click at [105, 245] on img at bounding box center [104, 243] width 8 height 8
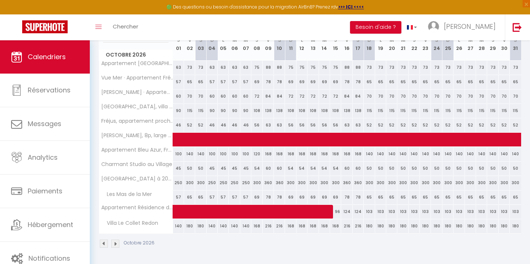
click at [102, 245] on img at bounding box center [104, 243] width 8 height 8
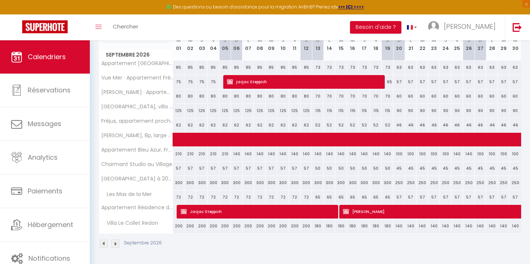
click at [102, 245] on img at bounding box center [104, 243] width 8 height 8
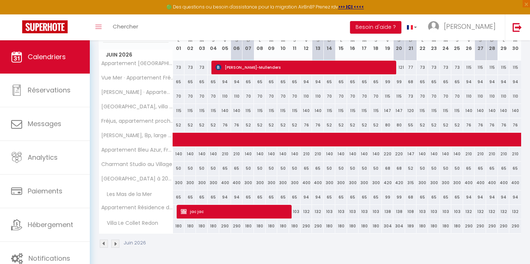
click at [102, 245] on img at bounding box center [104, 243] width 8 height 8
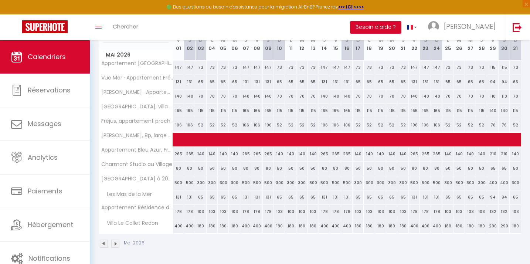
click at [102, 245] on img at bounding box center [104, 243] width 8 height 8
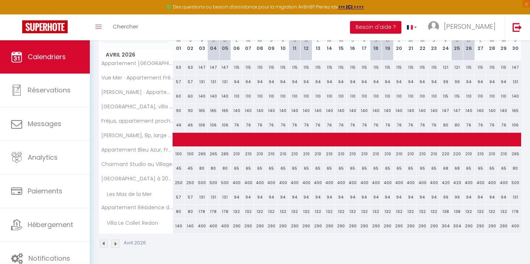
click at [102, 245] on img at bounding box center [104, 243] width 8 height 8
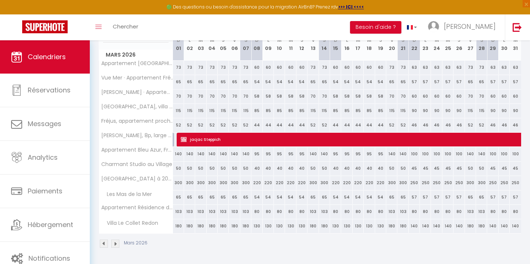
click at [102, 245] on img at bounding box center [104, 243] width 8 height 8
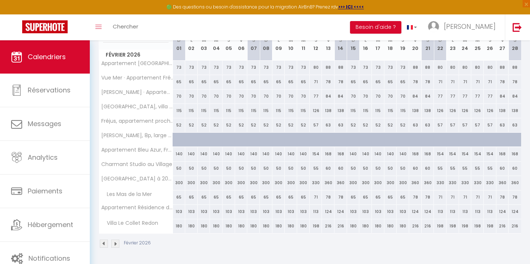
click at [102, 245] on img at bounding box center [104, 243] width 8 height 8
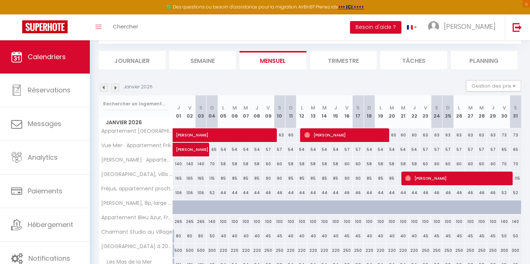
scroll to position [108, 0]
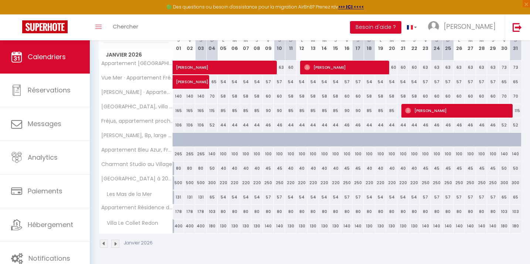
click at [177, 226] on div "400" at bounding box center [178, 226] width 11 height 14
type input "400"
type input "Jeu 01 Janvier 2026"
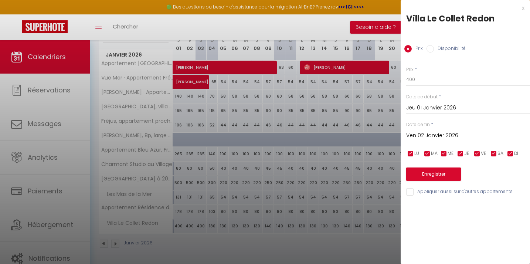
click at [437, 134] on input "Ven 02 Janvier 2026" at bounding box center [468, 136] width 124 height 10
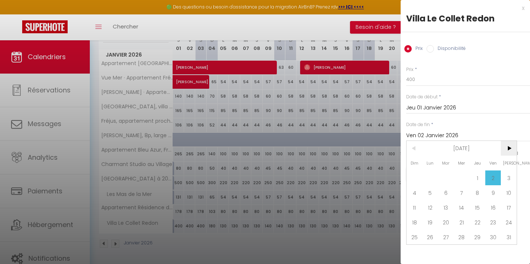
click at [509, 146] on span ">" at bounding box center [508, 148] width 16 height 15
click at [461, 203] on span "15" at bounding box center [462, 207] width 16 height 15
type input "Mer 15 Avril 2026"
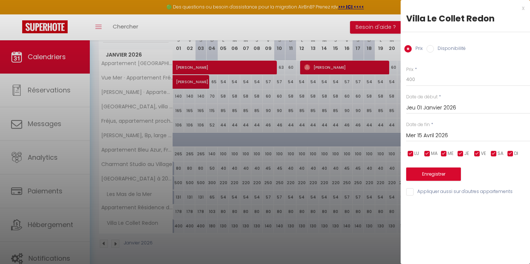
click at [430, 48] on input "Disponibilité" at bounding box center [429, 48] width 7 height 7
radio input "true"
radio input "false"
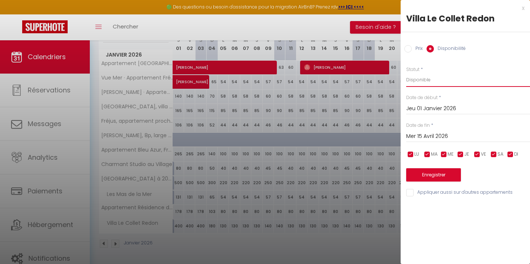
click at [427, 81] on select "Disponible Indisponible" at bounding box center [468, 80] width 124 height 14
click at [522, 8] on div "x" at bounding box center [462, 8] width 124 height 9
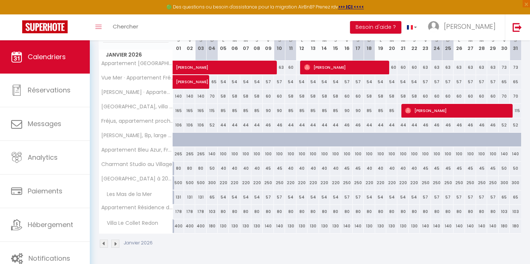
click at [179, 226] on div "400" at bounding box center [178, 226] width 11 height 14
select select "1"
type input "Jeu 01 Janvier 2026"
type input "Ven 02 Janvier 2026"
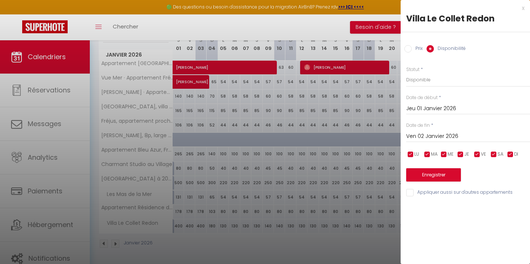
click at [319, 243] on div at bounding box center [265, 132] width 530 height 264
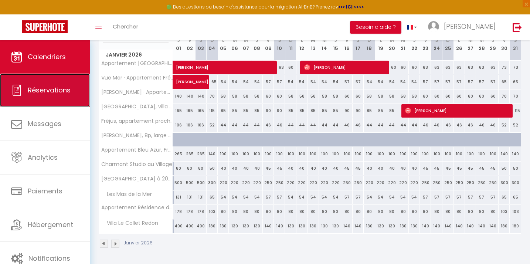
click at [62, 84] on link "Réservations" at bounding box center [45, 89] width 90 height 33
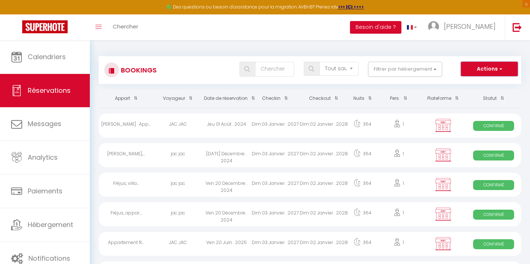
click at [488, 71] on button "Actions" at bounding box center [489, 69] width 57 height 15
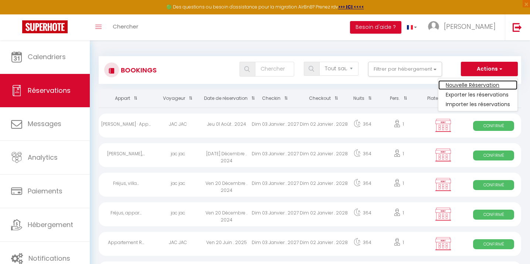
click at [468, 84] on link "Nouvelle Réservation" at bounding box center [477, 85] width 79 height 10
select select
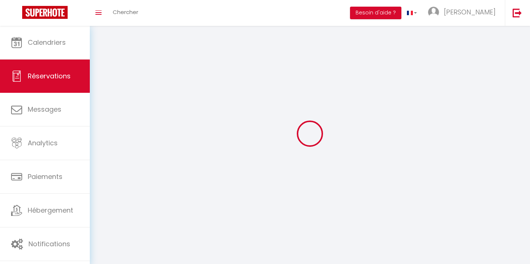
select select
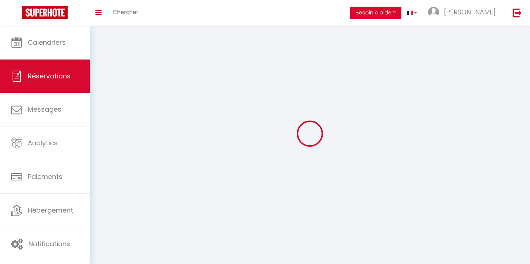
select select
checkbox input "false"
select select
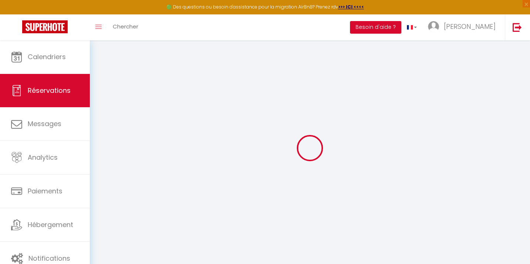
select select
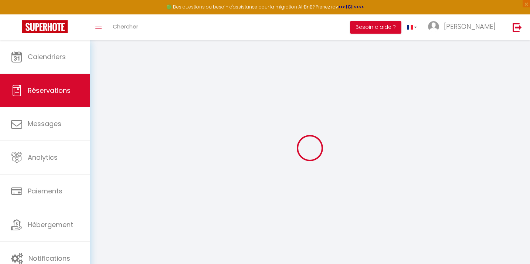
select select
checkbox input "false"
select select
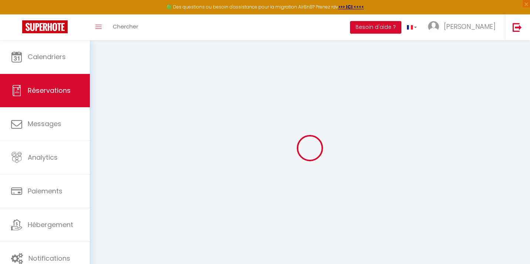
select select
checkbox input "false"
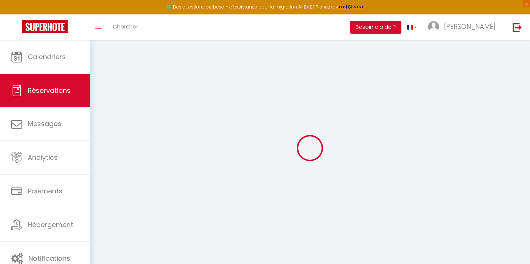
select select
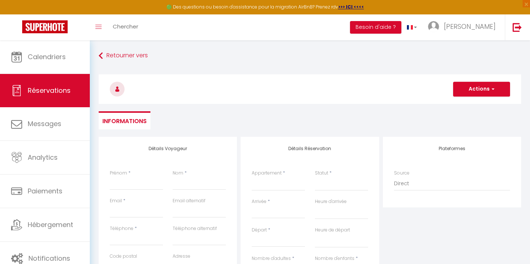
select select
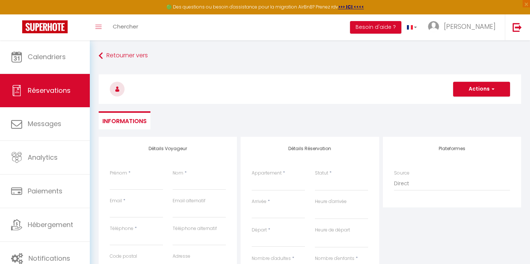
checkbox input "false"
select select
click at [272, 184] on select "Vue Mer · Appartement Fréjus Plage,1 Ch Appartement Bleu Azur, Fréjus Plage, ne…" at bounding box center [278, 184] width 53 height 14
select select "75249"
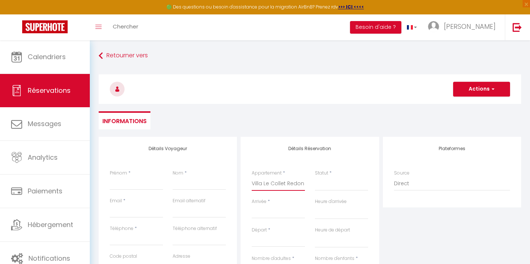
select select
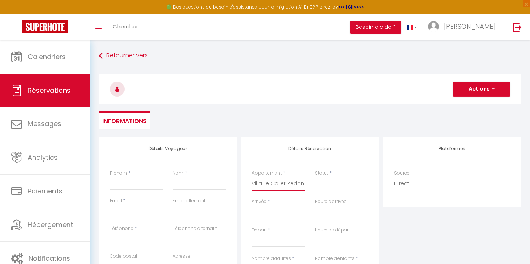
select select
checkbox input "false"
click at [136, 187] on input "Prénom" at bounding box center [136, 183] width 53 height 13
select select
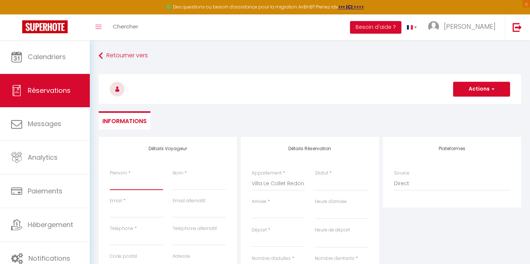
select select
checkbox input "false"
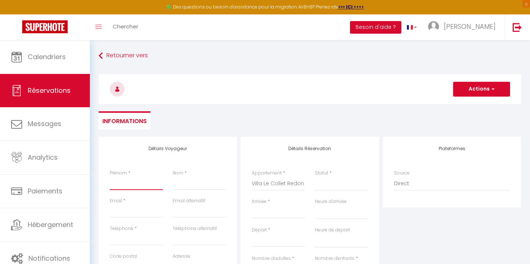
type input "j"
select select
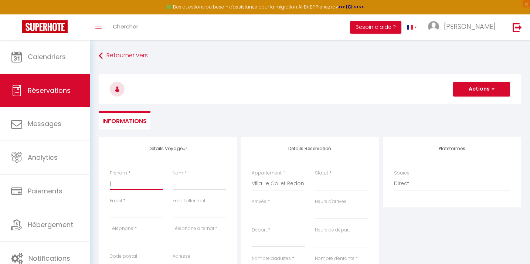
select select
checkbox input "false"
type input "ja"
select select
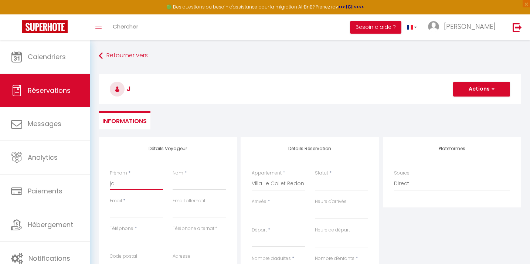
select select
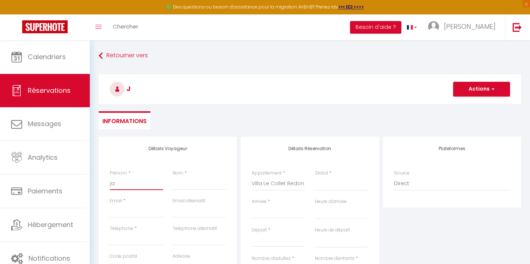
checkbox input "false"
type input "jac"
select select
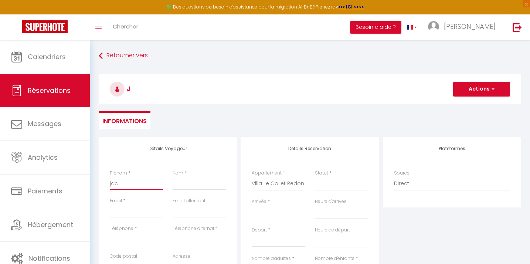
select select
checkbox input "false"
type input "jac"
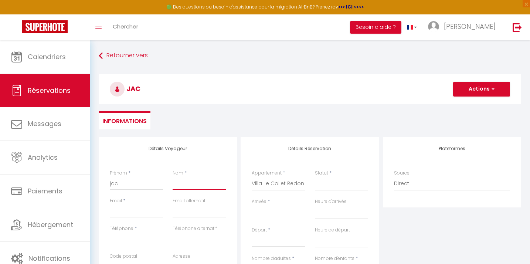
click at [177, 186] on input "Nom" at bounding box center [198, 183] width 53 height 13
type input "j"
select select
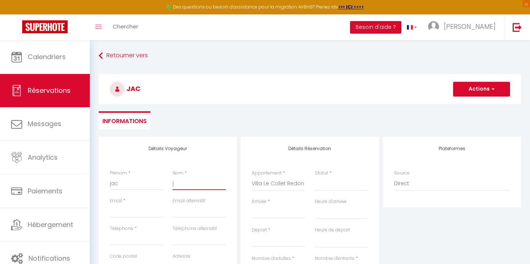
select select
checkbox input "false"
type input "ja"
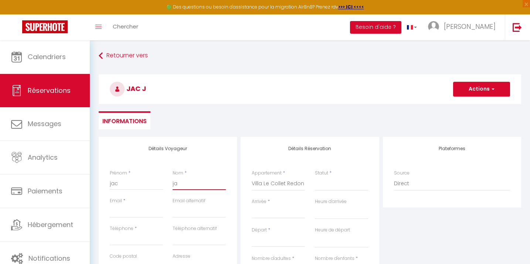
select select
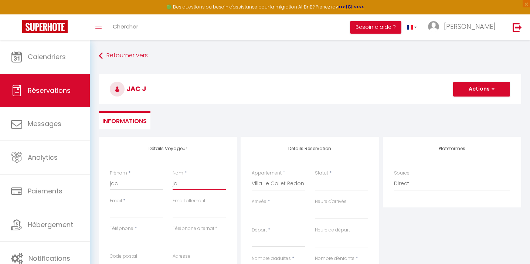
select select
checkbox input "false"
type input "jac"
select select
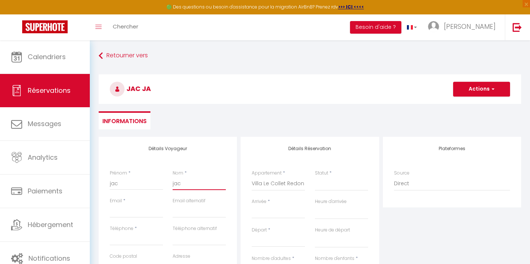
select select
checkbox input "false"
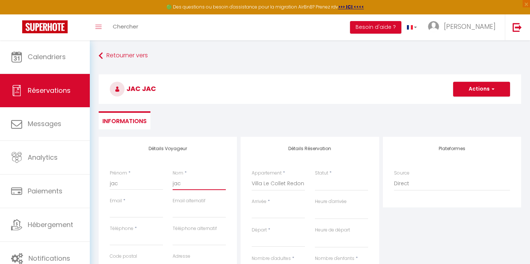
type input "jac"
click at [144, 215] on input "Email client" at bounding box center [136, 210] width 53 height 13
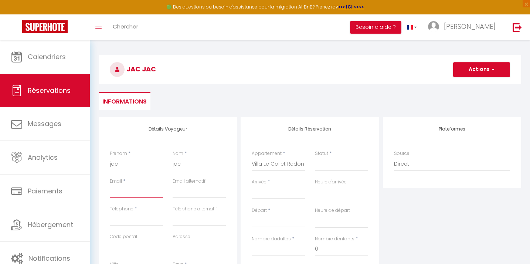
scroll to position [21, 0]
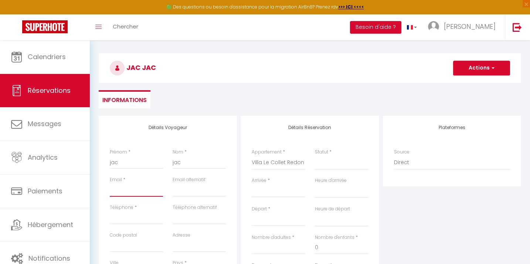
paste input "[EMAIL_ADDRESS][DOMAIN_NAME]"
type input "[EMAIL_ADDRESS][DOMAIN_NAME]"
select select
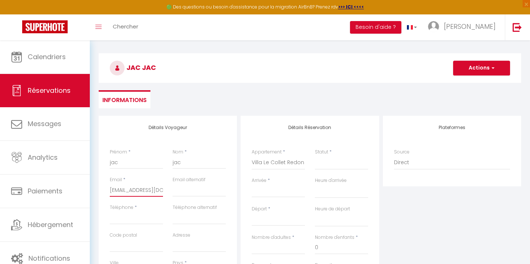
select select
checkbox input "false"
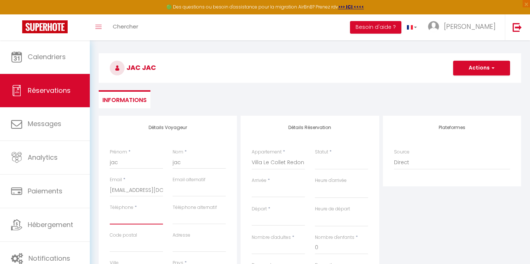
click at [118, 221] on input "Téléphone" at bounding box center [136, 217] width 53 height 13
click at [116, 192] on input "[EMAIL_ADDRESS][DOMAIN_NAME]" at bounding box center [136, 189] width 53 height 13
type input "c"
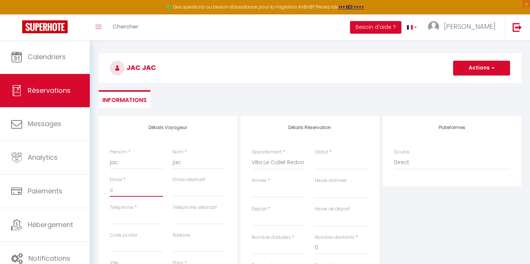
select select
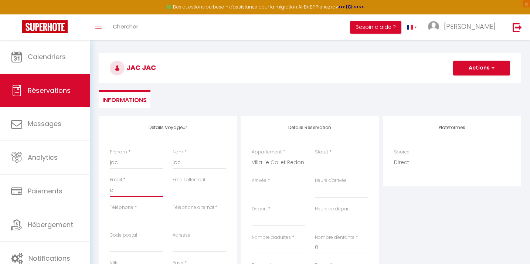
select select
checkbox input "false"
type input "co"
select select
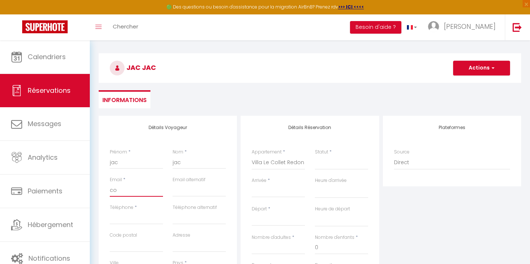
select select
checkbox input "false"
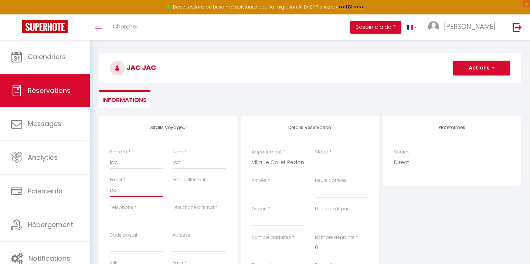
type input "con"
select select
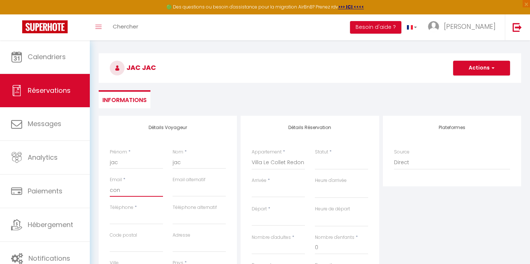
select select
checkbox input "false"
type input "conc"
select select
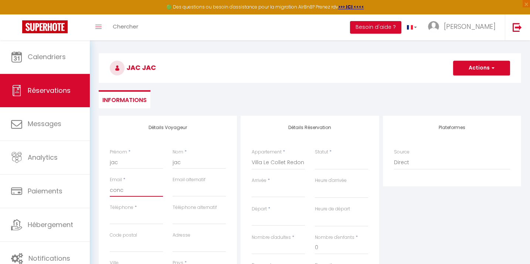
select select
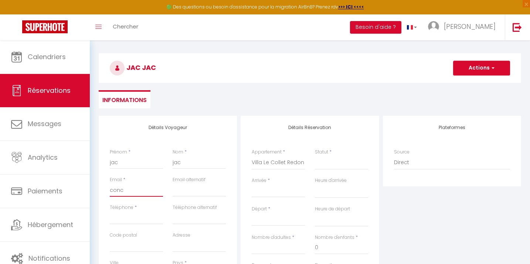
checkbox input "false"
type input "conci"
select select
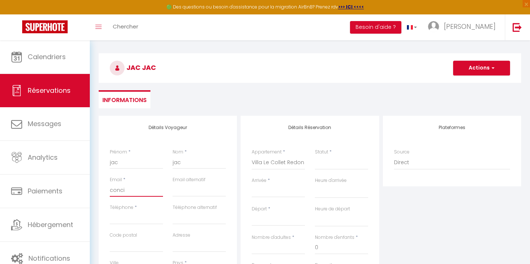
select select
checkbox input "false"
type input "concie"
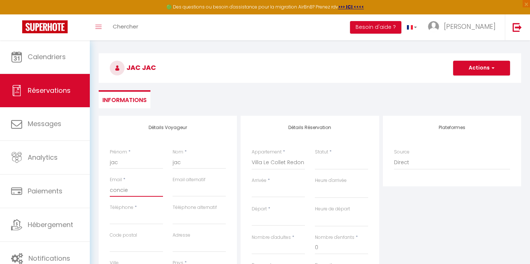
select select
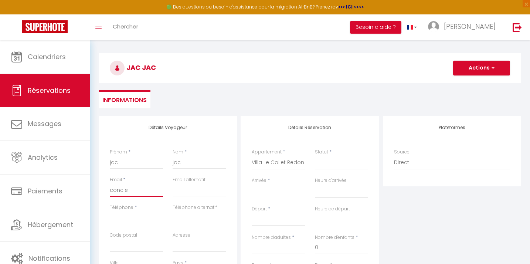
select select
checkbox input "false"
type input "concier"
select select
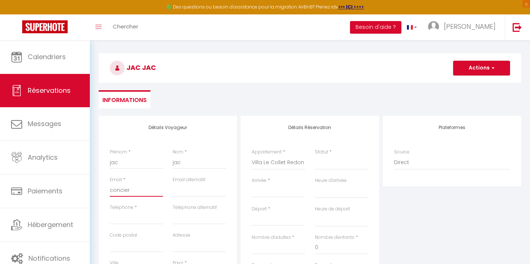
select select
checkbox input "false"
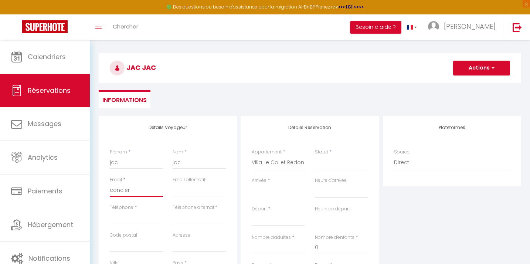
type input "concierg"
select select
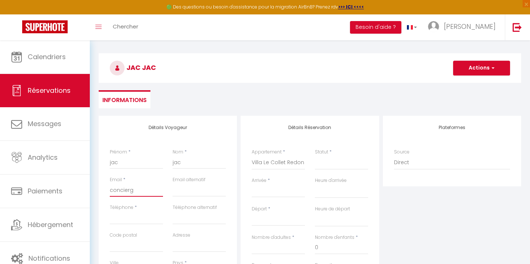
select select
checkbox input "false"
type input "concierge"
select select
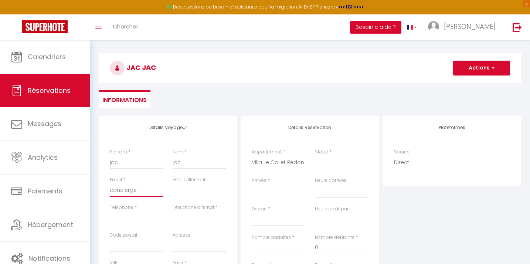
select select
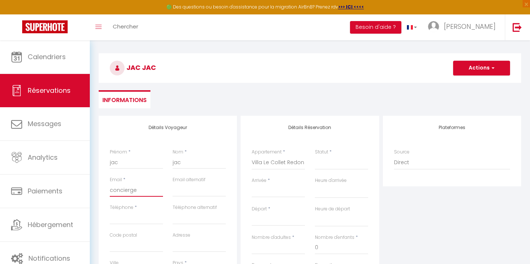
checkbox input "false"
type input "concierger"
select select
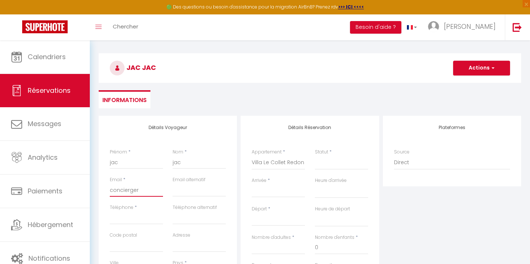
select select
checkbox input "false"
type input "conciergeri"
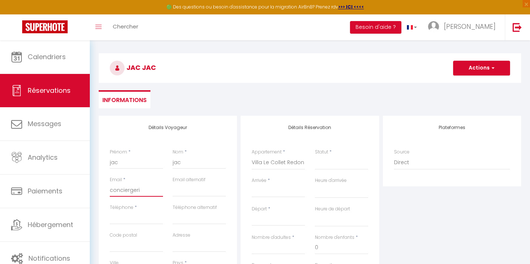
select select
click at [325, 167] on select "Confirmé Non Confirmé [PERSON_NAME] par le voyageur No Show Request" at bounding box center [341, 162] width 53 height 14
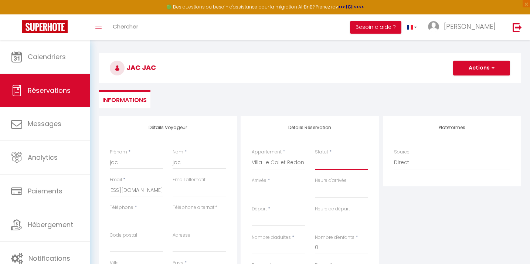
scroll to position [0, 0]
click at [265, 193] on input "Arrivée" at bounding box center [278, 192] width 53 height 10
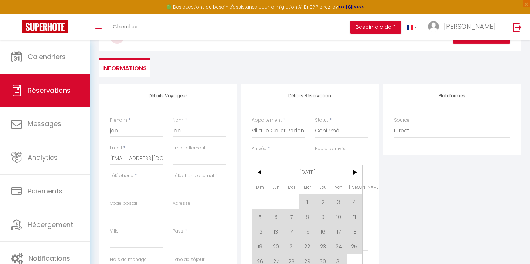
scroll to position [58, 0]
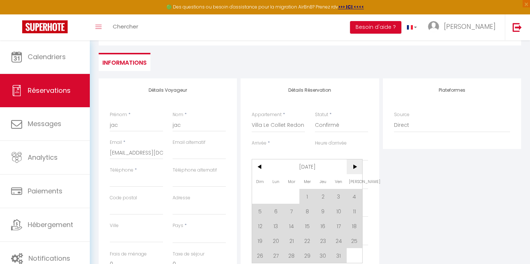
click at [353, 167] on span ">" at bounding box center [354, 166] width 16 height 15
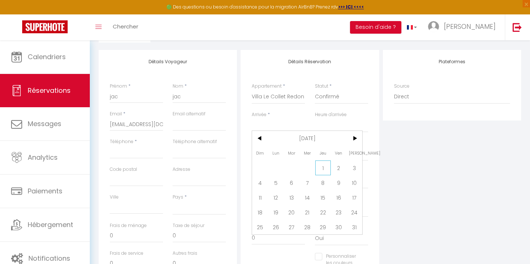
scroll to position [90, 0]
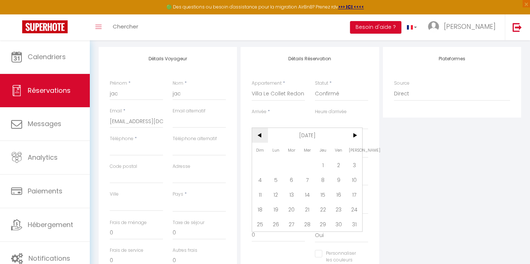
click at [262, 140] on span "<" at bounding box center [260, 135] width 16 height 15
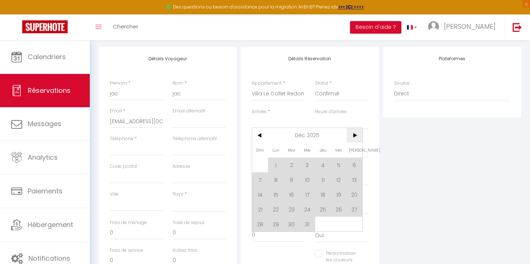
click at [353, 137] on span ">" at bounding box center [354, 135] width 16 height 15
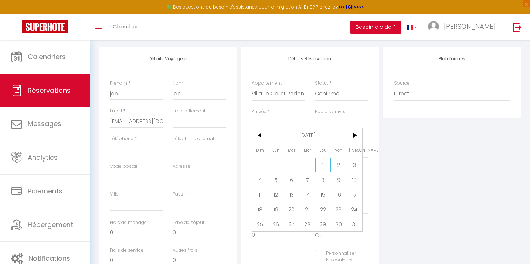
click at [322, 164] on span "1" at bounding box center [323, 164] width 16 height 15
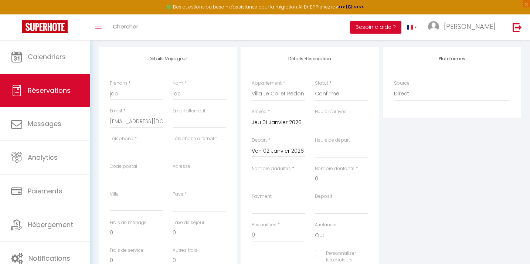
click at [279, 151] on input "Ven 02 Janvier 2026" at bounding box center [278, 151] width 53 height 10
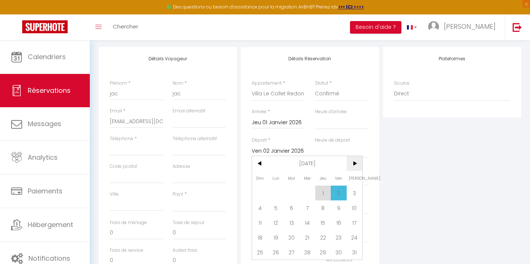
click at [352, 165] on span ">" at bounding box center [354, 163] width 16 height 15
click at [260, 165] on span "<" at bounding box center [260, 163] width 16 height 15
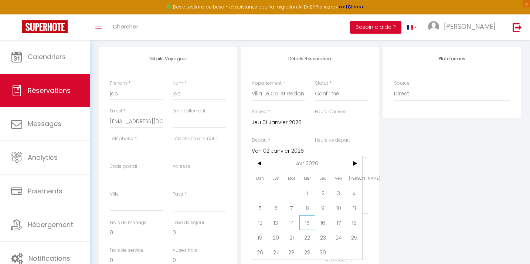
click at [309, 222] on span "15" at bounding box center [307, 222] width 16 height 15
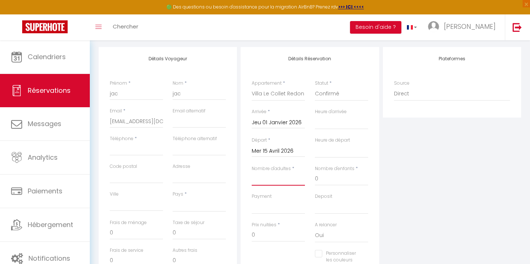
click at [288, 180] on input "Nombre d'adultes" at bounding box center [278, 178] width 53 height 13
click at [151, 154] on input "Téléphone" at bounding box center [136, 148] width 53 height 13
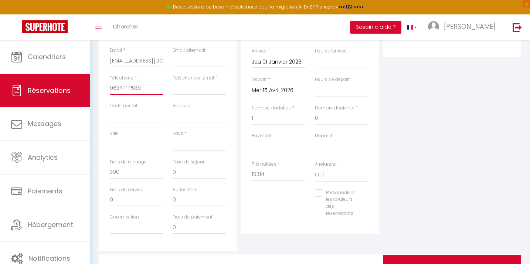
scroll to position [138, 0]
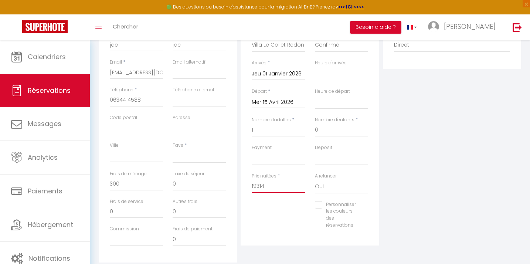
click at [270, 184] on input "19314" at bounding box center [278, 185] width 53 height 13
click at [373, 163] on div "Détails Réservation Appartement * Vue Mer · Appartement Fréjus Plage,1 Ch Appar…" at bounding box center [309, 121] width 138 height 247
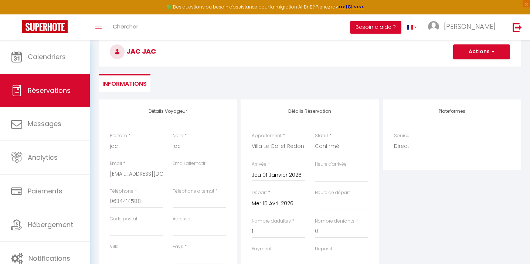
scroll to position [34, 0]
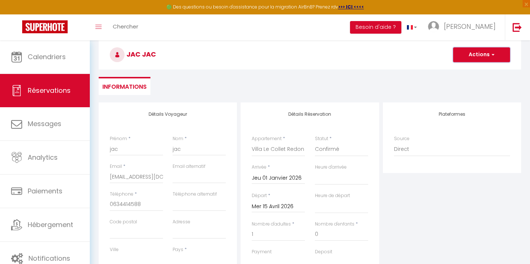
click at [472, 58] on button "Actions" at bounding box center [481, 54] width 57 height 15
click at [469, 70] on link "Enregistrer" at bounding box center [474, 71] width 58 height 10
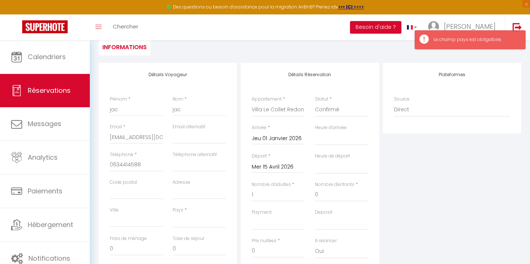
scroll to position [74, 0]
click at [192, 219] on select "[GEOGRAPHIC_DATA] [GEOGRAPHIC_DATA] [GEOGRAPHIC_DATA] [GEOGRAPHIC_DATA] [GEOGRA…" at bounding box center [198, 220] width 53 height 14
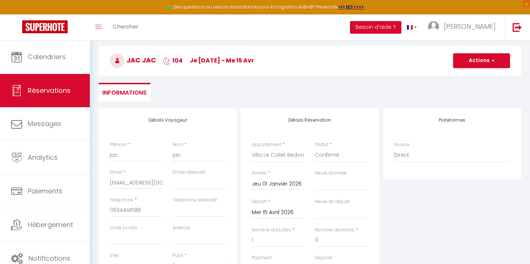
scroll to position [24, 0]
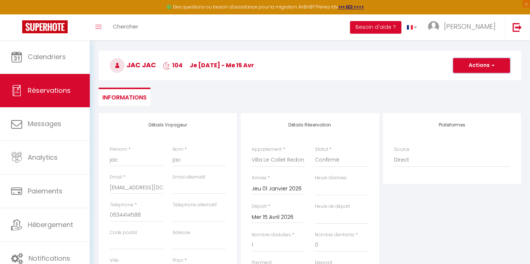
click at [481, 64] on button "Actions" at bounding box center [481, 65] width 57 height 15
click at [468, 80] on link "Enregistrer" at bounding box center [474, 82] width 58 height 10
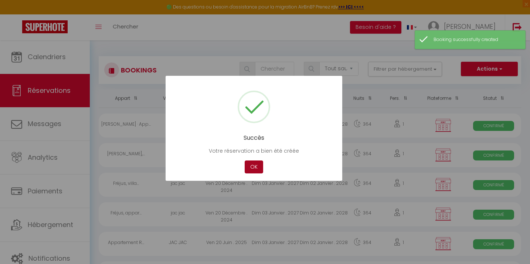
click at [253, 170] on button "OK" at bounding box center [253, 166] width 18 height 13
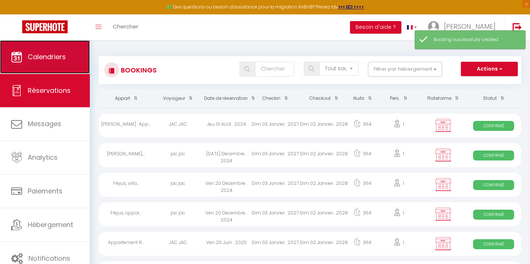
click at [52, 62] on link "Calendriers" at bounding box center [45, 56] width 90 height 33
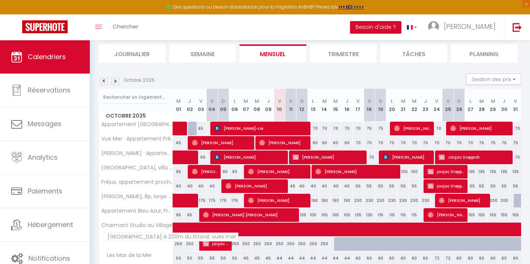
scroll to position [39, 0]
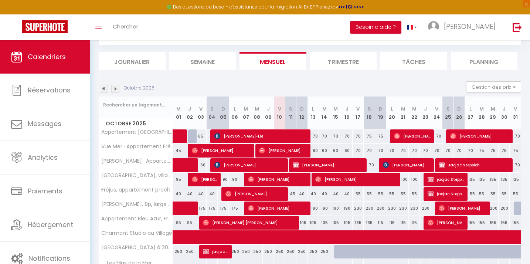
click at [114, 88] on img at bounding box center [115, 89] width 8 height 8
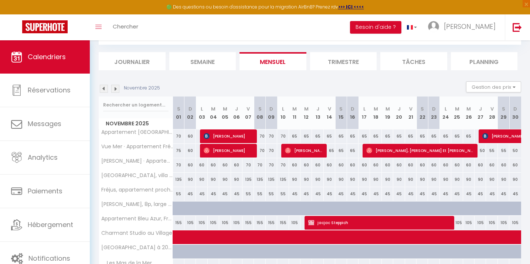
click at [114, 88] on img at bounding box center [115, 89] width 8 height 8
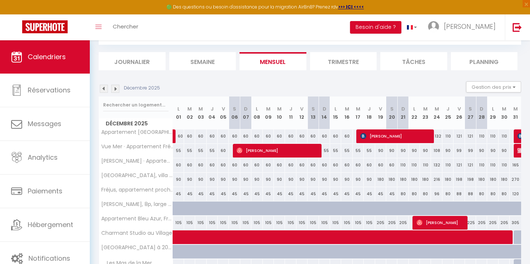
click at [114, 88] on img at bounding box center [115, 89] width 8 height 8
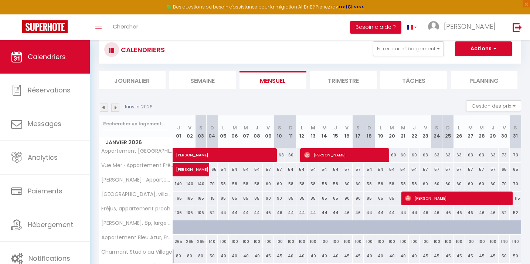
scroll to position [17, 0]
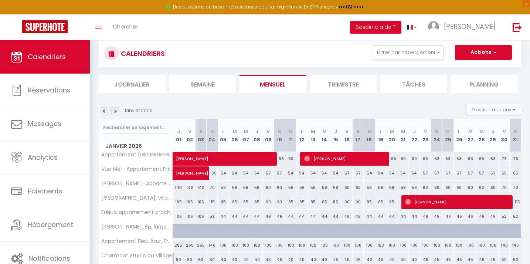
click at [116, 112] on img at bounding box center [115, 111] width 8 height 8
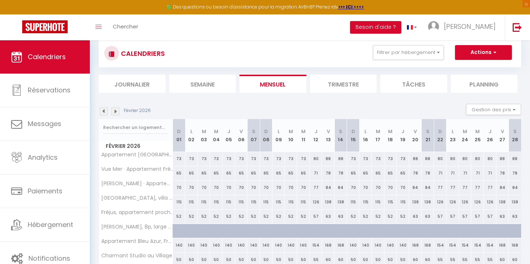
click at [116, 112] on img at bounding box center [115, 111] width 8 height 8
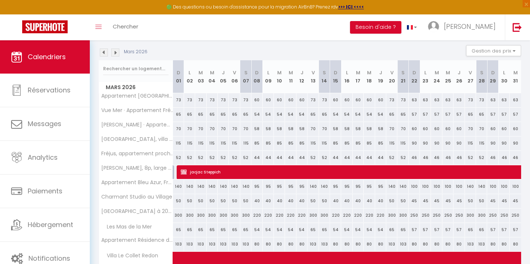
scroll to position [62, 0]
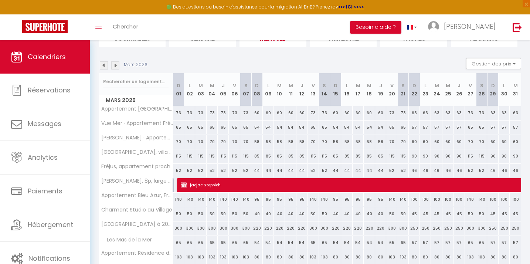
click at [113, 66] on img at bounding box center [115, 65] width 8 height 8
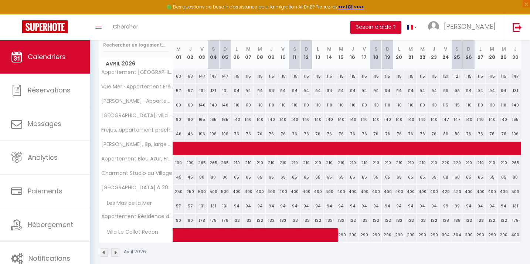
scroll to position [100, 0]
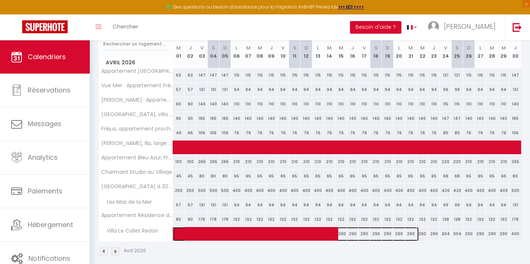
click at [211, 235] on span at bounding box center [300, 234] width 238 height 14
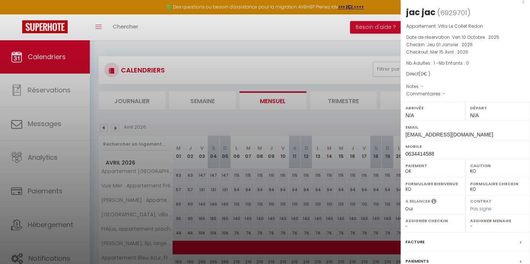
scroll to position [0, 0]
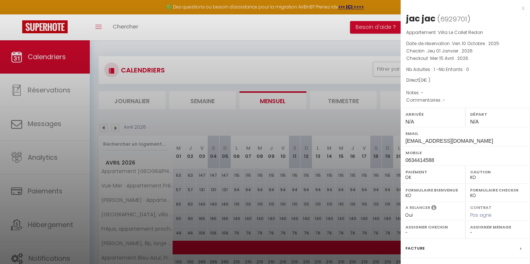
click at [329, 65] on div at bounding box center [265, 132] width 530 height 264
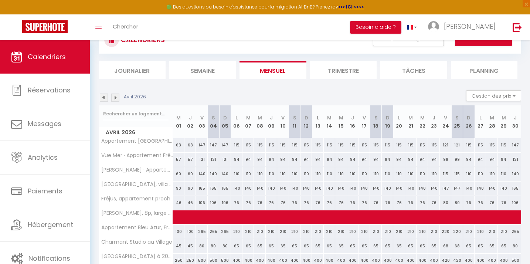
scroll to position [35, 0]
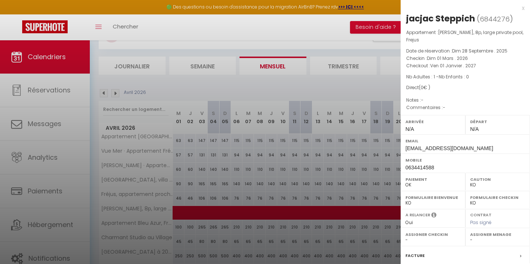
click at [240, 83] on div at bounding box center [265, 132] width 530 height 264
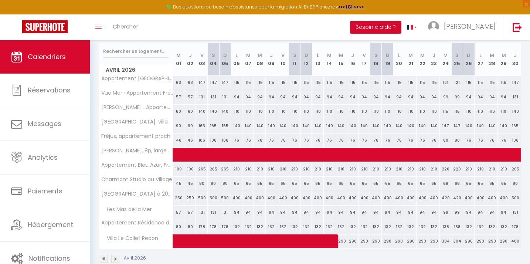
scroll to position [108, 0]
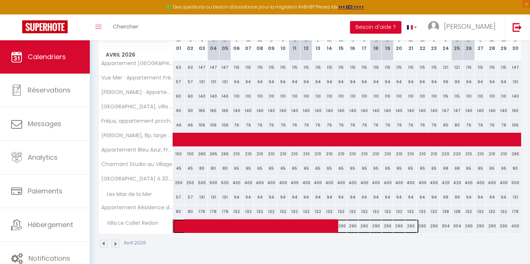
click at [210, 230] on span at bounding box center [300, 226] width 238 height 14
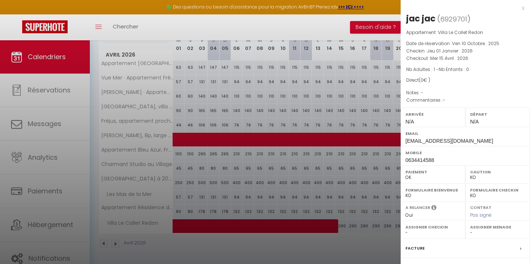
click at [225, 29] on div at bounding box center [265, 132] width 530 height 264
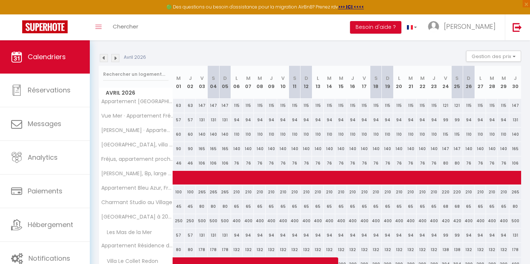
scroll to position [76, 0]
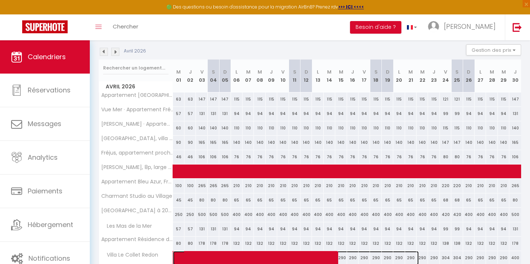
click at [216, 256] on span at bounding box center [300, 258] width 238 height 14
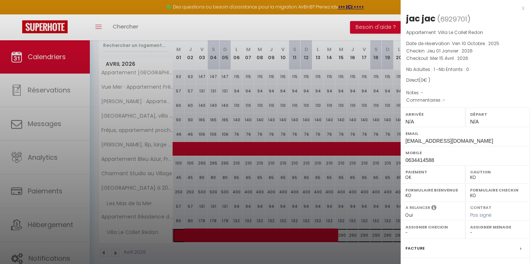
scroll to position [106, 0]
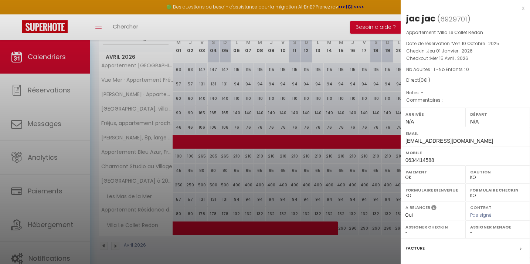
click at [129, 222] on div at bounding box center [265, 132] width 530 height 264
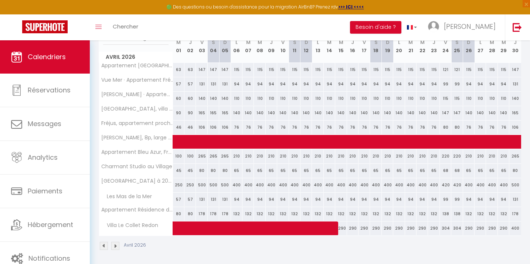
click at [129, 226] on span "Villa Le Collet Redon" at bounding box center [130, 225] width 60 height 8
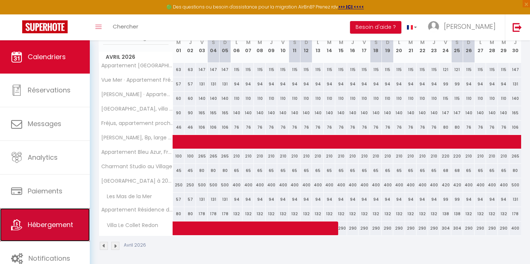
click at [56, 227] on span "Hébergement" at bounding box center [50, 224] width 45 height 9
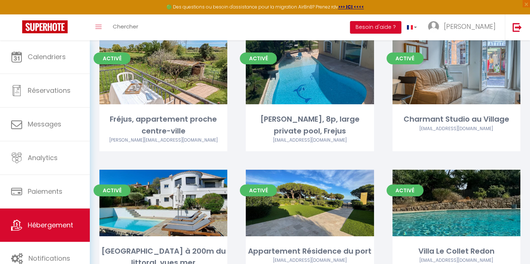
scroll to position [367, 0]
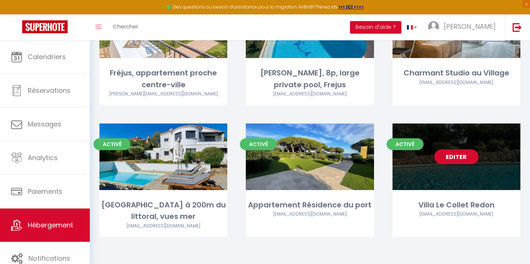
click at [426, 152] on div "Editer" at bounding box center [456, 156] width 128 height 66
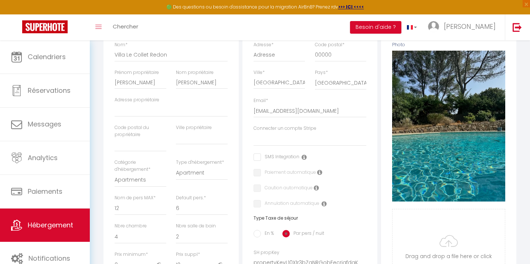
scroll to position [128, 0]
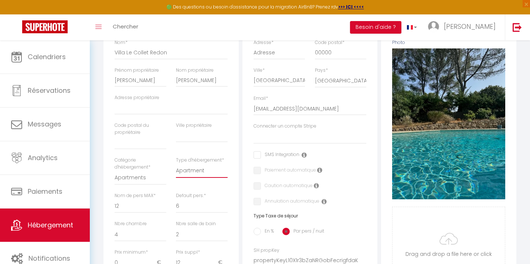
click at [202, 172] on select "Apartment Condominium Loft Serviced Apartment" at bounding box center [202, 171] width 52 height 14
click at [146, 177] on select "Apartments Houses Secondary units Unique Homes BNB Others" at bounding box center [140, 178] width 52 height 14
click at [194, 172] on select "Apartment Condominium Loft Serviced Apartment" at bounding box center [202, 171] width 52 height 14
click at [136, 177] on select "Apartments Houses Secondary units Unique Homes BNB Others" at bounding box center [140, 178] width 52 height 14
click at [190, 171] on select "House [GEOGRAPHIC_DATA] Villa [GEOGRAPHIC_DATA] Cottage [GEOGRAPHIC_DATA] Earth…" at bounding box center [202, 171] width 52 height 14
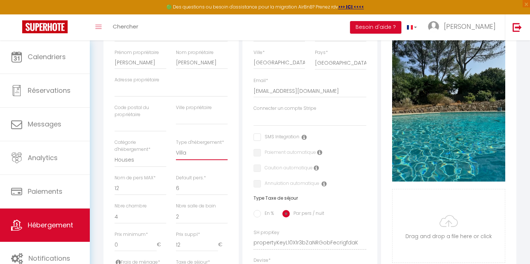
scroll to position [151, 0]
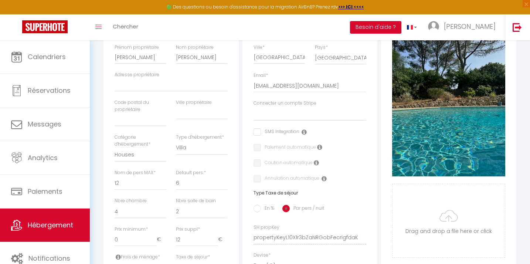
click at [237, 133] on div "Détails Nom * Villa [PERSON_NAME] propriétaire Sabine Nom propriétaire Sabine A…" at bounding box center [170, 210] width 135 height 454
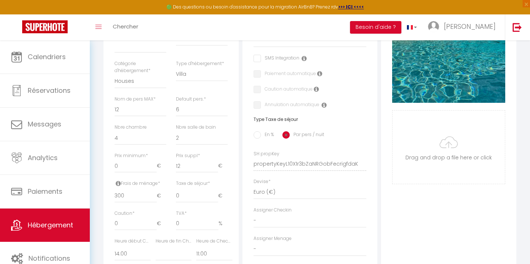
scroll to position [222, 0]
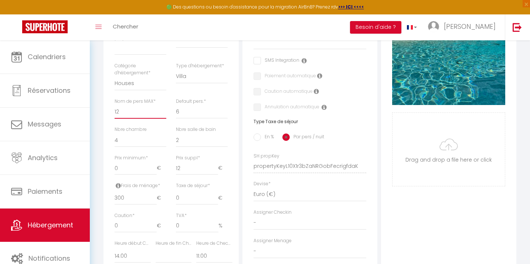
click at [138, 110] on select "1 2 3 4 5 6 7 8 9 10 11 12 13 14" at bounding box center [140, 112] width 52 height 14
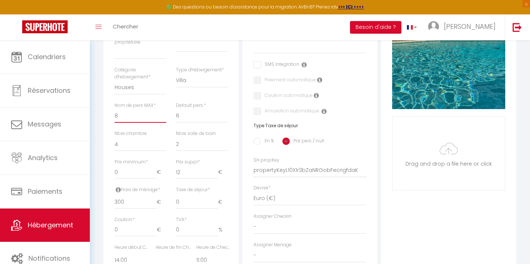
click at [139, 118] on select "1 2 3 4 5 6 7 8 9 10 11 12 13 14" at bounding box center [140, 116] width 52 height 14
click at [233, 131] on div "Détails Nom * Villa [PERSON_NAME] propriétaire Sabine Nom propriétaire Sabine A…" at bounding box center [170, 143] width 135 height 454
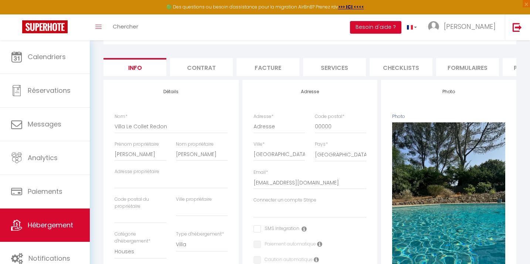
scroll to position [0, 0]
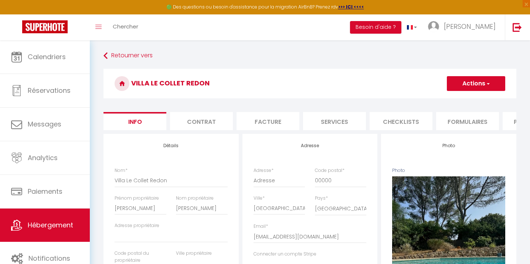
click at [473, 93] on h3 "Villa Le Collet Redon" at bounding box center [309, 84] width 413 height 30
click at [483, 80] on button "Actions" at bounding box center [476, 83] width 58 height 15
click at [451, 98] on input "Enregistrer" at bounding box center [446, 99] width 27 height 7
